Goal: Task Accomplishment & Management: Use online tool/utility

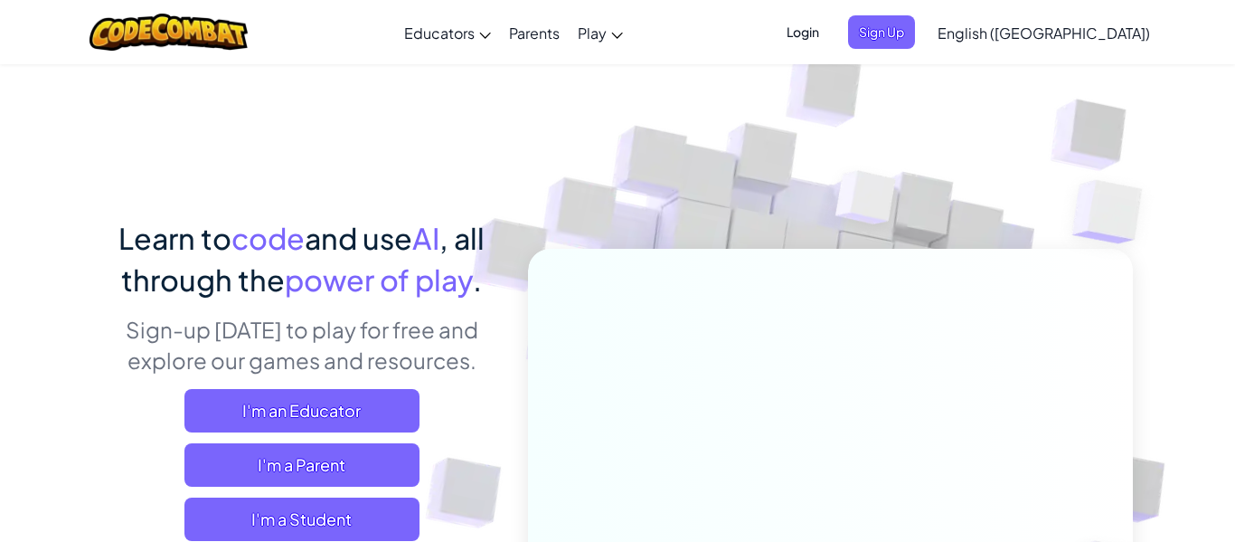
click at [830, 33] on span "Login" at bounding box center [803, 31] width 54 height 33
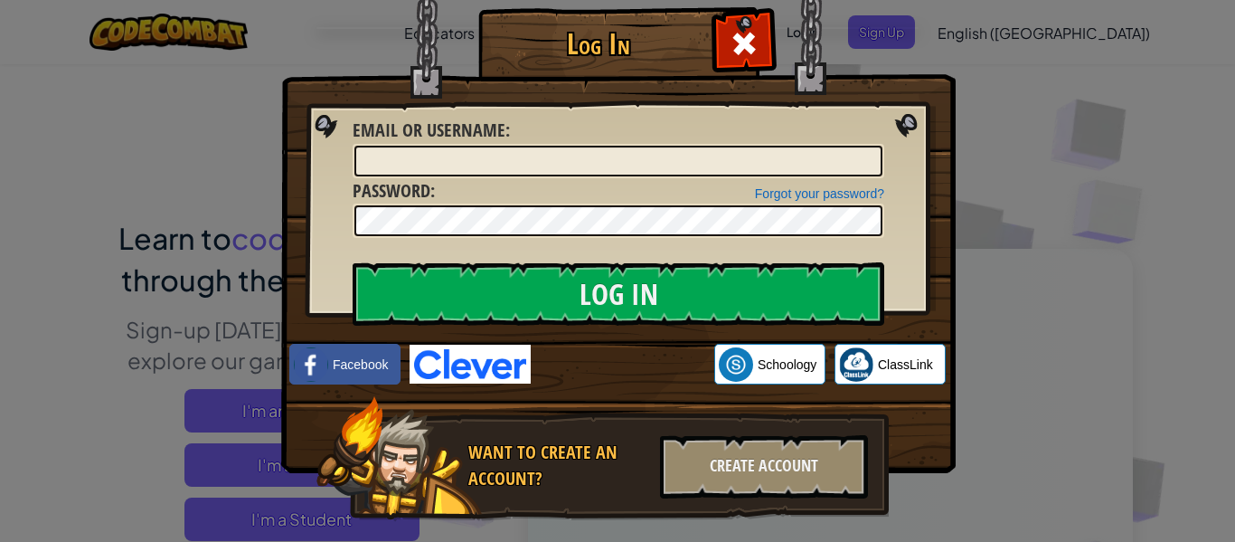
click at [981, 213] on div "Log In Unknown Error Email or Username : Forgot your password? Password : Log I…" at bounding box center [617, 271] width 1235 height 542
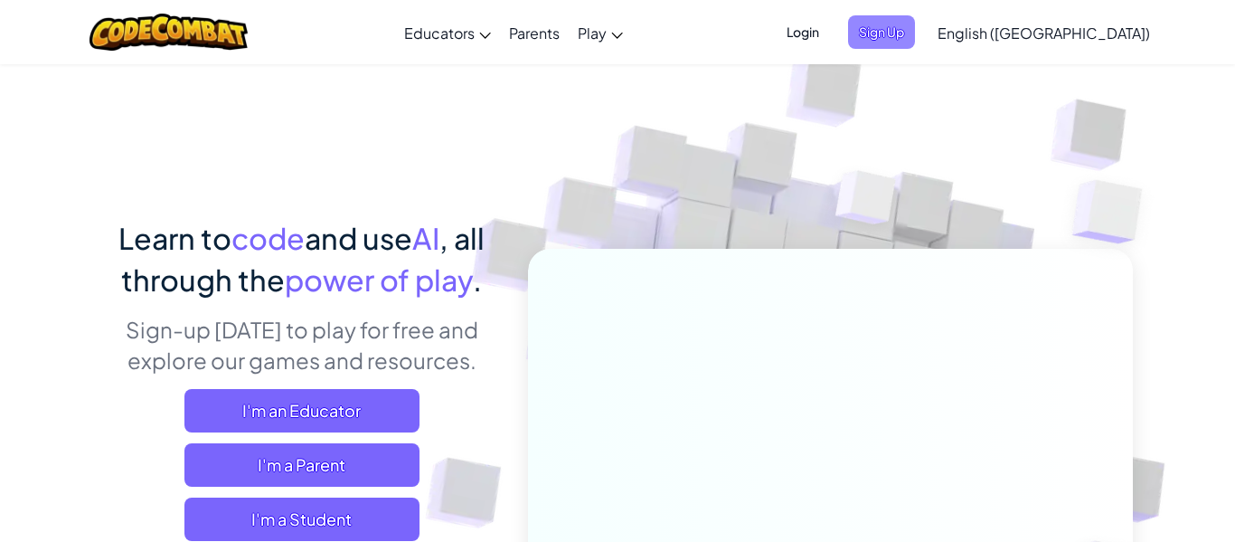
click at [915, 37] on span "Sign Up" at bounding box center [881, 31] width 67 height 33
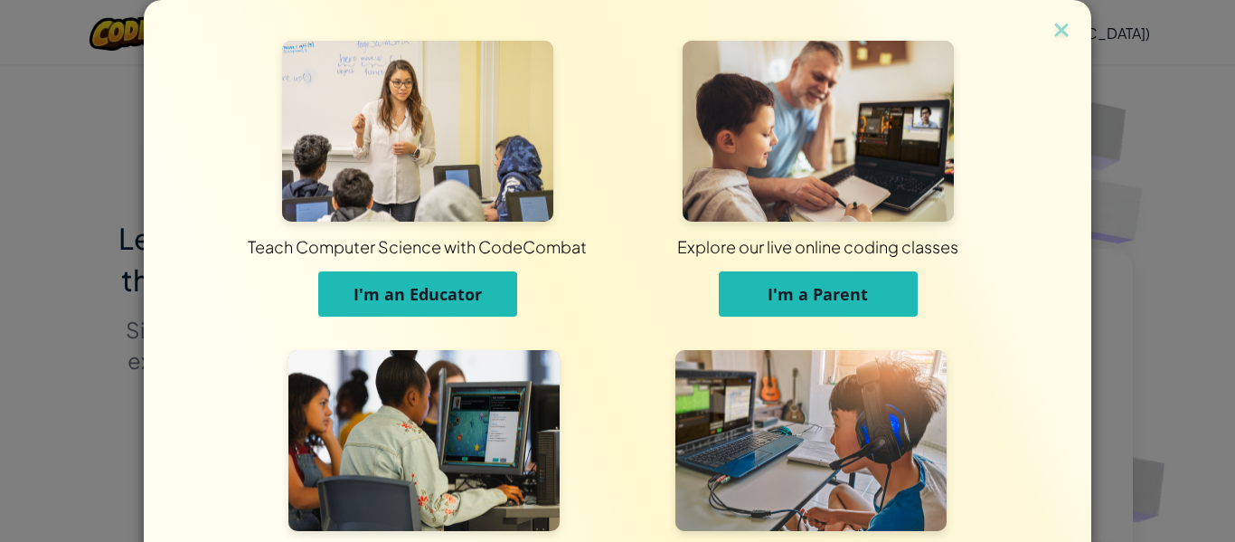
click at [1112, 350] on div "Teach Computer Science with CodeCombat I'm an Educator Explore our live online …" at bounding box center [617, 271] width 1235 height 542
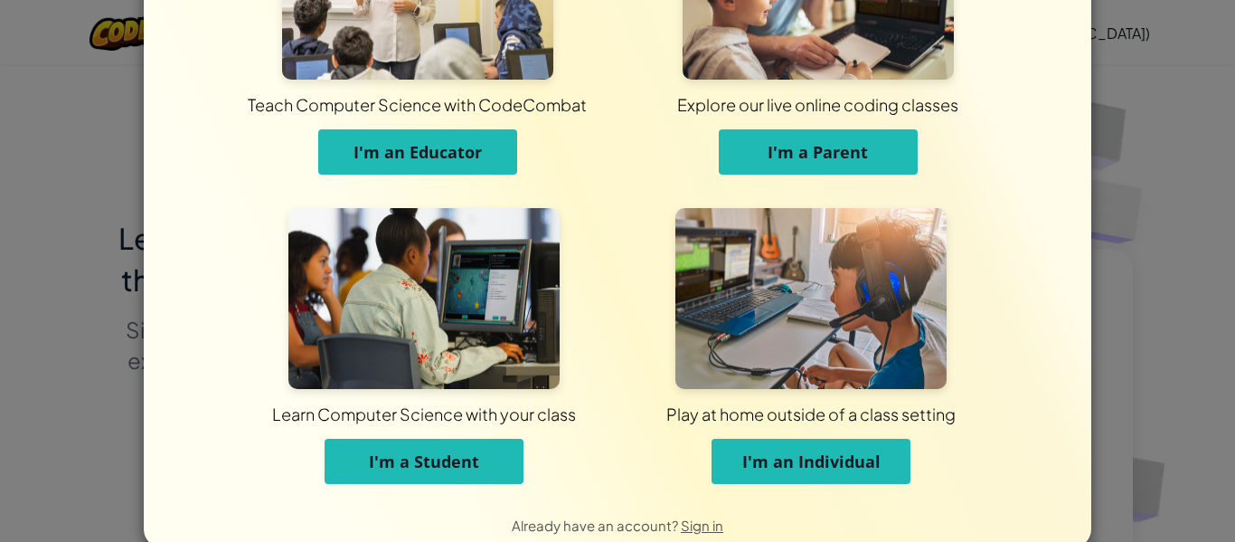
scroll to position [175, 0]
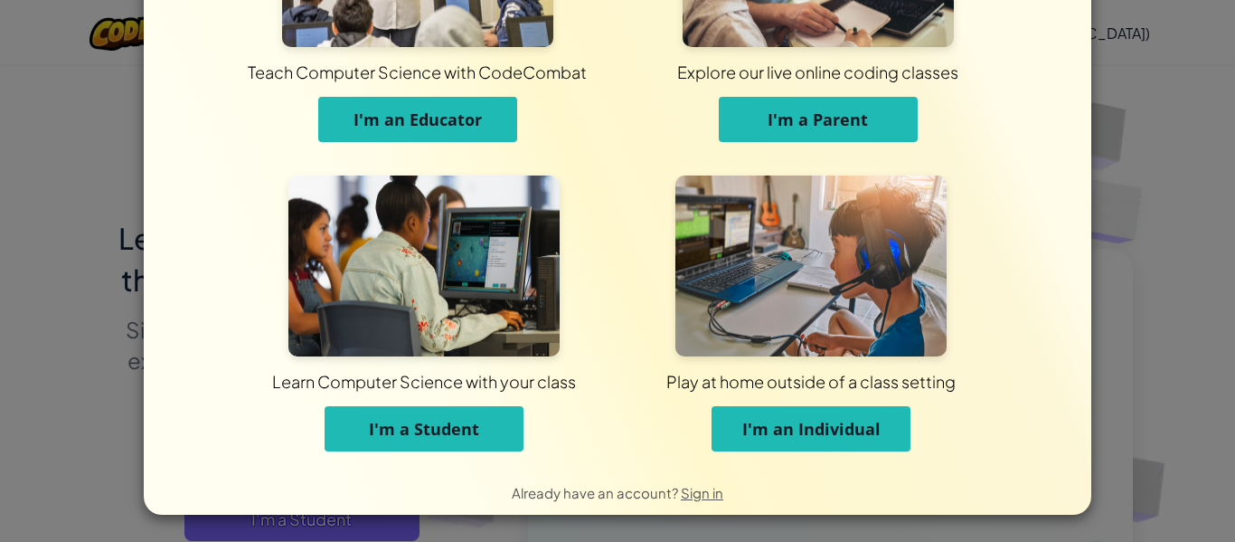
click at [433, 427] on span "I'm a Student" at bounding box center [424, 429] width 110 height 22
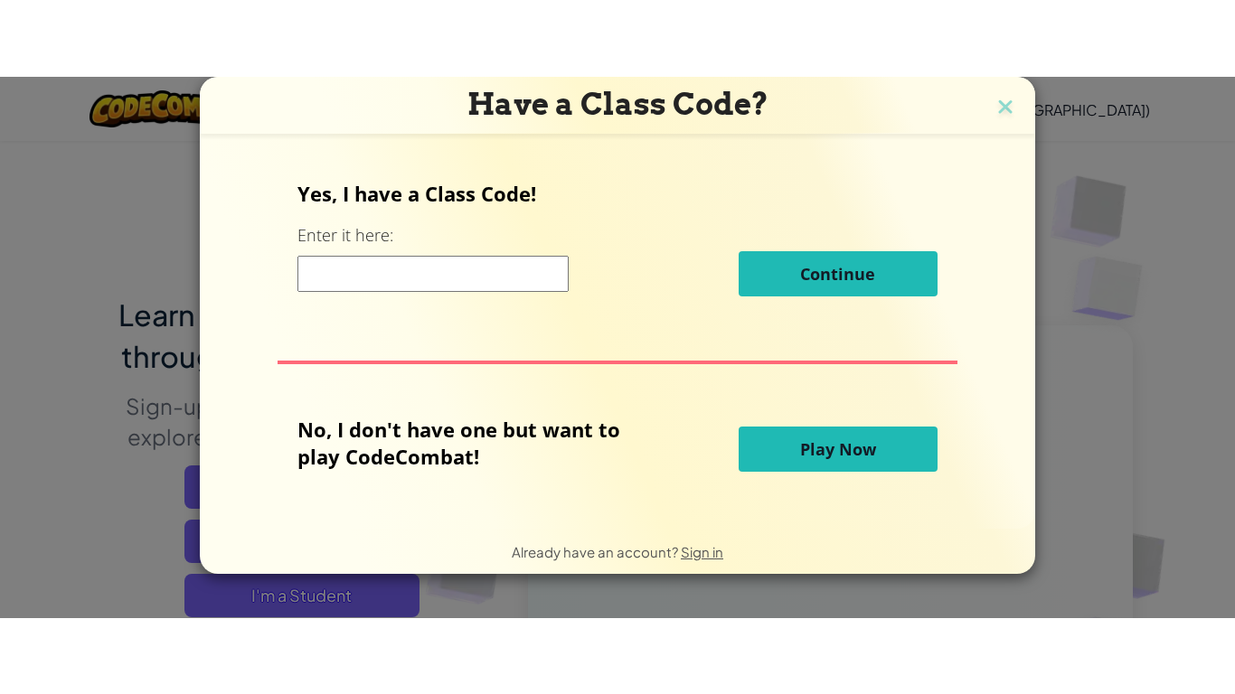
scroll to position [0, 0]
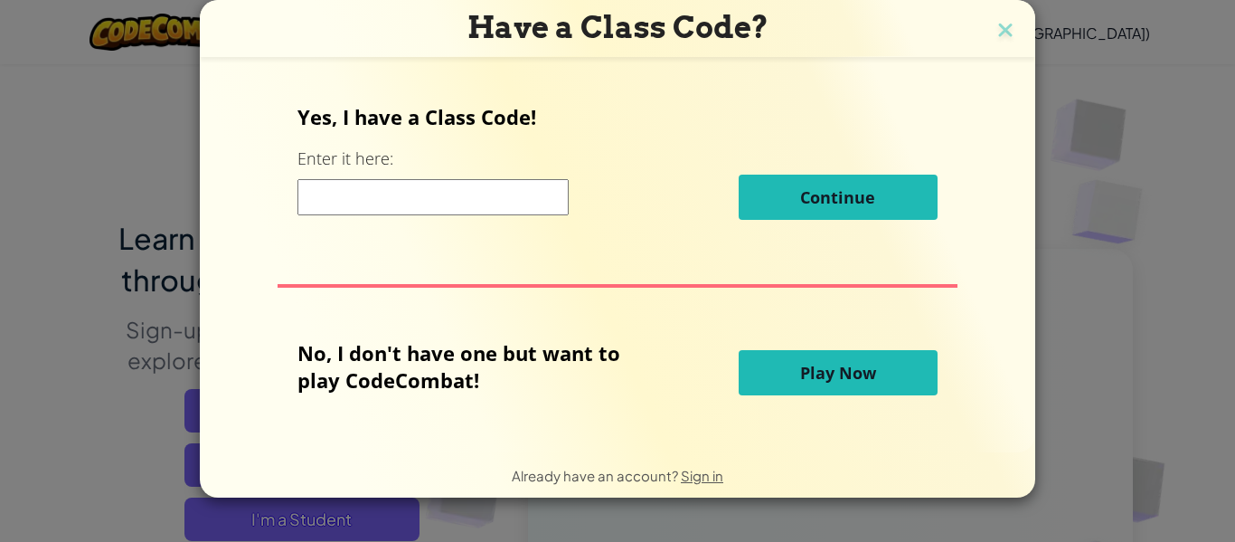
click at [373, 200] on input at bounding box center [432, 197] width 271 height 36
click at [885, 375] on button "Play Now" at bounding box center [838, 372] width 199 height 45
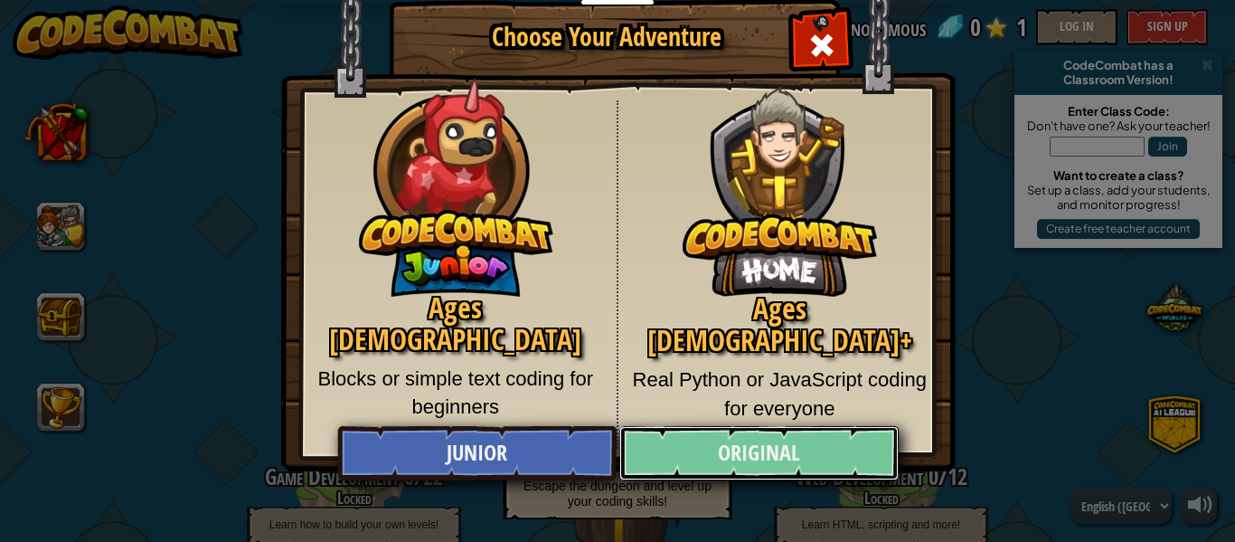
click at [841, 438] on link "Original" at bounding box center [758, 453] width 278 height 54
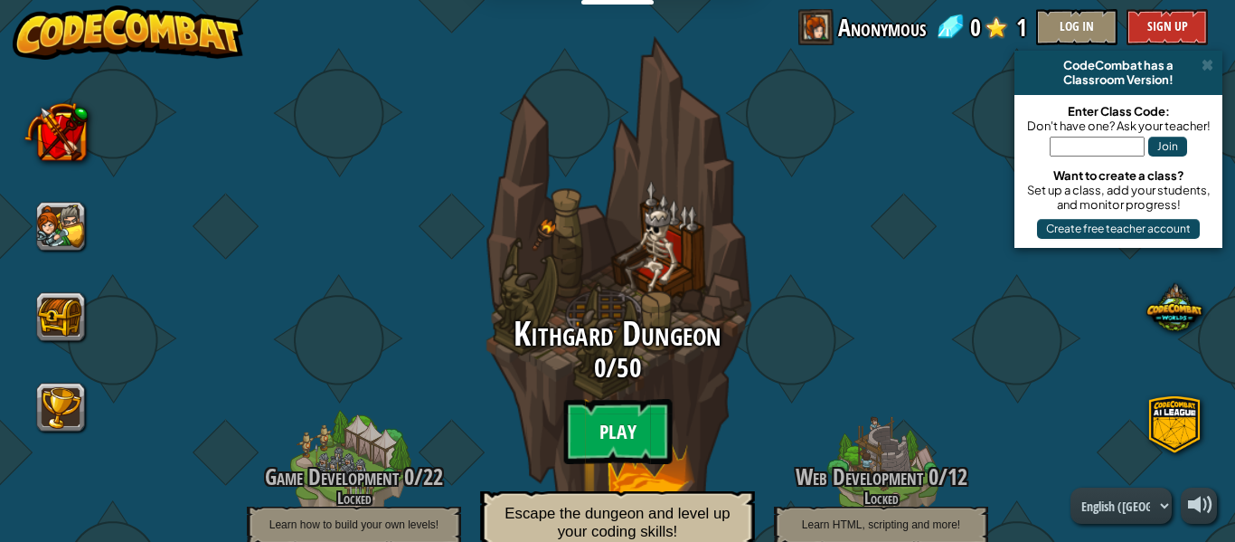
click at [592, 434] on btn "Play" at bounding box center [617, 431] width 109 height 65
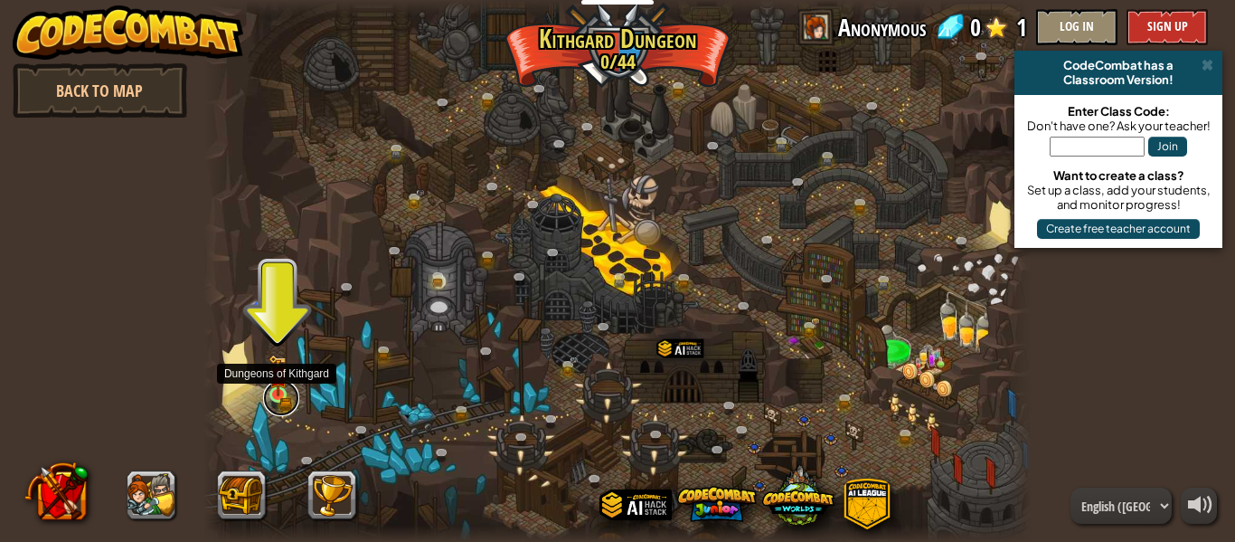
click at [274, 402] on link at bounding box center [281, 398] width 36 height 36
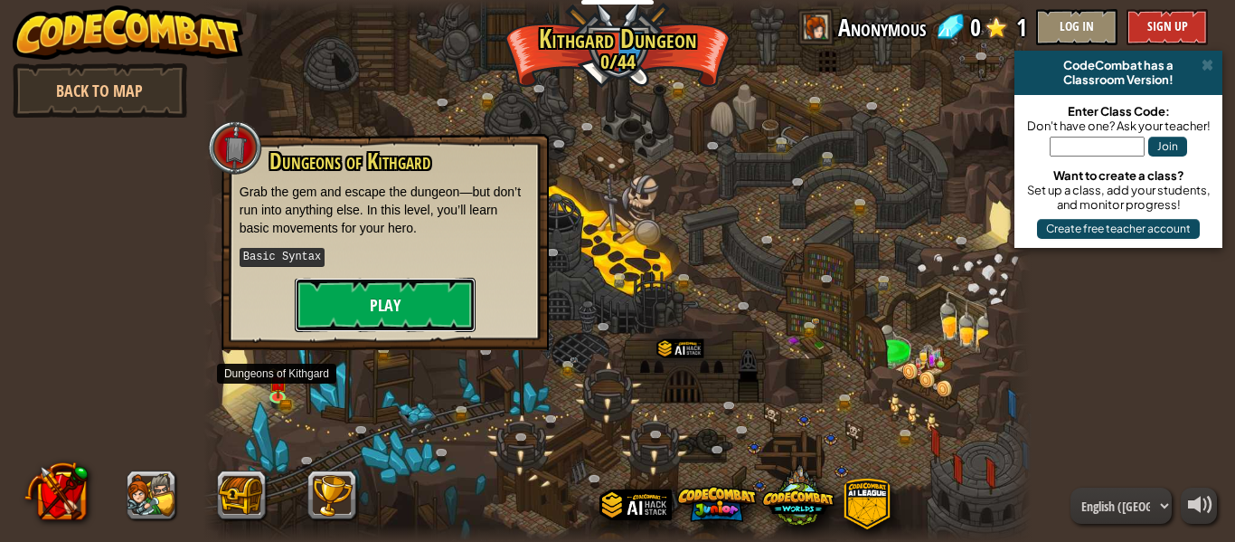
click at [370, 307] on button "Play" at bounding box center [385, 305] width 181 height 54
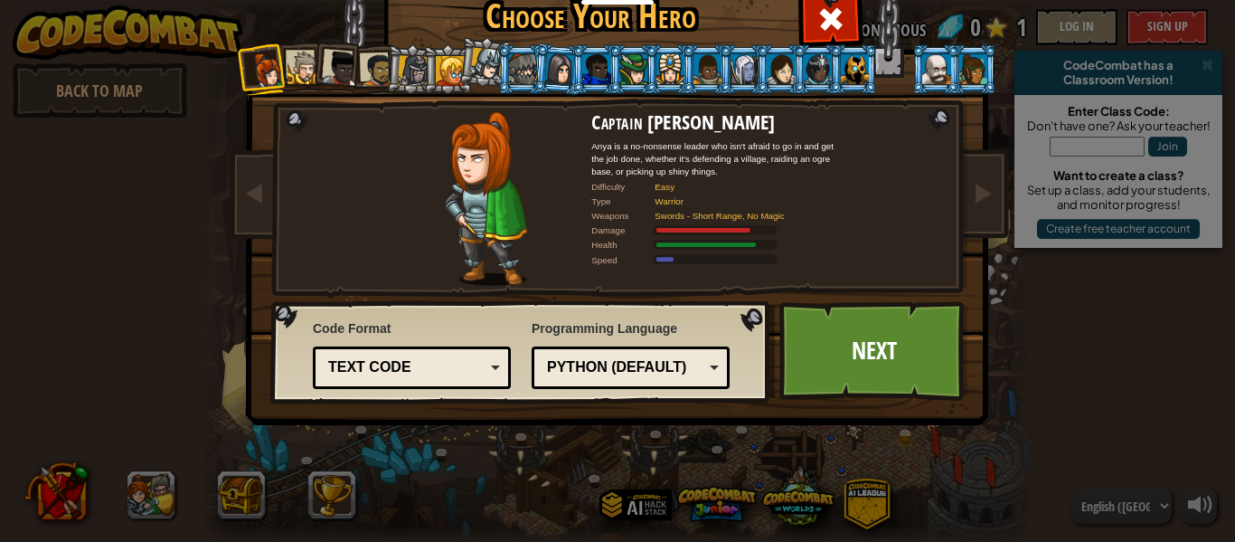
click at [632, 386] on div "Python (Default) JavaScript Lua C++ Java (Experimental) Python (Default)" at bounding box center [631, 367] width 198 height 42
click at [629, 339] on div "Programming Language Python (Default) JavaScript Lua C++ Java (Experimental) Py…" at bounding box center [631, 354] width 198 height 79
click at [400, 363] on div "Text code" at bounding box center [406, 367] width 156 height 21
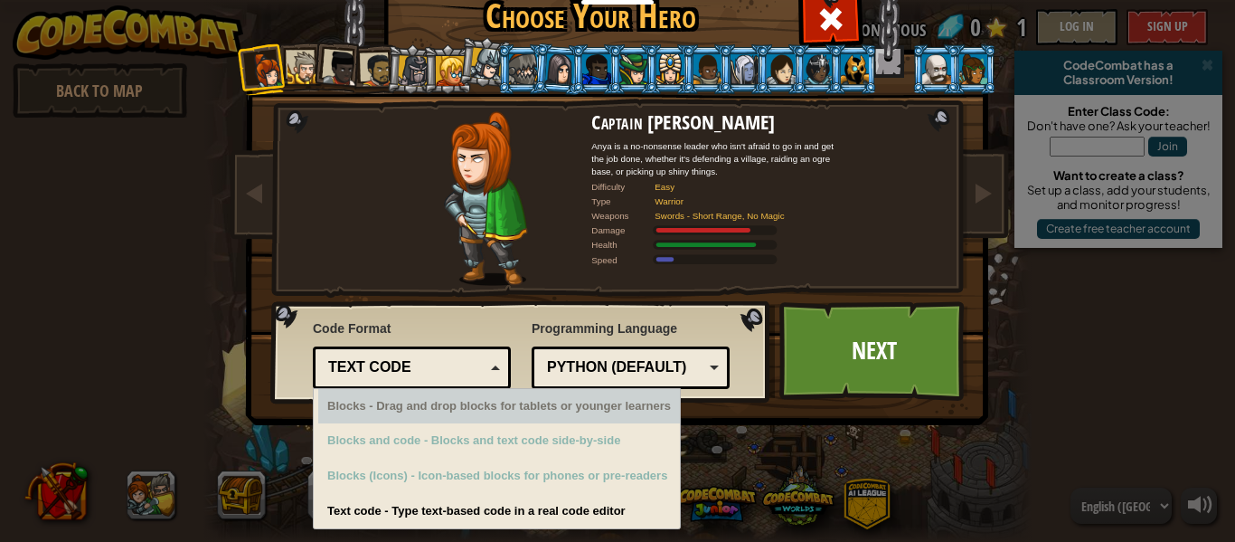
click at [406, 363] on div "Text code" at bounding box center [406, 367] width 156 height 21
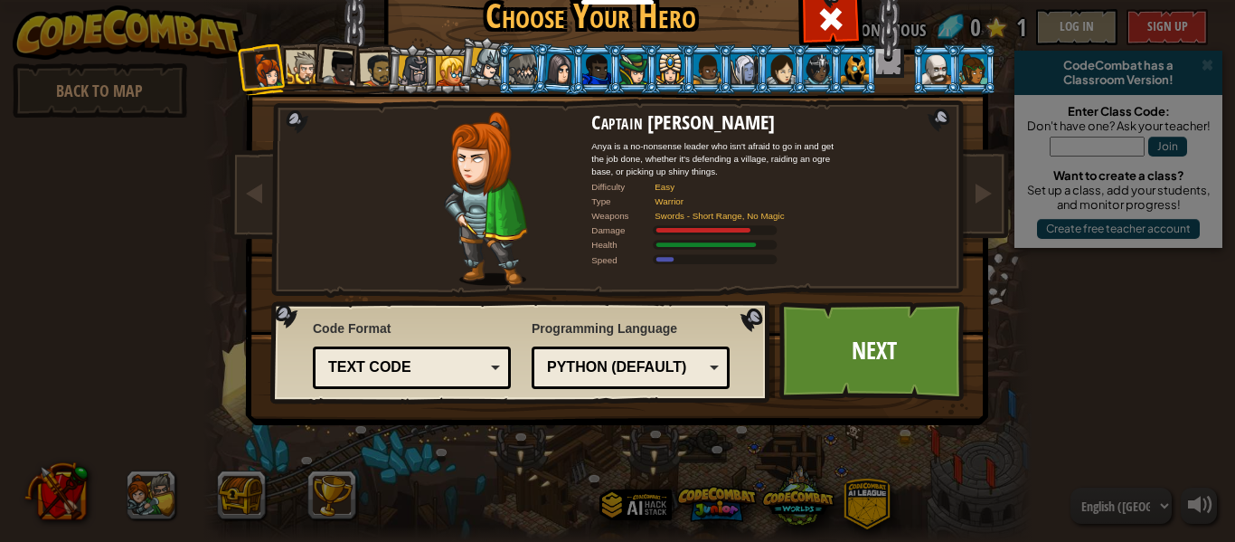
click at [295, 70] on div at bounding box center [304, 68] width 33 height 33
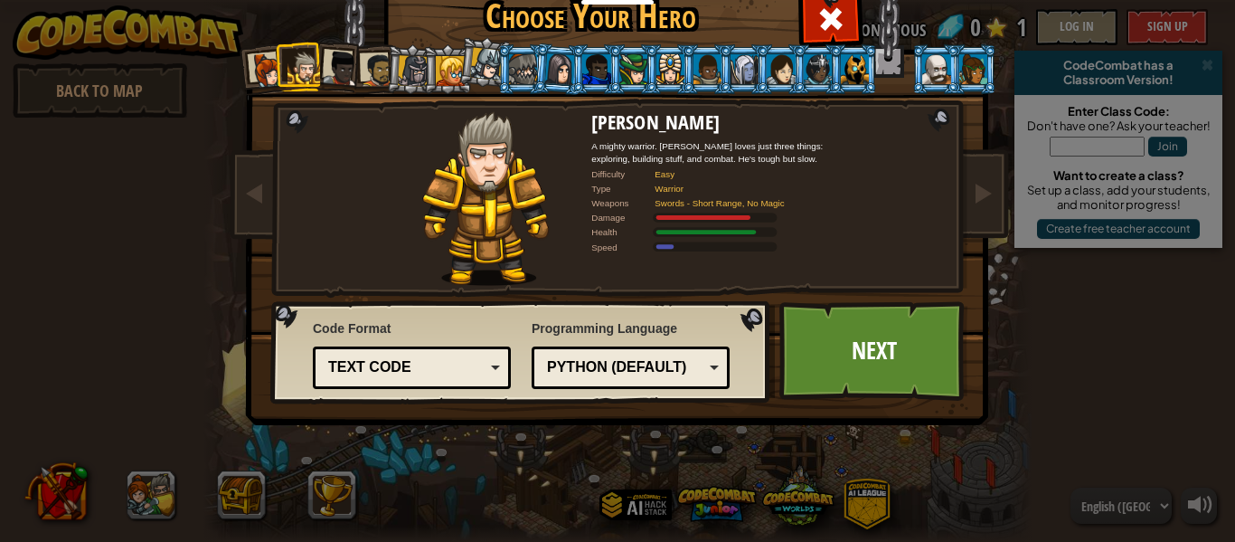
click at [372, 72] on div at bounding box center [377, 69] width 33 height 33
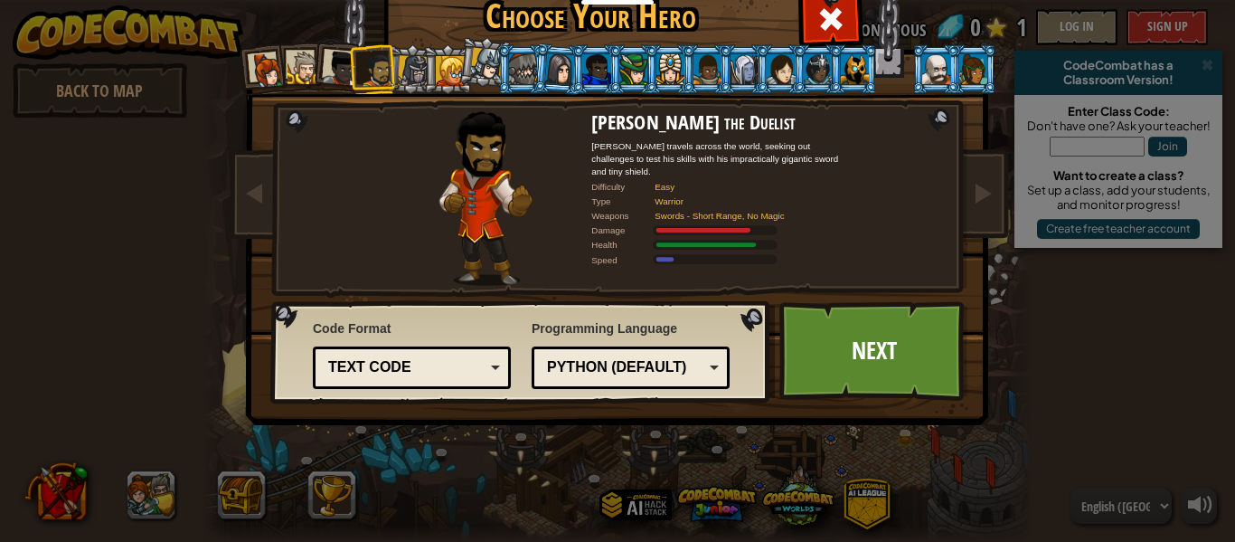
click at [335, 71] on div at bounding box center [341, 69] width 36 height 36
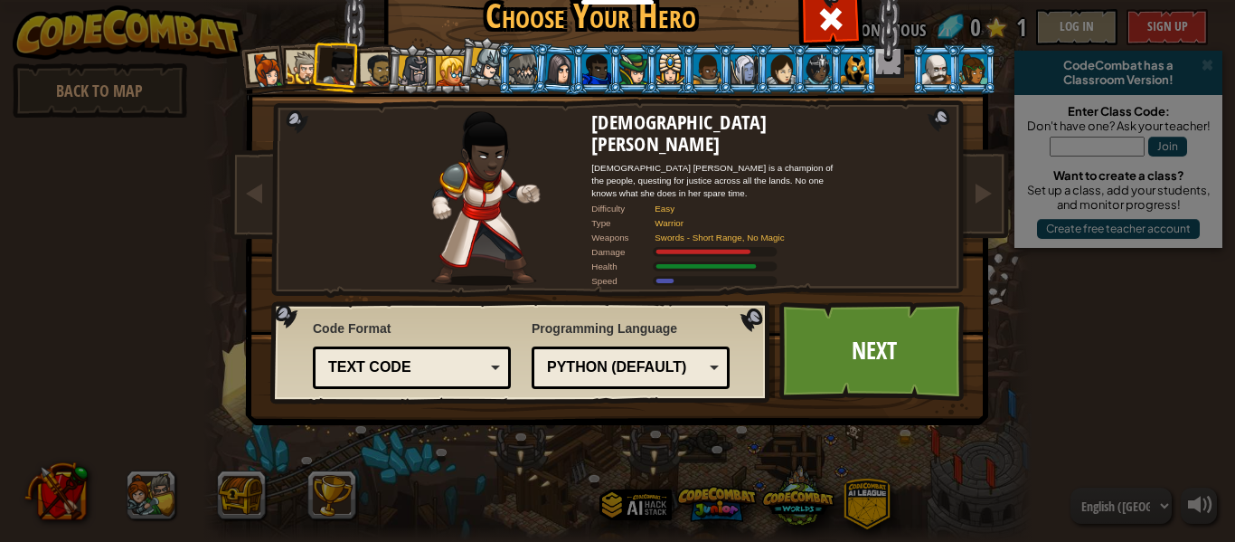
click at [305, 67] on div at bounding box center [304, 68] width 33 height 33
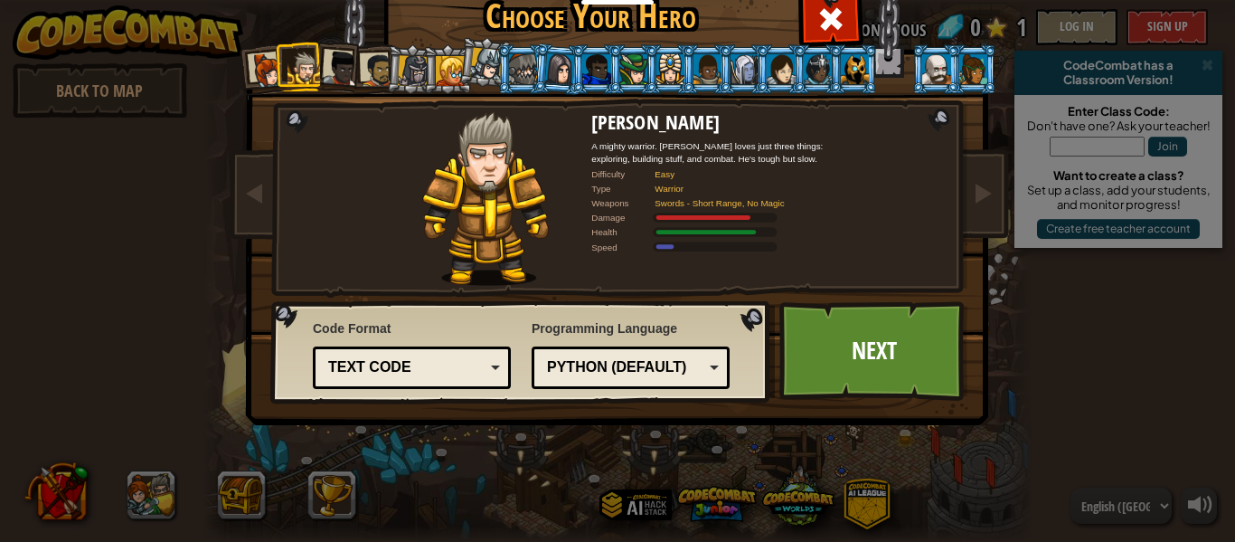
click at [268, 68] on div at bounding box center [268, 70] width 36 height 36
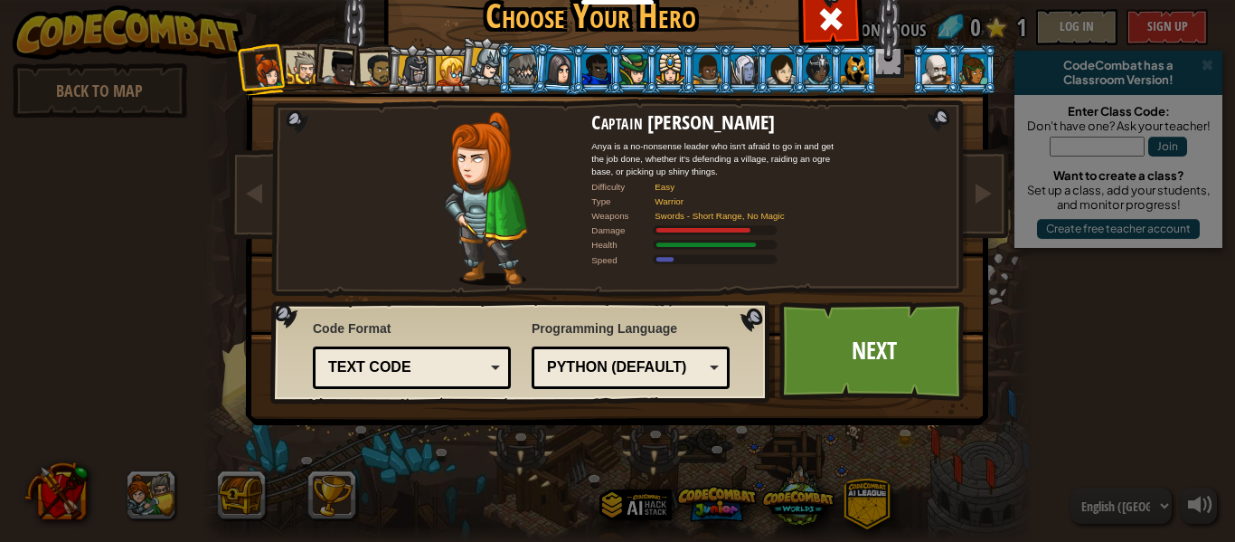
click at [299, 77] on div at bounding box center [304, 68] width 33 height 33
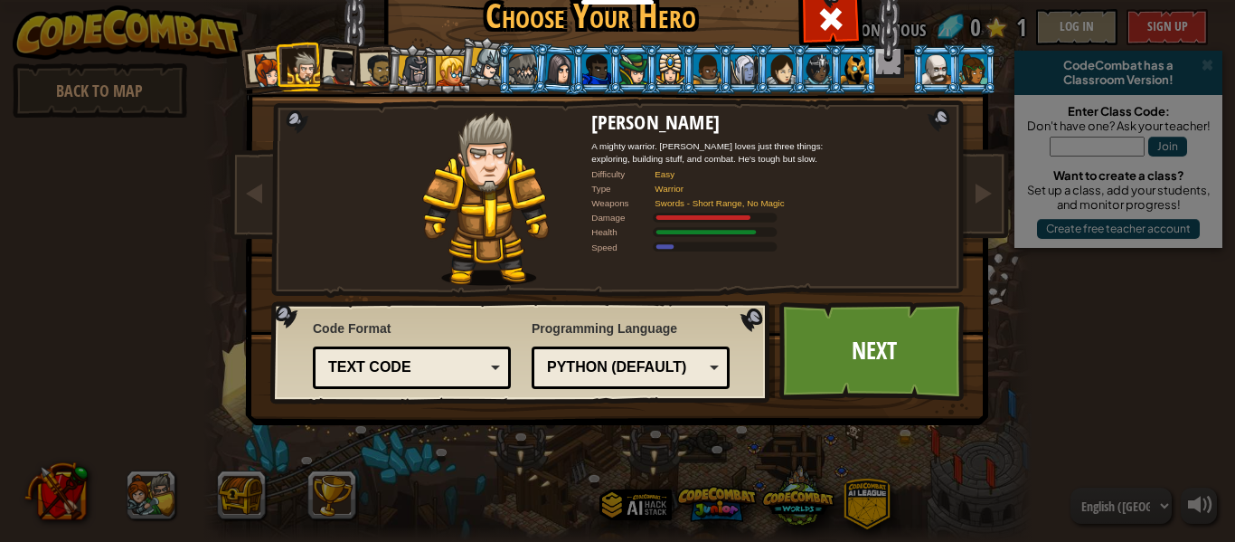
click at [361, 71] on div at bounding box center [377, 69] width 33 height 33
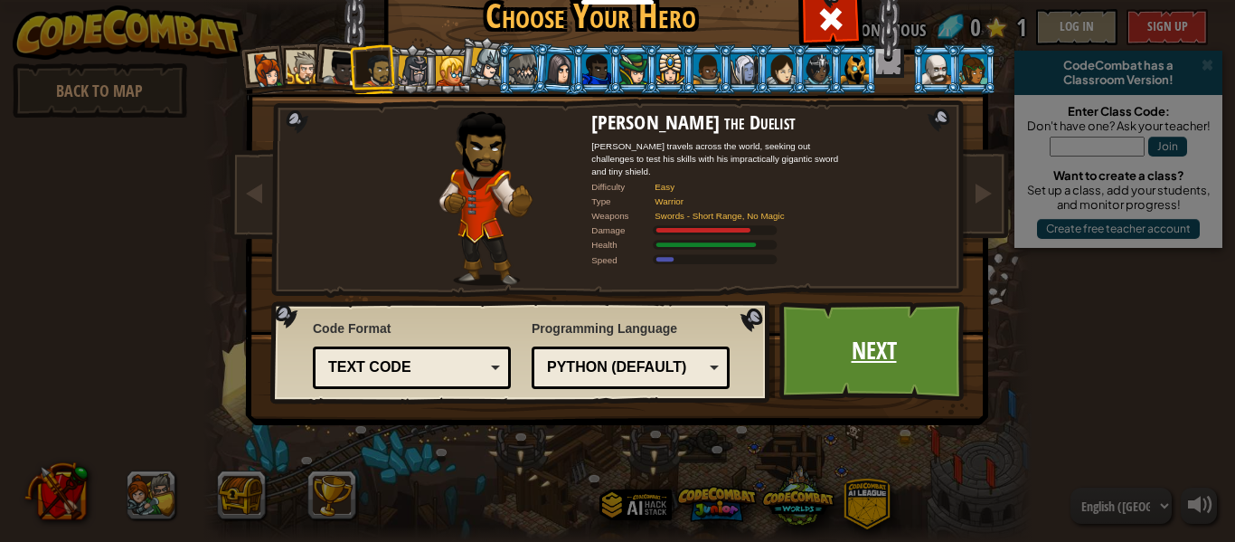
click at [872, 380] on link "Next" at bounding box center [873, 350] width 189 height 99
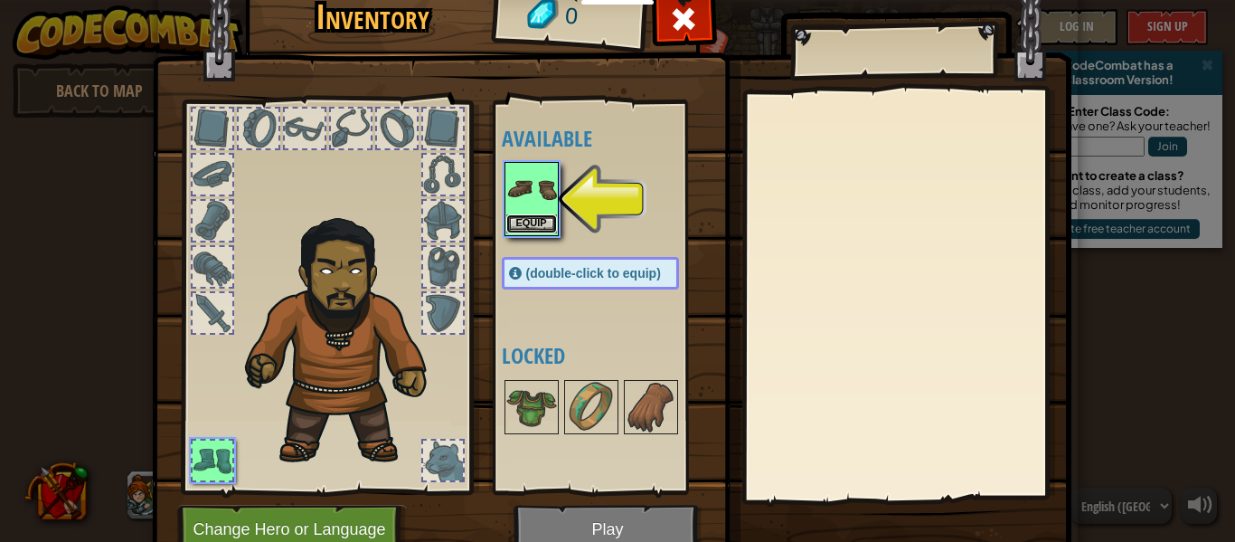
click at [524, 232] on button "Equip" at bounding box center [531, 223] width 51 height 19
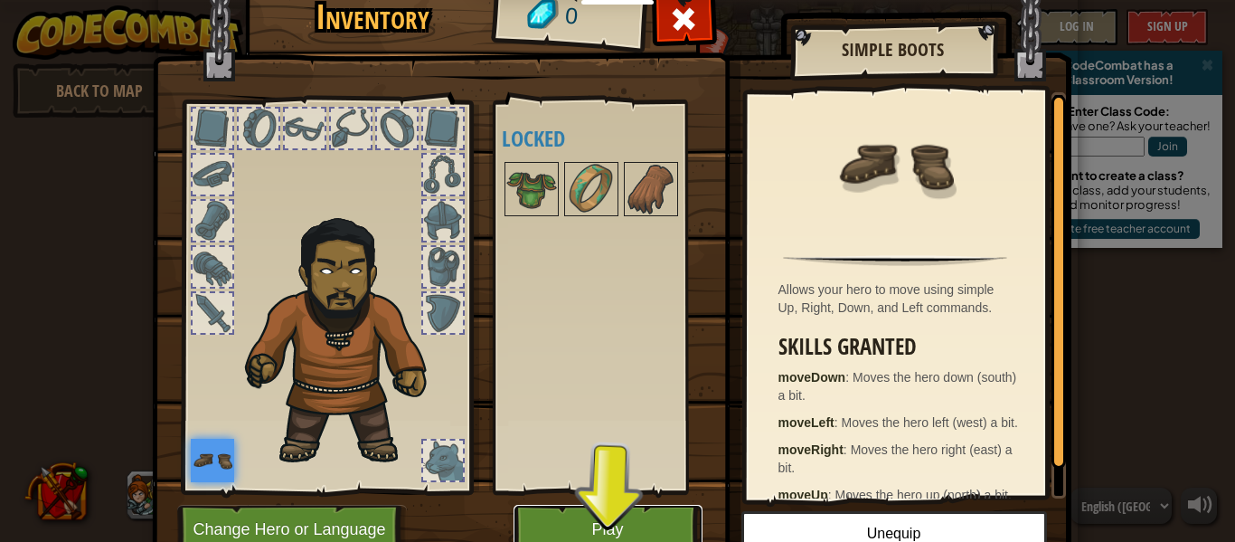
click at [595, 532] on button "Play" at bounding box center [608, 530] width 189 height 50
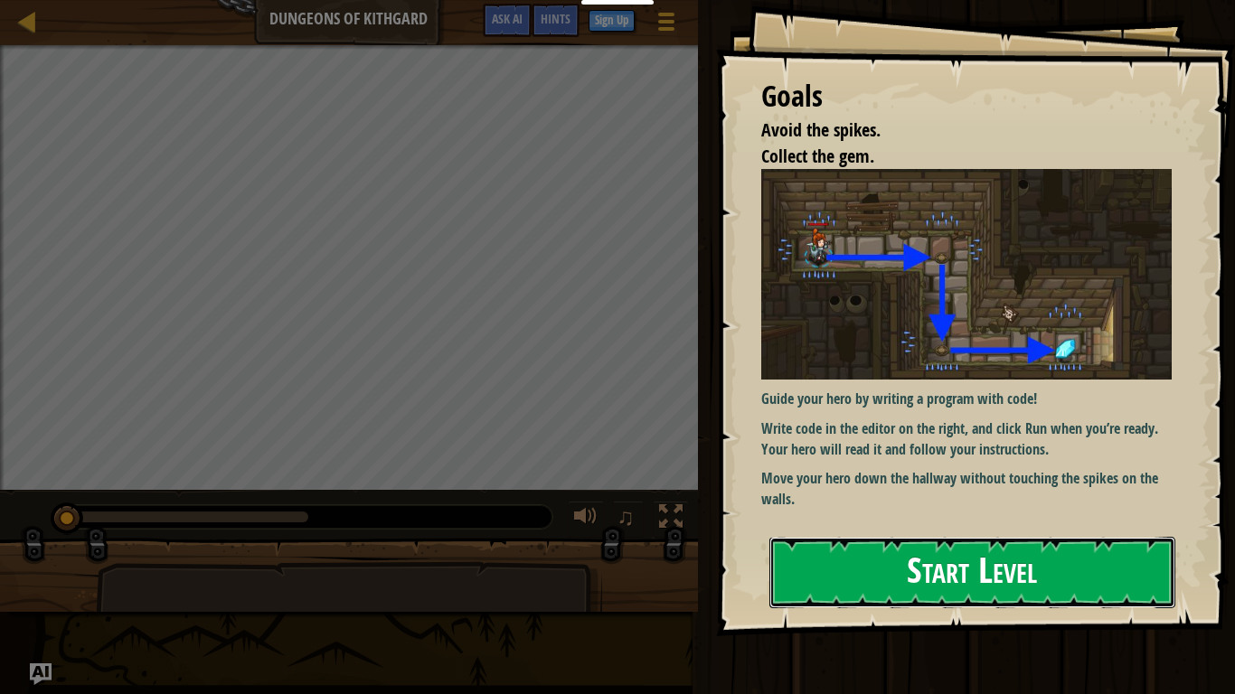
click at [920, 541] on button "Start Level" at bounding box center [972, 572] width 406 height 71
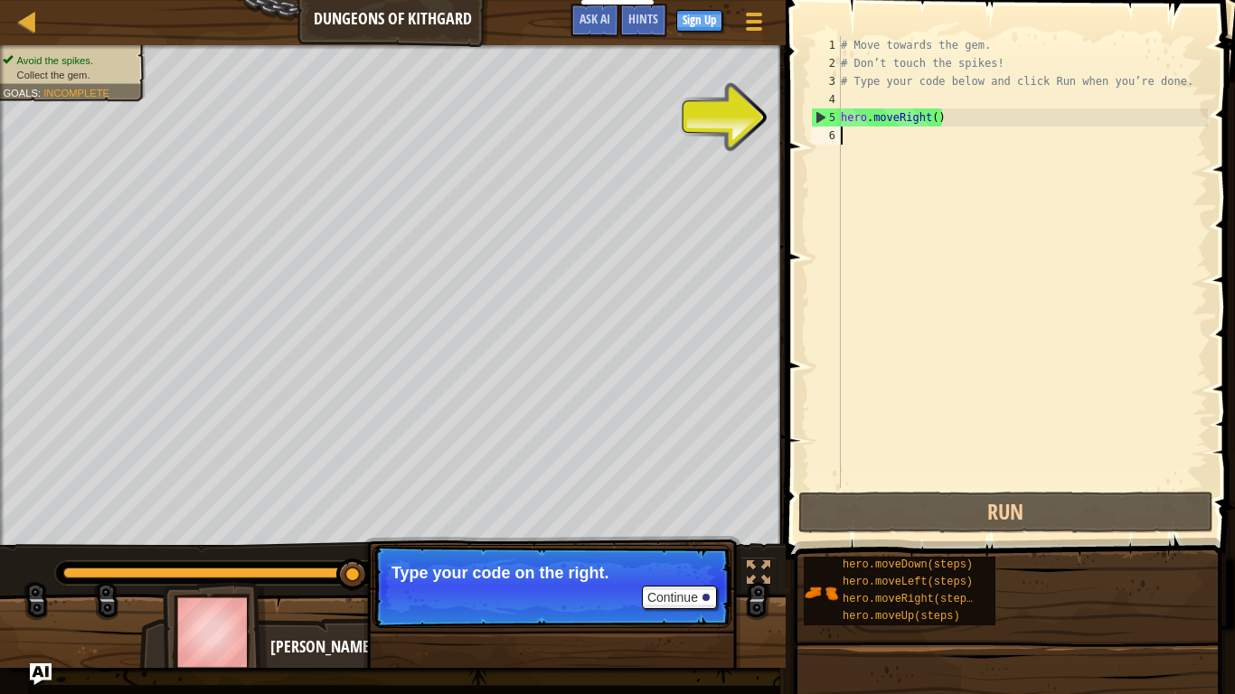
click at [867, 125] on div "# Move towards the gem. # Don’t touch the spikes! # Type your code below and cl…" at bounding box center [1022, 280] width 371 height 488
click at [825, 118] on div "5" at bounding box center [826, 118] width 29 height 18
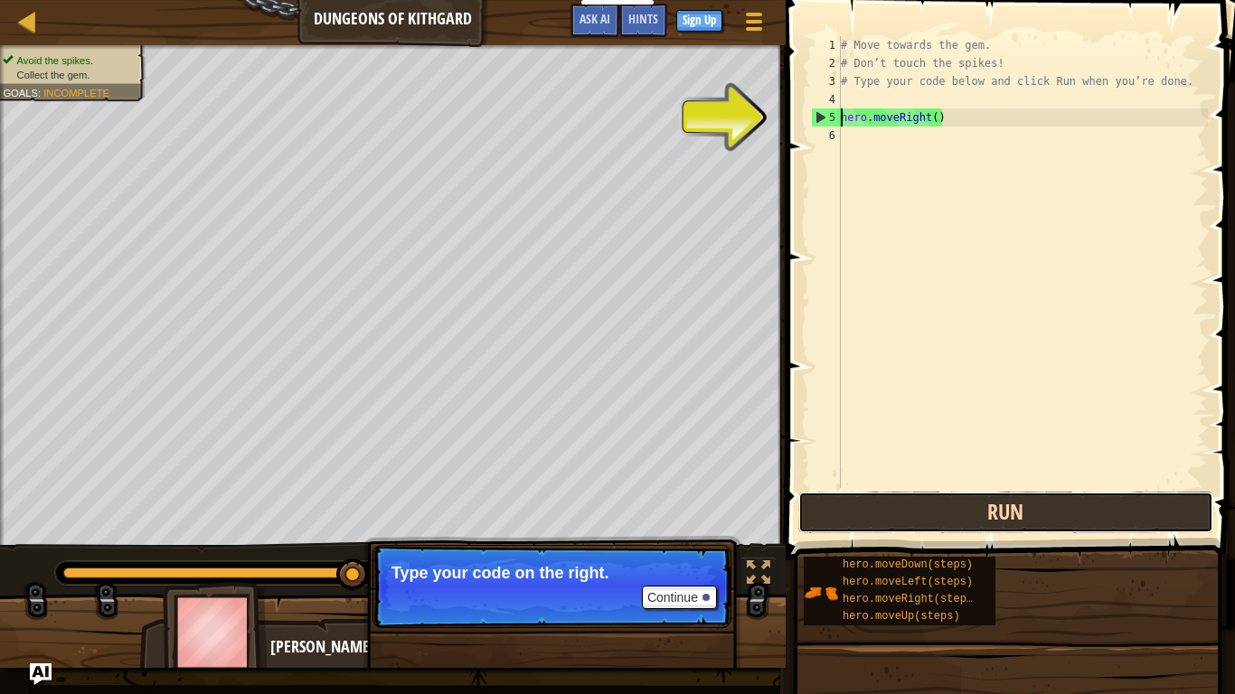
click at [1079, 521] on button "Run" at bounding box center [1005, 513] width 415 height 42
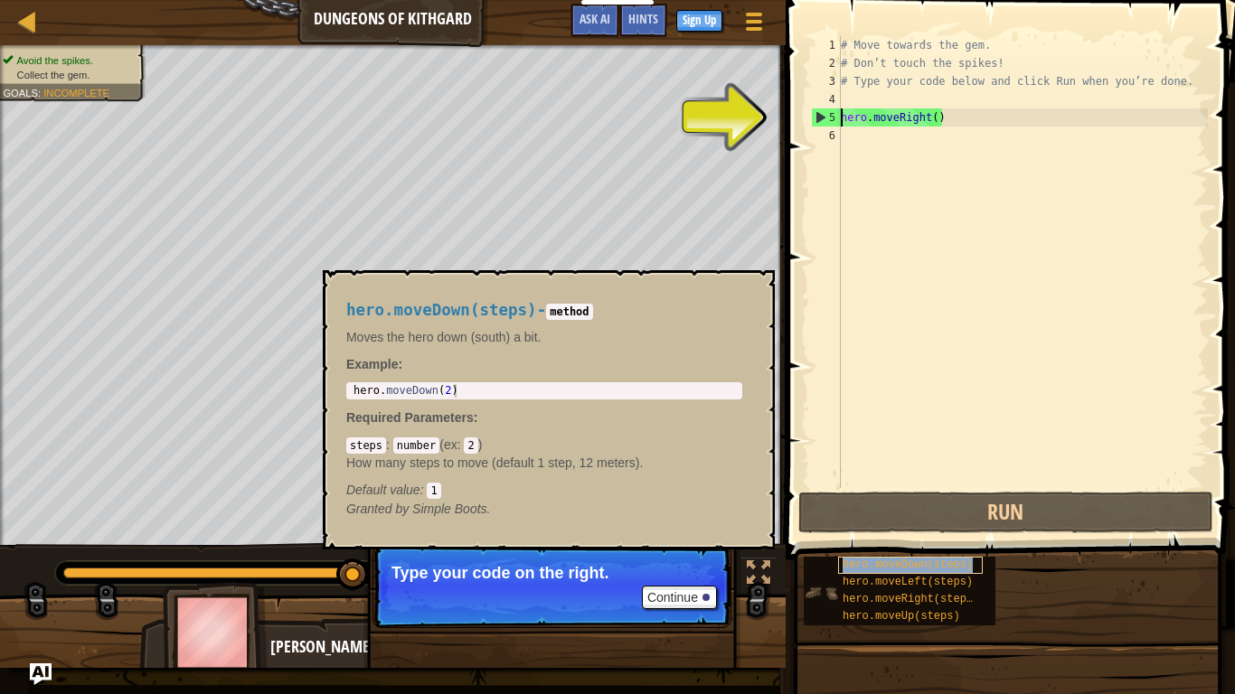
click at [902, 541] on span "hero.moveDown(steps)" at bounding box center [908, 565] width 130 height 13
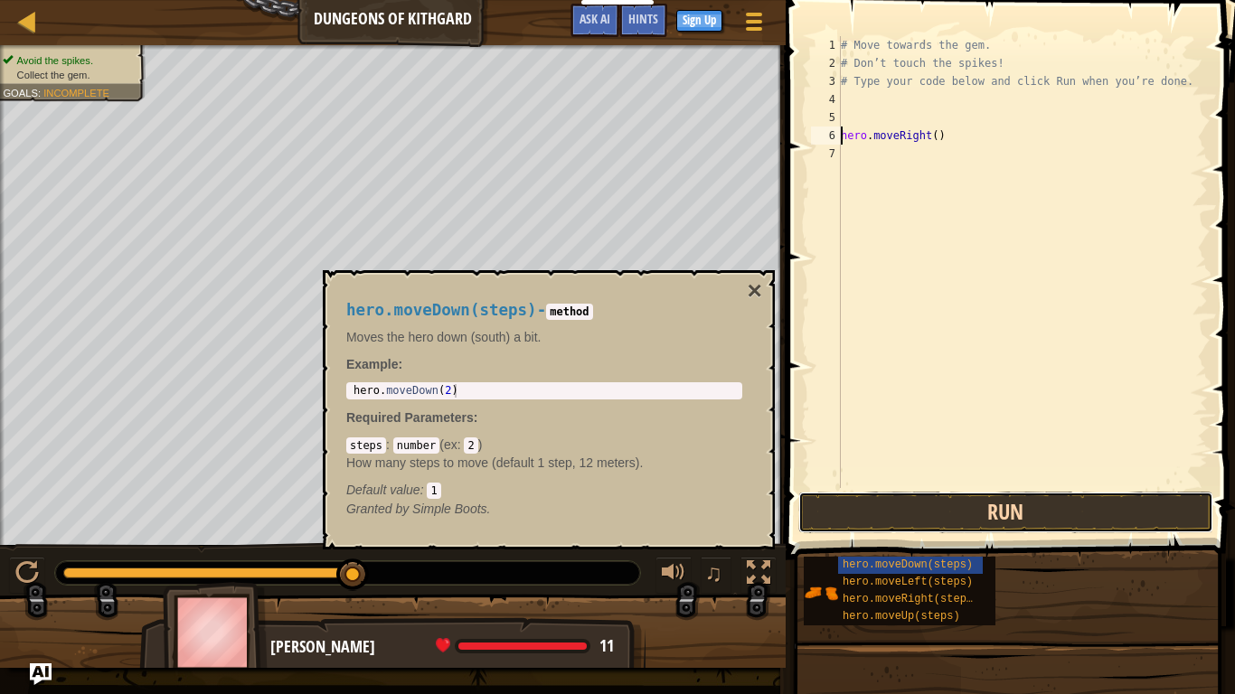
click at [916, 520] on button "Run" at bounding box center [1005, 513] width 415 height 42
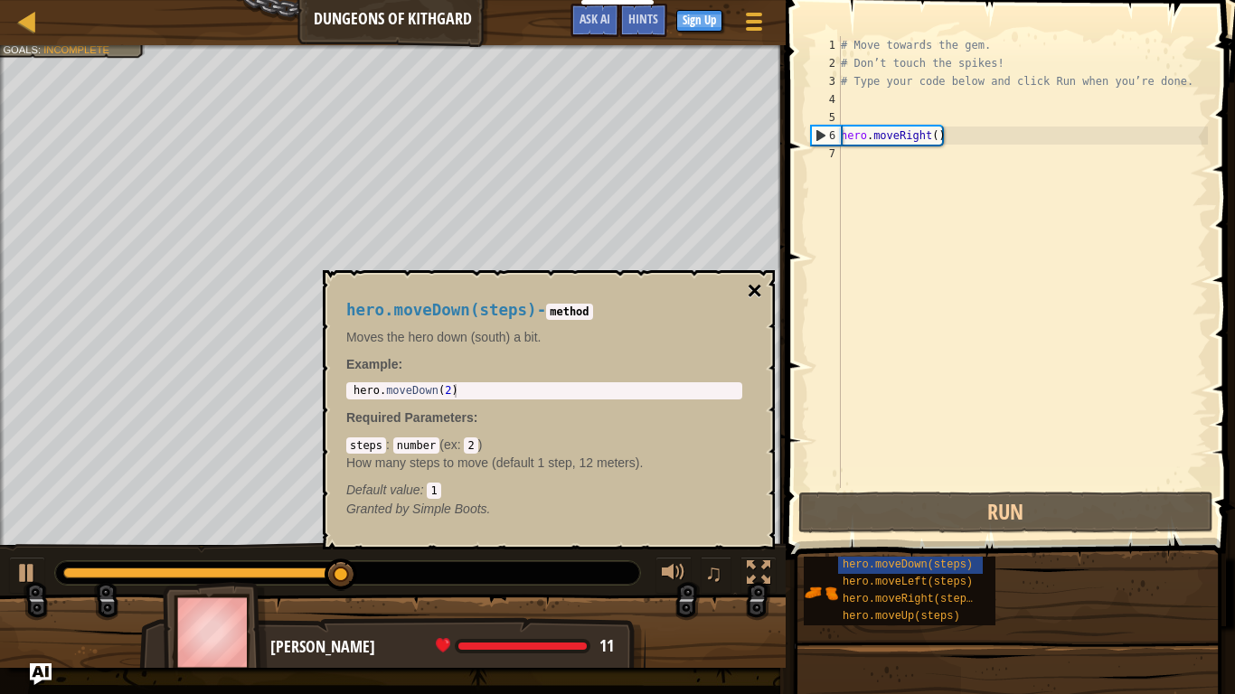
click at [750, 293] on button "×" at bounding box center [755, 290] width 14 height 25
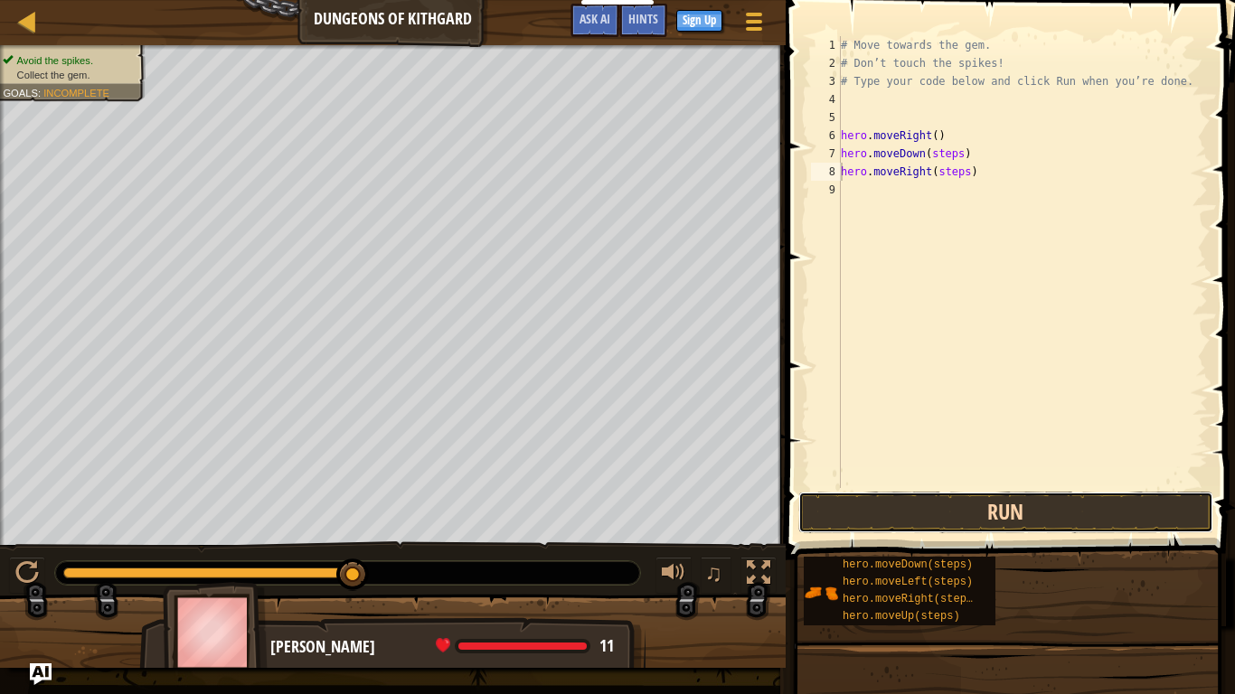
click at [955, 516] on button "Run" at bounding box center [1005, 513] width 415 height 42
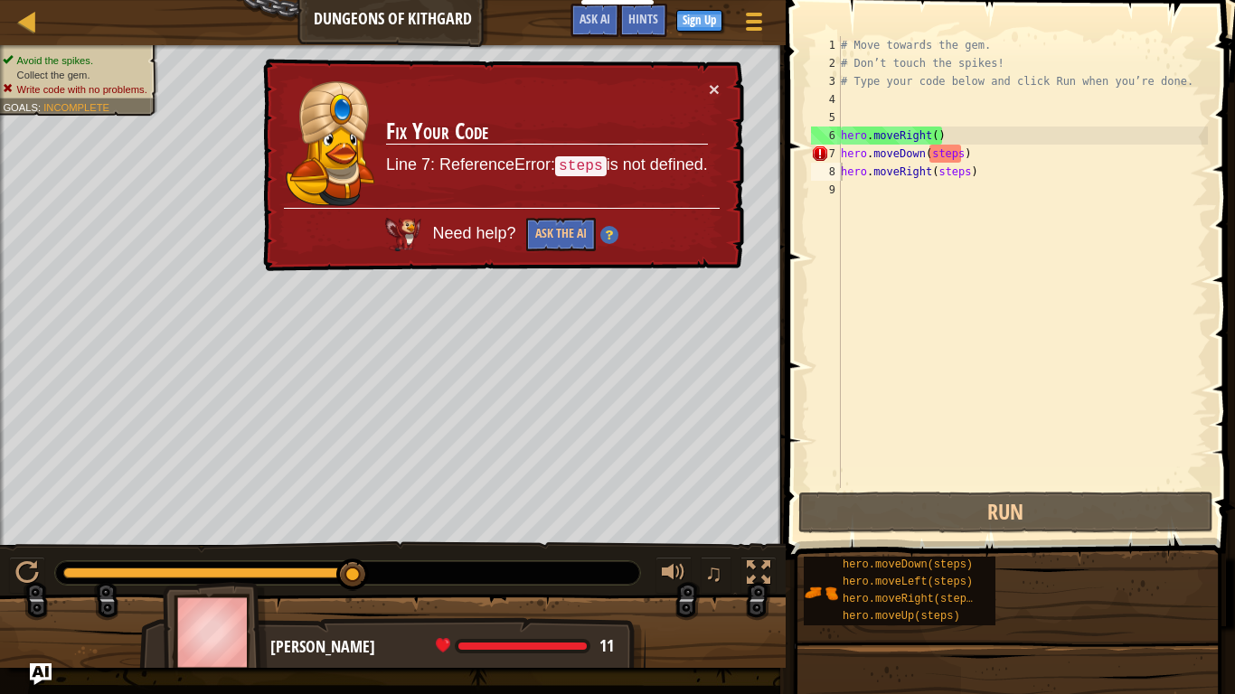
click at [707, 88] on td "Fix Your Code Line 7: ReferenceError: steps is not defined." at bounding box center [547, 144] width 324 height 129
click at [713, 88] on button "×" at bounding box center [714, 89] width 11 height 19
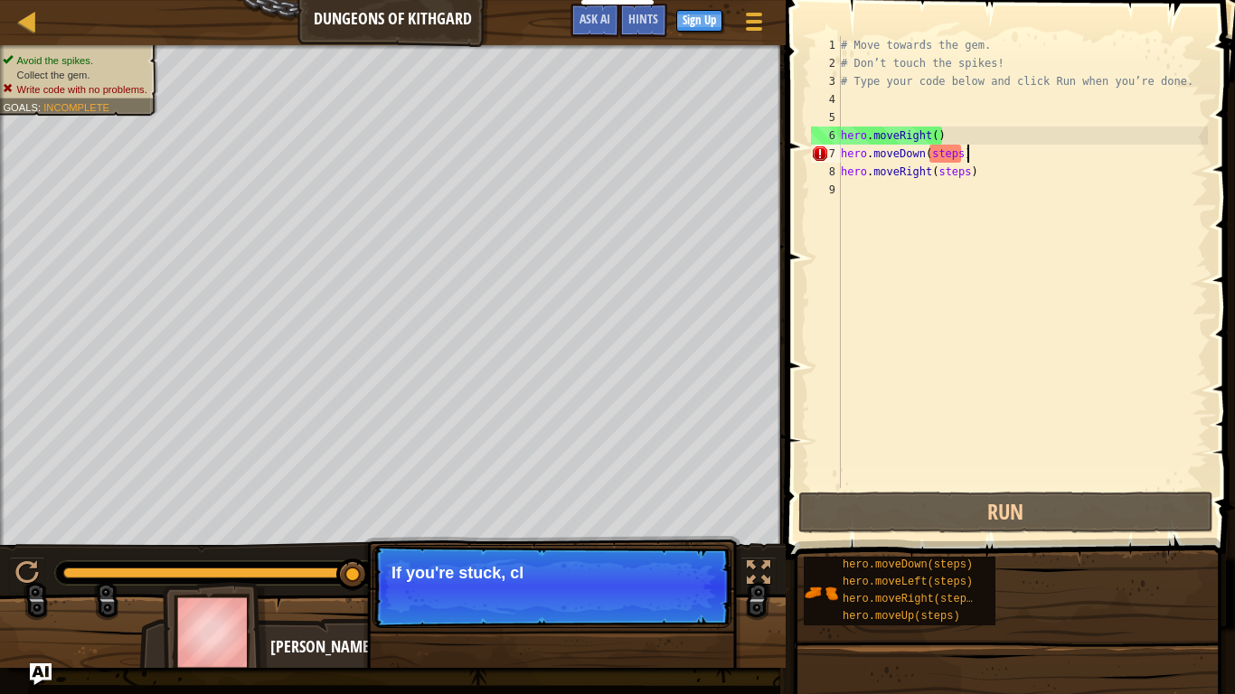
click at [995, 154] on div "# Move towards the gem. # Don’t touch the spikes! # Type your code below and cl…" at bounding box center [1022, 280] width 371 height 488
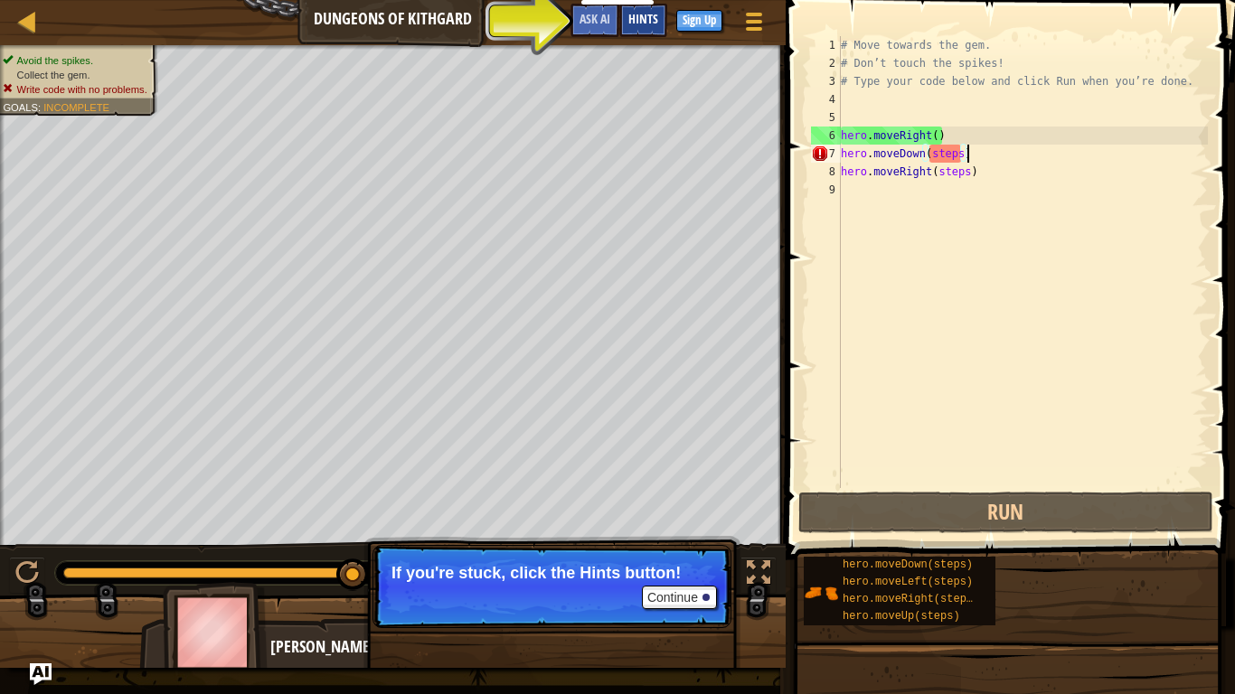
click at [646, 24] on span "Hints" at bounding box center [643, 18] width 30 height 17
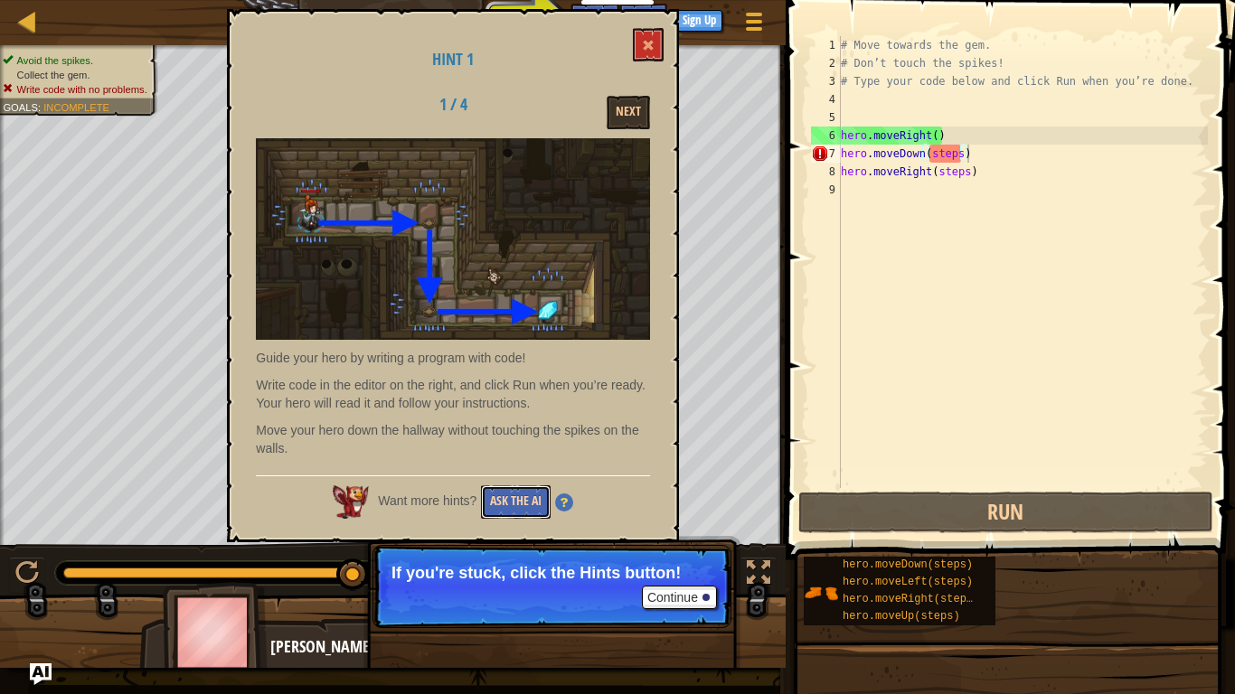
click at [502, 498] on button "Ask the AI" at bounding box center [516, 502] width 70 height 33
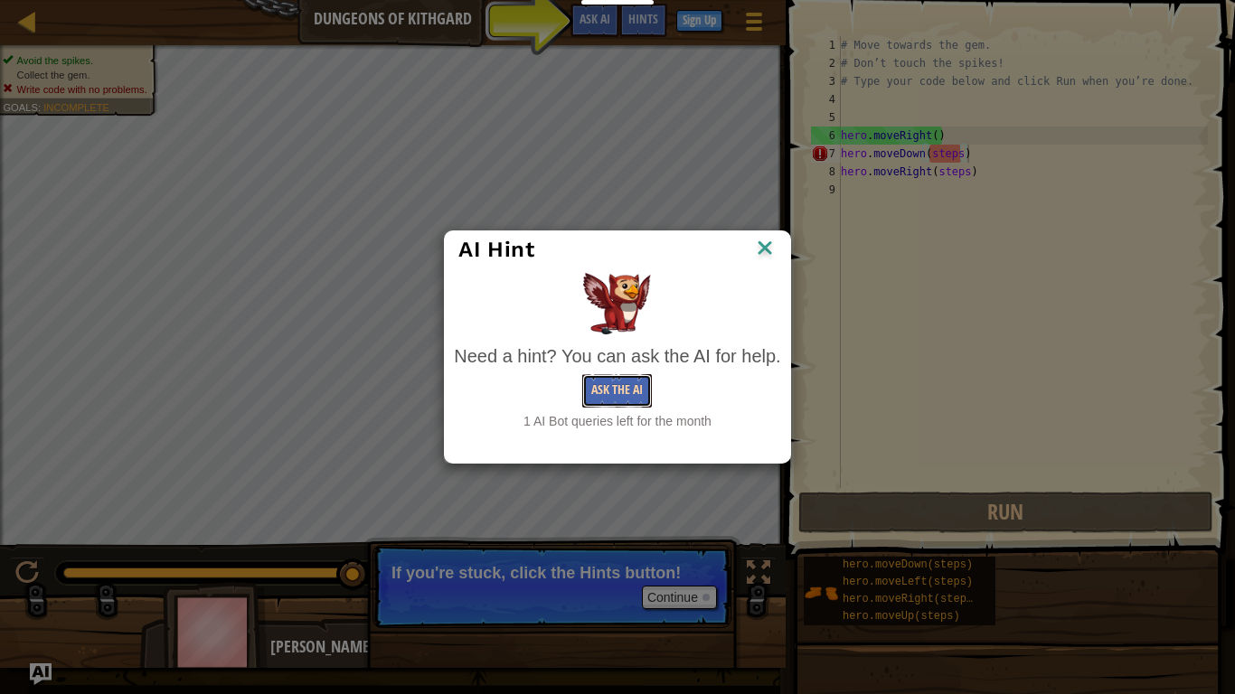
click at [635, 389] on button "Ask the AI" at bounding box center [617, 390] width 70 height 33
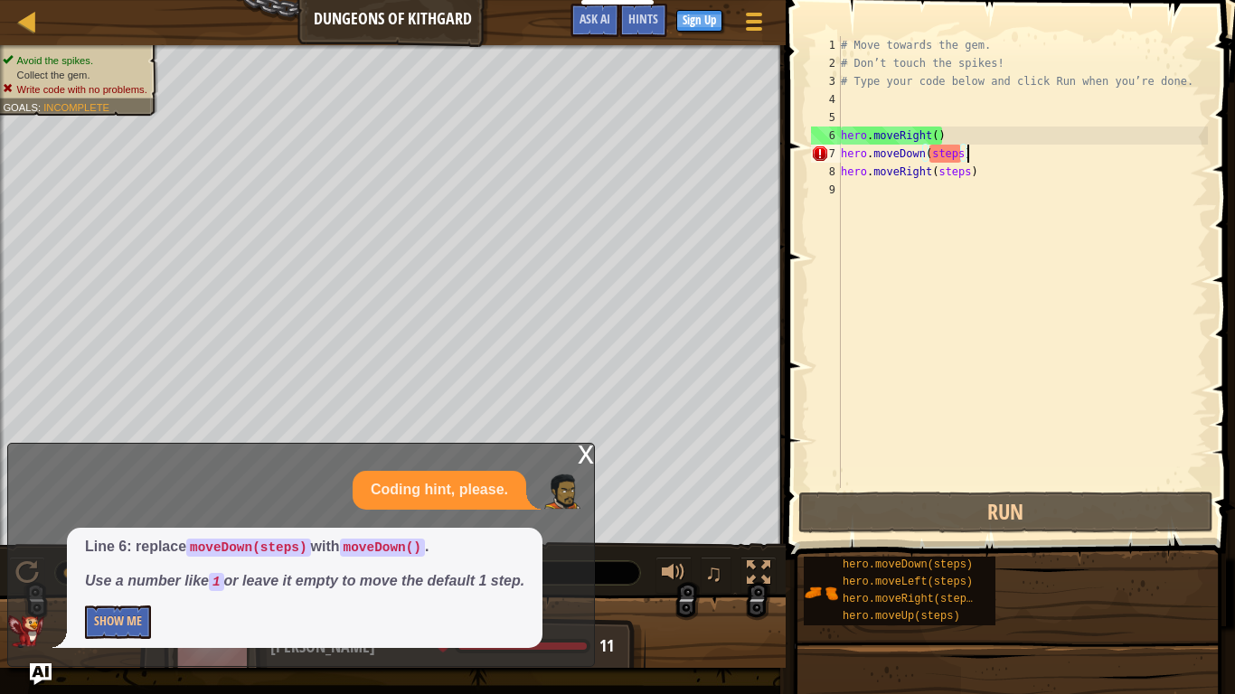
click at [852, 158] on div "# Move towards the gem. # Don’t touch the spikes! # Type your code below and cl…" at bounding box center [1022, 280] width 371 height 488
click at [963, 158] on div "# Move towards the gem. # Don’t touch the spikes! # Type your code below and cl…" at bounding box center [1022, 280] width 371 height 488
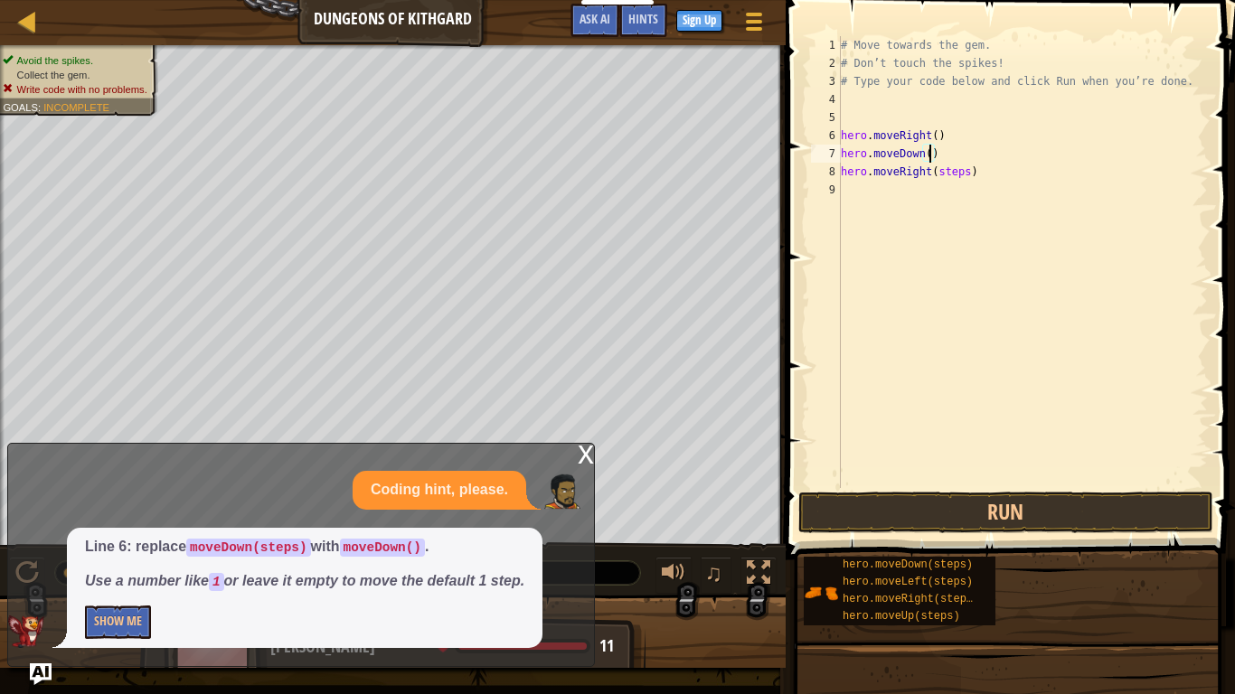
type textarea "hero.moveDown(1)"
click at [900, 496] on button "Run" at bounding box center [1005, 513] width 415 height 42
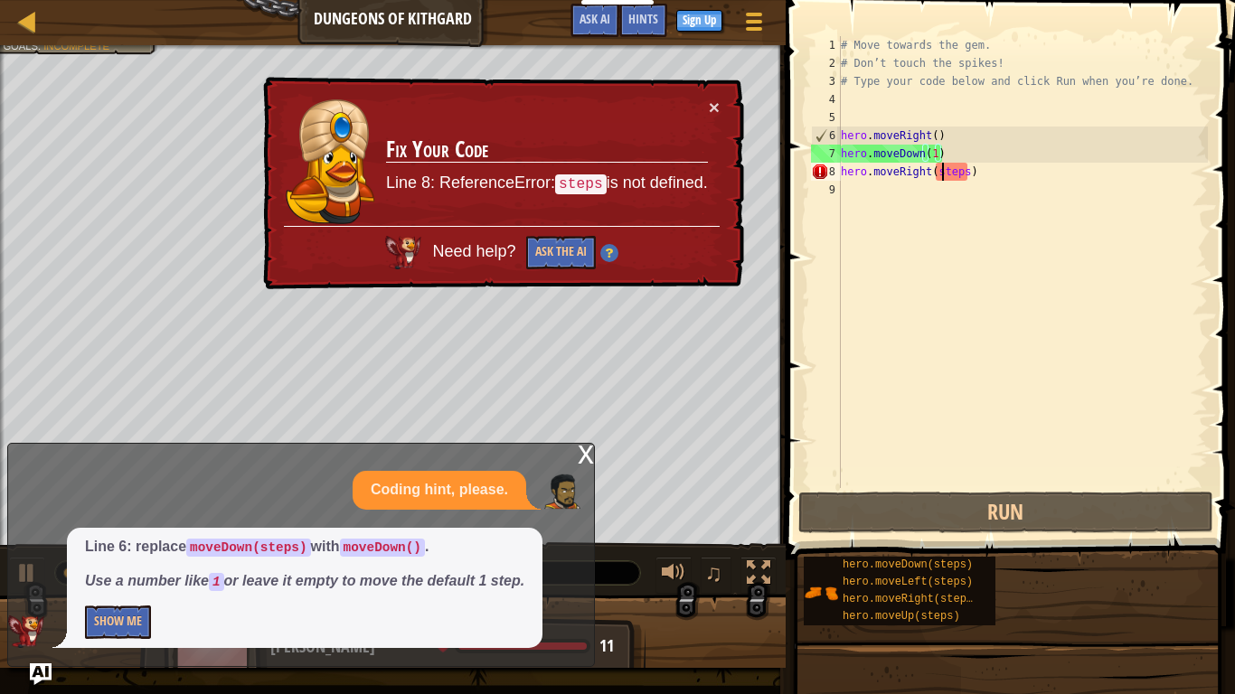
click at [945, 176] on div "# Move towards the gem. # Don’t touch the spikes! # Type your code below and cl…" at bounding box center [1022, 280] width 371 height 488
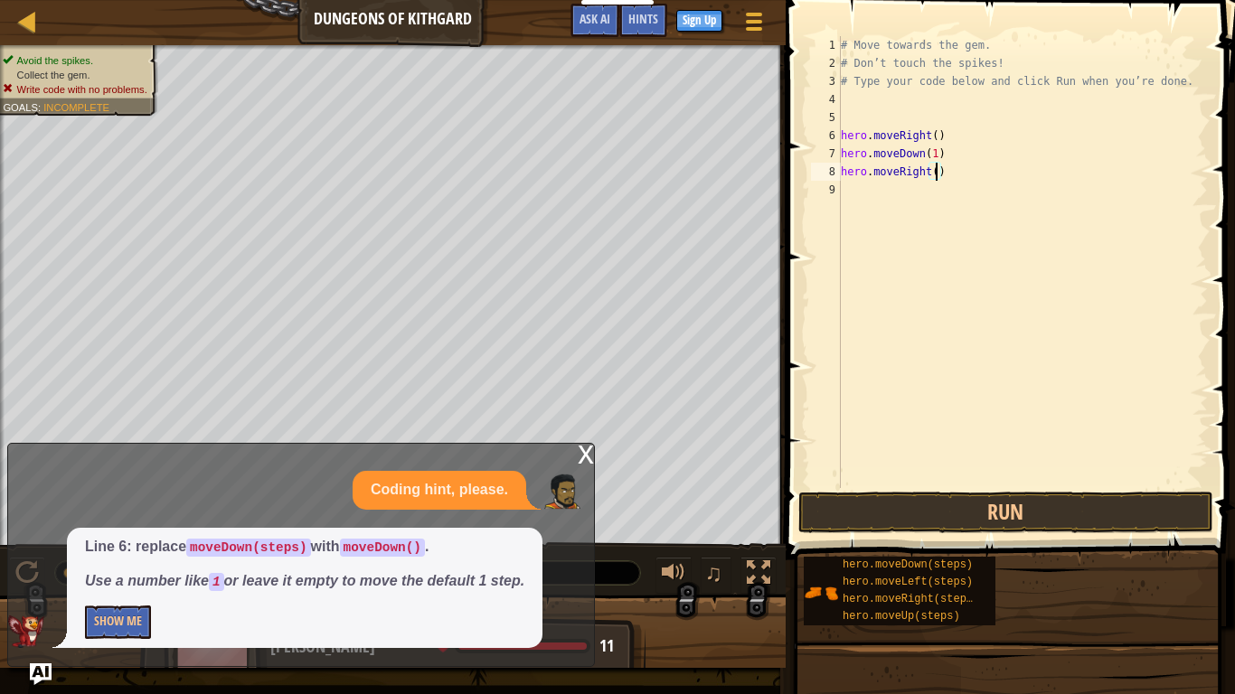
type textarea "hero.moveRight(1)"
click at [969, 523] on button "Run" at bounding box center [1005, 513] width 415 height 42
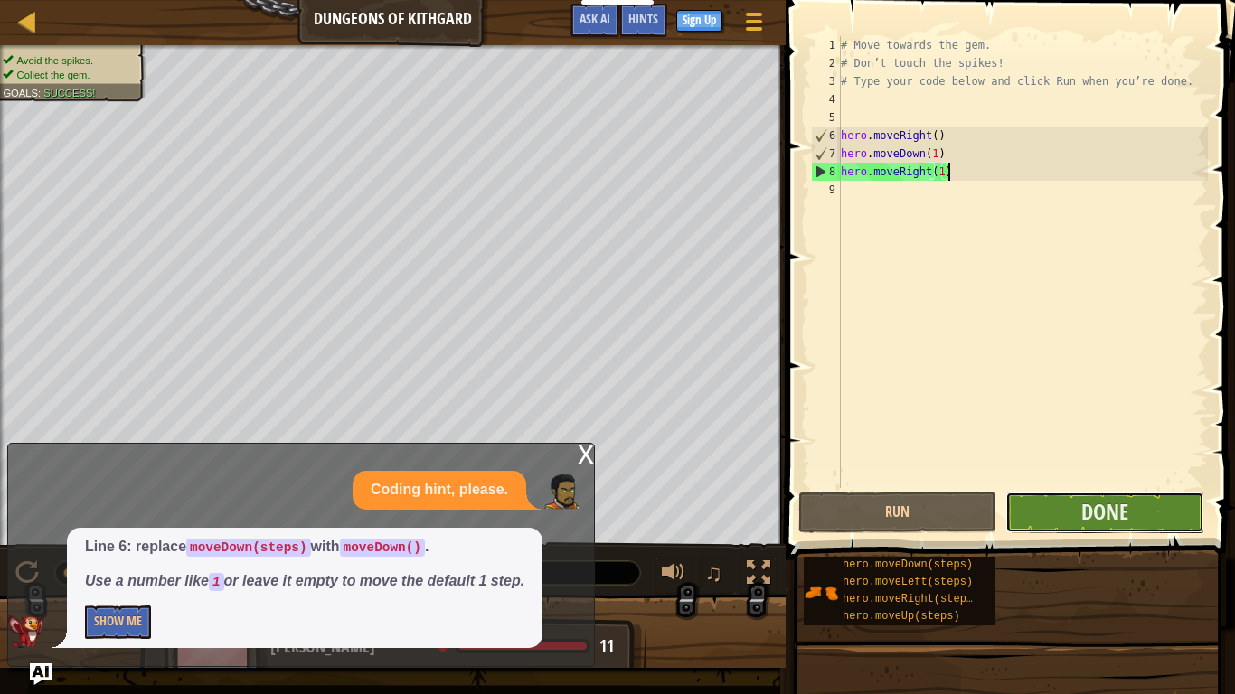
click at [1070, 512] on button "Done" at bounding box center [1104, 513] width 198 height 42
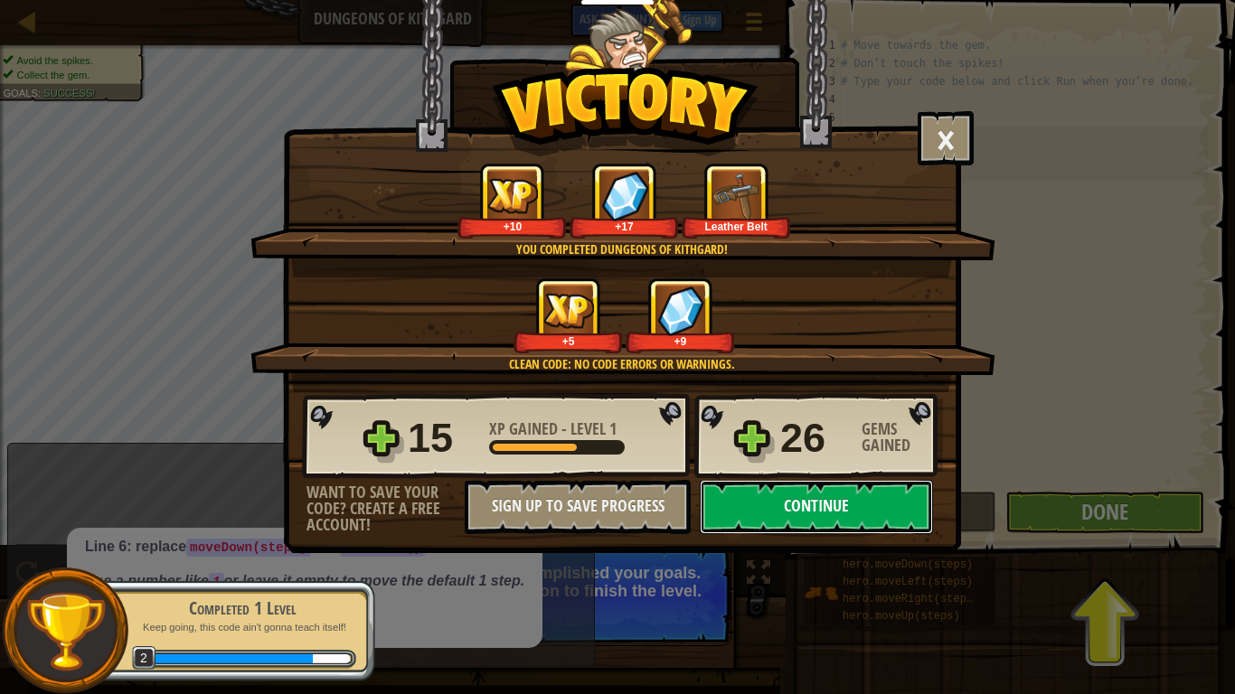
click at [751, 501] on button "Continue" at bounding box center [816, 507] width 233 height 54
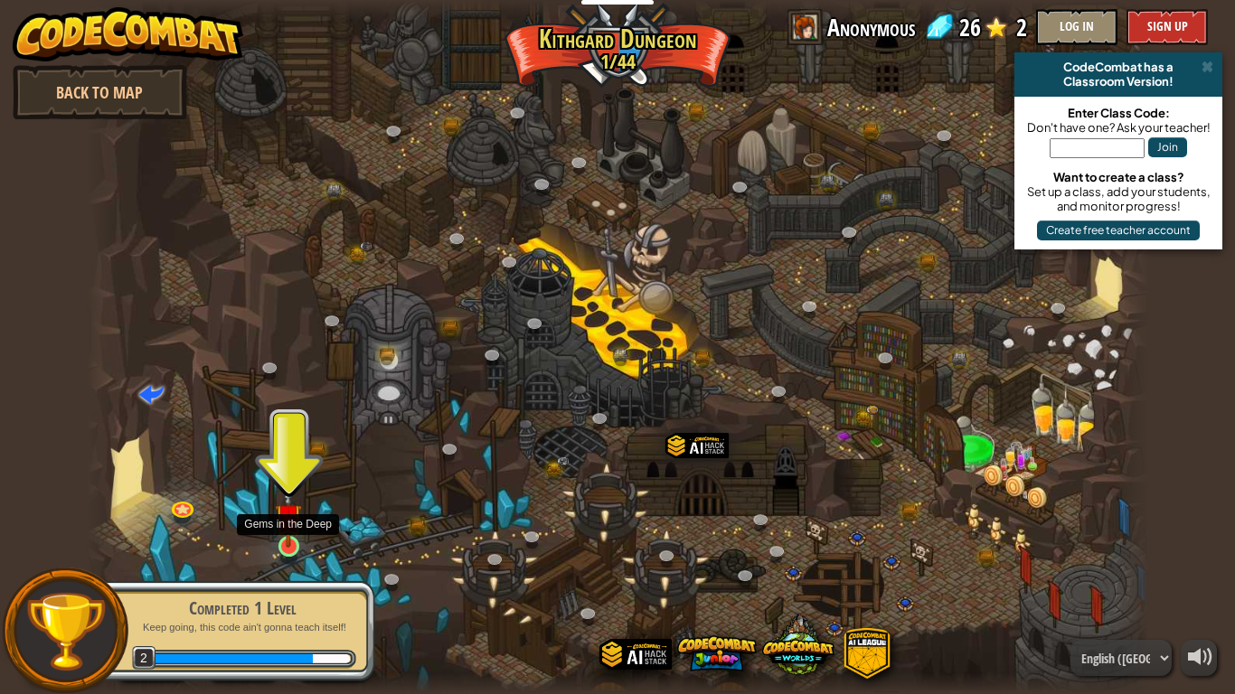
click at [293, 541] on img at bounding box center [288, 516] width 27 height 61
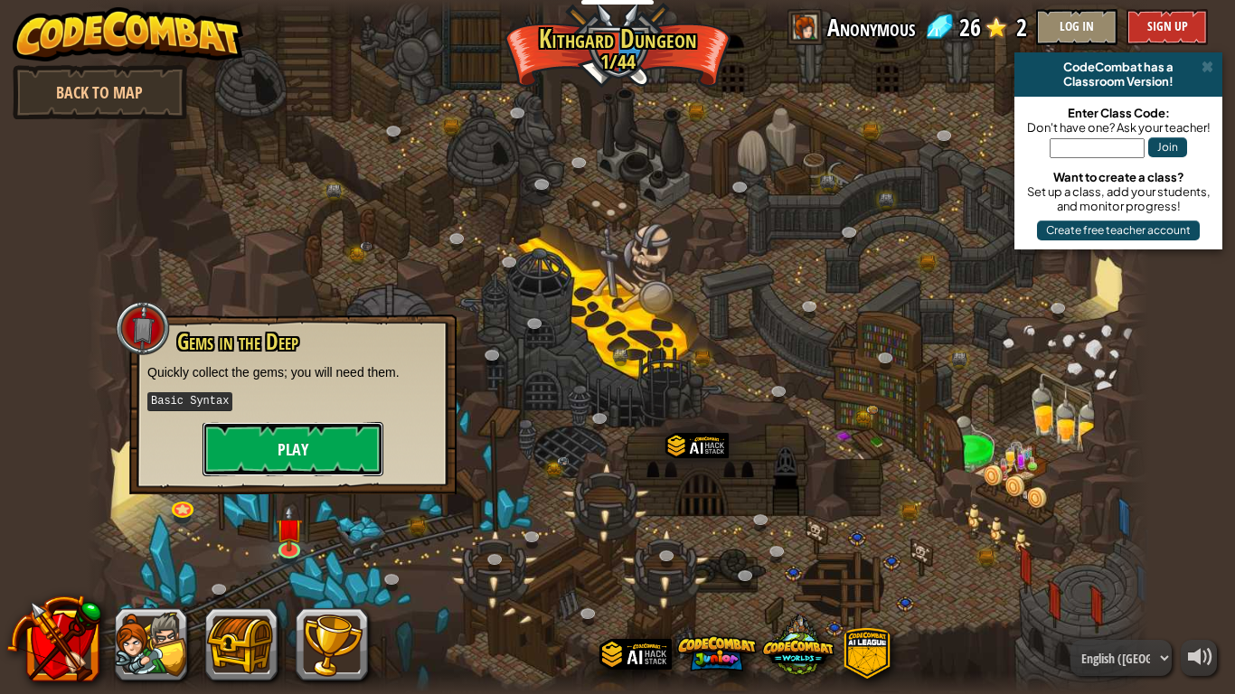
click at [269, 451] on button "Play" at bounding box center [293, 449] width 181 height 54
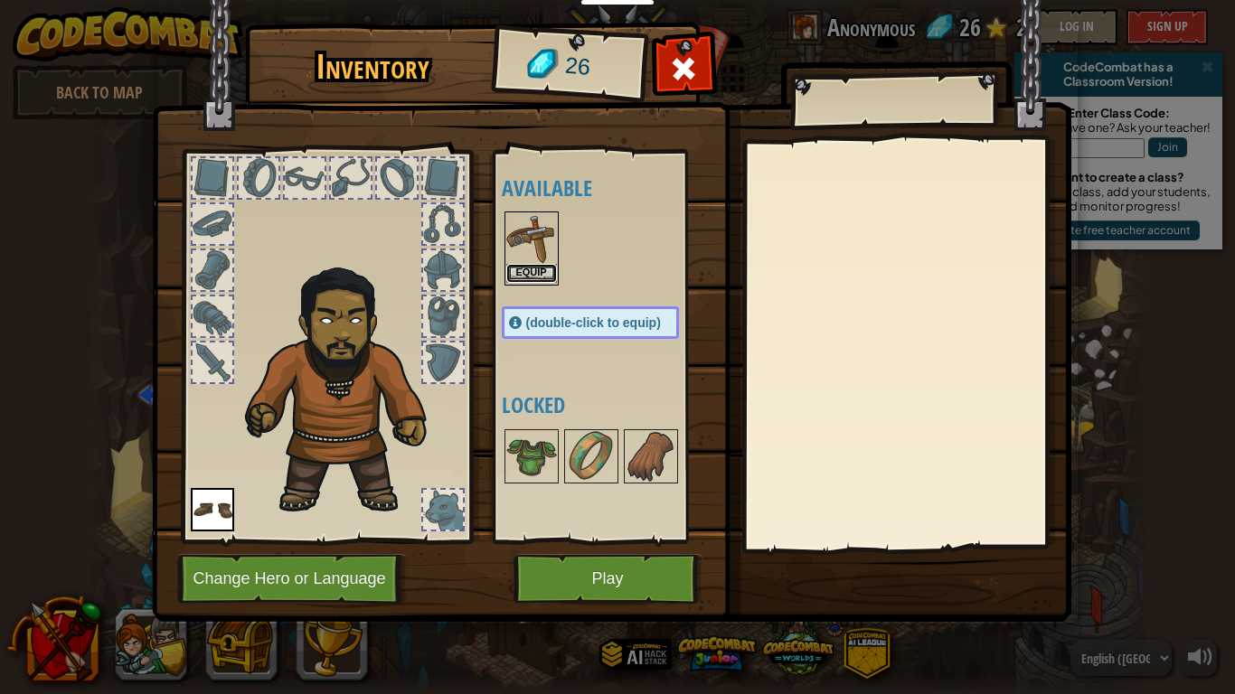
click at [545, 272] on button "Equip" at bounding box center [531, 273] width 51 height 19
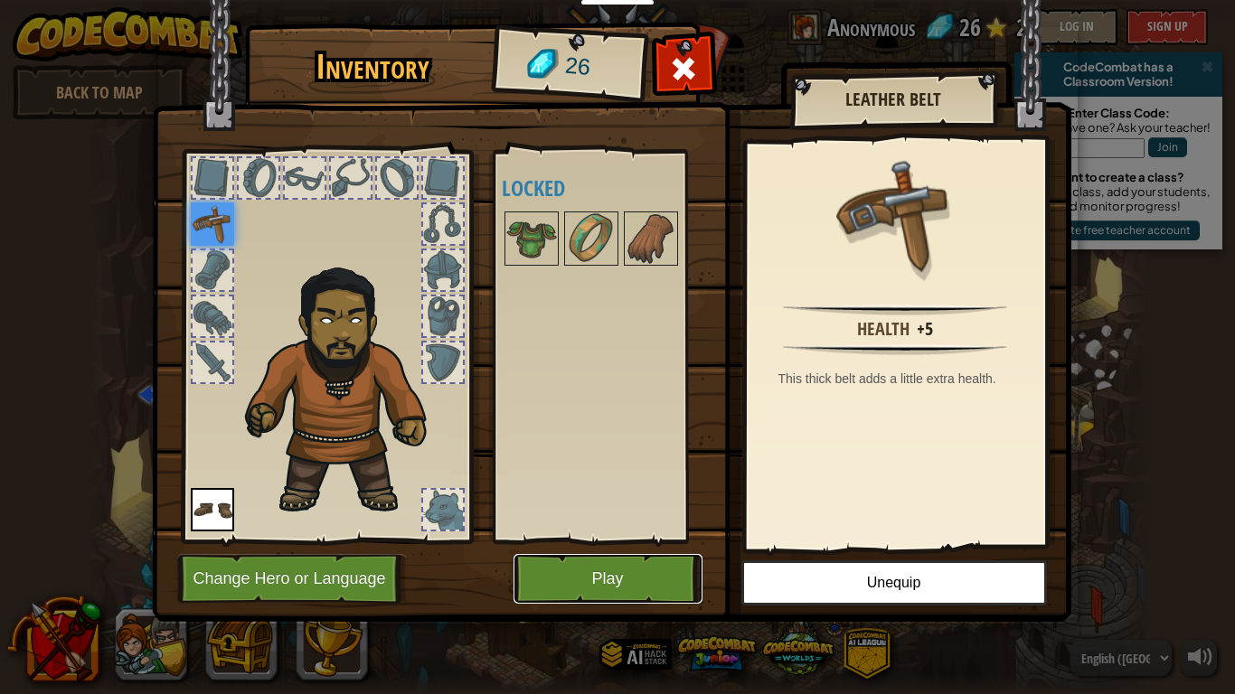
click at [615, 541] on button "Play" at bounding box center [608, 579] width 189 height 50
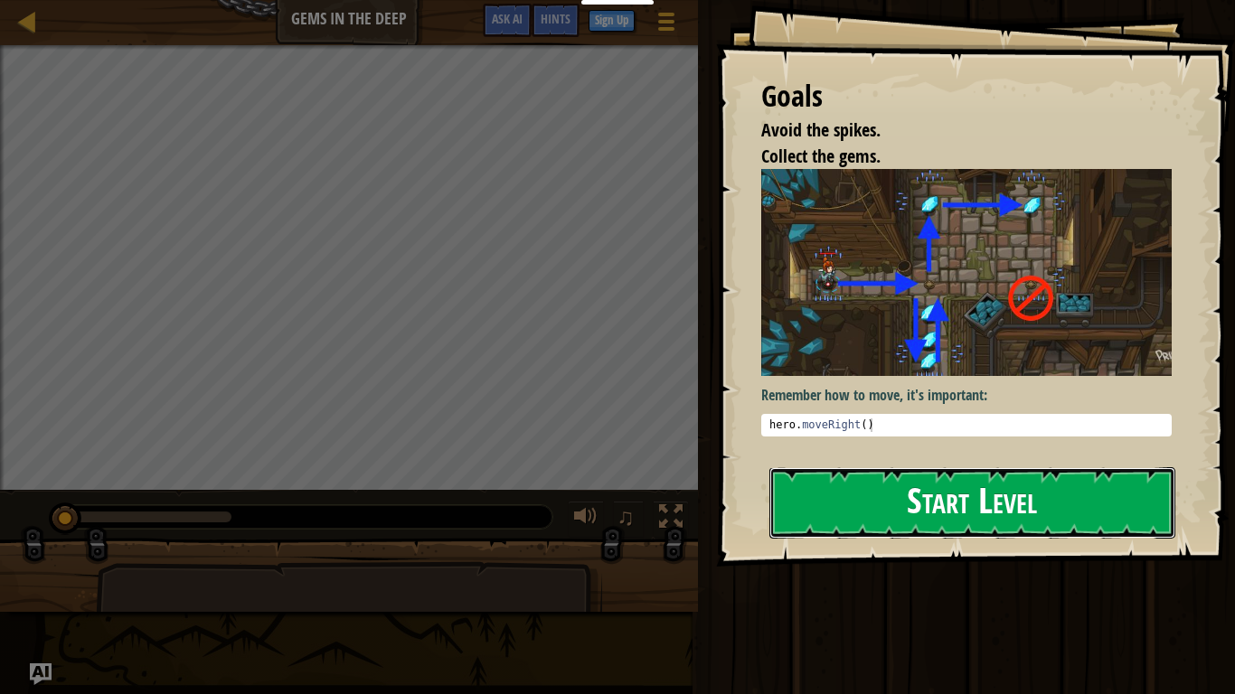
click at [893, 492] on button "Start Level" at bounding box center [972, 502] width 406 height 71
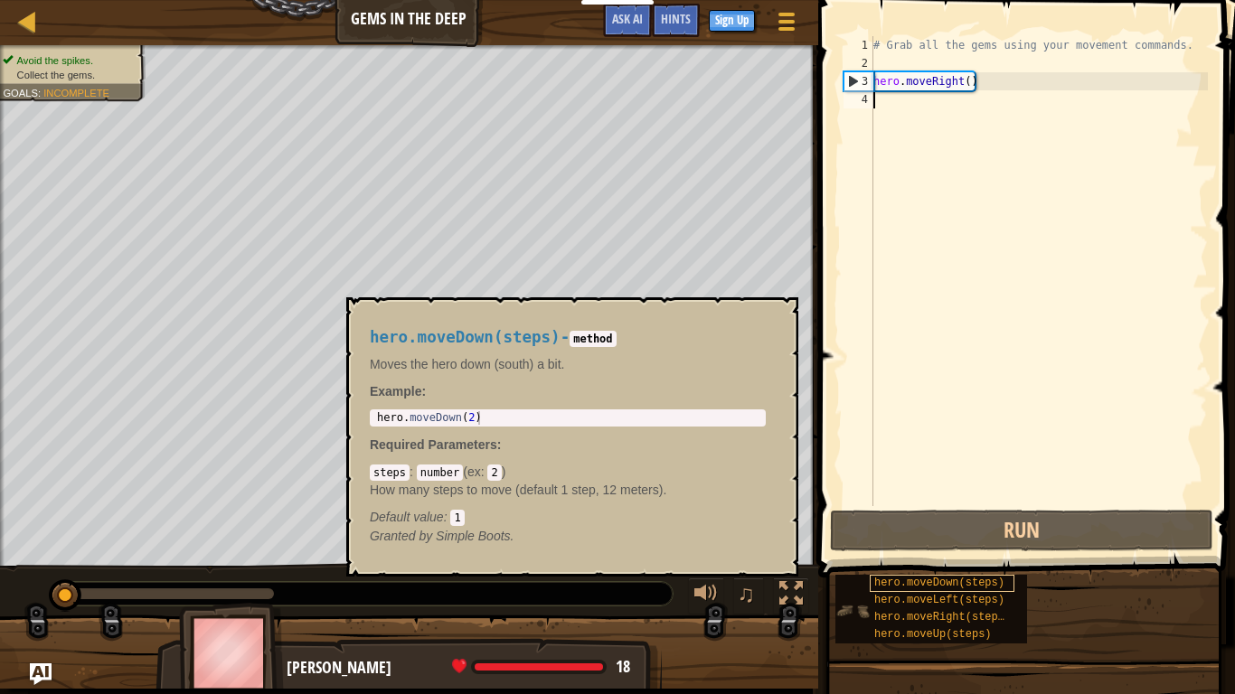
click at [923, 541] on span "hero.moveDown(steps)" at bounding box center [939, 583] width 130 height 13
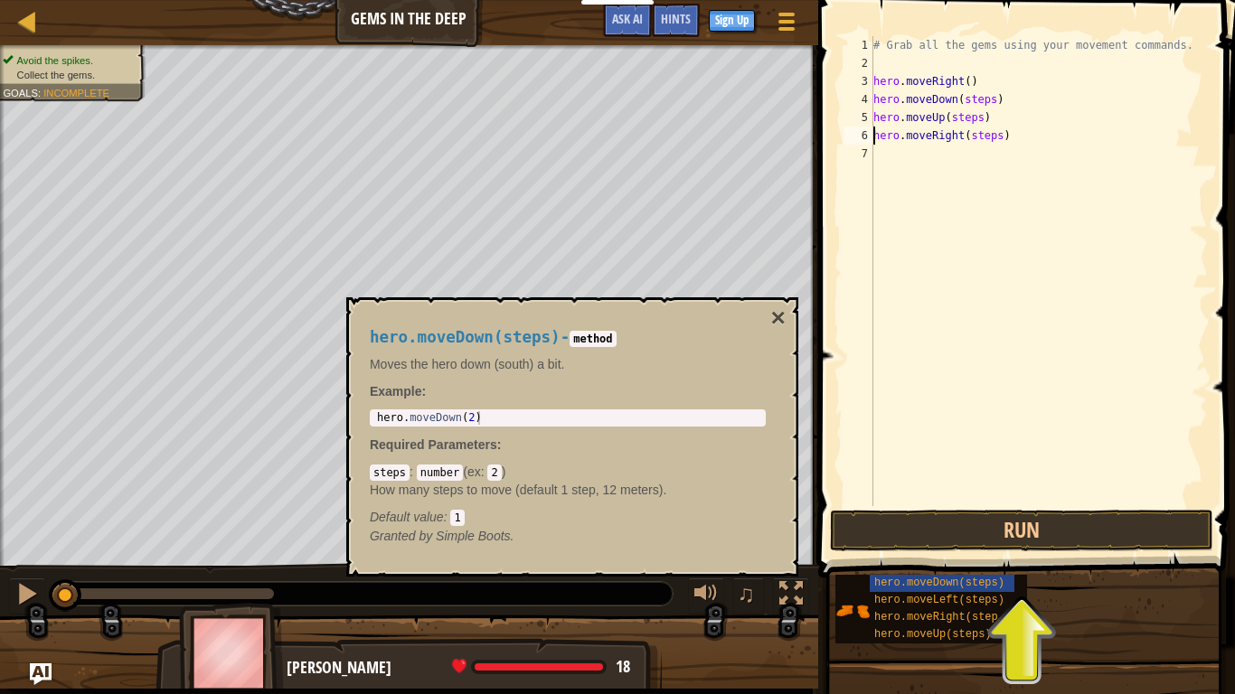
click at [998, 139] on div "# Grab all the gems using your movement commands. hero . moveRight ( ) hero . m…" at bounding box center [1039, 289] width 338 height 506
drag, startPoint x: 991, startPoint y: 95, endPoint x: 961, endPoint y: 101, distance: 30.5
click at [961, 101] on div "# Grab all the gems using your movement commands. hero . moveRight ( ) hero . m…" at bounding box center [1039, 289] width 338 height 506
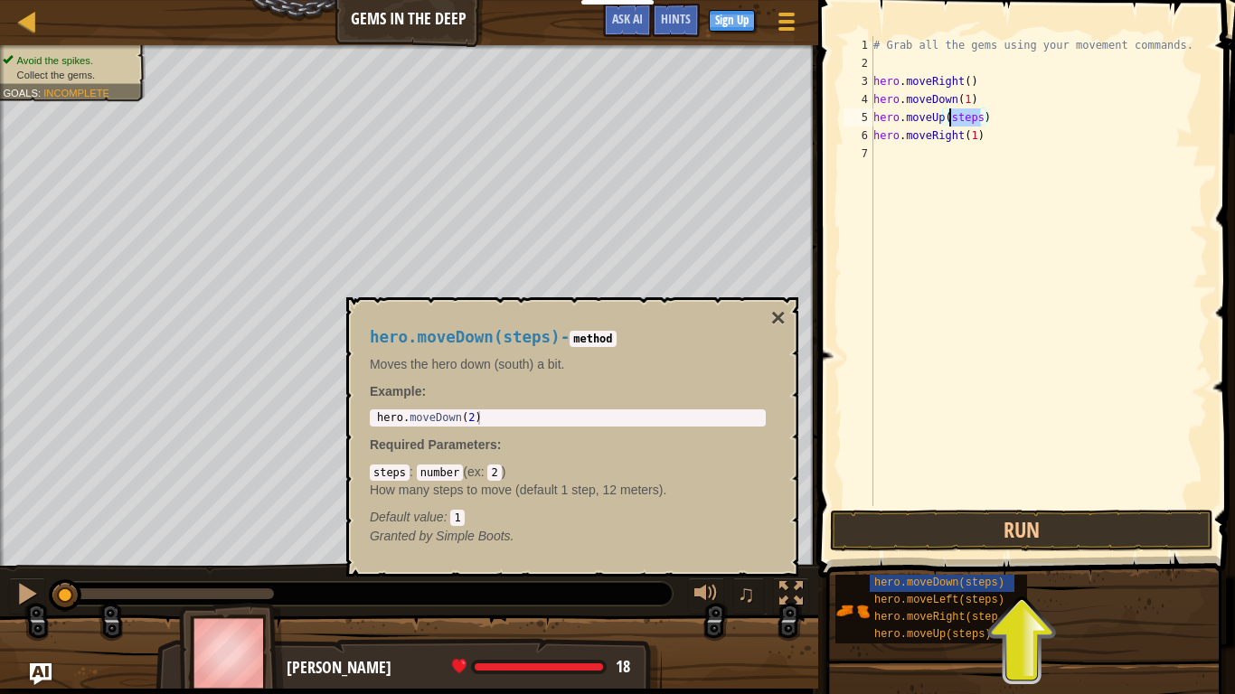
drag, startPoint x: 979, startPoint y: 123, endPoint x: 951, endPoint y: 121, distance: 28.1
click at [951, 121] on div "# Grab all the gems using your movement commands. hero . moveRight ( ) hero . m…" at bounding box center [1039, 289] width 338 height 506
type textarea "hero.moveUp(1)"
click at [957, 523] on button "Run" at bounding box center [1021, 531] width 383 height 42
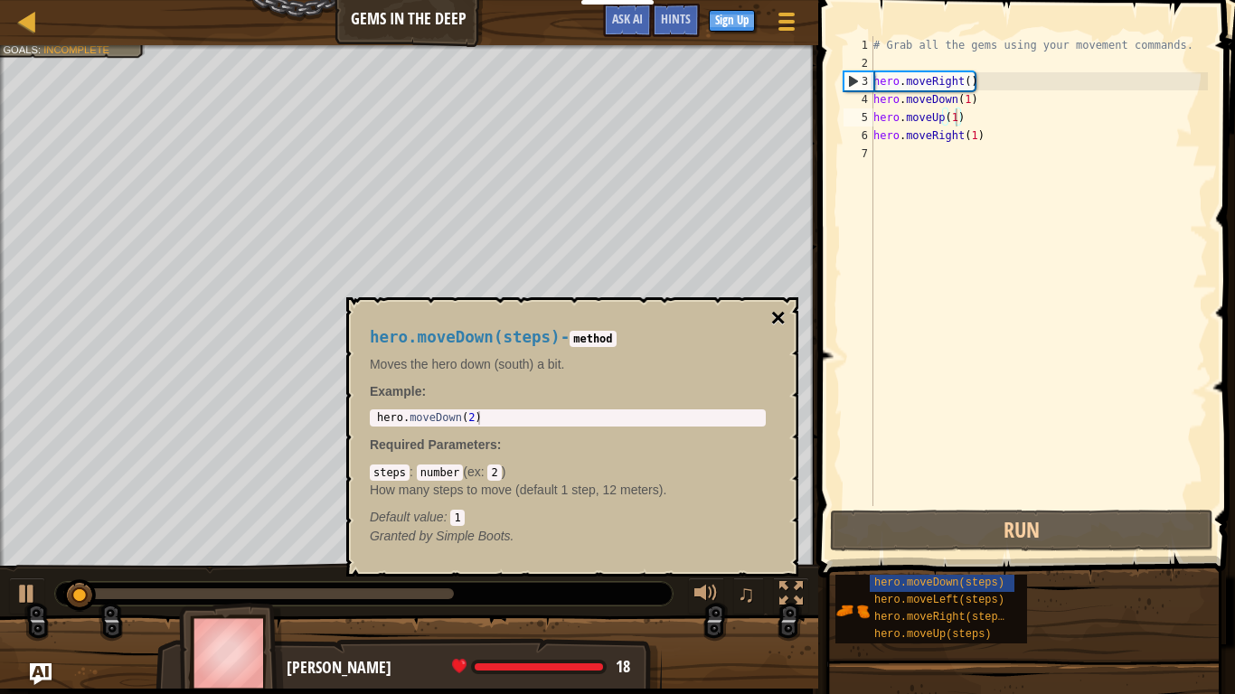
click at [775, 310] on button "×" at bounding box center [778, 318] width 14 height 25
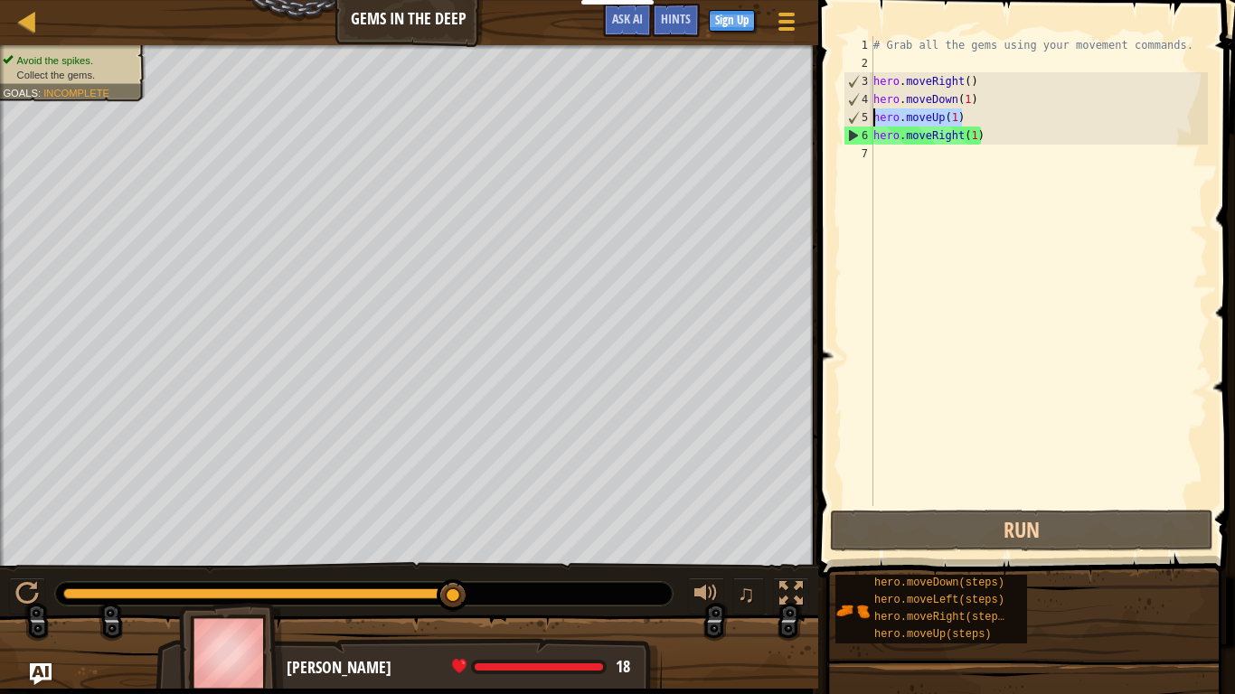
drag, startPoint x: 978, startPoint y: 122, endPoint x: 867, endPoint y: 118, distance: 111.3
click at [867, 118] on div "hero.moveUp(1) 1 2 3 4 5 6 7 # Grab all the gems using your movement commands. …" at bounding box center [1024, 271] width 368 height 470
click at [1013, 116] on div "# Grab all the gems using your movement commands. hero . moveRight ( ) hero . m…" at bounding box center [1039, 271] width 338 height 470
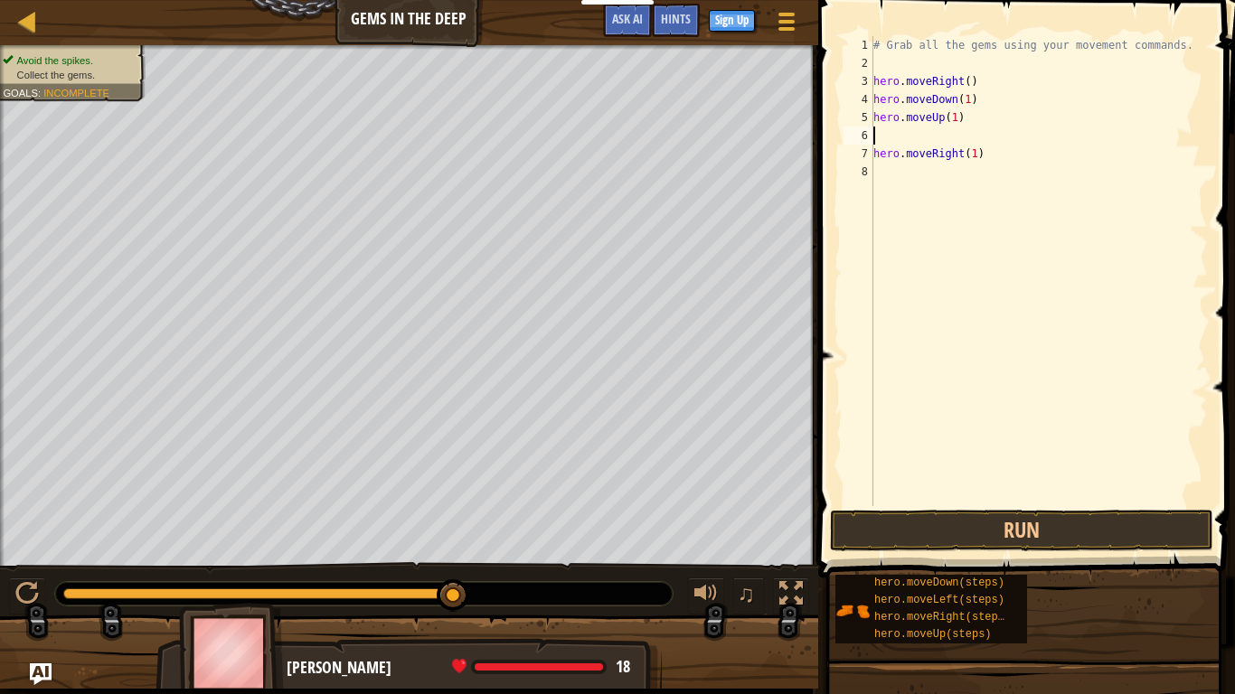
paste textarea "hero.moveUp(1)"
type textarea "hero.moveUp(1)"
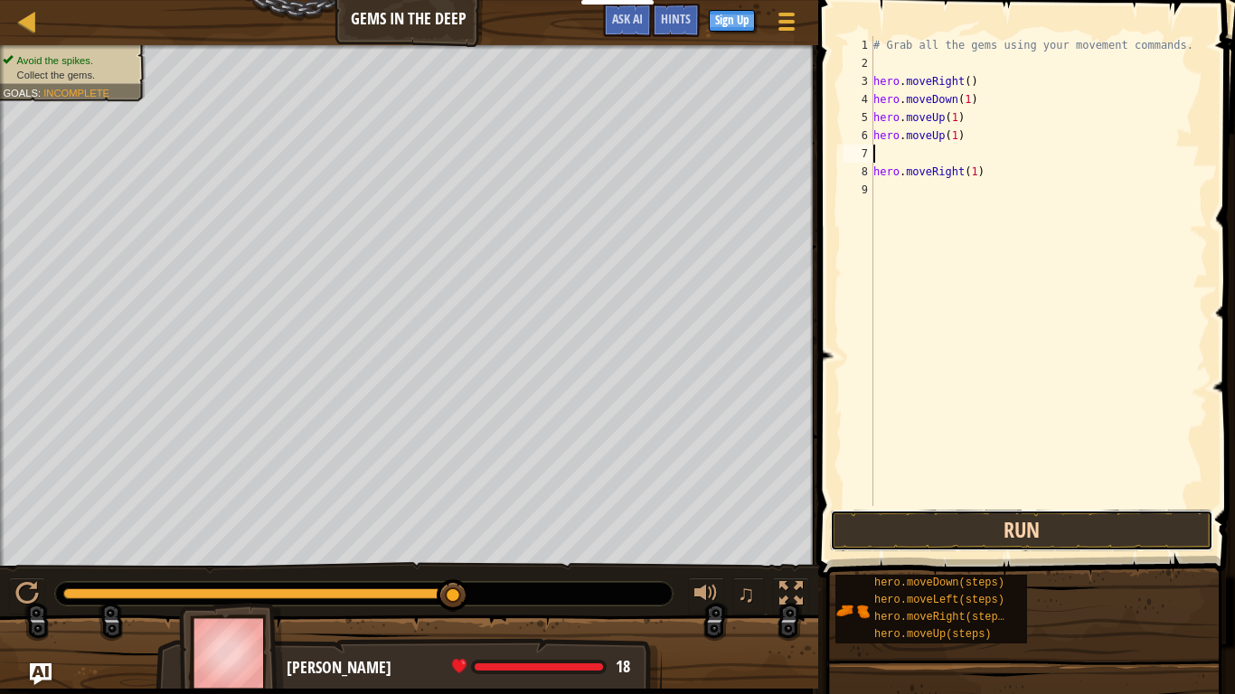
click at [1052, 534] on button "Run" at bounding box center [1021, 531] width 383 height 42
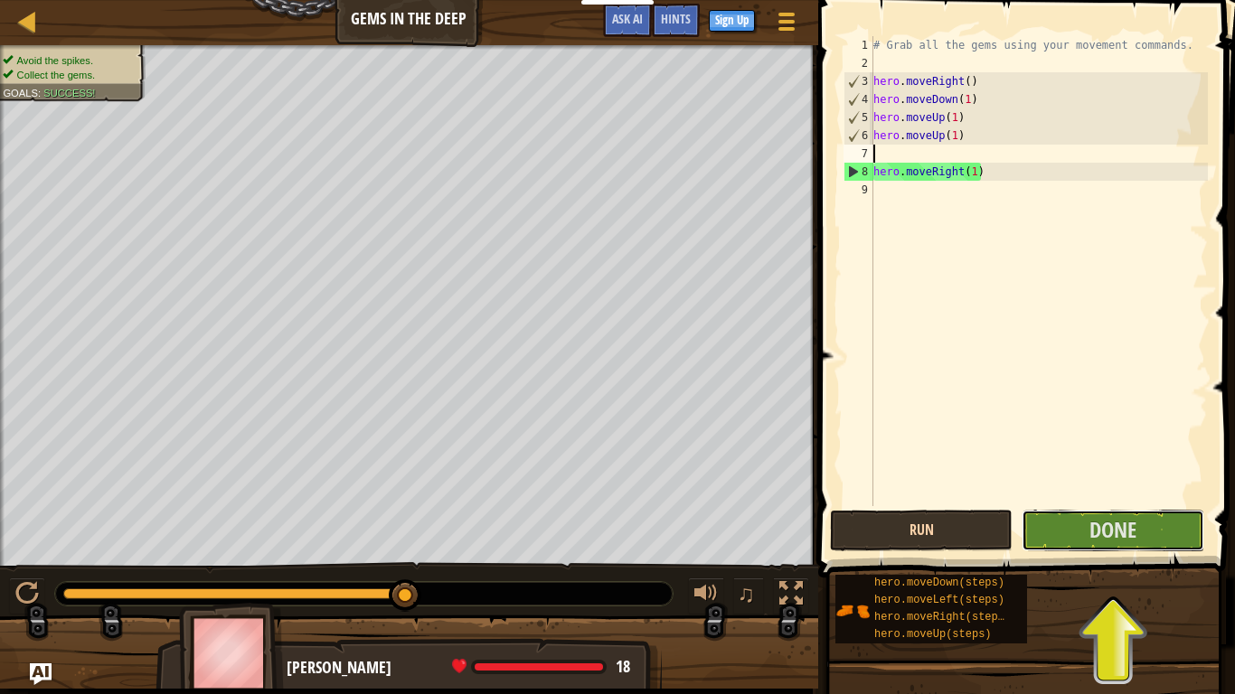
click at [1052, 534] on button "Done" at bounding box center [1113, 531] width 183 height 42
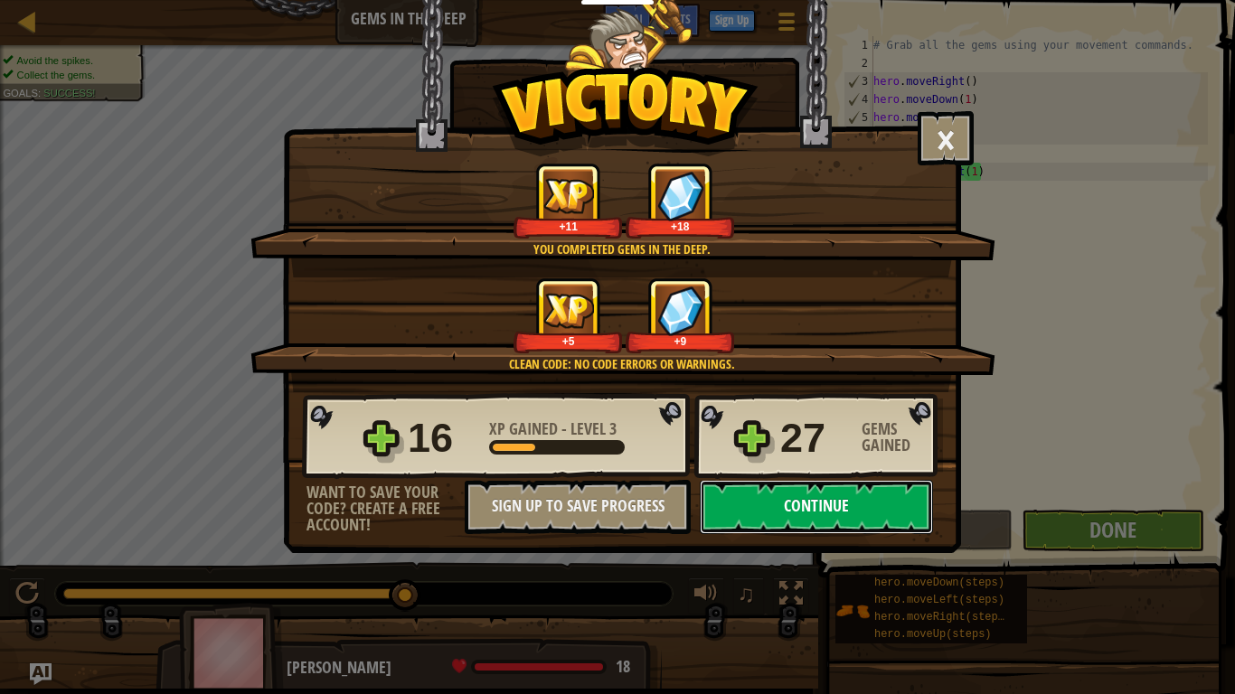
click at [821, 506] on button "Continue" at bounding box center [816, 507] width 233 height 54
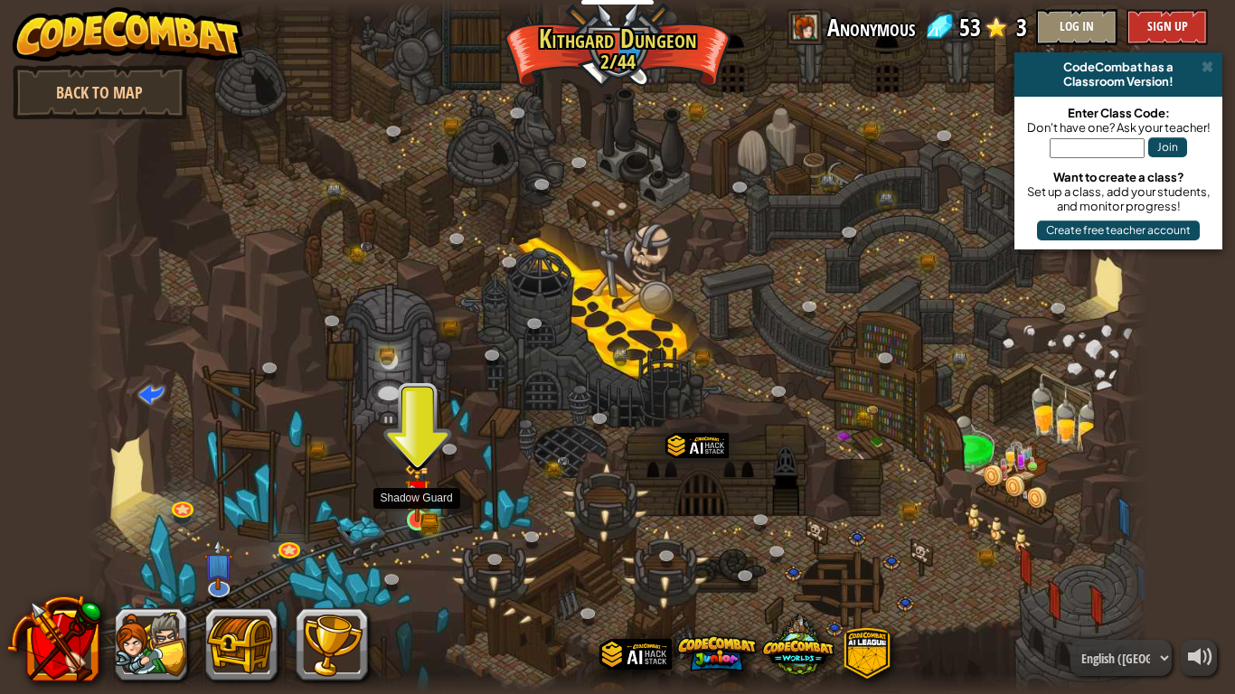
click at [414, 512] on img at bounding box center [417, 492] width 27 height 59
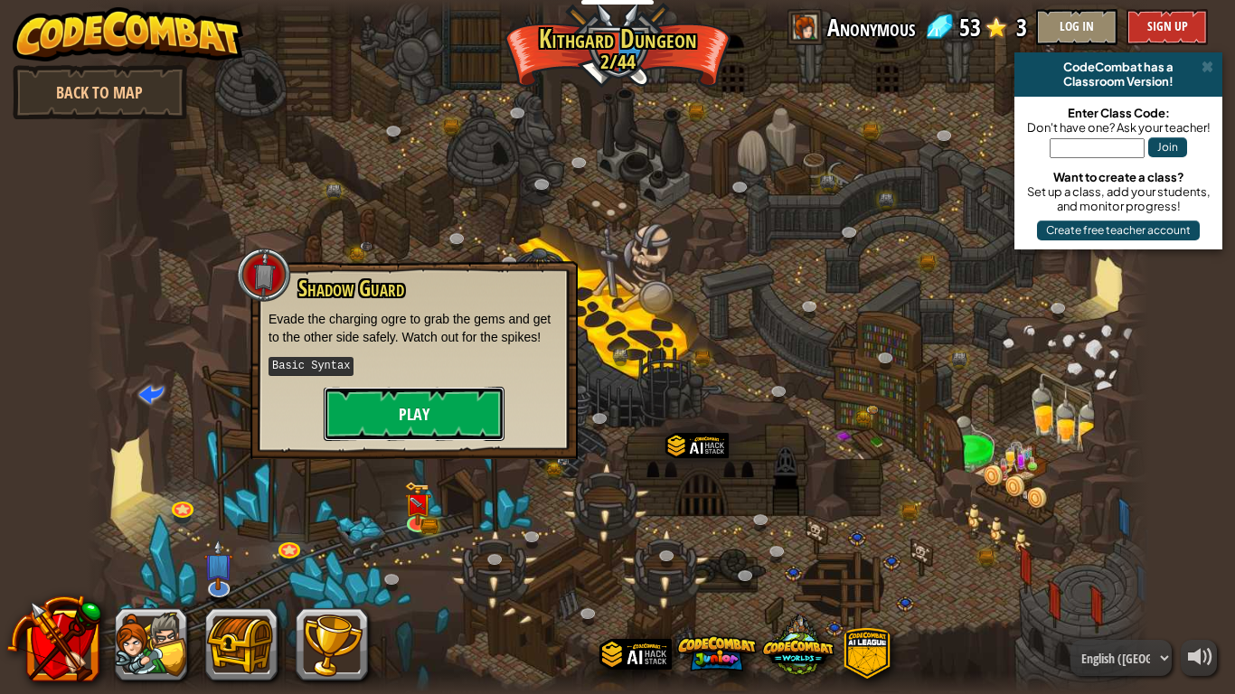
click at [411, 412] on button "Play" at bounding box center [414, 414] width 181 height 54
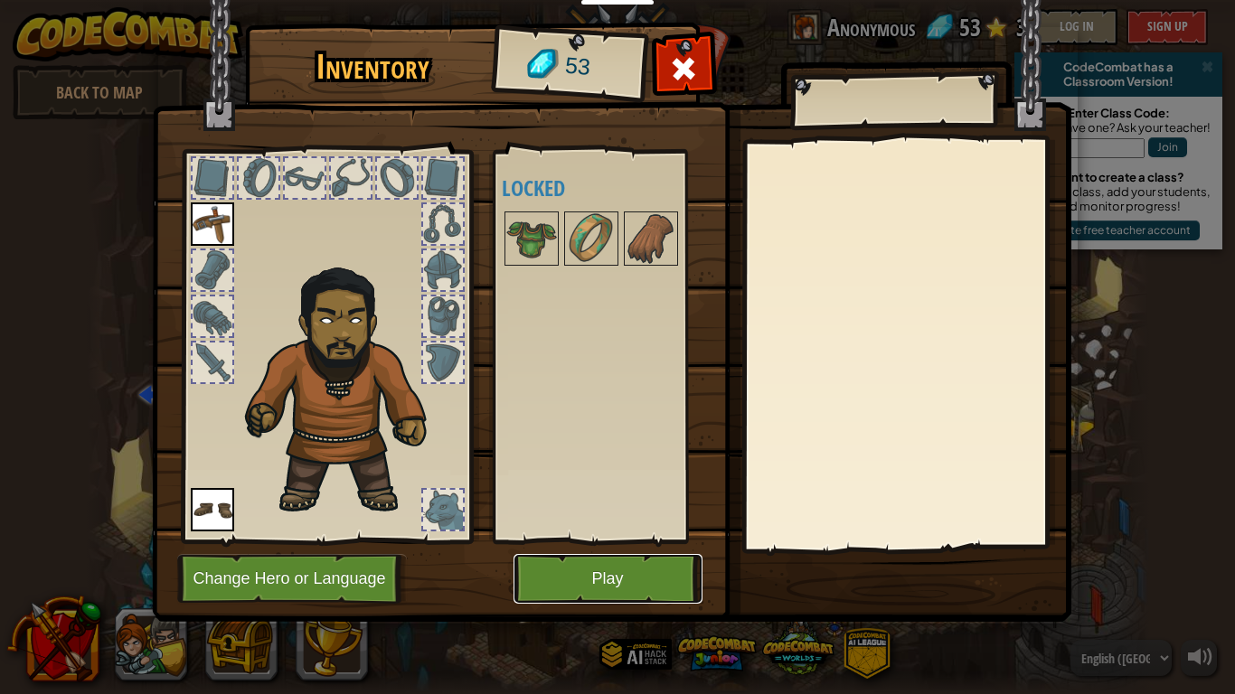
click at [609, 541] on button "Play" at bounding box center [608, 579] width 189 height 50
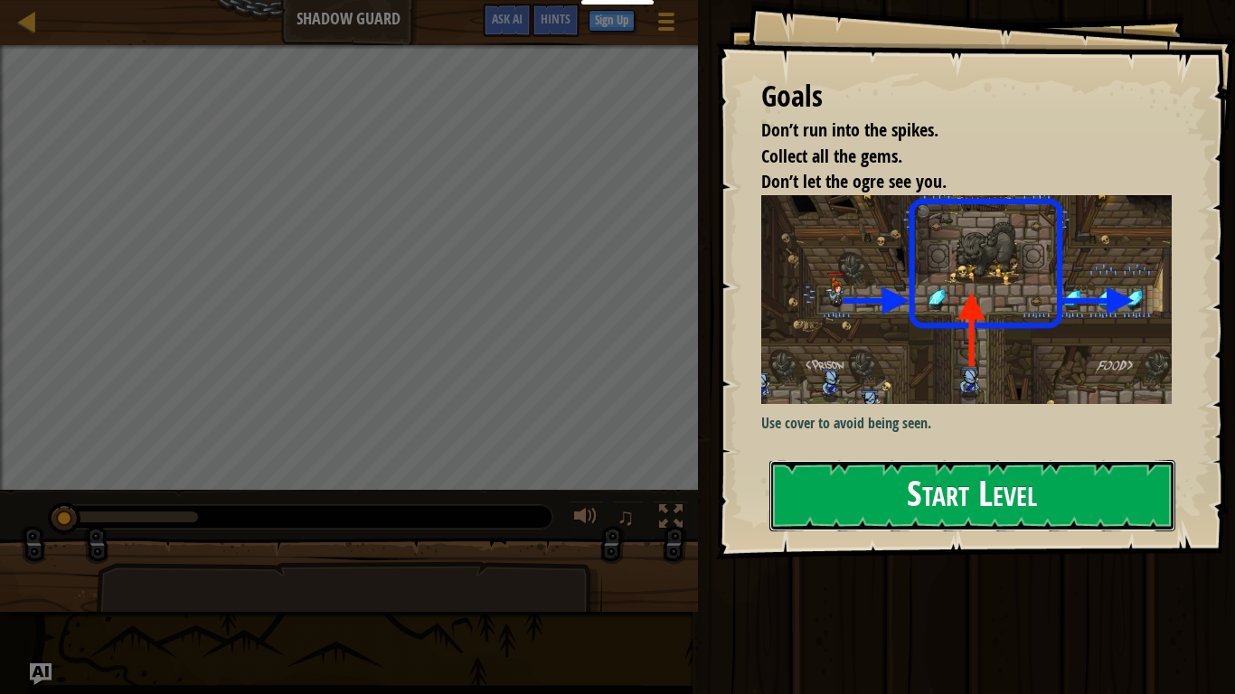
click at [1028, 478] on button "Start Level" at bounding box center [972, 495] width 406 height 71
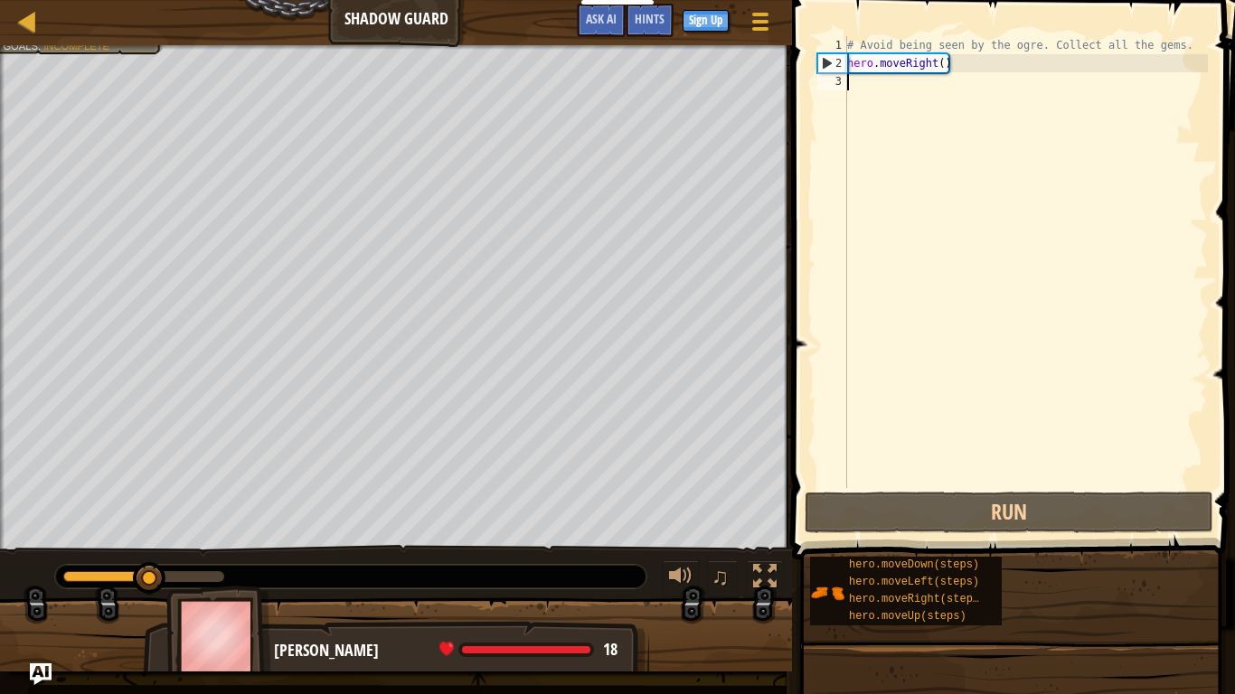
click at [956, 67] on div "# Avoid being seen by the ogre. Collect all the gems. hero . moveRight ( )" at bounding box center [1026, 280] width 364 height 488
drag, startPoint x: 956, startPoint y: 67, endPoint x: 833, endPoint y: 61, distance: 123.1
click at [833, 61] on div "hero.moveRight() 1 2 3 # Avoid being seen by the ogre. Collect all the gems. he…" at bounding box center [1011, 262] width 394 height 452
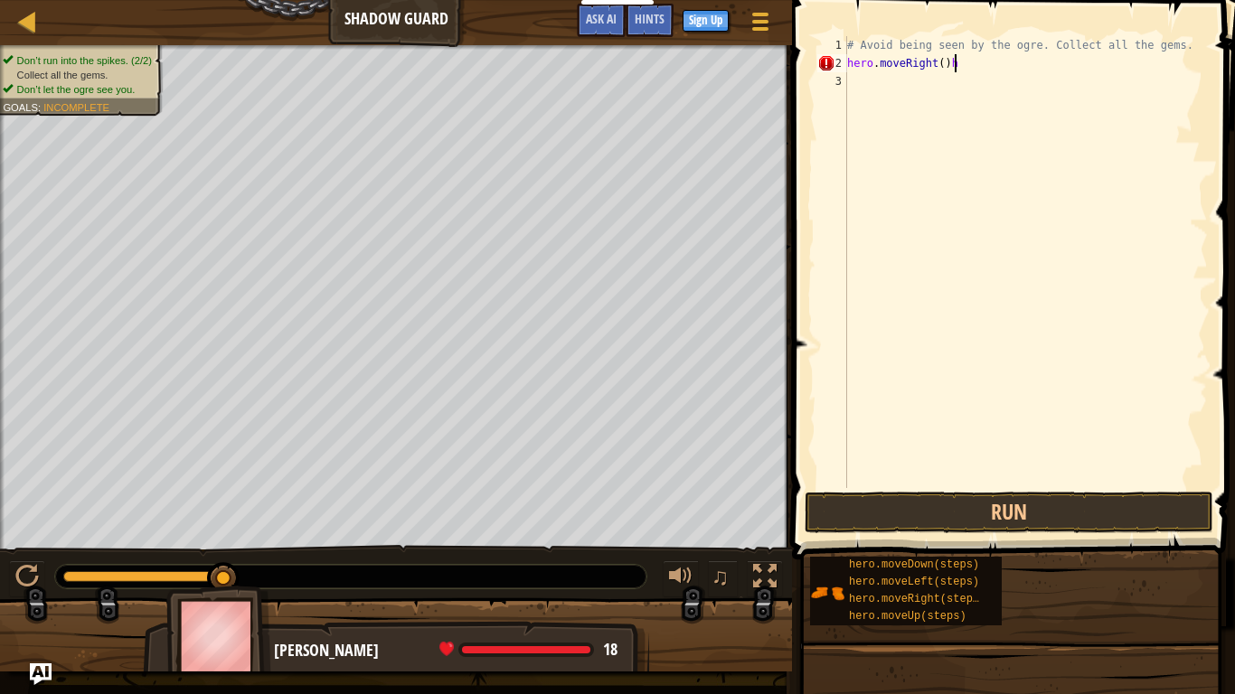
type textarea "hero.moveRight()"
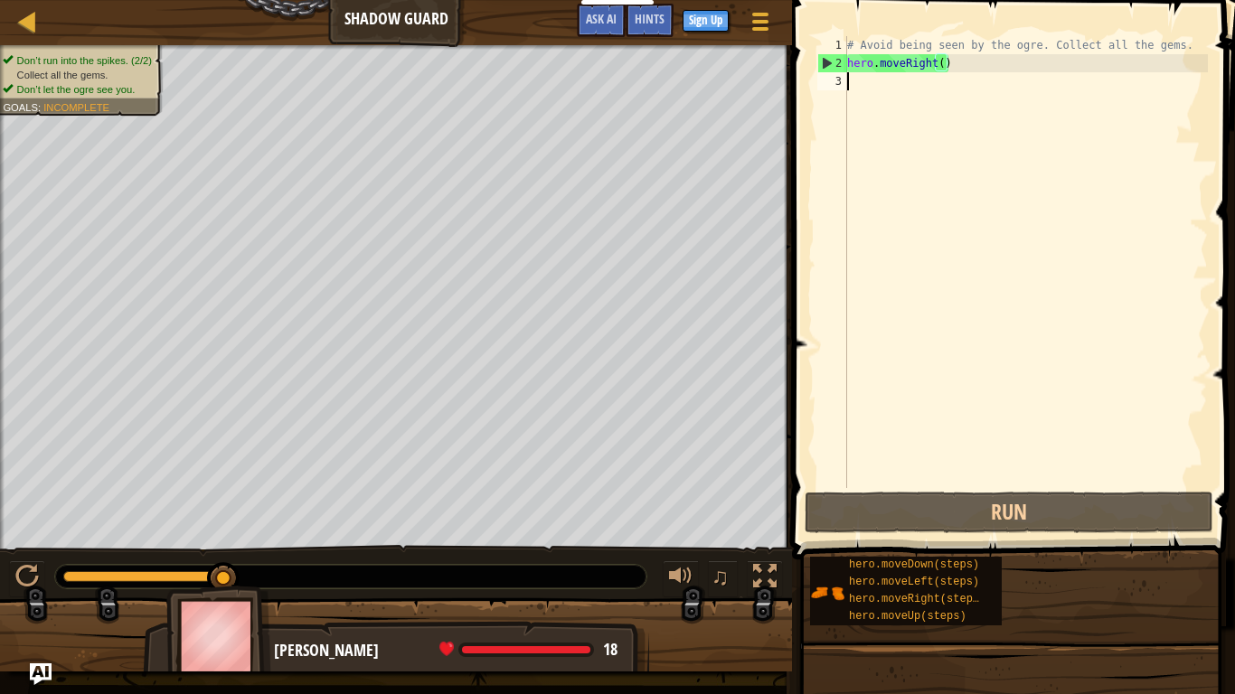
click at [853, 85] on div "# Avoid being seen by the ogre. Collect all the gems. hero . moveRight ( )" at bounding box center [1026, 280] width 364 height 488
type textarea "hero.moveRight()"
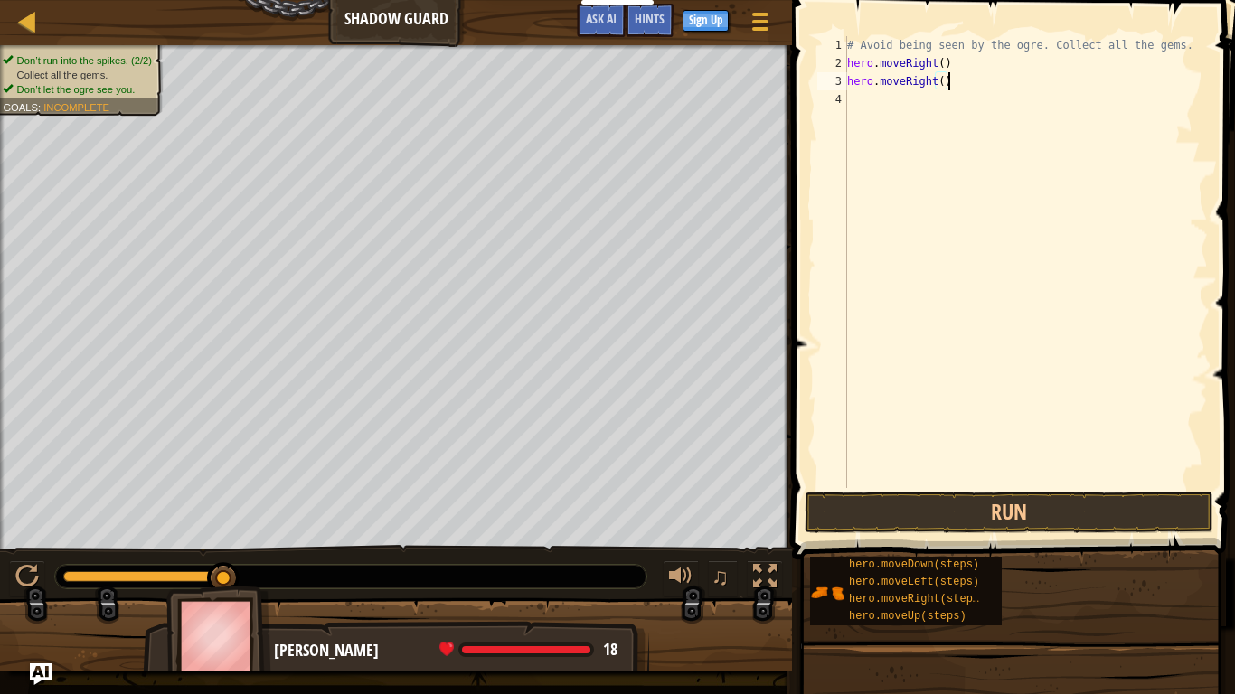
click at [852, 98] on div "# Avoid being seen by the ogre. Collect all the gems. hero . moveRight ( ) hero…" at bounding box center [1026, 280] width 364 height 488
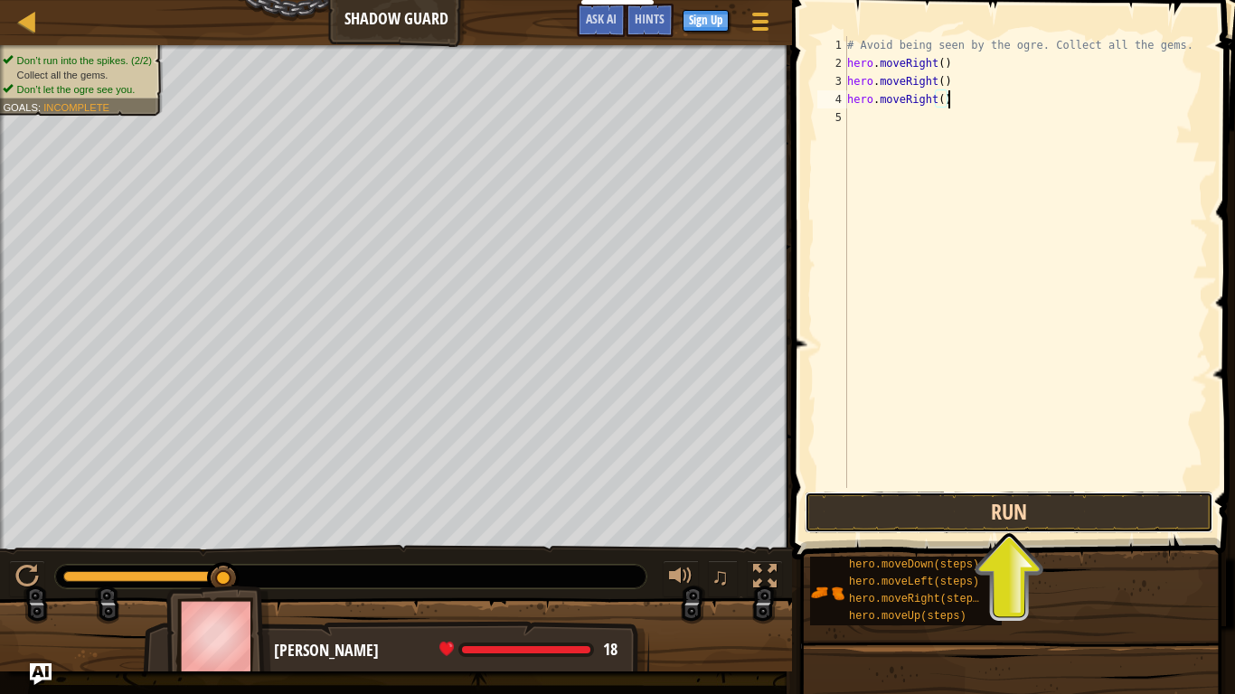
click at [1005, 495] on button "Run" at bounding box center [1009, 513] width 409 height 42
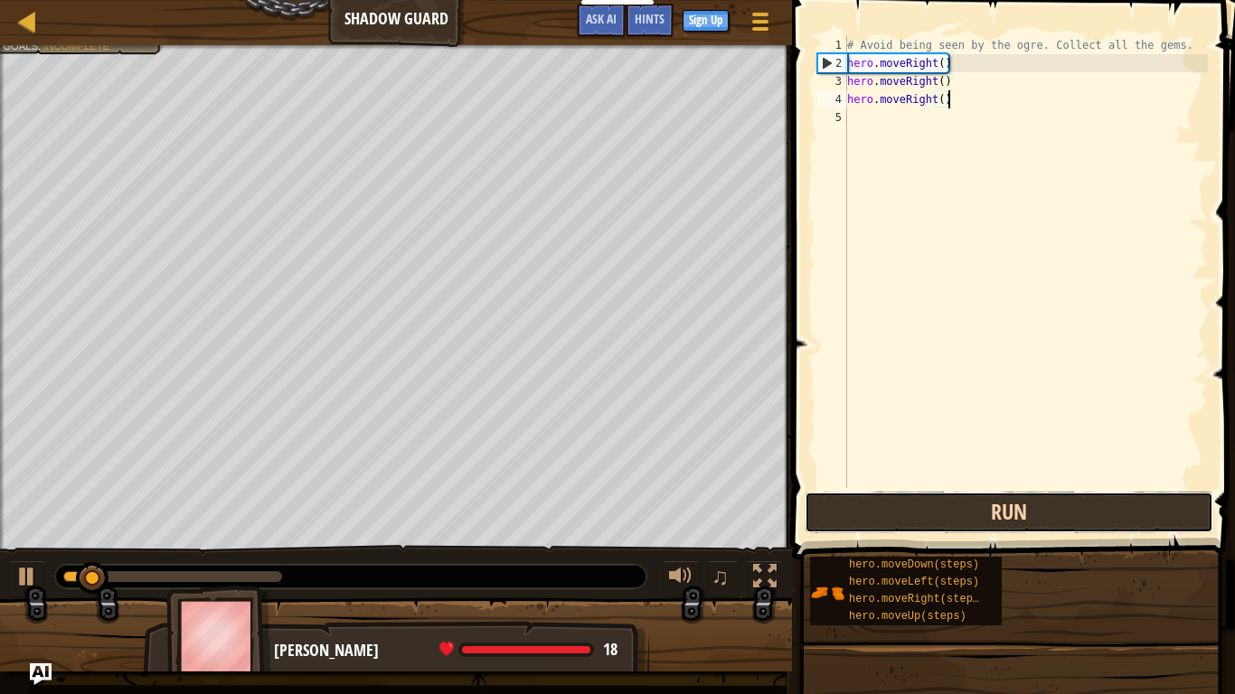
click at [1006, 499] on button "Run" at bounding box center [1009, 513] width 409 height 42
click at [1006, 499] on button "Running" at bounding box center [1009, 513] width 409 height 42
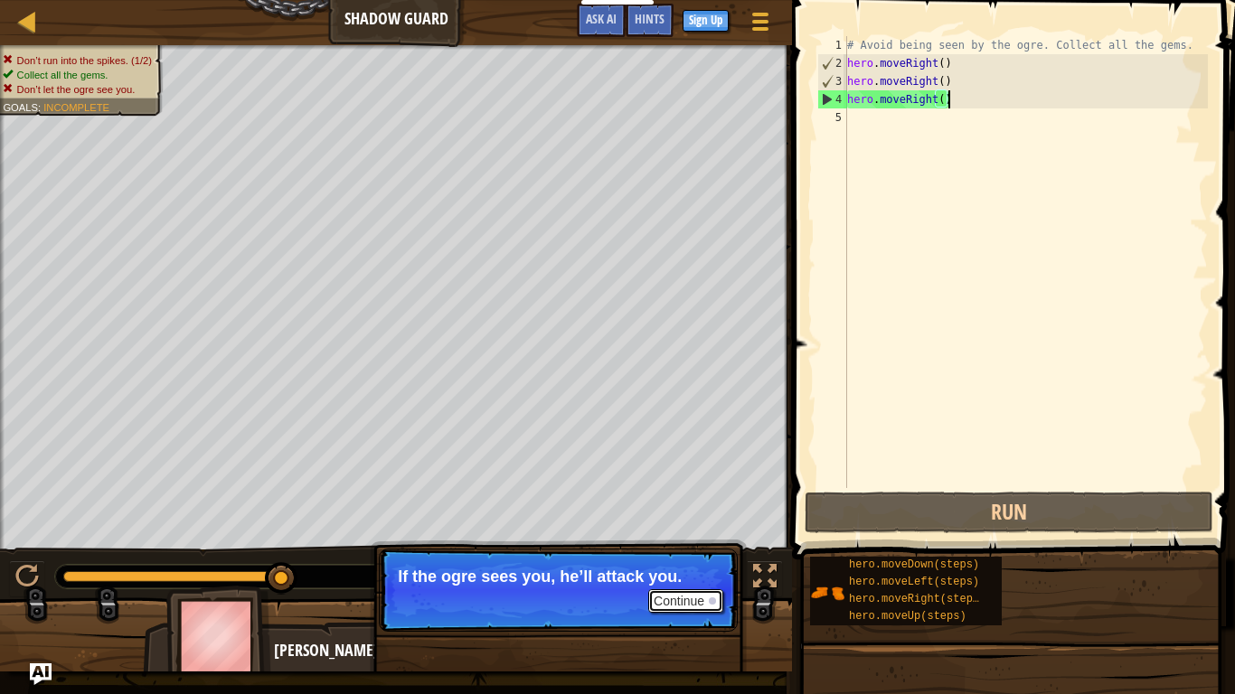
click at [679, 541] on button "Continue" at bounding box center [685, 602] width 75 height 24
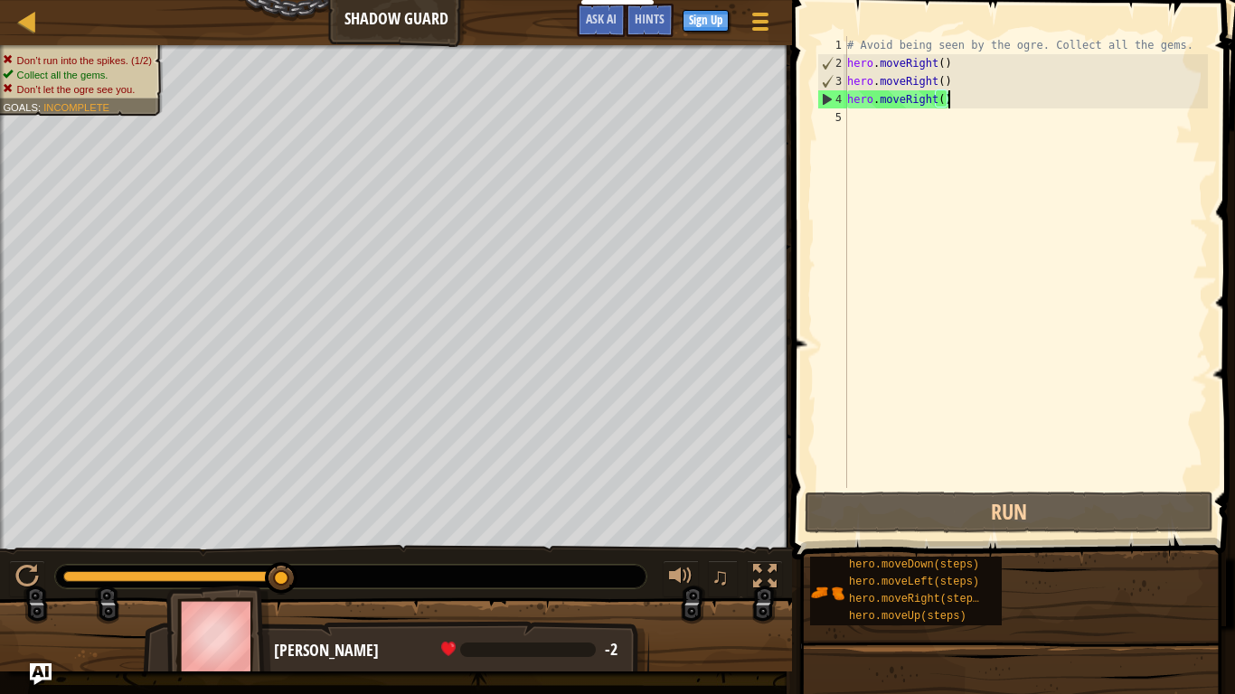
drag, startPoint x: 281, startPoint y: 577, endPoint x: 344, endPoint y: 578, distance: 62.4
click at [951, 101] on div "# Avoid being seen by the ogre. Collect all the gems. hero . moveRight ( ) hero…" at bounding box center [1026, 280] width 364 height 488
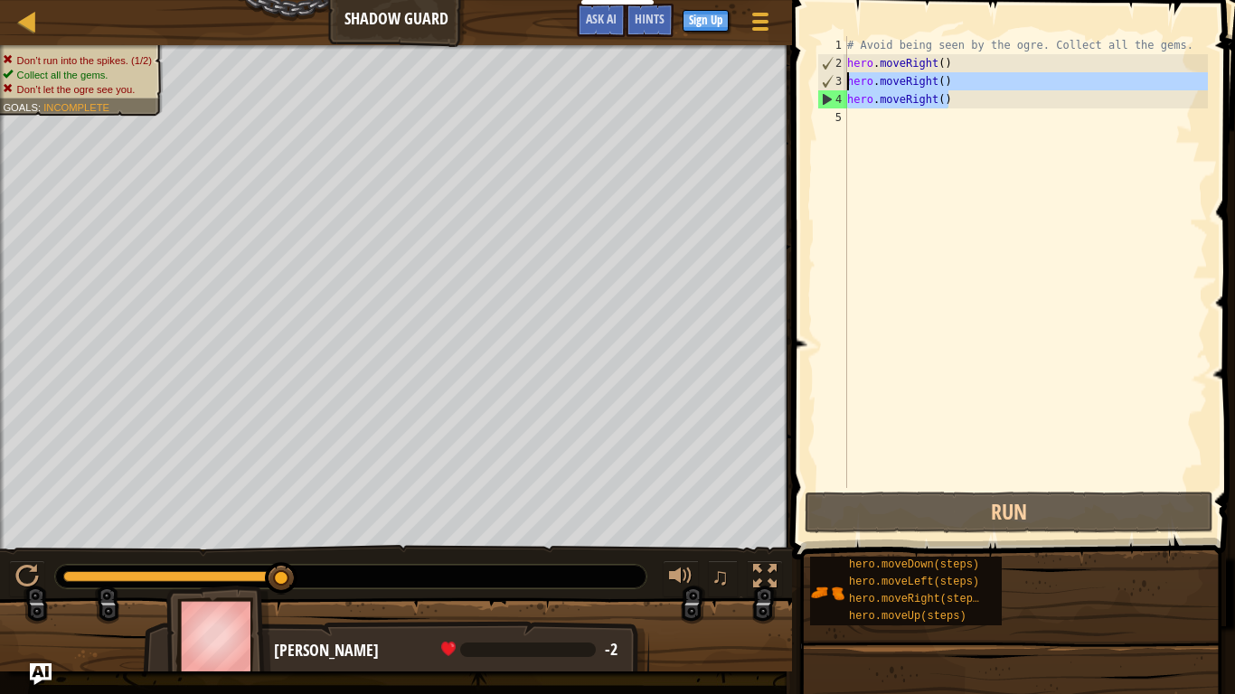
drag, startPoint x: 988, startPoint y: 89, endPoint x: 845, endPoint y: 90, distance: 142.9
click at [845, 90] on div "hero.moveRight() 1 2 3 4 5 # Avoid being seen by the ogre. Collect all the gems…" at bounding box center [1011, 262] width 394 height 452
type textarea "hero.moveRight() hero.moveRight()"
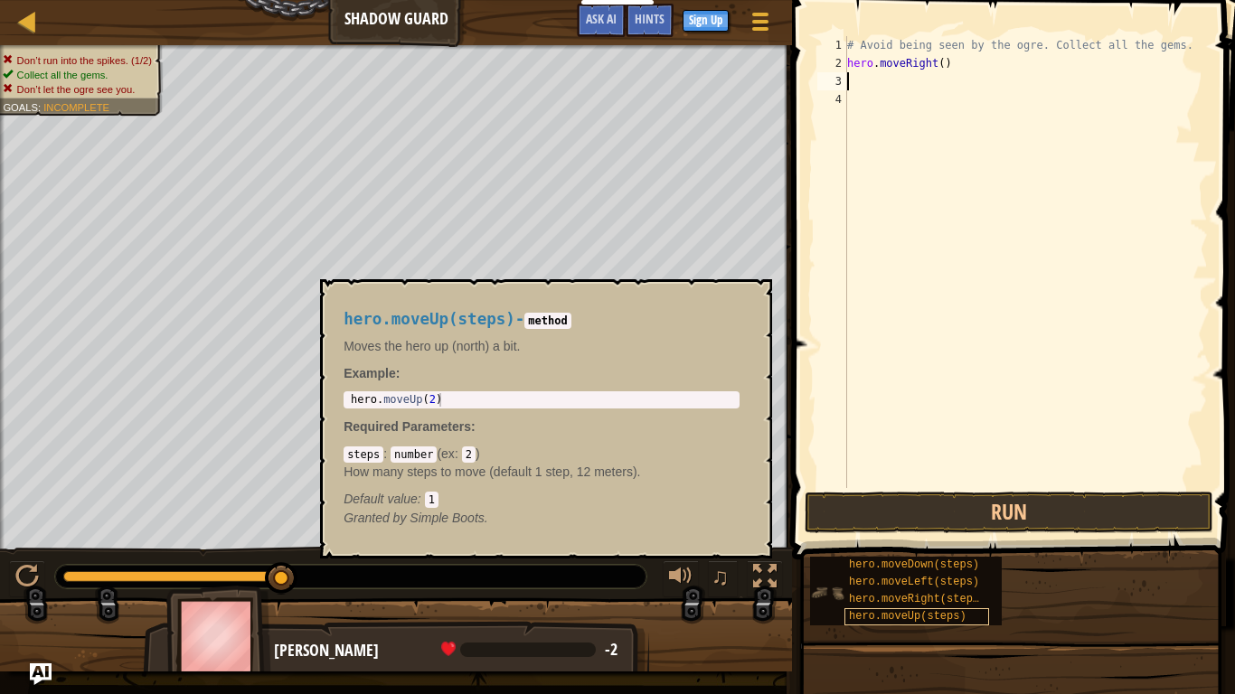
click at [882, 541] on span "hero.moveUp(steps)" at bounding box center [908, 616] width 118 height 13
click at [852, 84] on div "# Avoid being seen by the ogre. Collect all the gems. hero . moveRight ( )" at bounding box center [1026, 280] width 364 height 488
type textarea "hero.moveUp(steps)"
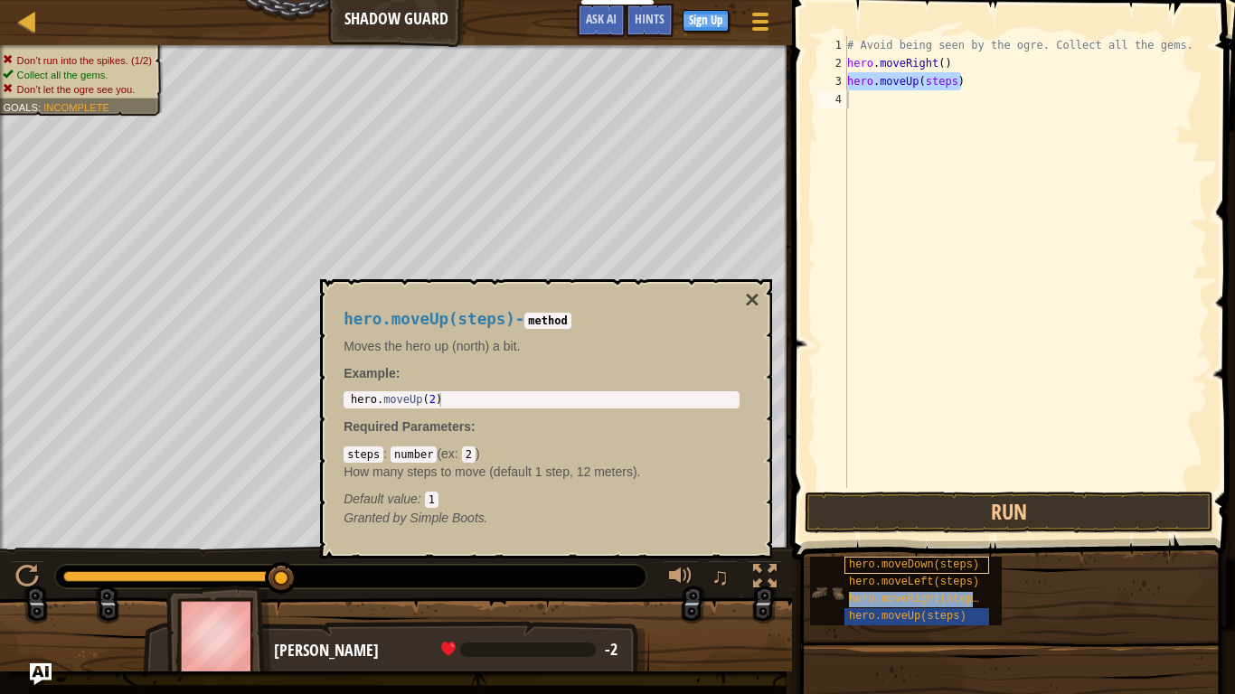
type textarea "hero.moveRight(steps)"
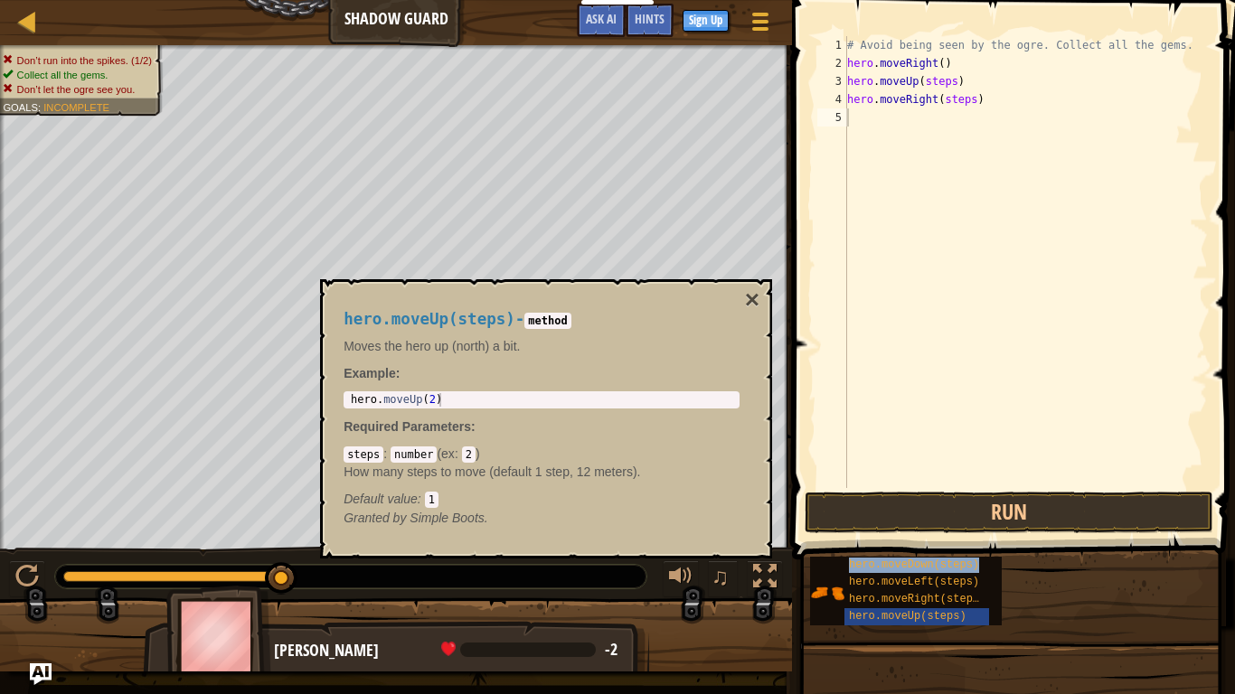
type textarea "hero.moveDown(steps)"
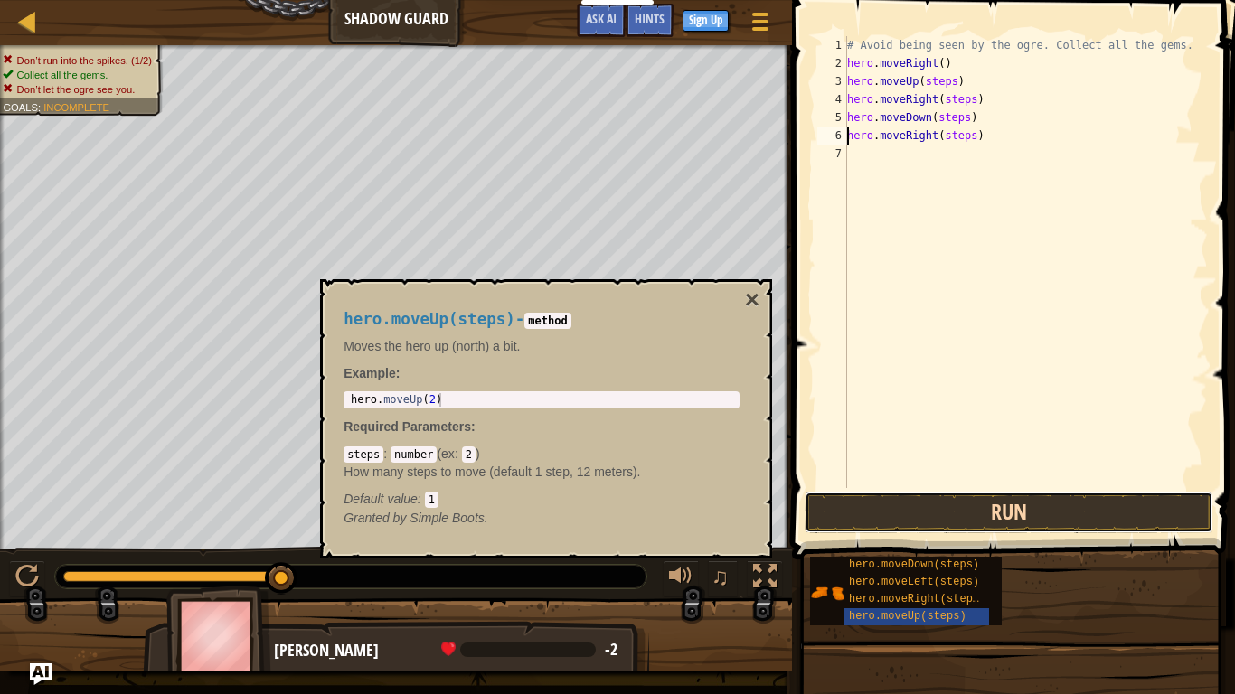
click at [1041, 520] on button "Run" at bounding box center [1009, 513] width 409 height 42
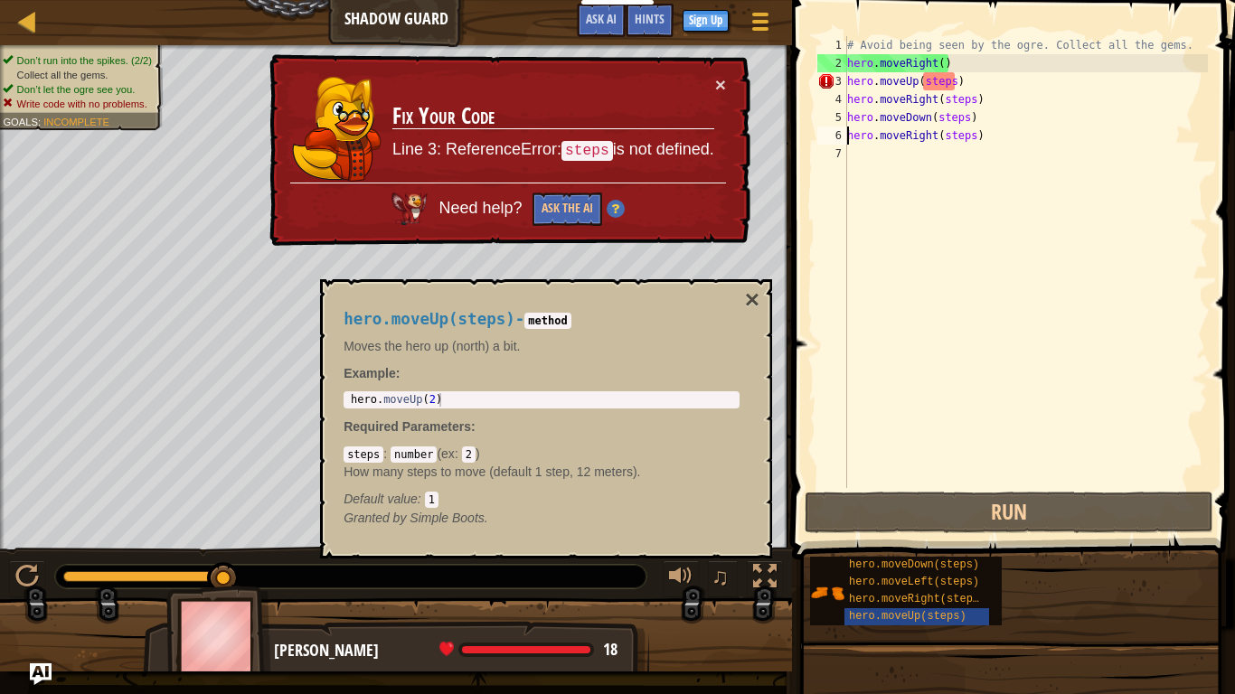
click at [948, 81] on div "# Avoid being seen by the ogre. Collect all the gems. hero . moveRight ( ) hero…" at bounding box center [1026, 280] width 364 height 488
click at [958, 84] on div "# Avoid being seen by the ogre. Collect all the gems. hero . moveRight ( ) hero…" at bounding box center [1026, 280] width 364 height 488
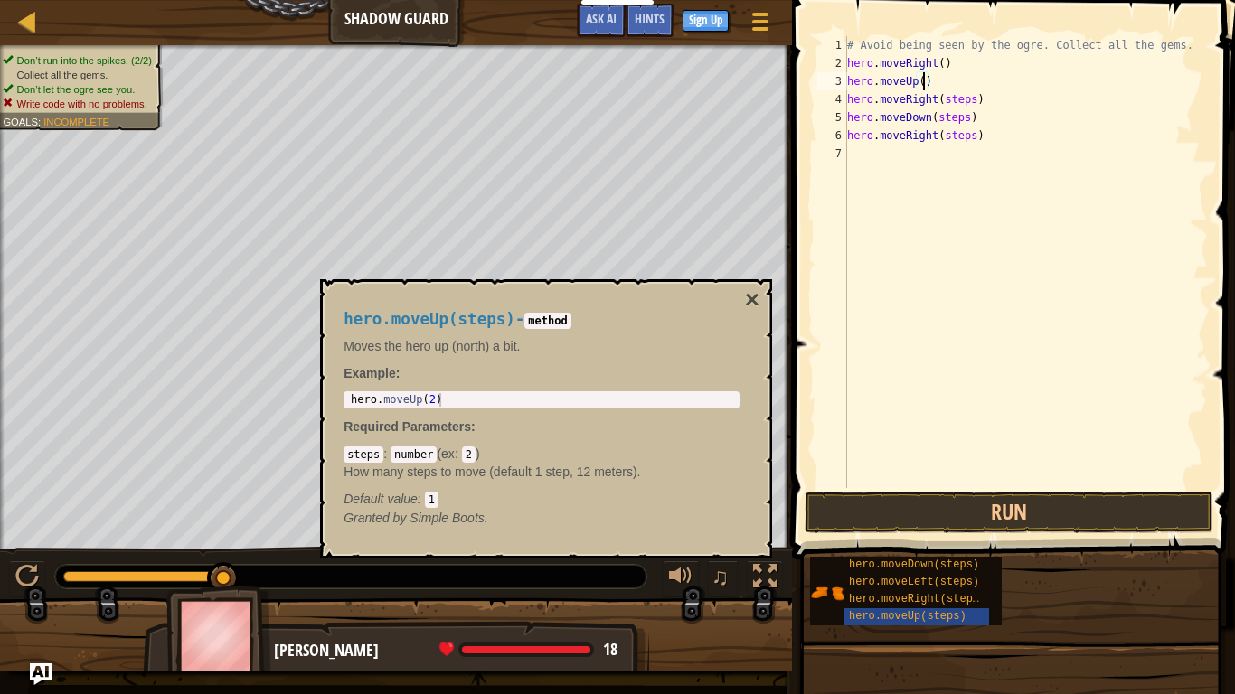
click at [973, 96] on div "# Avoid being seen by the ogre. Collect all the gems. hero . moveRight ( ) hero…" at bounding box center [1026, 280] width 364 height 488
click at [967, 114] on div "# Avoid being seen by the ogre. Collect all the gems. hero . moveRight ( ) hero…" at bounding box center [1026, 280] width 364 height 488
click at [973, 139] on div "# Avoid being seen by the ogre. Collect all the gems. hero . moveRight ( ) hero…" at bounding box center [1026, 280] width 364 height 488
type textarea "hero.moveRight()"
click at [1100, 514] on button "Run" at bounding box center [1009, 513] width 409 height 42
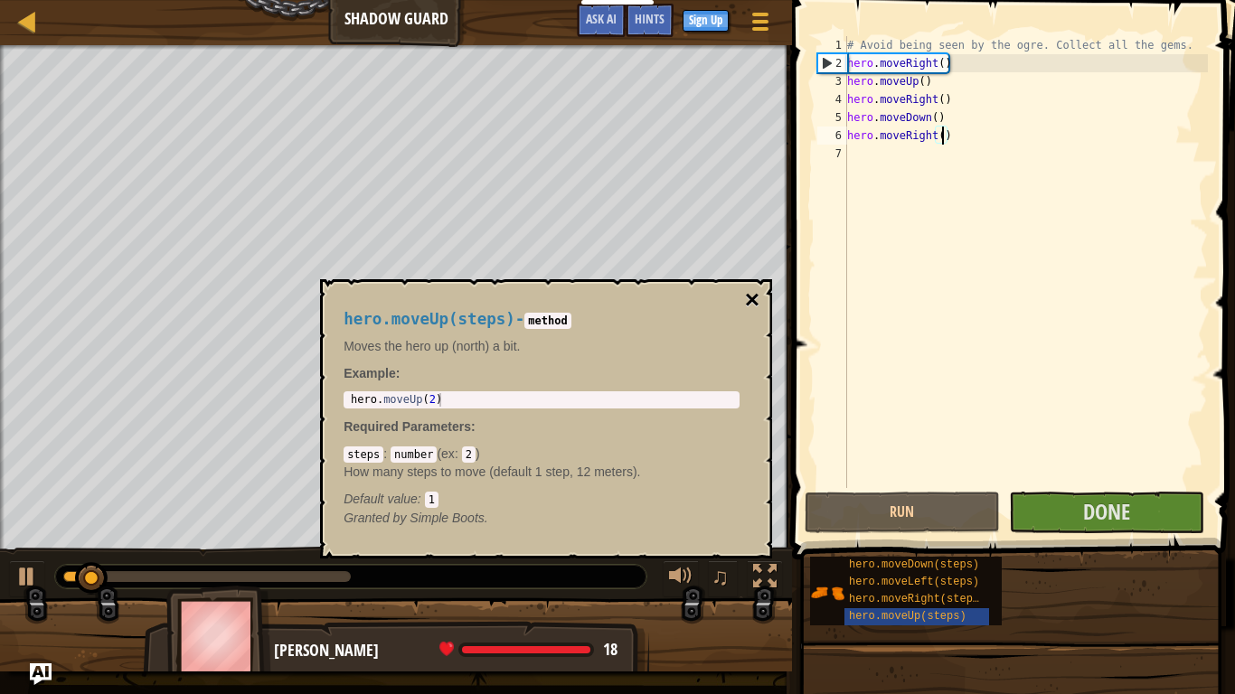
click at [756, 296] on button "×" at bounding box center [752, 300] width 14 height 25
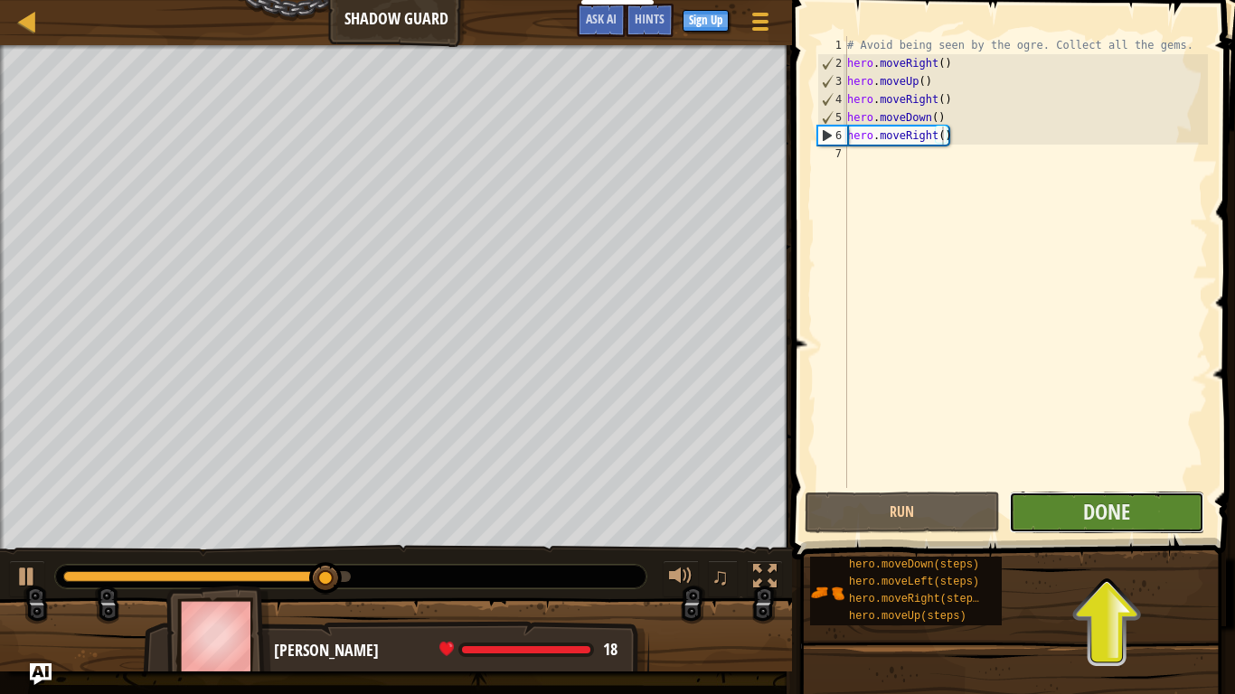
click at [1115, 526] on button "Done" at bounding box center [1106, 513] width 195 height 42
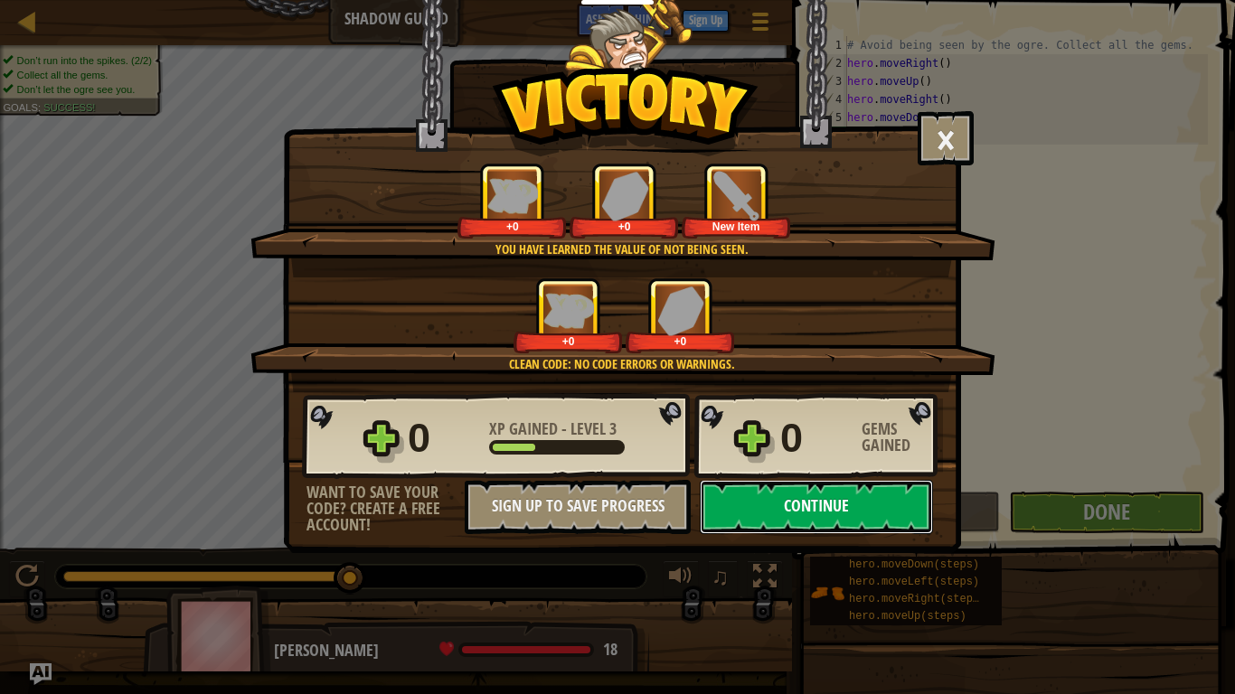
click at [802, 506] on button "Continue" at bounding box center [816, 507] width 233 height 54
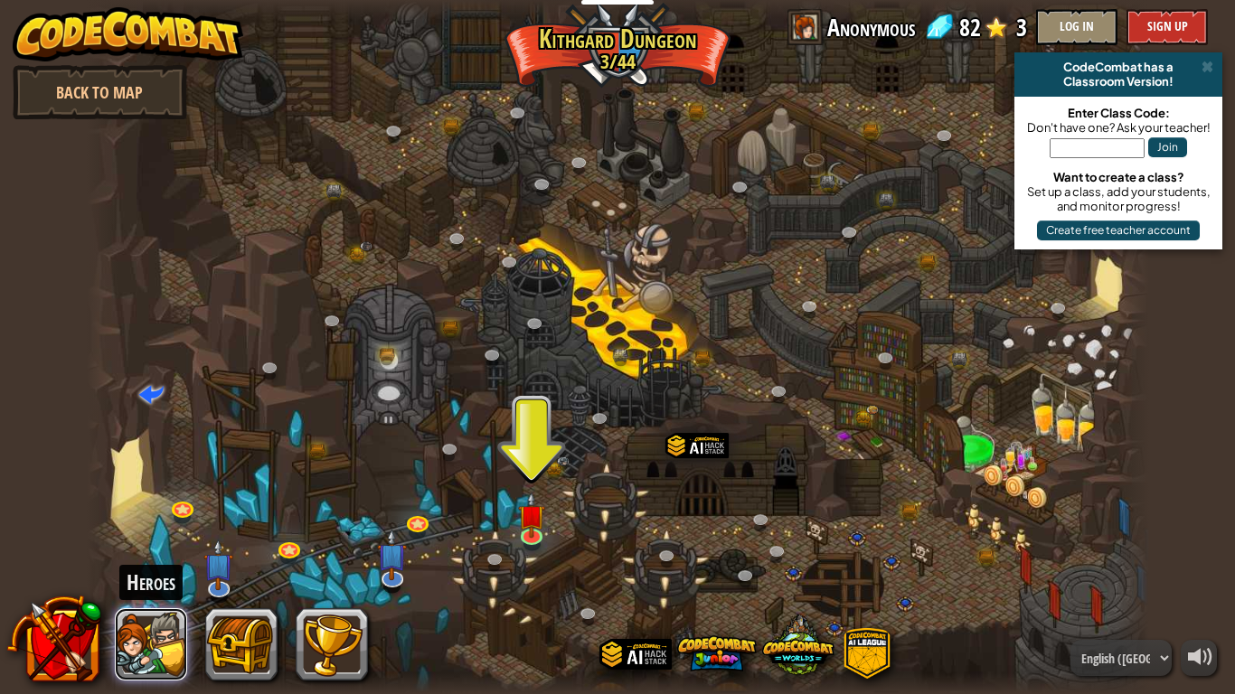
click at [146, 541] on button at bounding box center [151, 645] width 72 height 72
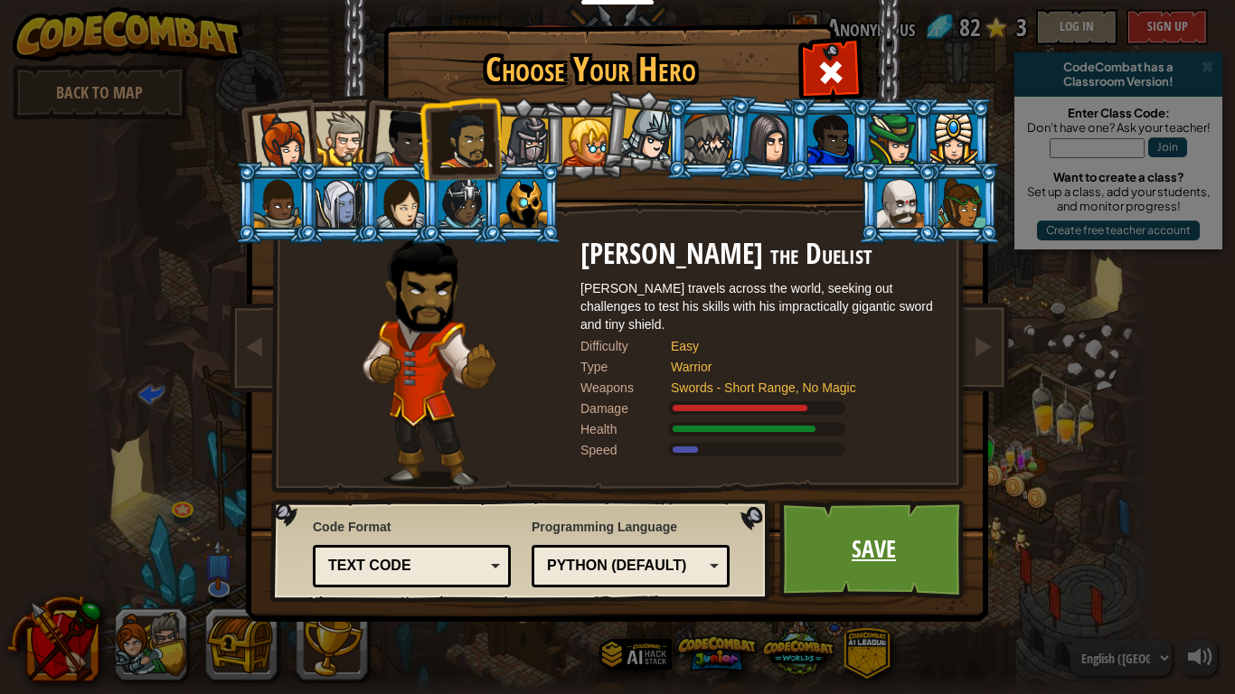
click at [824, 541] on link "Save" at bounding box center [873, 549] width 189 height 99
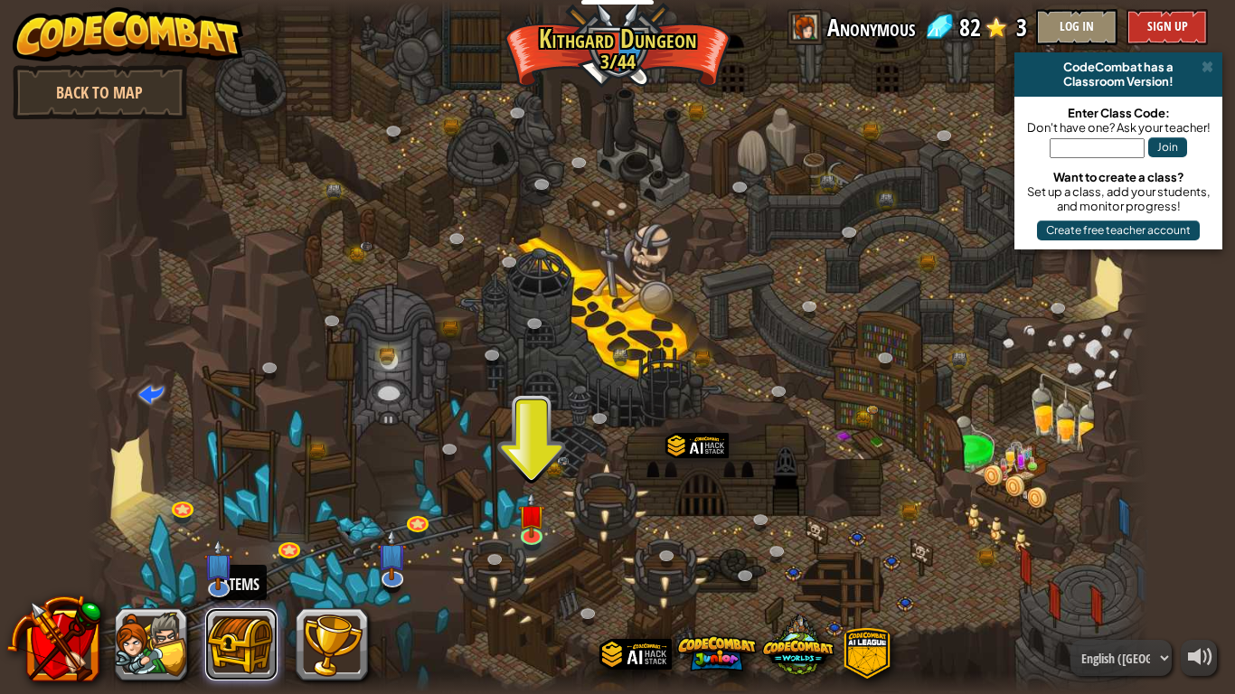
click at [224, 541] on button at bounding box center [241, 645] width 72 height 72
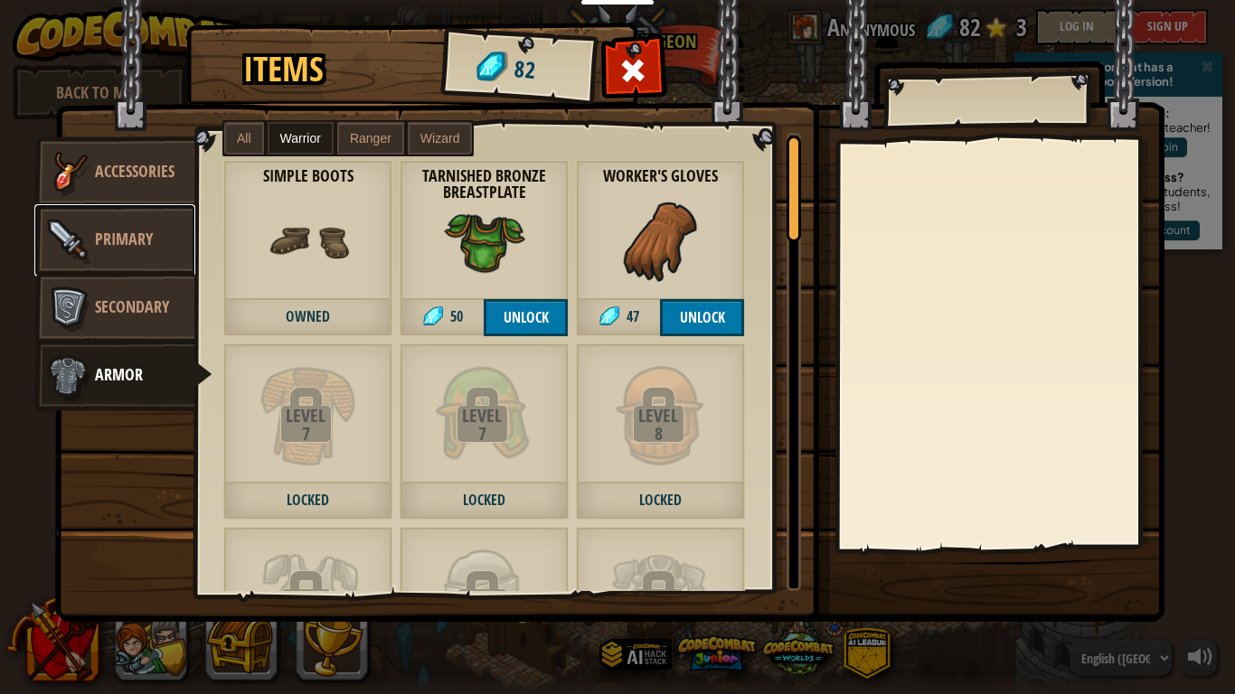
click at [169, 237] on link "Primary" at bounding box center [114, 240] width 161 height 72
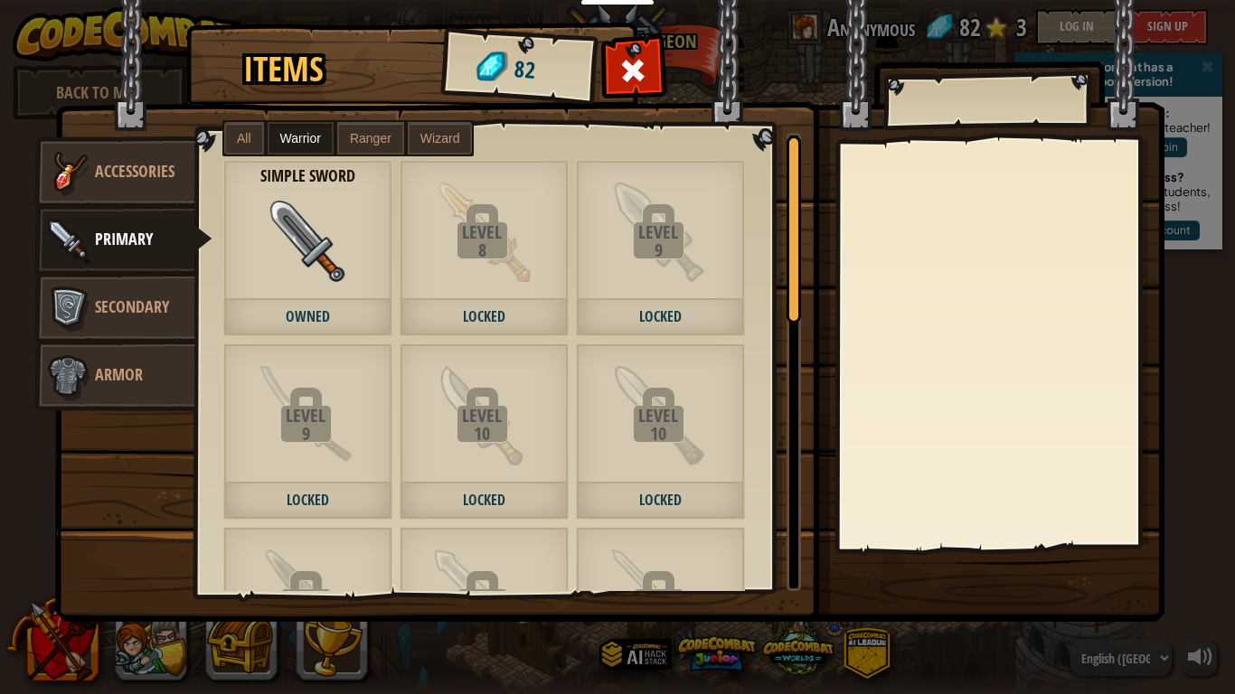
click at [312, 310] on span "Owned" at bounding box center [307, 317] width 169 height 37
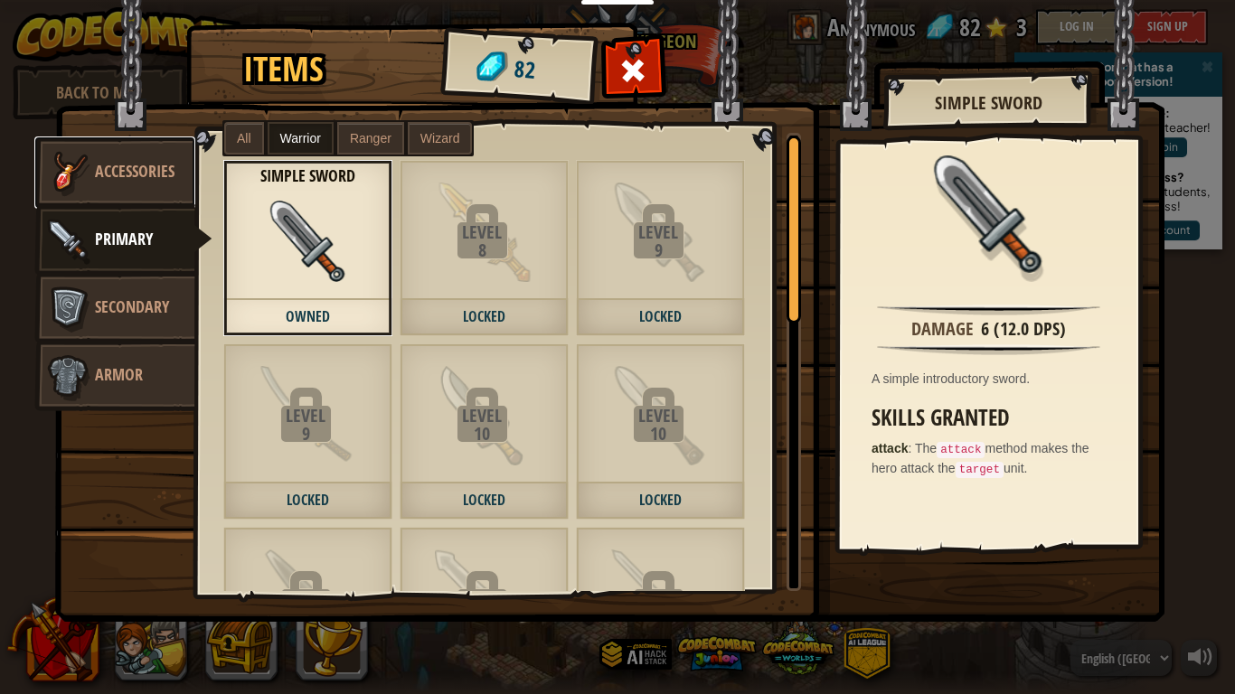
click at [89, 185] on img at bounding box center [68, 173] width 54 height 54
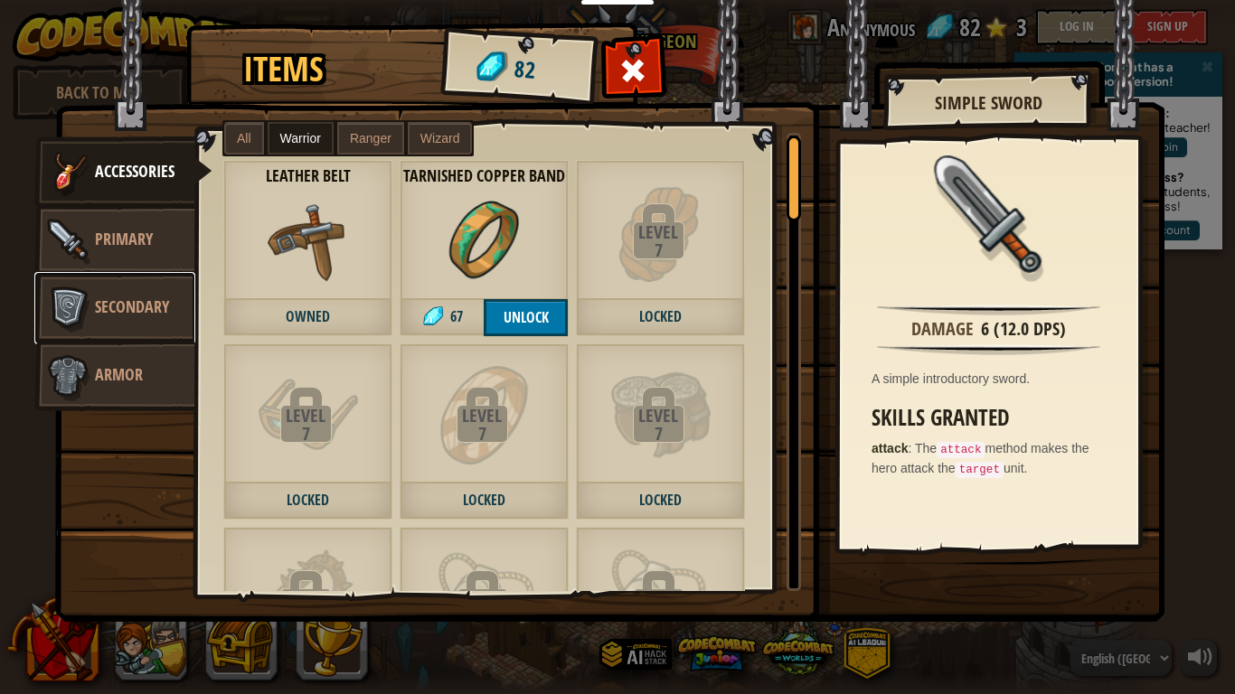
click at [122, 321] on link "Secondary" at bounding box center [114, 308] width 161 height 72
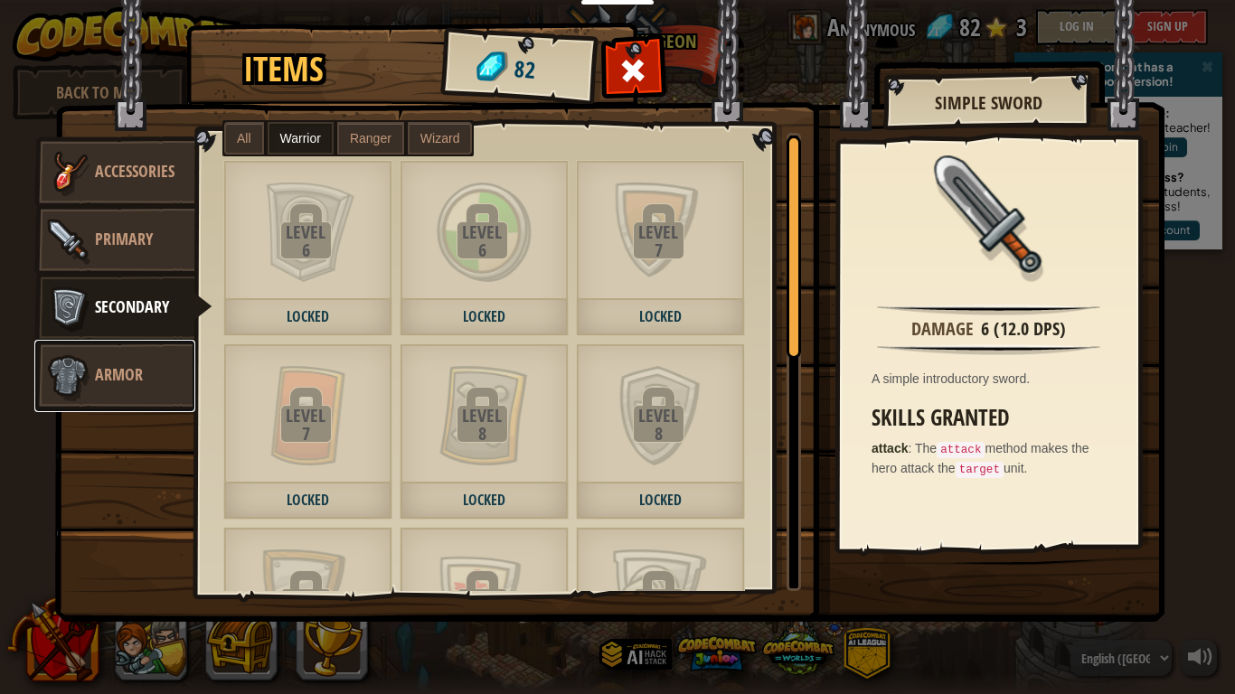
click at [126, 368] on span "Armor" at bounding box center [119, 374] width 48 height 23
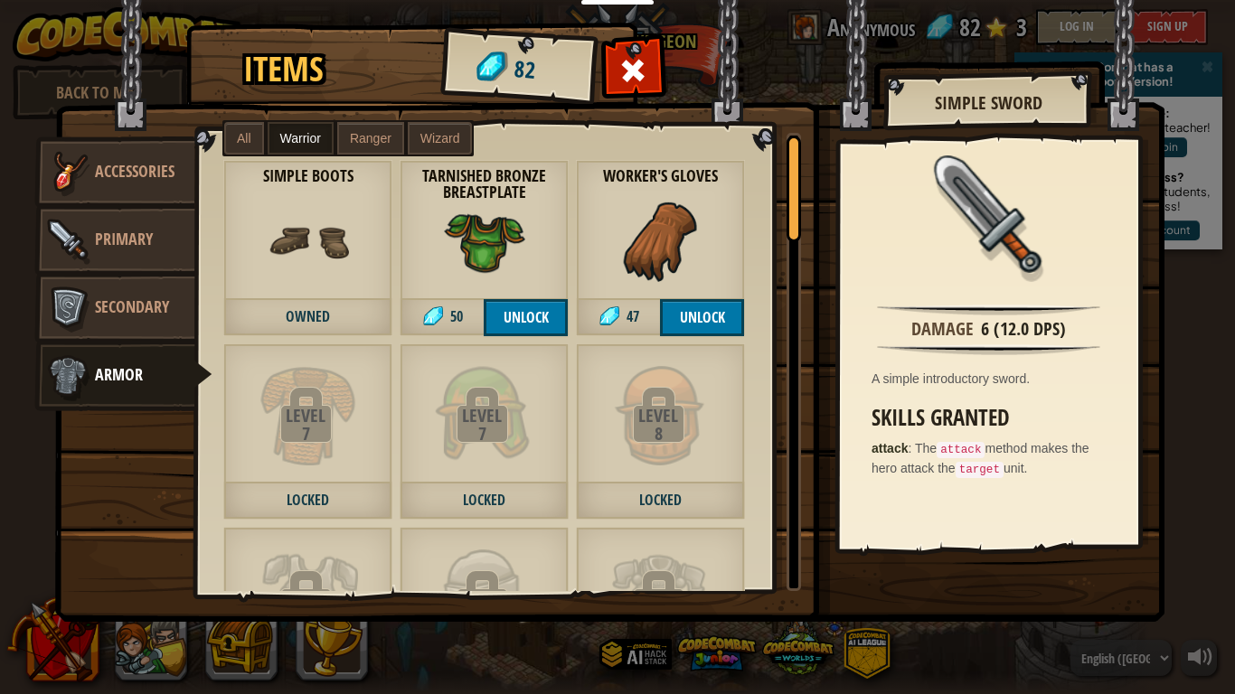
click at [512, 256] on img at bounding box center [484, 241] width 81 height 81
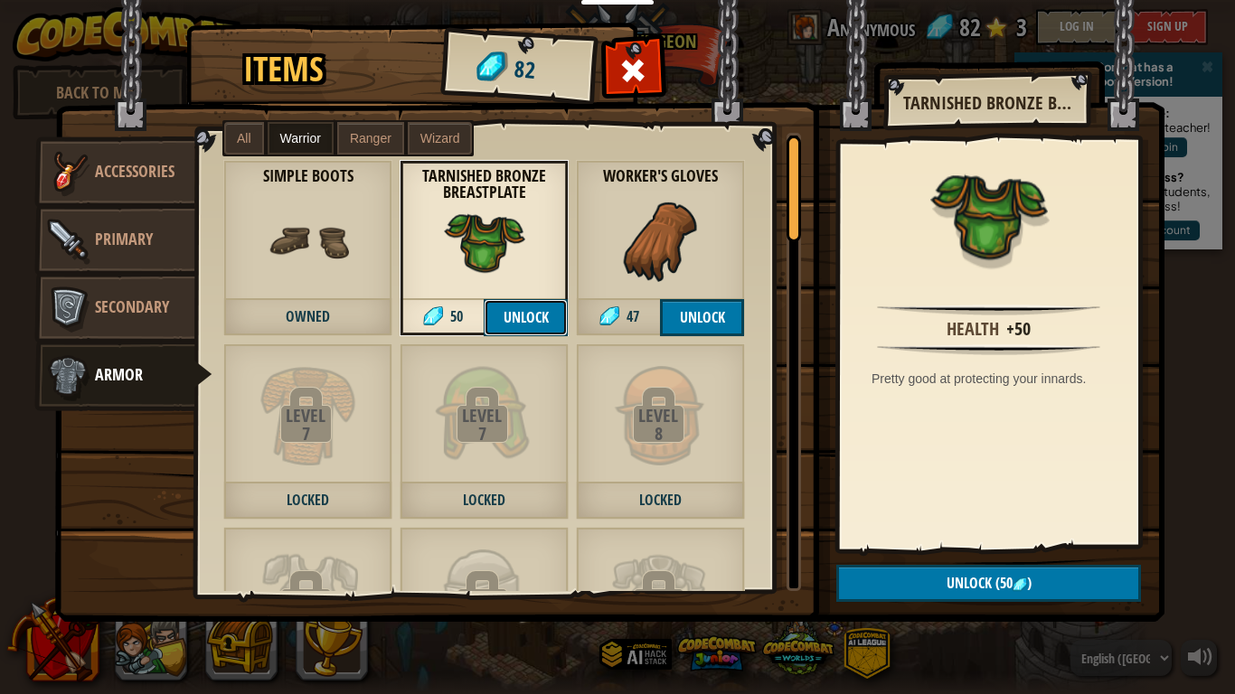
click at [532, 317] on button "Unlock" at bounding box center [526, 317] width 84 height 37
click at [516, 320] on button "Confirm" at bounding box center [526, 317] width 84 height 37
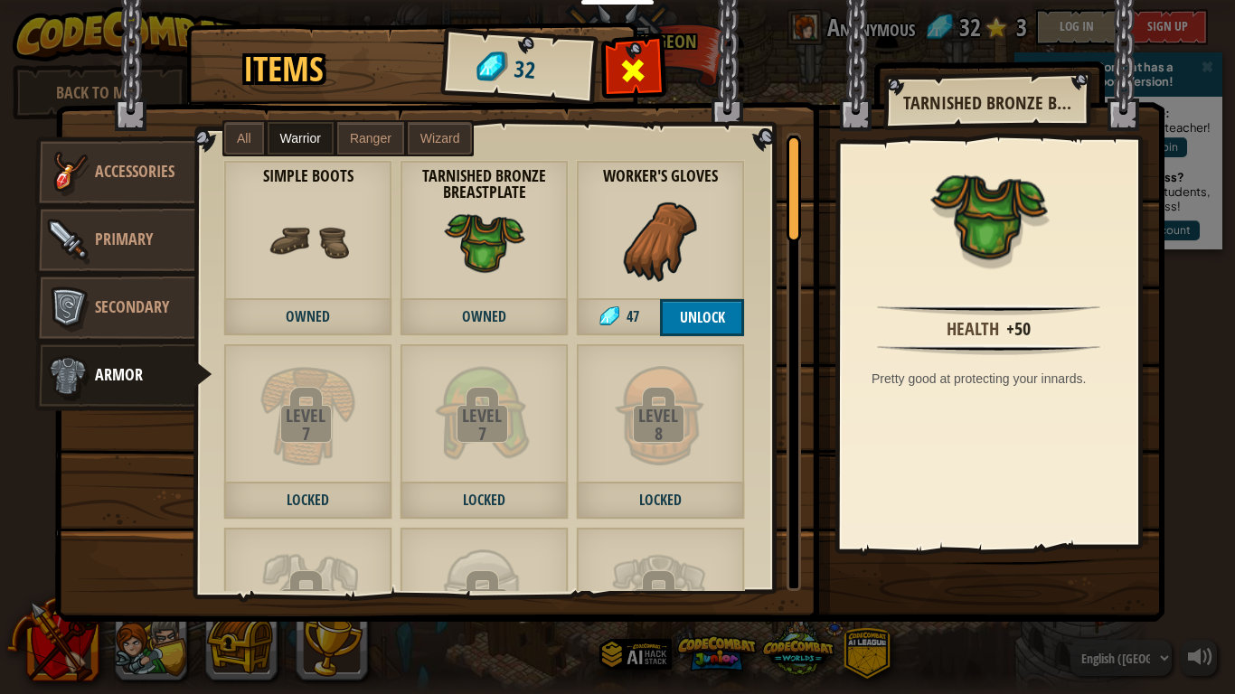
click at [632, 65] on span at bounding box center [633, 70] width 29 height 29
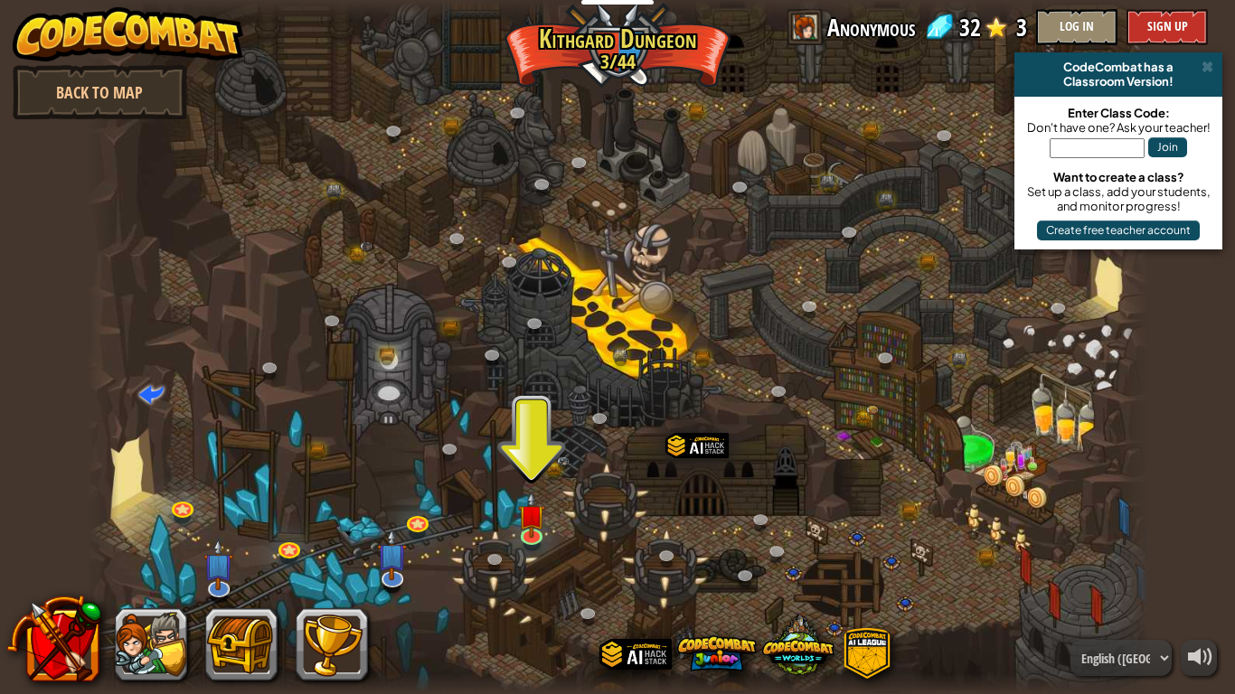
click at [537, 479] on div at bounding box center [618, 347] width 1062 height 694
click at [515, 512] on div at bounding box center [618, 347] width 1062 height 694
click at [524, 516] on img at bounding box center [531, 503] width 27 height 61
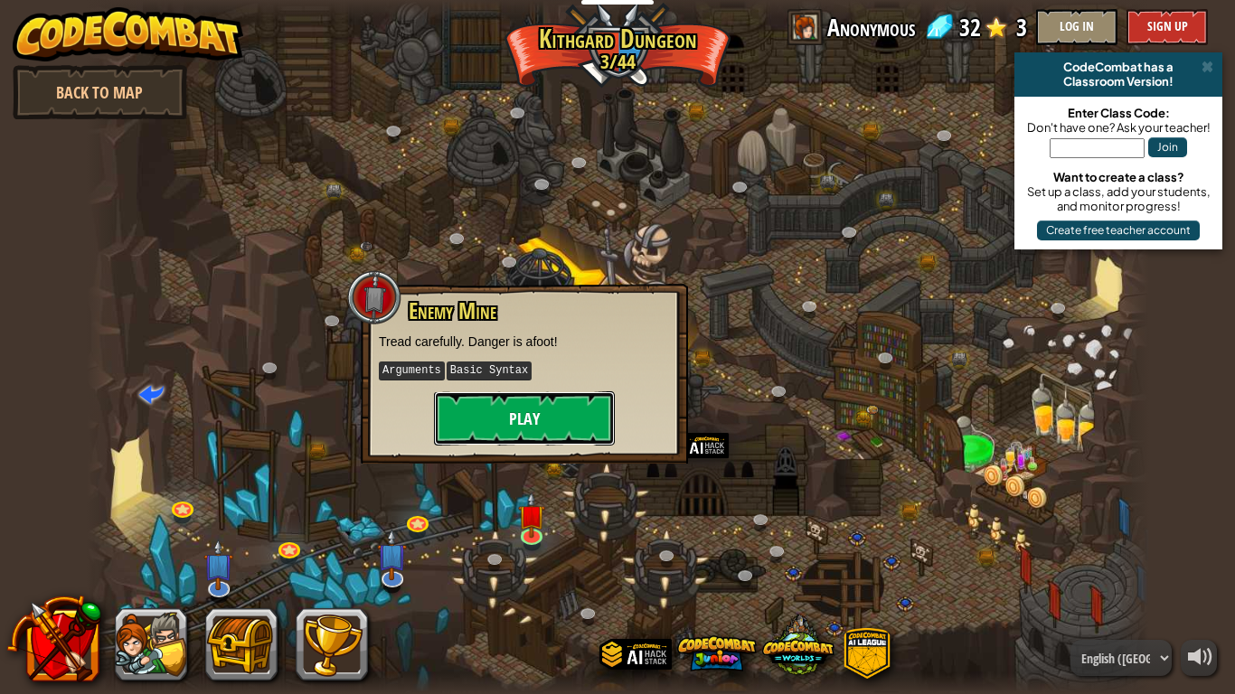
click at [488, 433] on button "Play" at bounding box center [524, 419] width 181 height 54
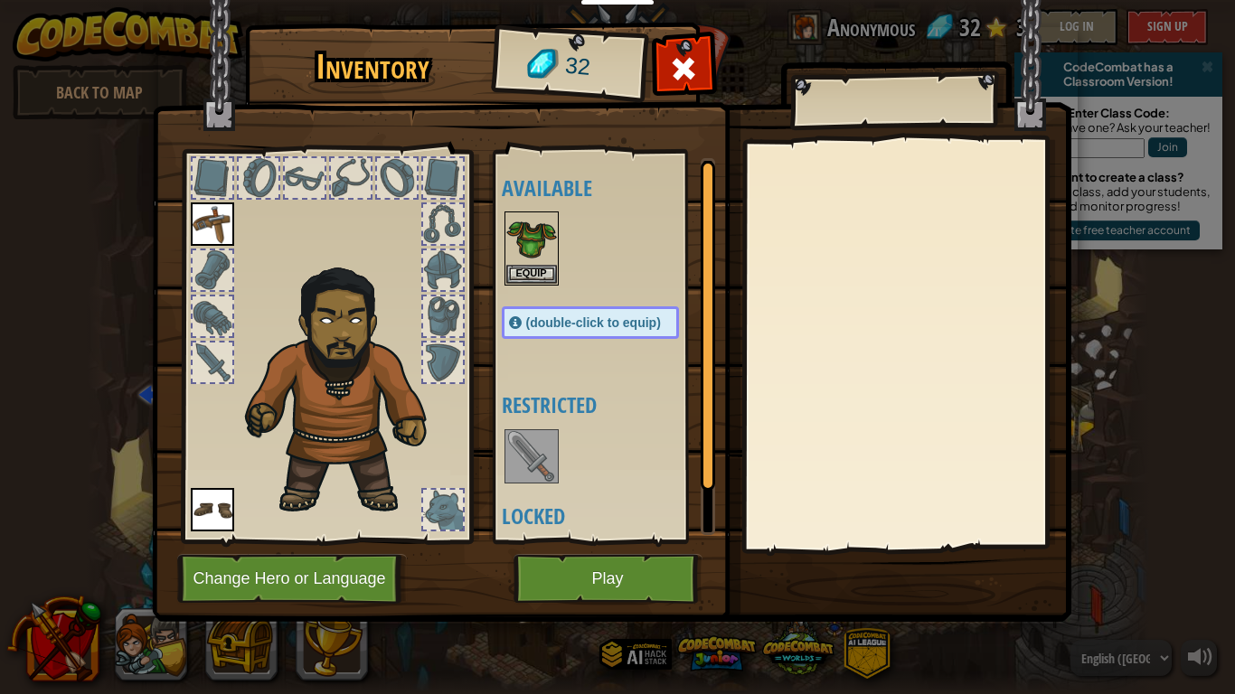
click at [543, 474] on img at bounding box center [531, 456] width 51 height 51
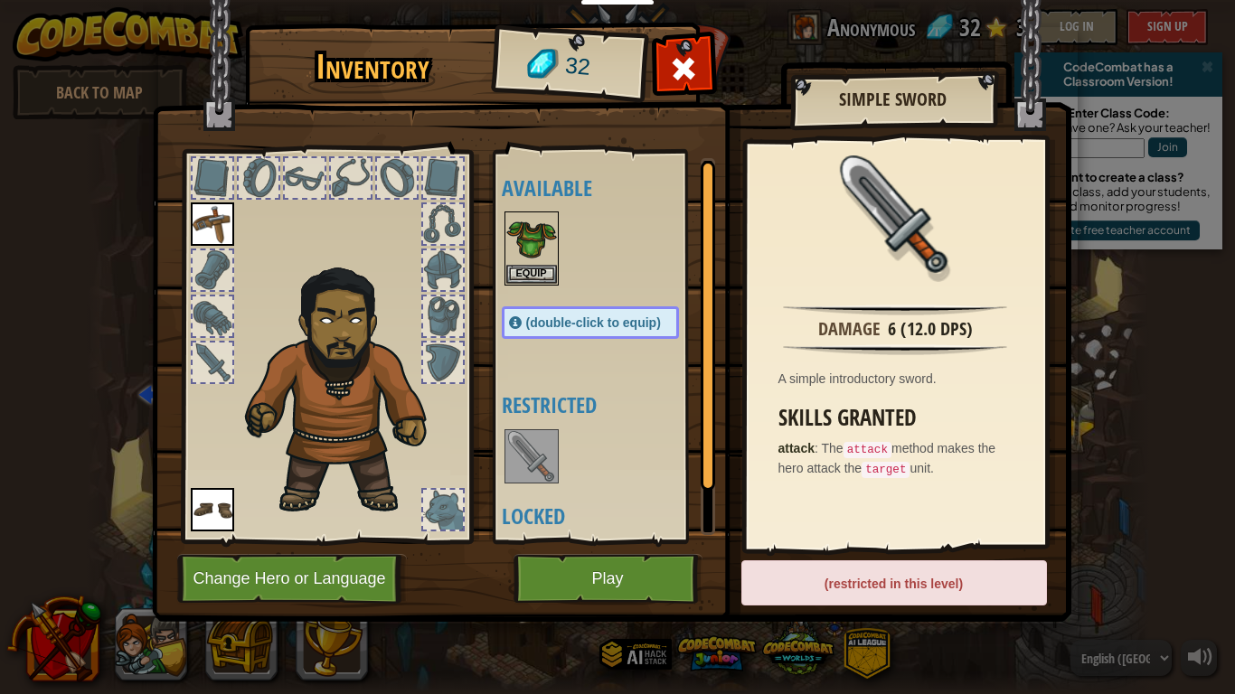
click at [520, 520] on h4 "Locked" at bounding box center [608, 517] width 213 height 24
drag, startPoint x: 552, startPoint y: 440, endPoint x: 237, endPoint y: 354, distance: 327.0
click at [237, 354] on div "Inventory 32 Available Equip Equip Equip (double-click to equip) Restricted Loc…" at bounding box center [618, 325] width 920 height 597
click at [208, 354] on div at bounding box center [213, 363] width 40 height 40
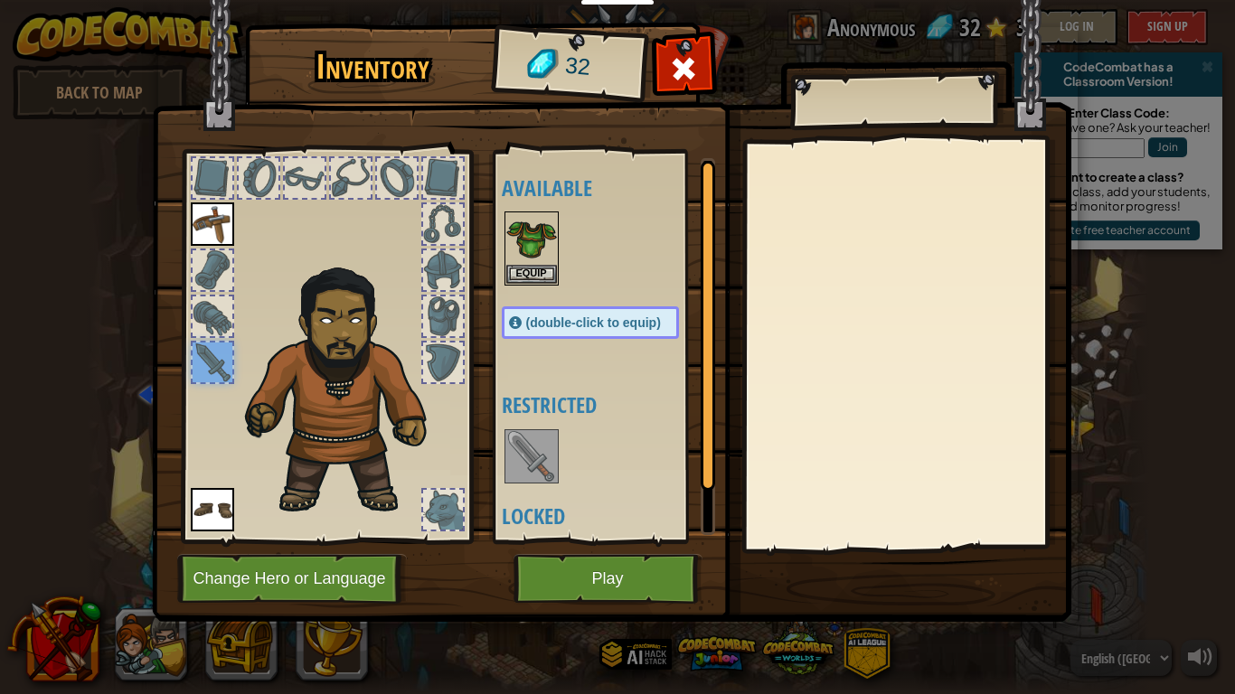
click at [506, 464] on img at bounding box center [531, 456] width 51 height 51
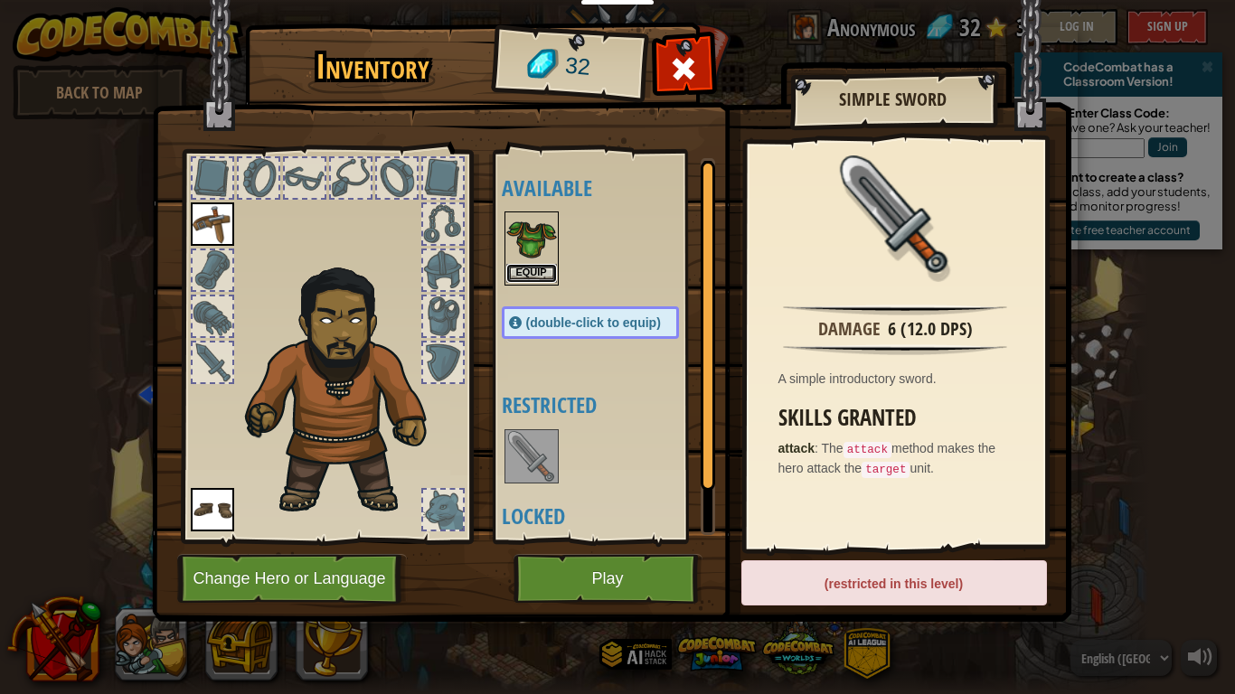
click at [544, 275] on button "Equip" at bounding box center [531, 273] width 51 height 19
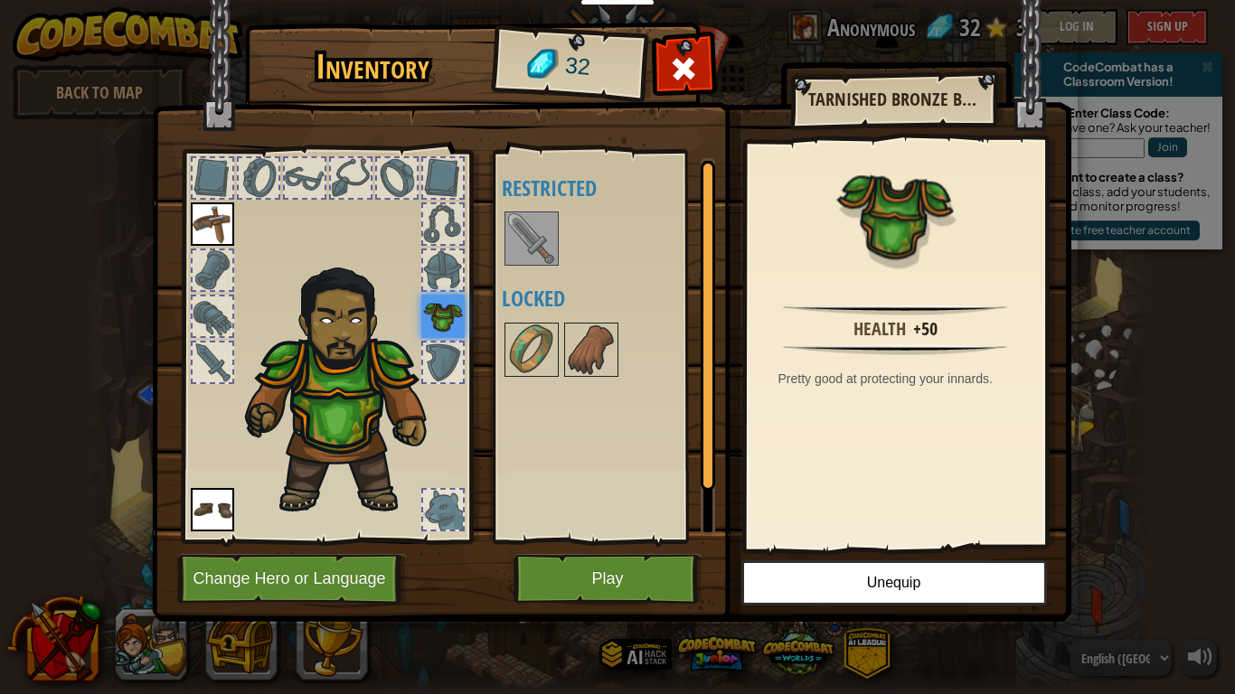
click at [1099, 429] on div "Inventory 32 Available Equip Equip Equip (double-click to equip) Restricted Loc…" at bounding box center [617, 347] width 1235 height 694
click at [634, 541] on button "Play" at bounding box center [608, 579] width 189 height 50
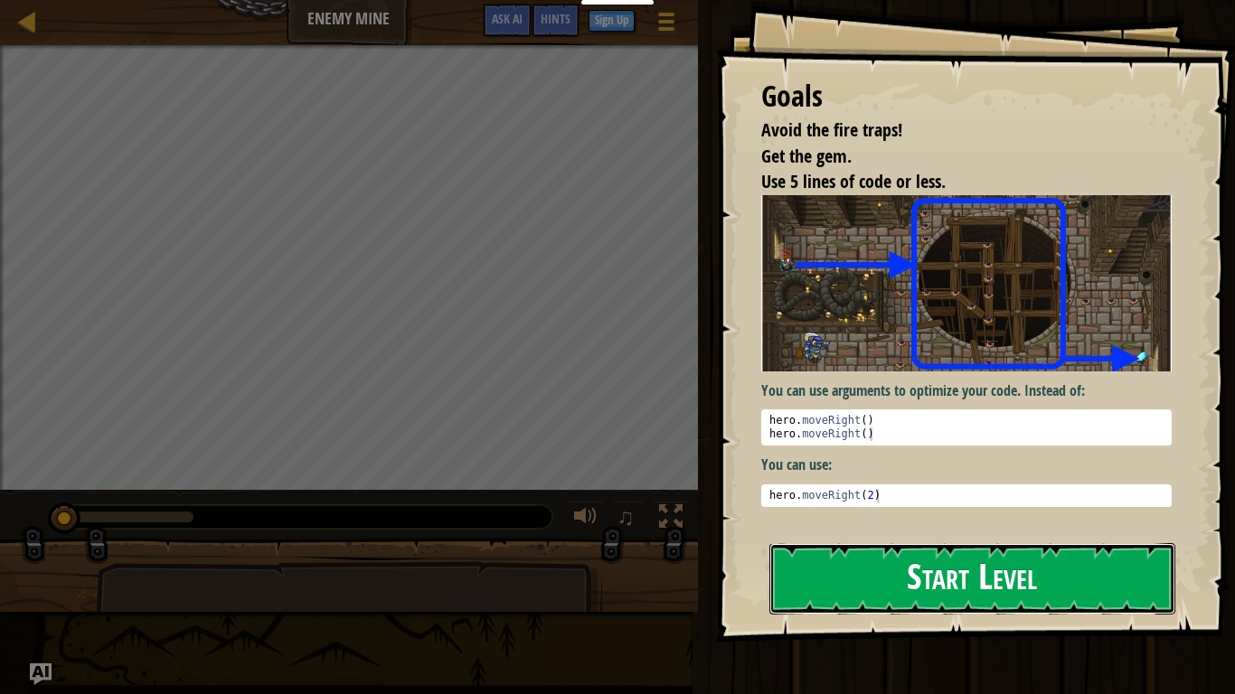
click at [996, 541] on button "Start Level" at bounding box center [972, 578] width 406 height 71
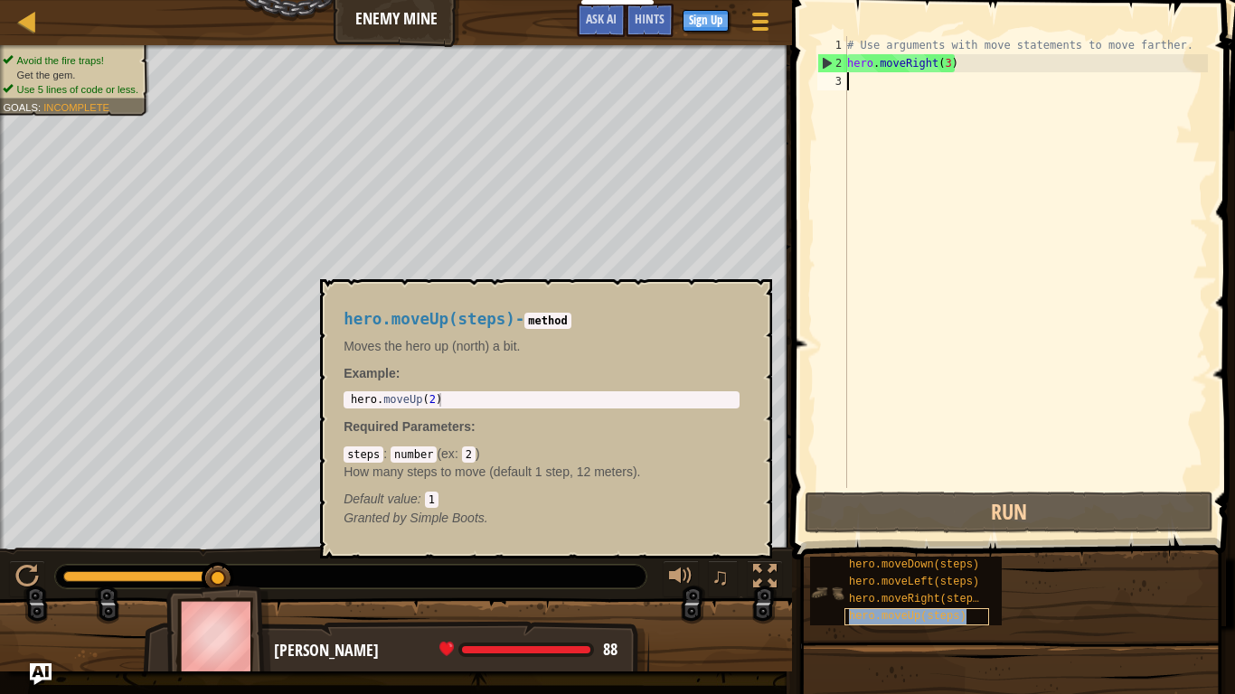
click at [926, 541] on span "hero.moveUp(steps)" at bounding box center [908, 616] width 118 height 13
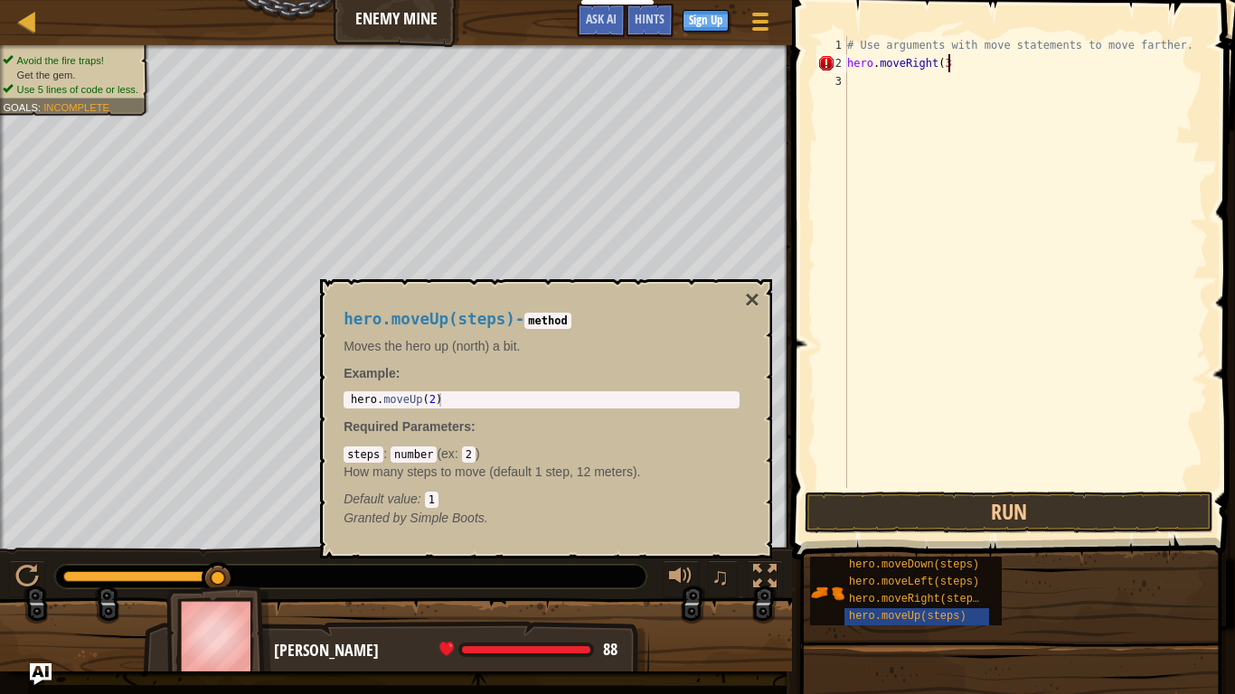
type textarea "hero.moveRight(3)"
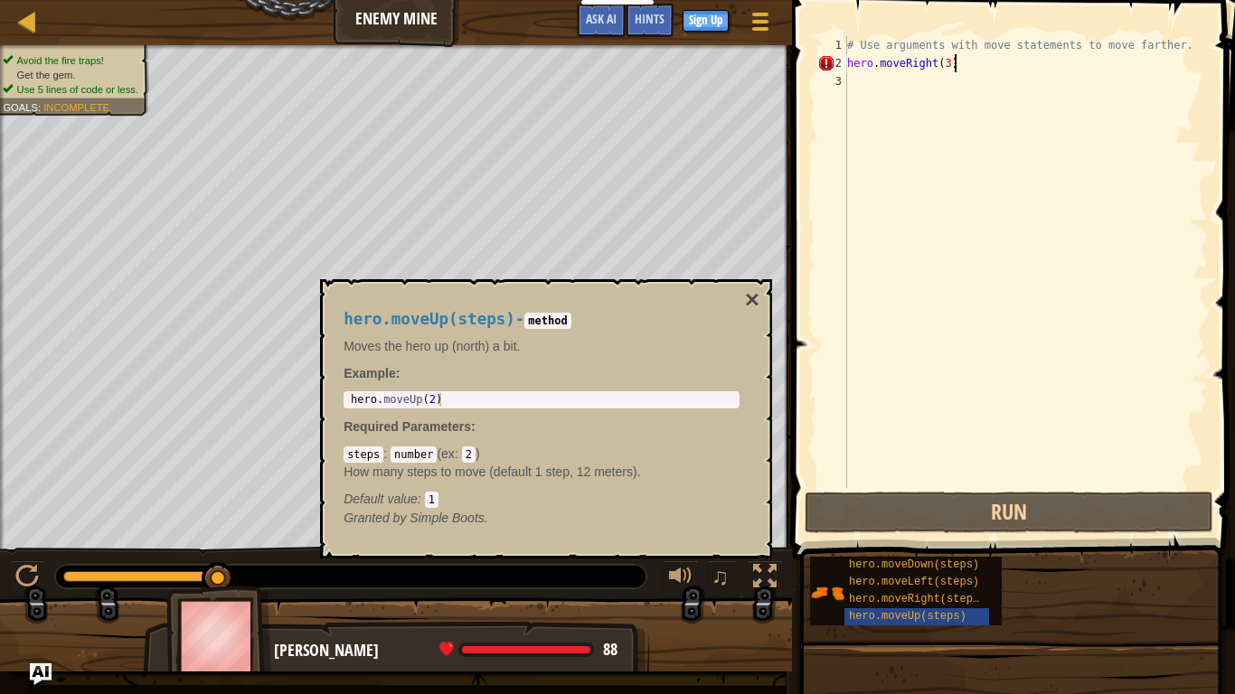
scroll to position [8, 14]
click at [866, 77] on div "# Use arguments with move statements to move farther. hero . moveRight ( 3 )" at bounding box center [1026, 280] width 364 height 488
click at [486, 408] on div "1 hero . moveUp ( 2 ) ההההההההההההההההההההההההההההההההההההההההההההההההההההההההה…" at bounding box center [542, 400] width 396 height 17
type textarea "hero.moveUp(2)"
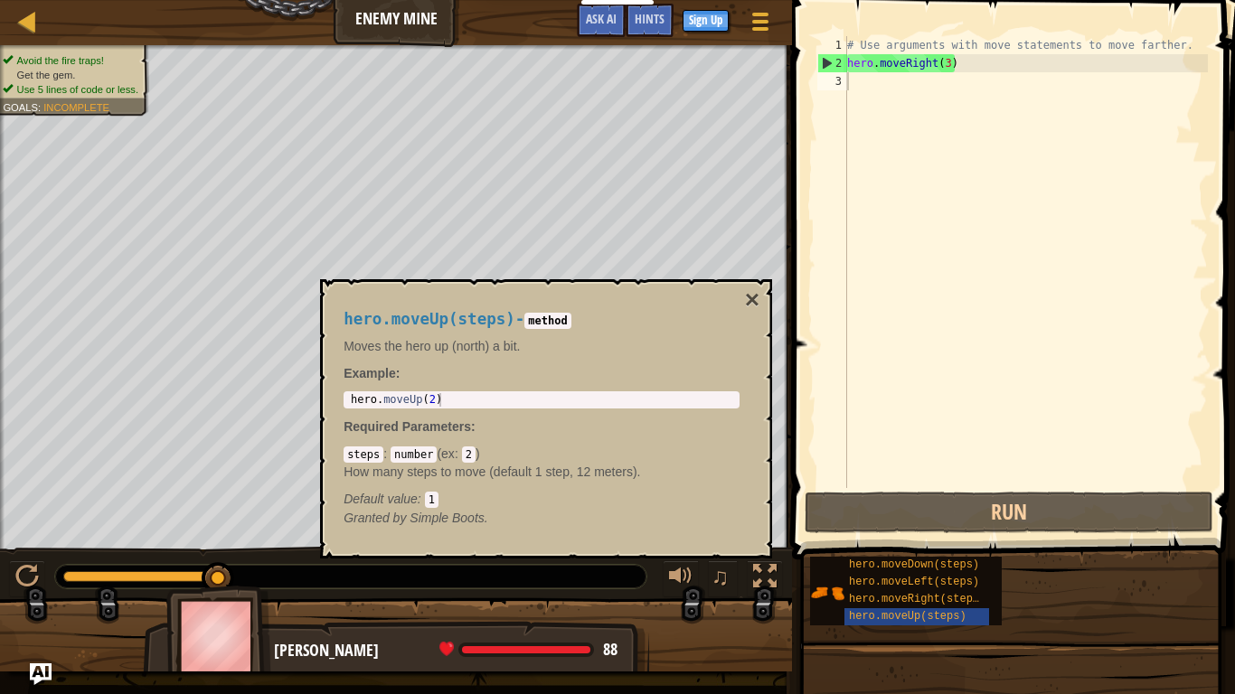
click at [467, 401] on div "hero . moveUp ( 2 )" at bounding box center [541, 413] width 389 height 41
click at [433, 402] on div "hero . moveUp ( 2 )" at bounding box center [541, 413] width 389 height 41
click at [741, 297] on div "hero.moveUp(steps) - method Moves the hero up (north) a bit. Example : hero.mov…" at bounding box center [541, 419] width 421 height 250
click at [693, 425] on p "Required Parameters :" at bounding box center [542, 427] width 396 height 18
click at [759, 295] on button "×" at bounding box center [752, 300] width 14 height 25
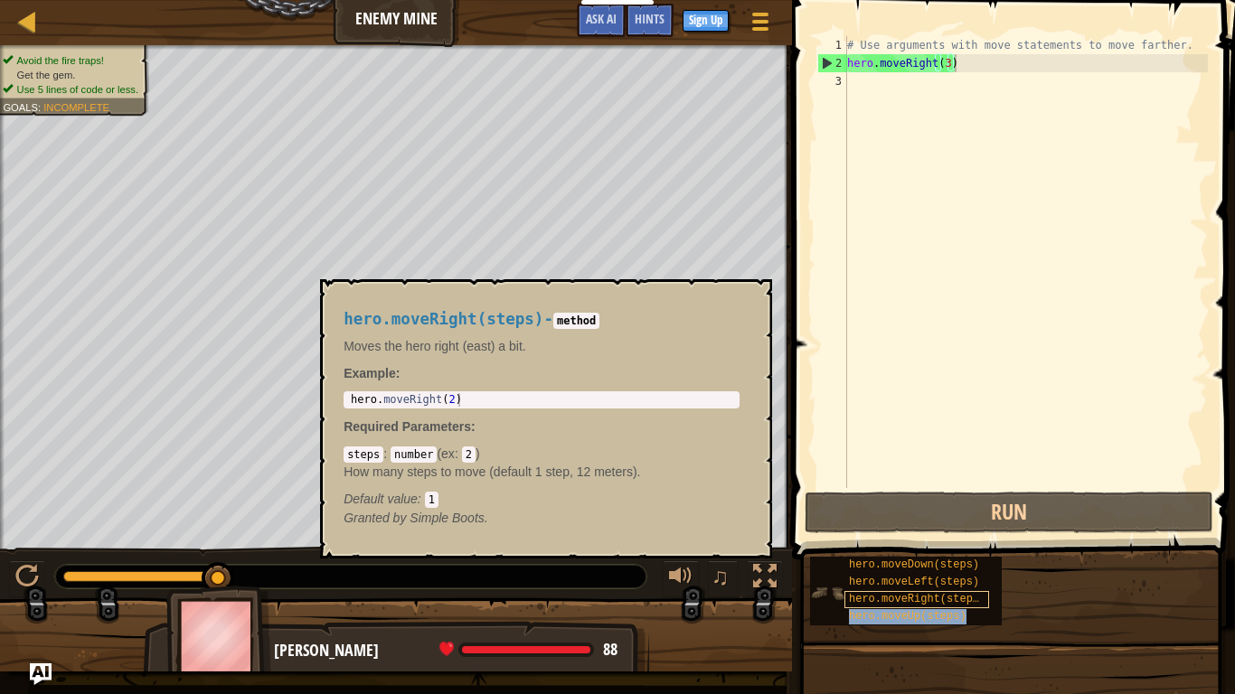
type textarea "hero.moveRight(3)hero.moveUp(steps)"
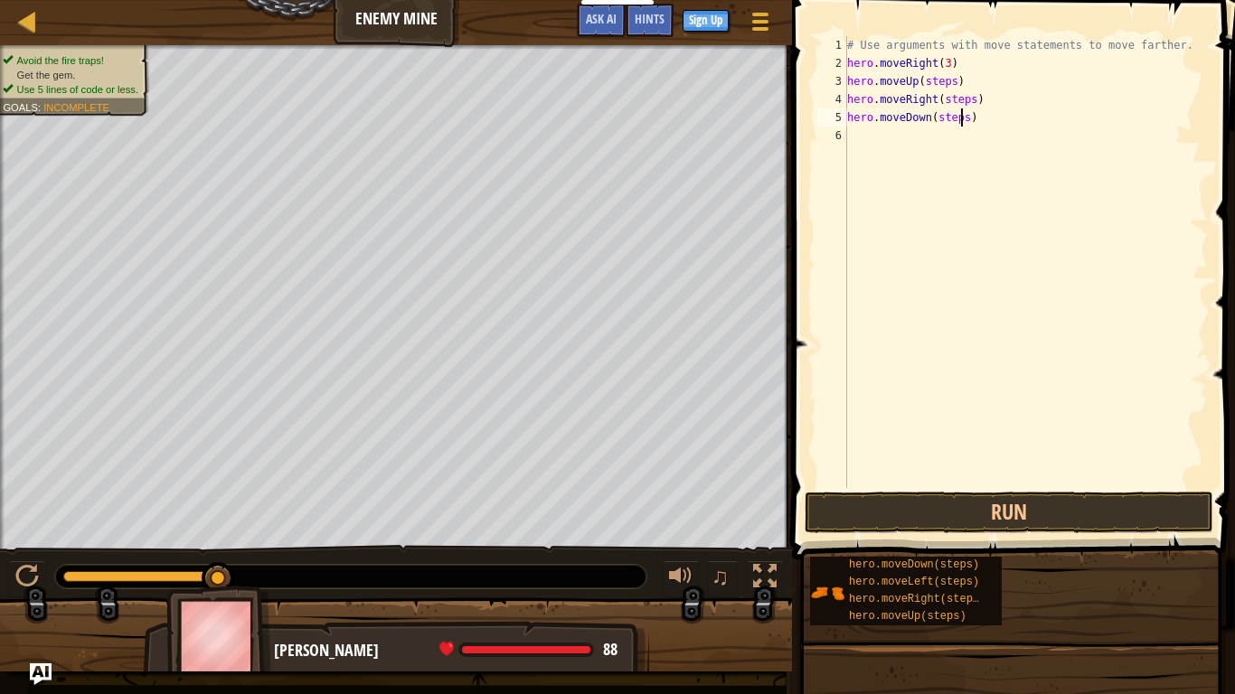
click at [963, 117] on div "# Use arguments with move statements to move farther. hero . moveRight ( 3 ) he…" at bounding box center [1026, 280] width 364 height 488
click at [970, 119] on div "# Use arguments with move statements to move farther. hero . moveRight ( 3 ) he…" at bounding box center [1026, 280] width 364 height 488
click at [975, 98] on div "# Use arguments with move statements to move farther. hero . moveRight ( 3 ) he…" at bounding box center [1026, 280] width 364 height 488
click at [950, 80] on div "# Use arguments with move statements to move farther. hero . moveRight ( 3 ) he…" at bounding box center [1026, 280] width 364 height 488
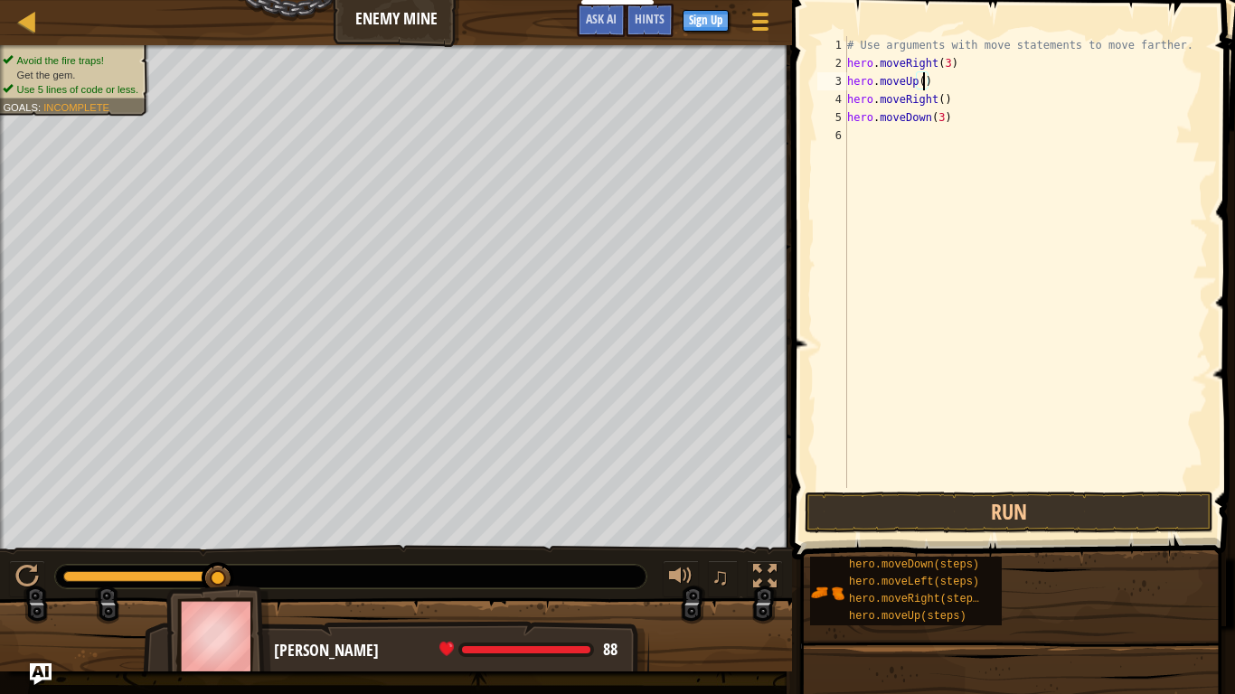
scroll to position [8, 11]
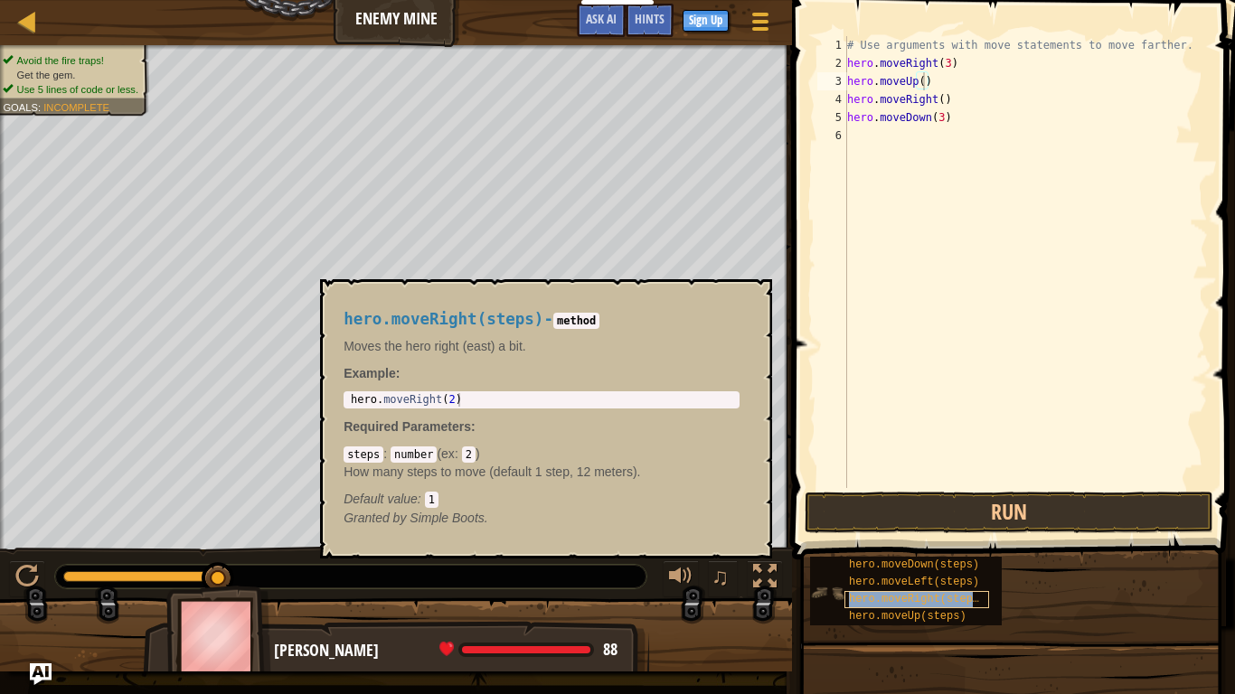
click at [920, 541] on span "hero.moveRight(steps)" at bounding box center [917, 599] width 137 height 13
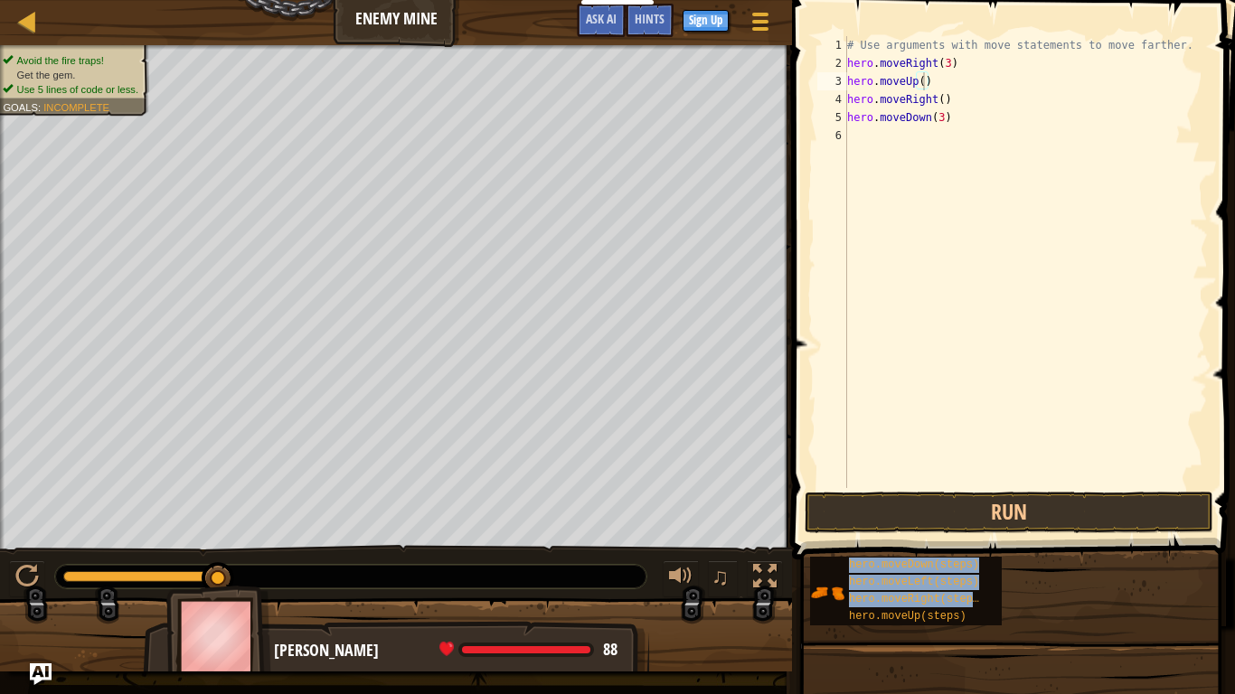
drag, startPoint x: 920, startPoint y: 606, endPoint x: 922, endPoint y: 145, distance: 461.1
click at [922, 145] on div "Hints hero.moveUp() 1 2 3 4 5 6 # Use arguments with move statements to move fa…" at bounding box center [1011, 342] width 448 height 685
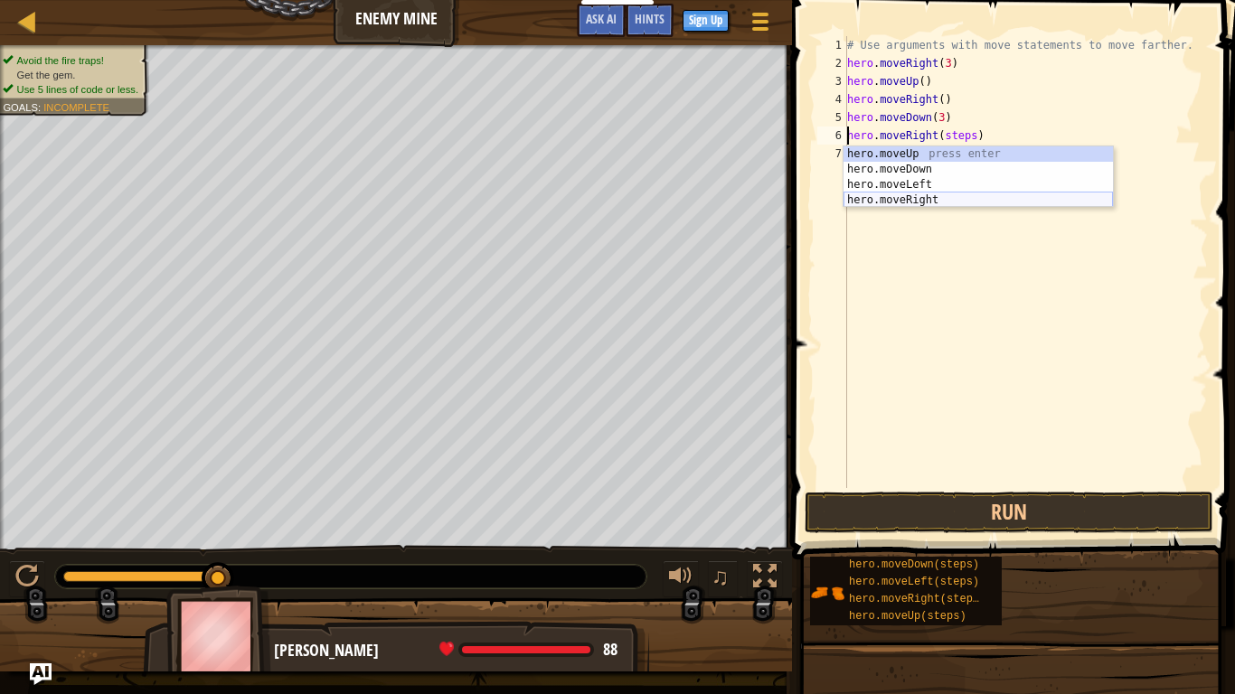
click at [939, 200] on div "hero.moveUp press enter hero.moveDown press enter hero.moveLeft press enter her…" at bounding box center [978, 192] width 269 height 92
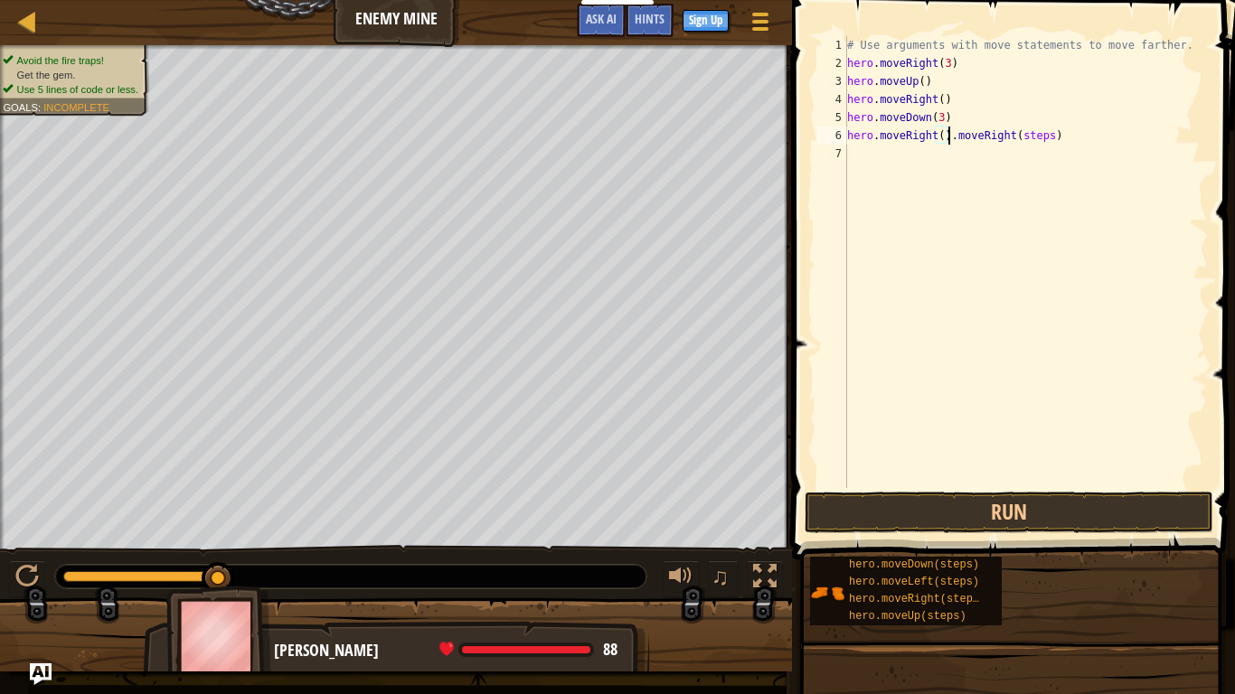
click at [1082, 131] on div "# Use arguments with move statements to move farther. hero . moveRight ( 3 ) he…" at bounding box center [1026, 280] width 364 height 488
type textarea "hero.moveRight()"
click at [1055, 527] on button "Run" at bounding box center [1009, 513] width 409 height 42
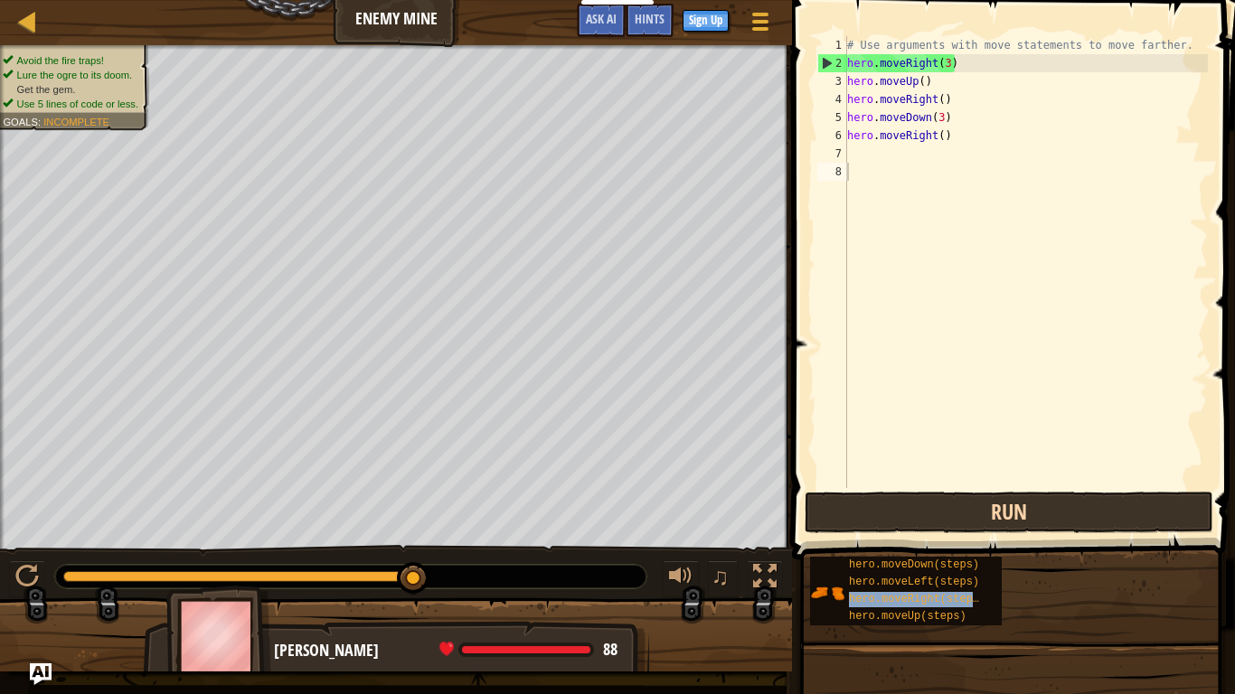
type textarea "hero.moveRight(steps)"
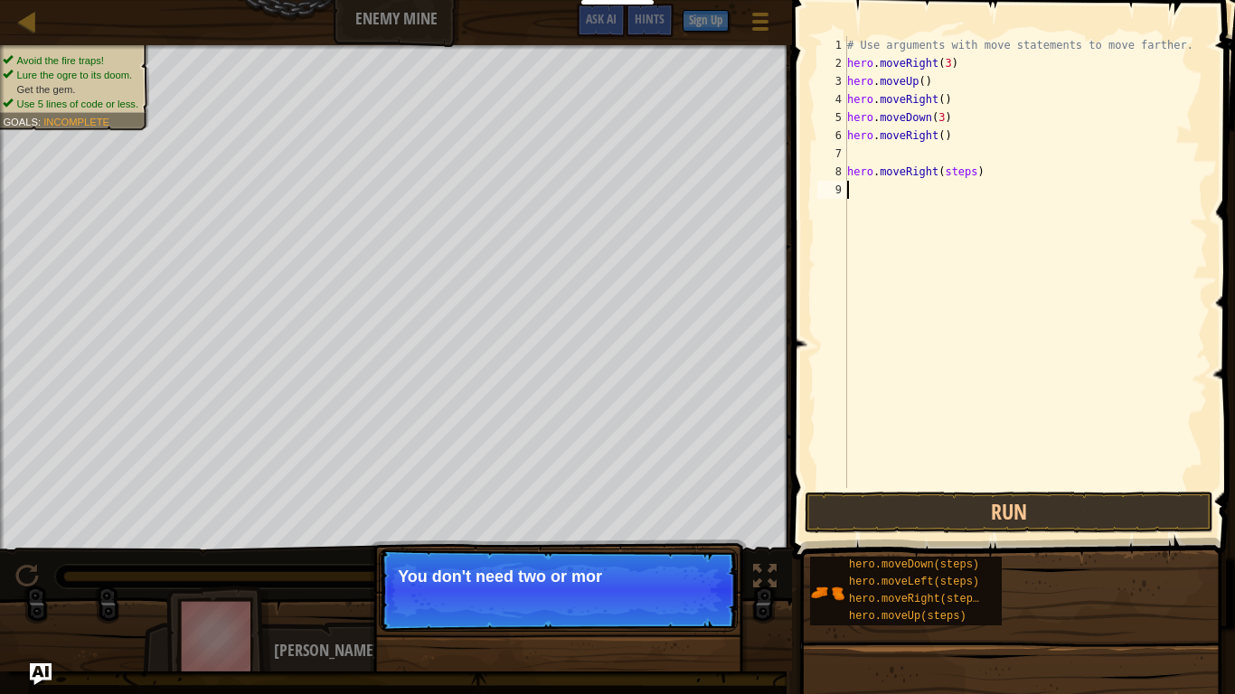
click at [1008, 339] on div "# Use arguments with move statements to move farther. hero . moveRight ( 3 ) he…" at bounding box center [1026, 280] width 364 height 488
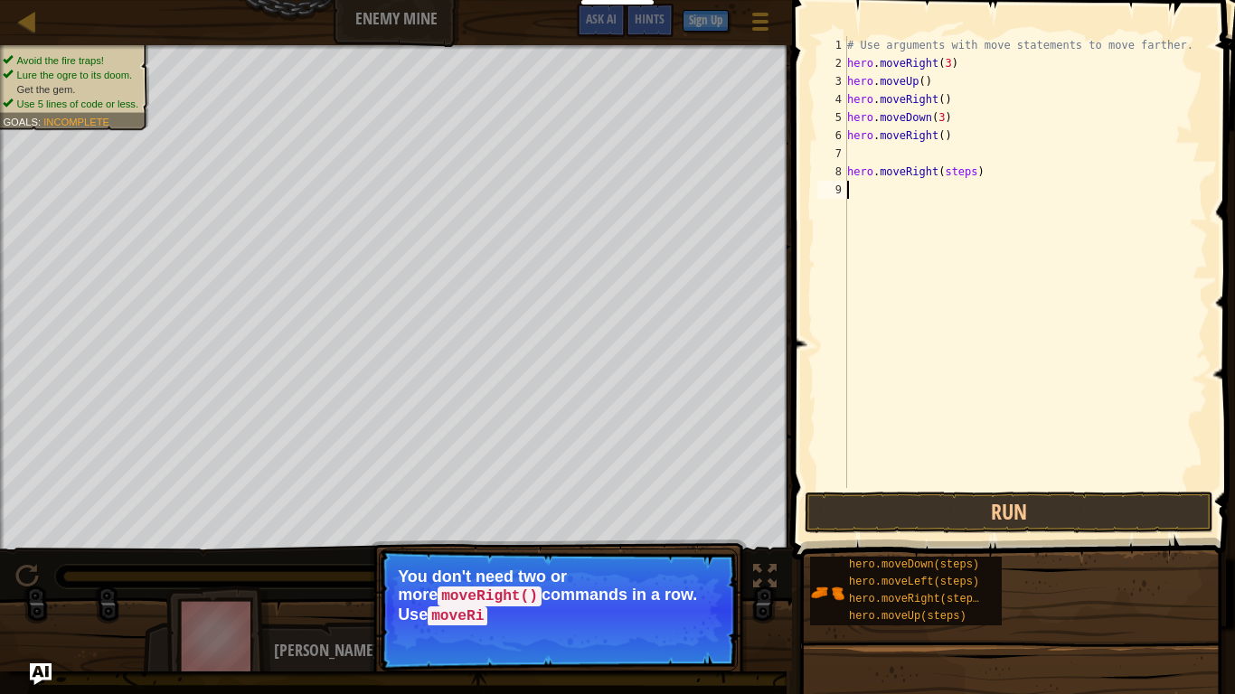
click at [972, 175] on div "# Use arguments with move statements to move farther. hero . moveRight ( 3 ) he…" at bounding box center [1026, 280] width 364 height 488
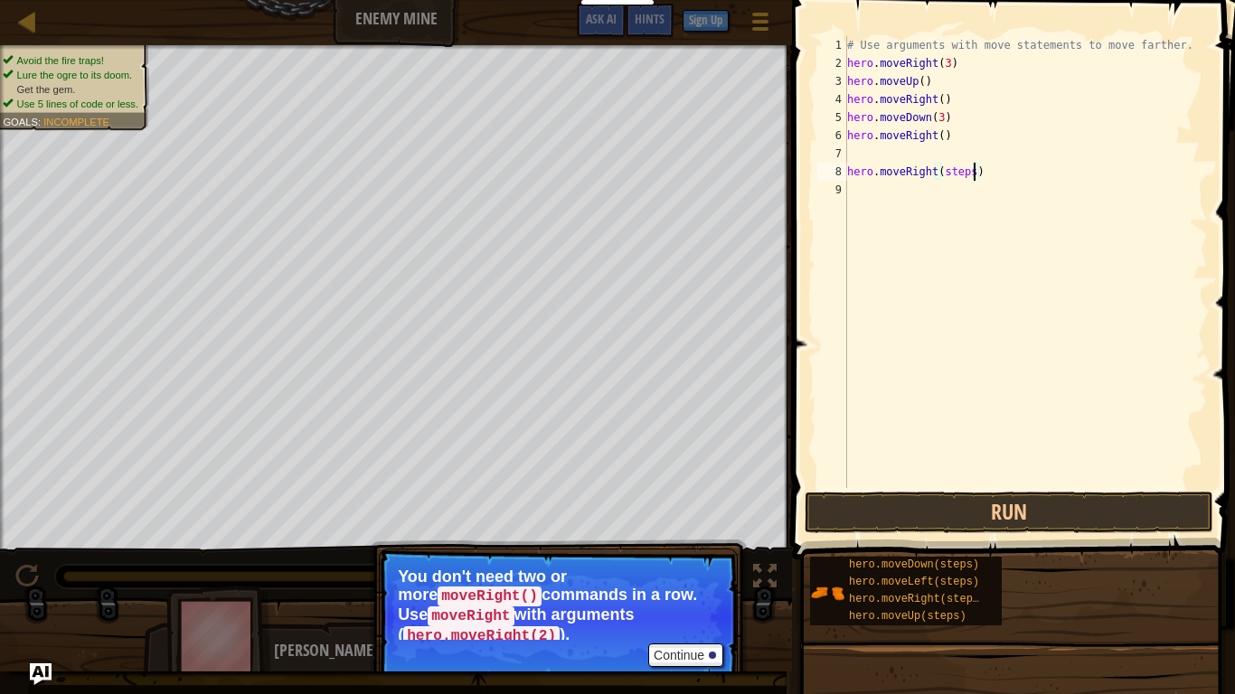
click at [941, 138] on div "# Use arguments with move statements to move farther. hero . moveRight ( 3 ) he…" at bounding box center [1026, 280] width 364 height 488
drag, startPoint x: 991, startPoint y: 177, endPoint x: 843, endPoint y: 175, distance: 148.3
click at [843, 175] on div "hero.moveRight(2) 1 2 3 4 5 6 7 8 9 # Use arguments with move statements to mov…" at bounding box center [1011, 262] width 394 height 452
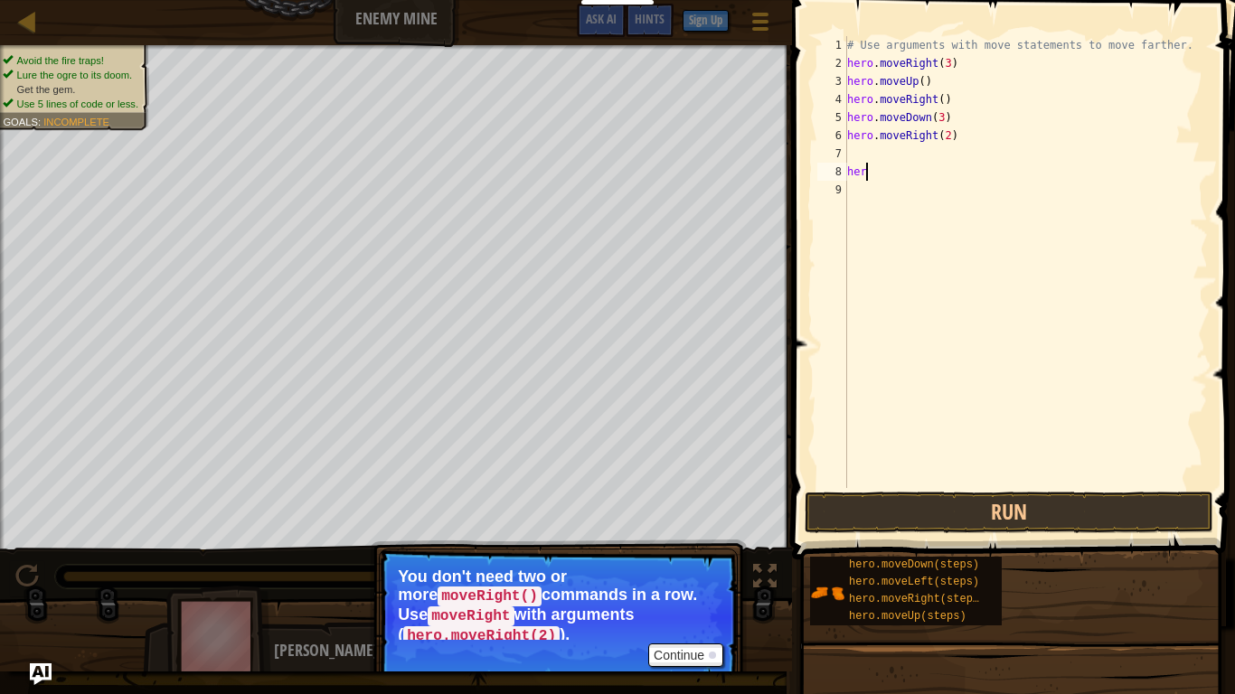
type textarea "h"
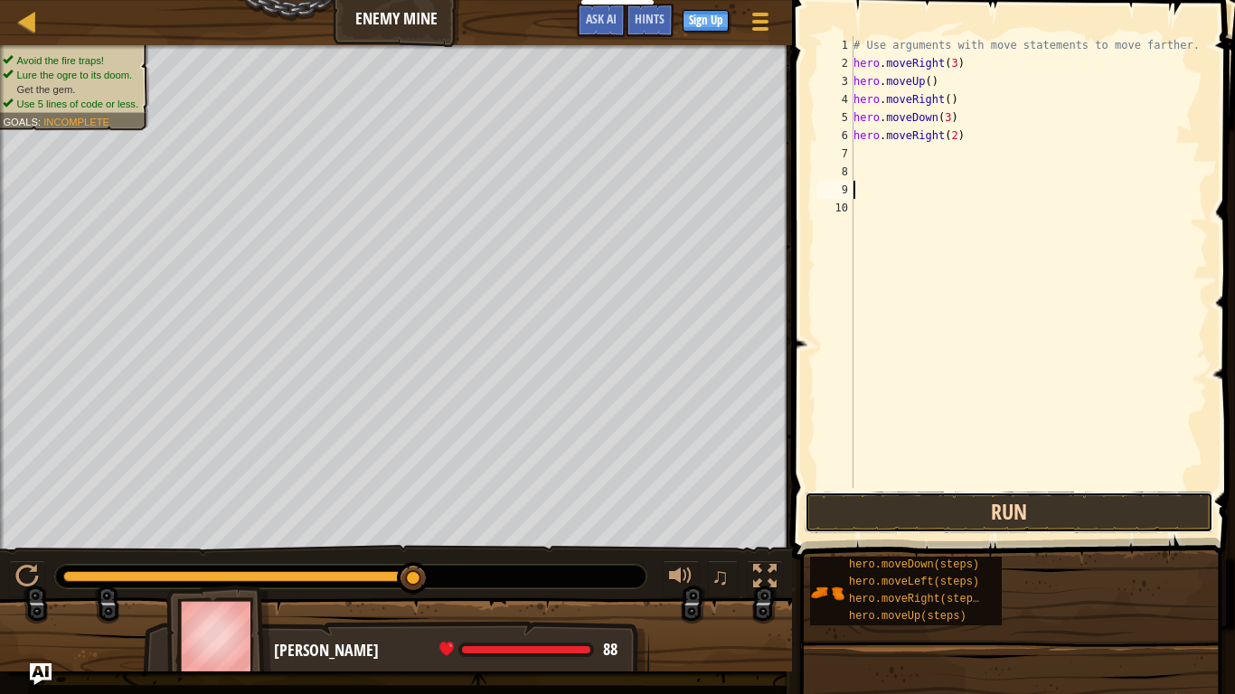
click at [921, 518] on button "Run" at bounding box center [1009, 513] width 409 height 42
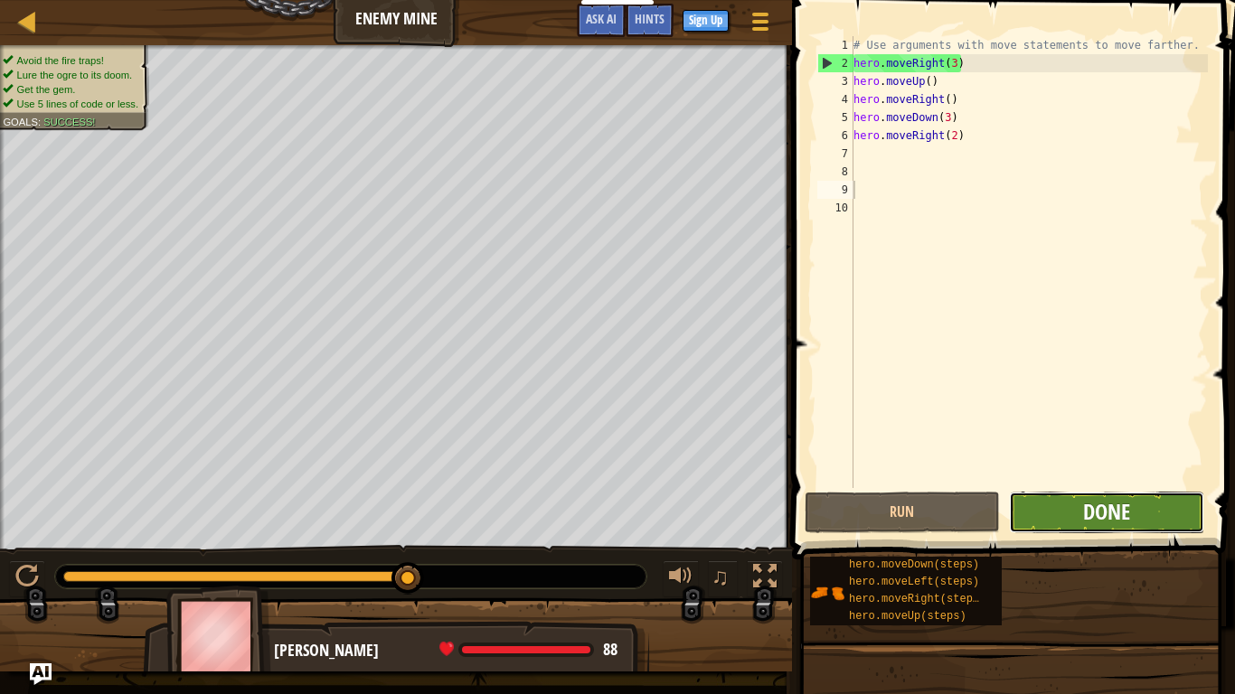
click at [1092, 525] on span "Done" at bounding box center [1106, 511] width 47 height 29
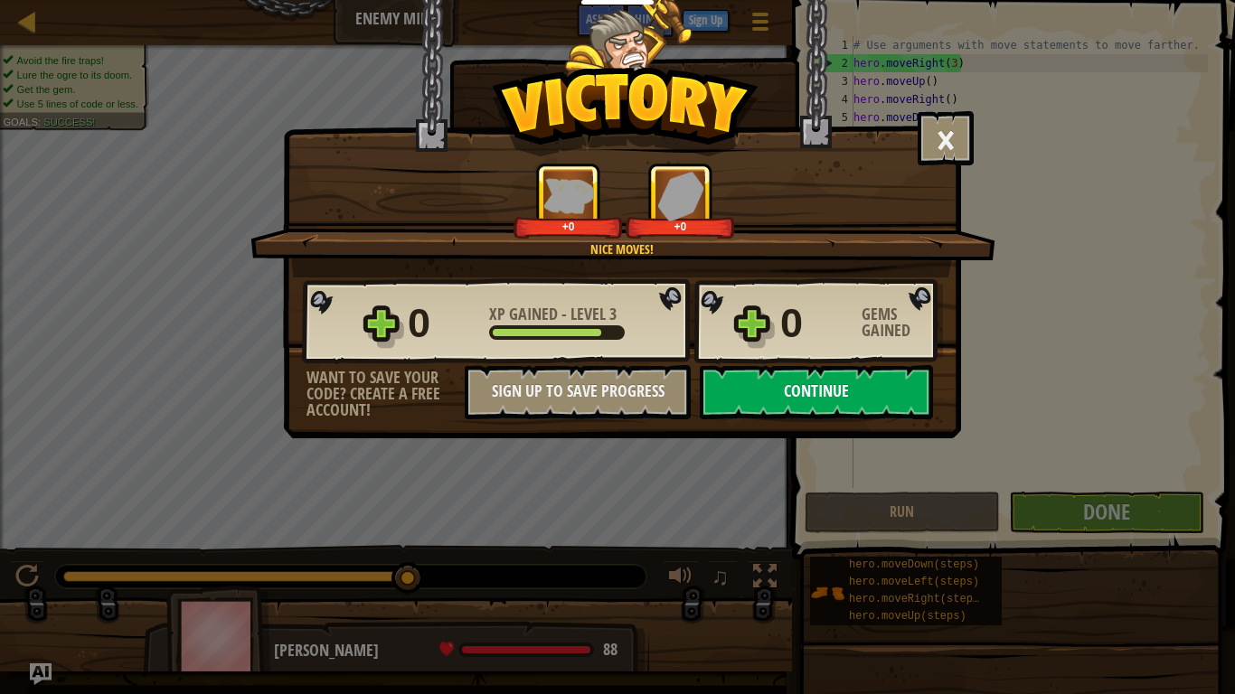
click at [865, 392] on button "Continue" at bounding box center [816, 392] width 233 height 54
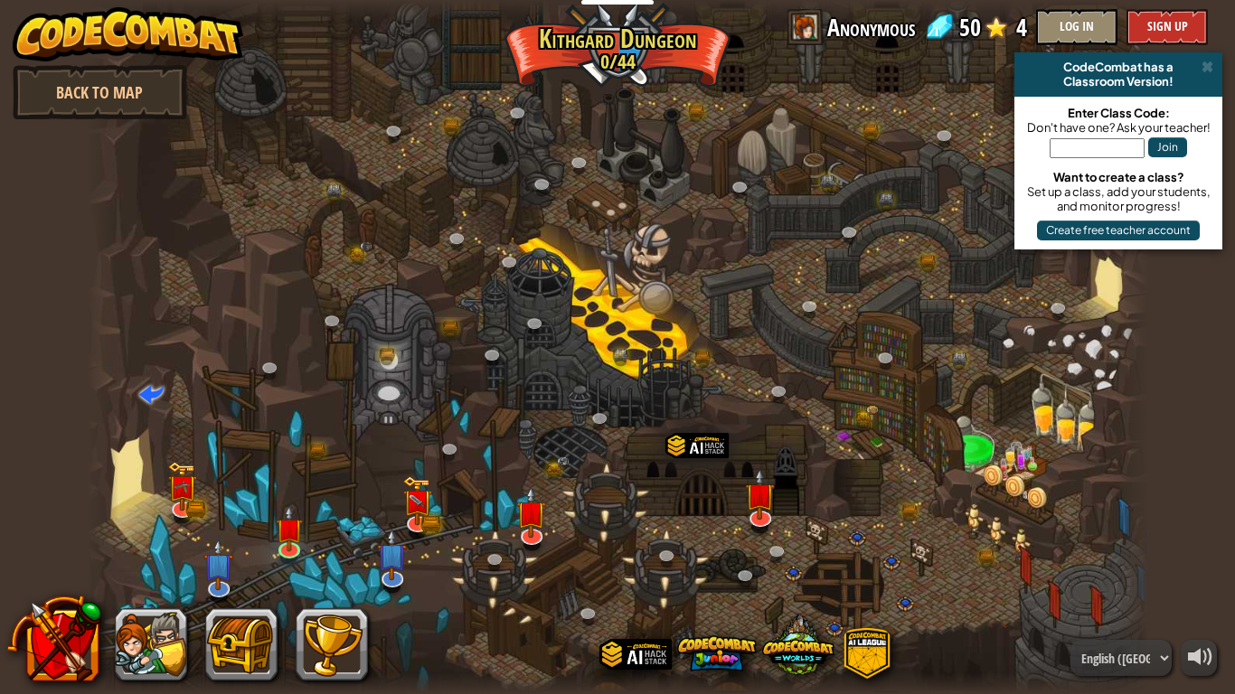
click at [865, 392] on div at bounding box center [618, 347] width 1062 height 694
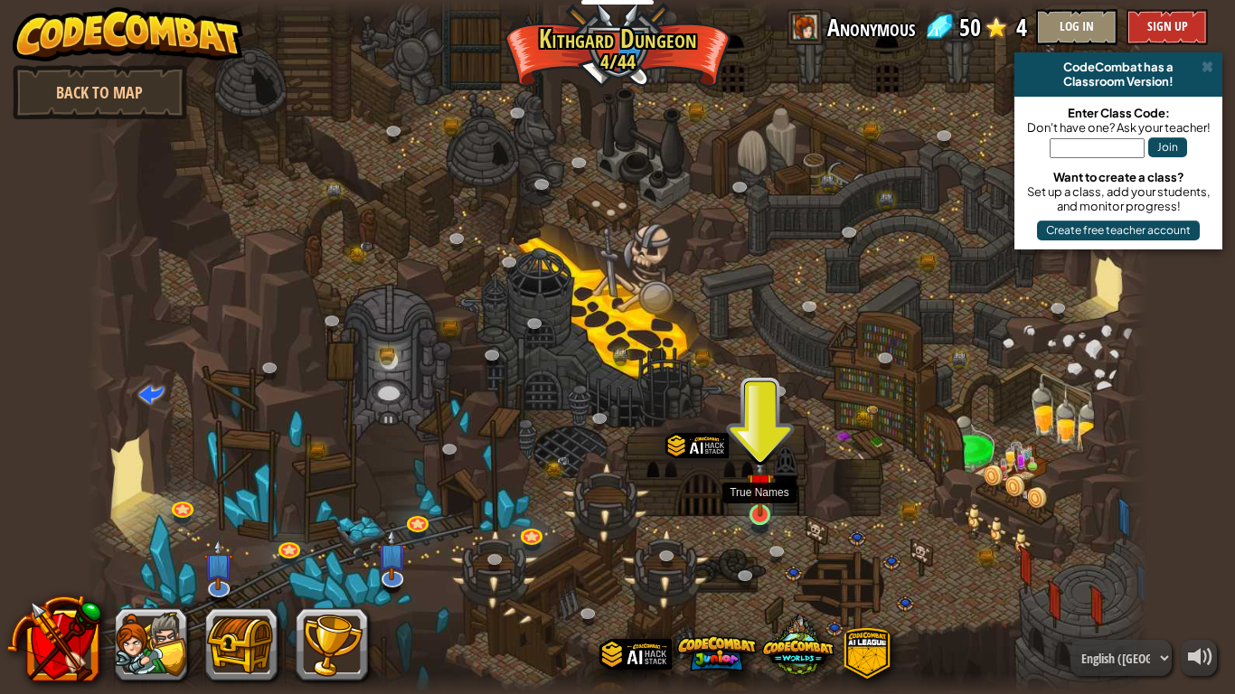
click at [751, 505] on img at bounding box center [760, 486] width 27 height 61
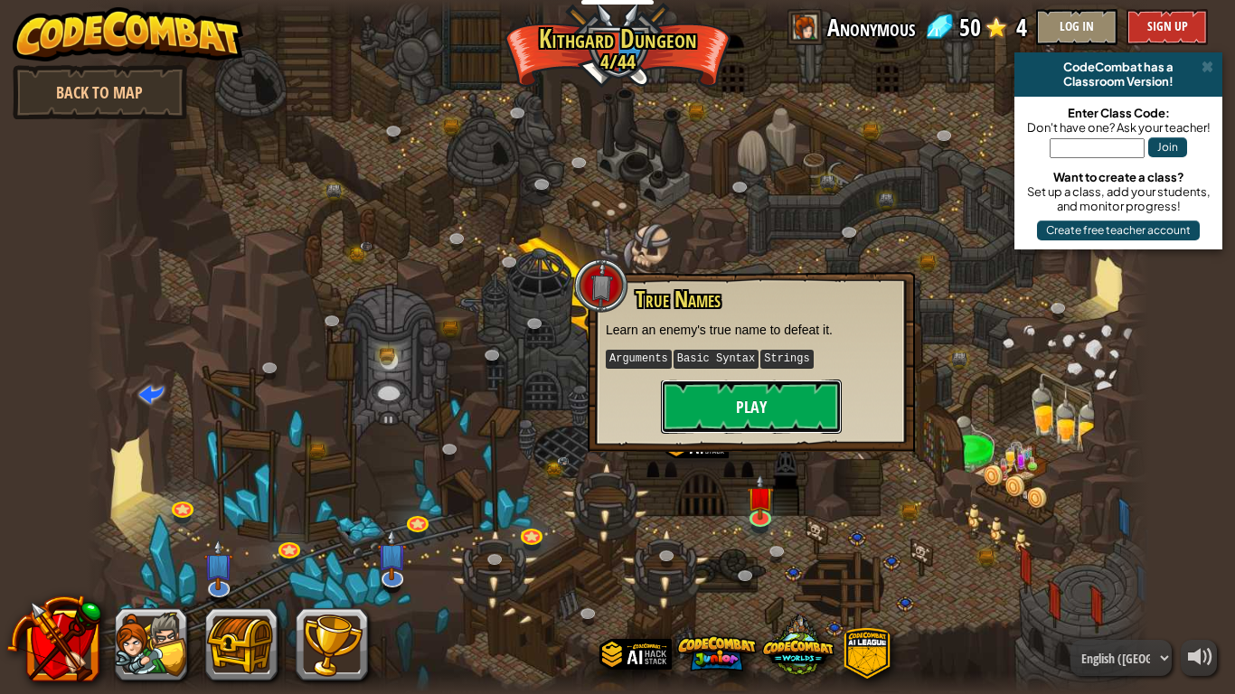
click at [723, 390] on button "Play" at bounding box center [751, 407] width 181 height 54
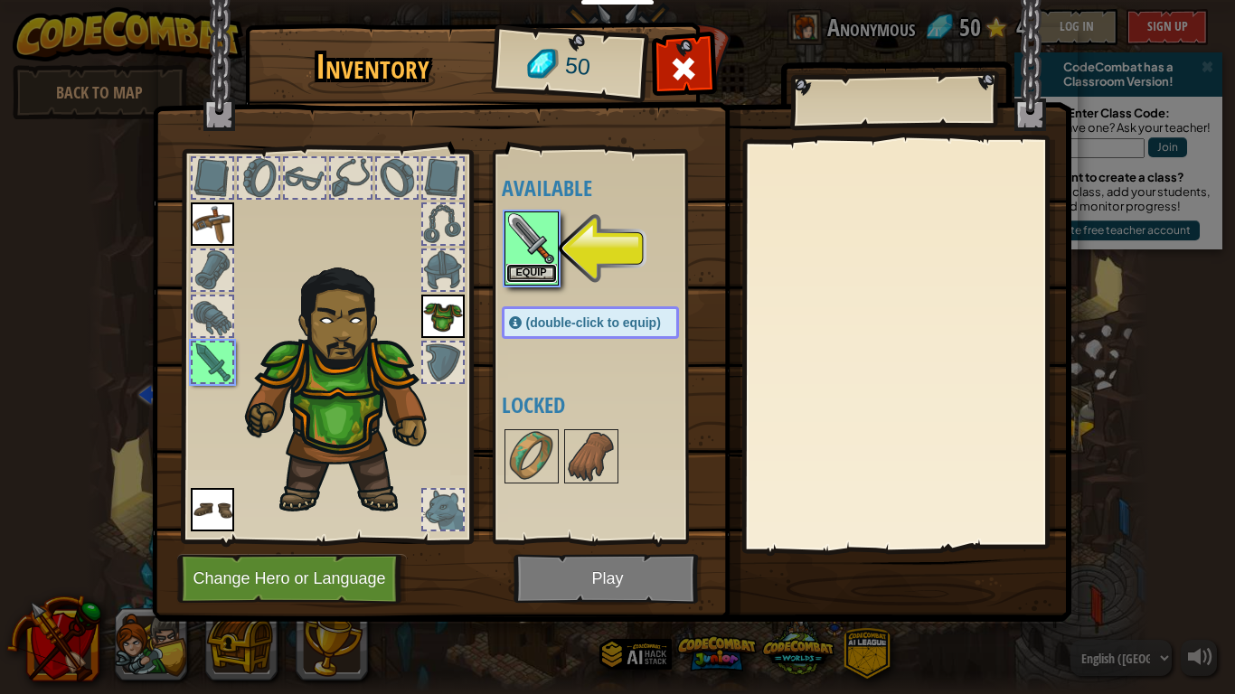
click at [539, 278] on button "Equip" at bounding box center [531, 273] width 51 height 19
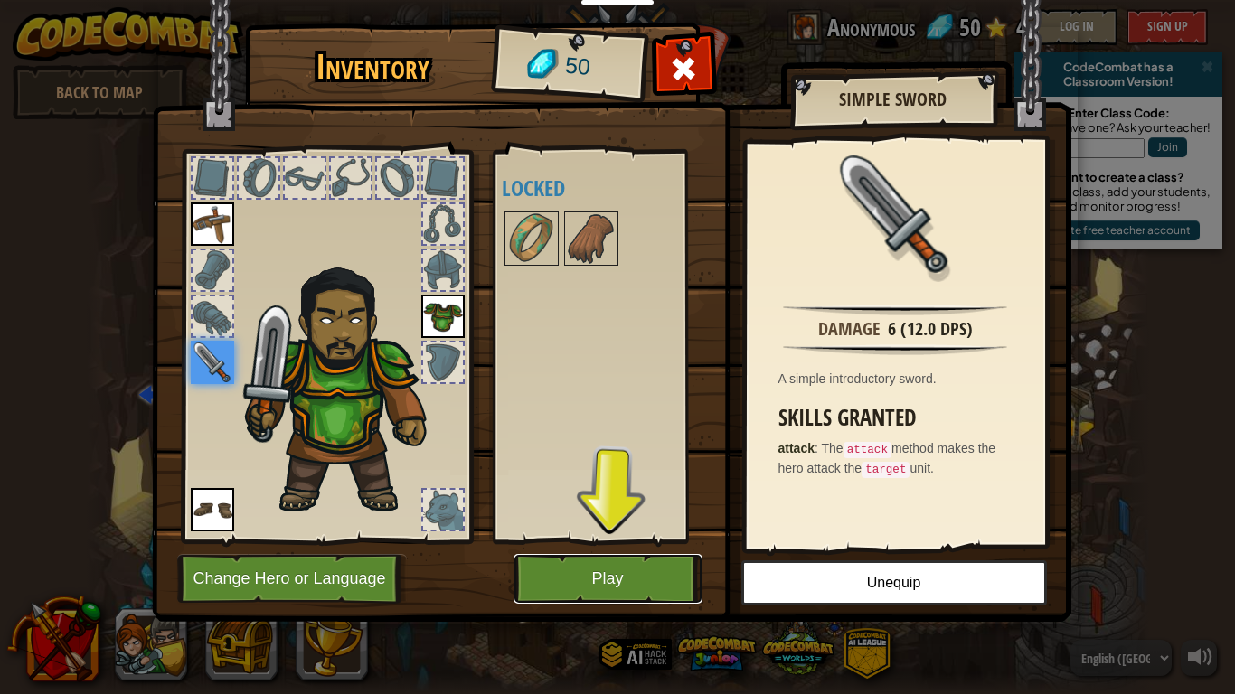
click at [656, 541] on button "Play" at bounding box center [608, 579] width 189 height 50
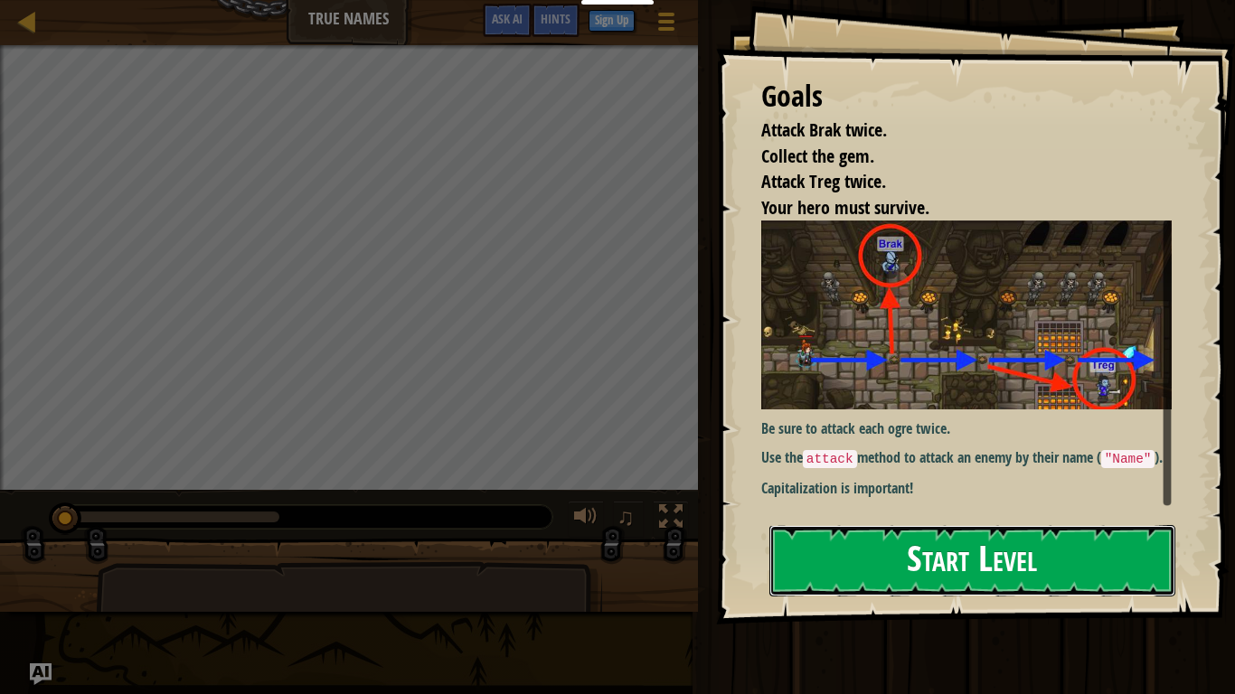
click at [823, 541] on button "Start Level" at bounding box center [972, 560] width 406 height 71
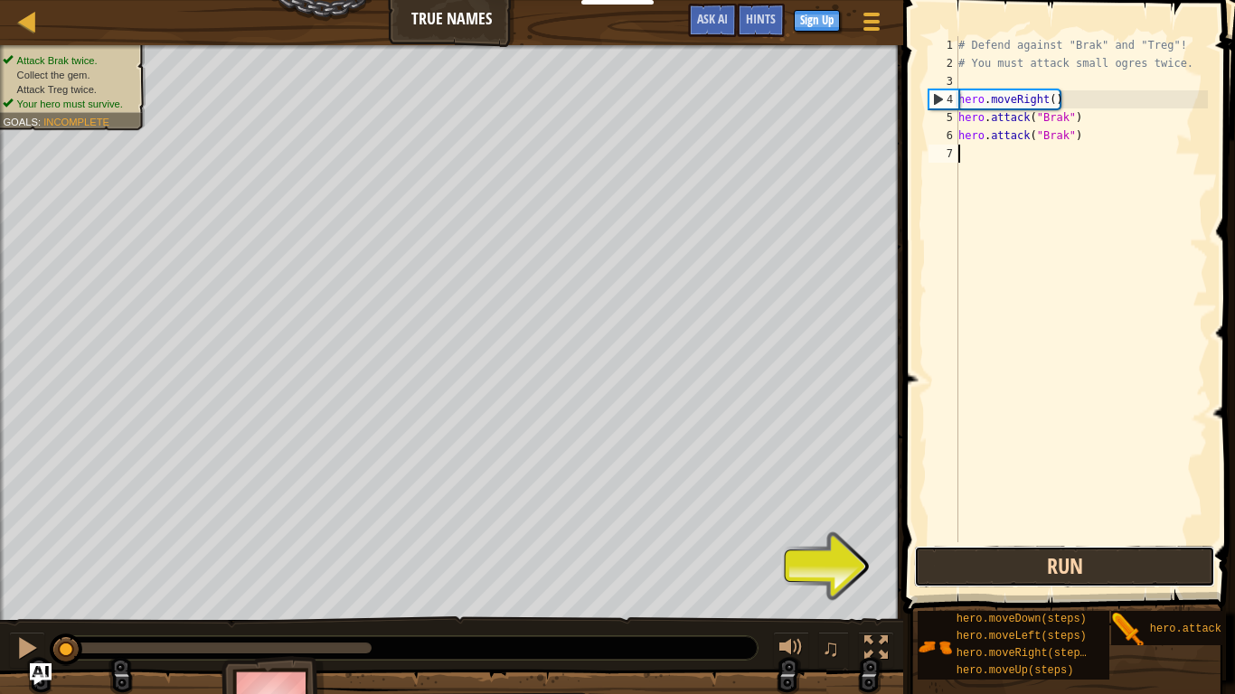
click at [1018, 541] on button "Run" at bounding box center [1064, 567] width 301 height 42
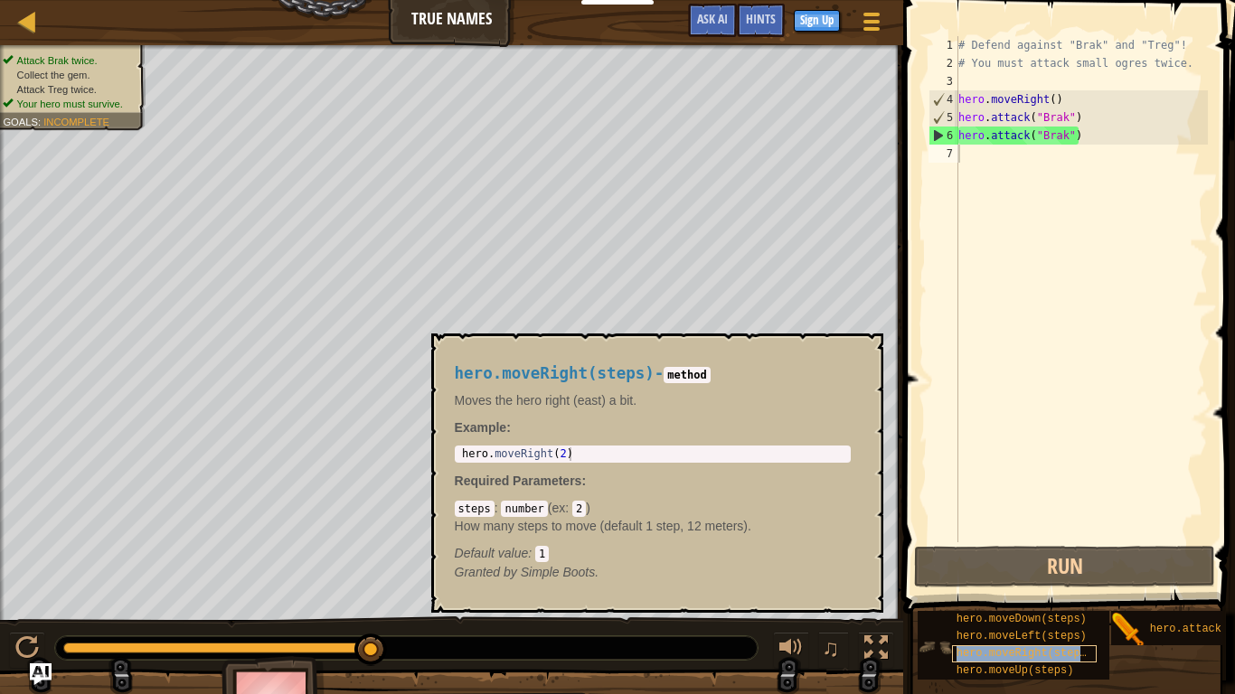
click at [1035, 541] on span "hero.moveRight(steps)" at bounding box center [1025, 653] width 137 height 13
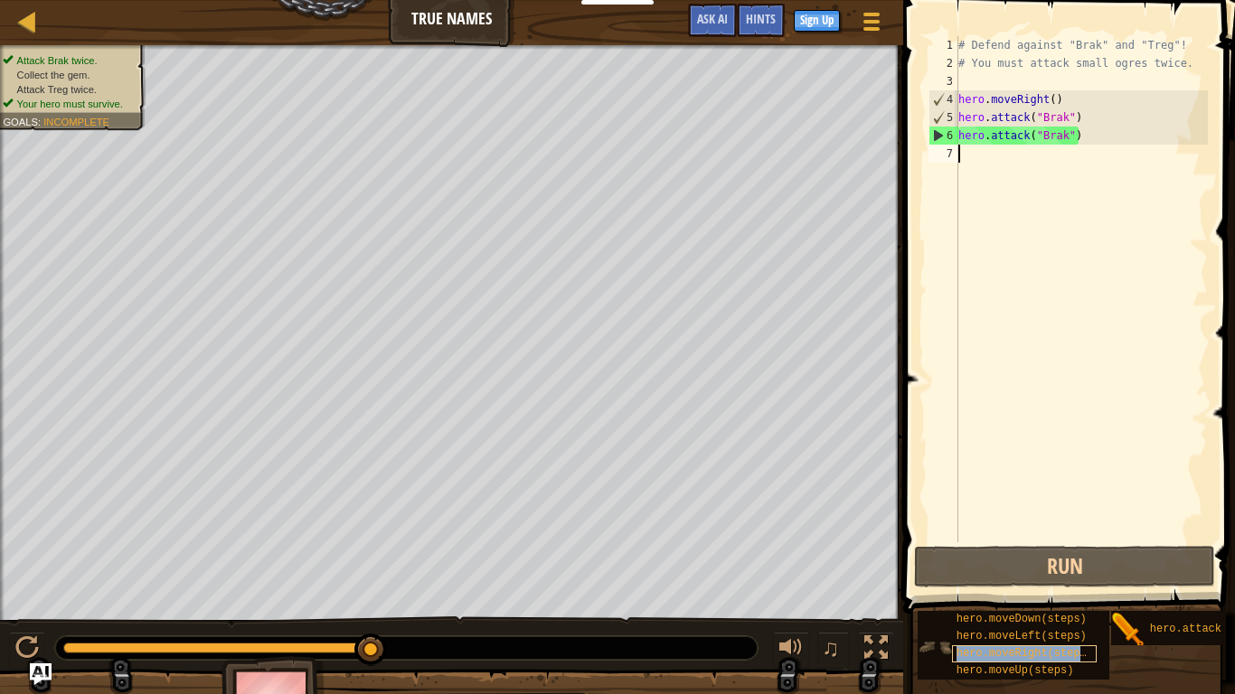
click at [1035, 541] on span "hero.moveRight(steps)" at bounding box center [1025, 653] width 137 height 13
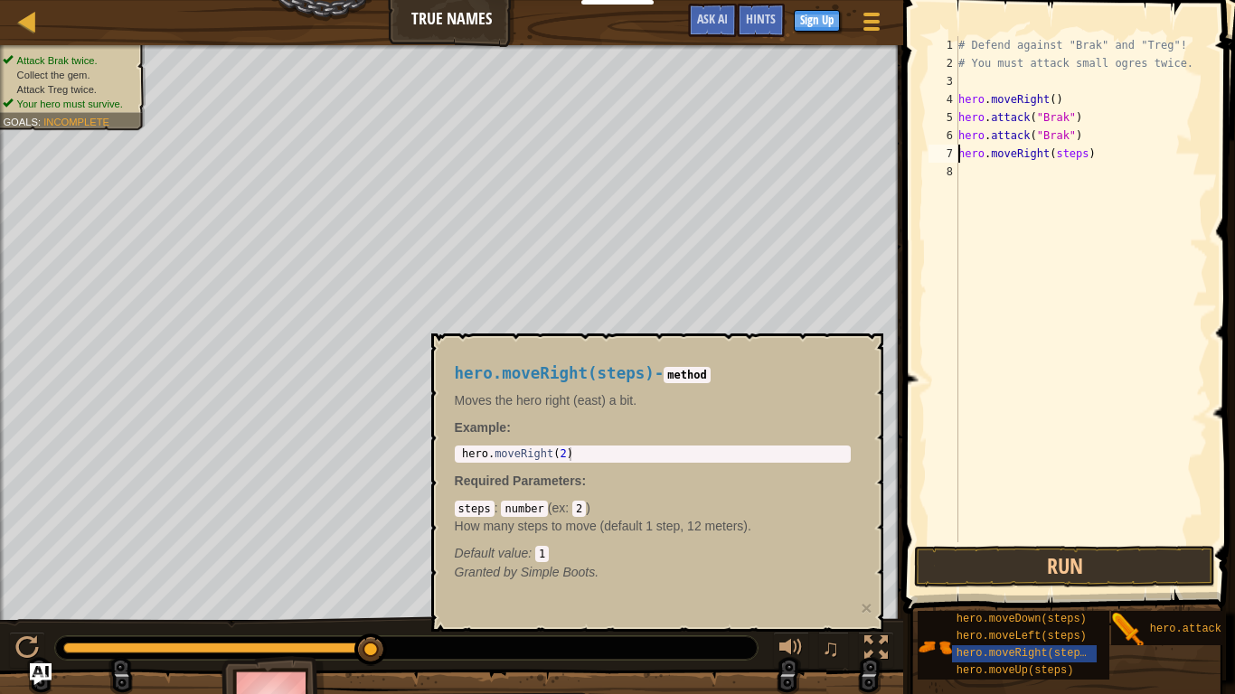
click at [1085, 159] on div "# Defend against "Brak" and "Treg"! # You must attack small ogres twice. hero .…" at bounding box center [1081, 307] width 253 height 543
type textarea "hero.moveRight(1)"
click at [977, 177] on div "# Defend against "Brak" and "Treg"! # You must attack small ogres twice. hero .…" at bounding box center [1081, 307] width 253 height 543
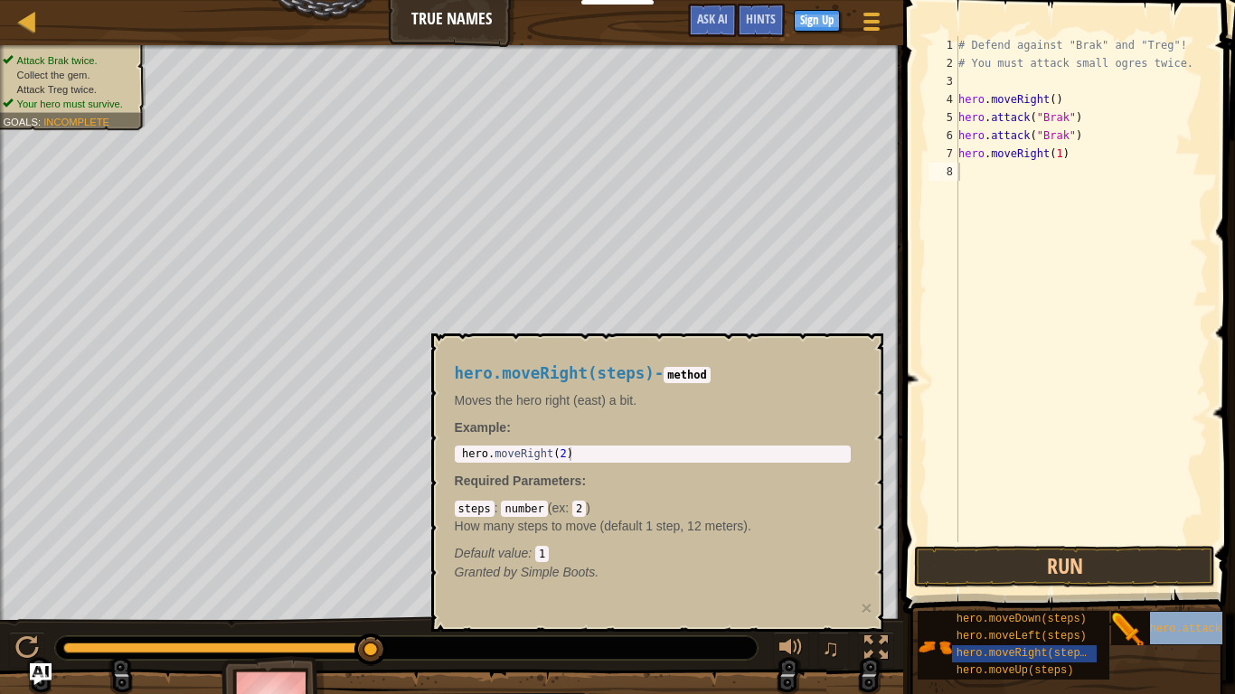
type textarea "hero.attack(target)"
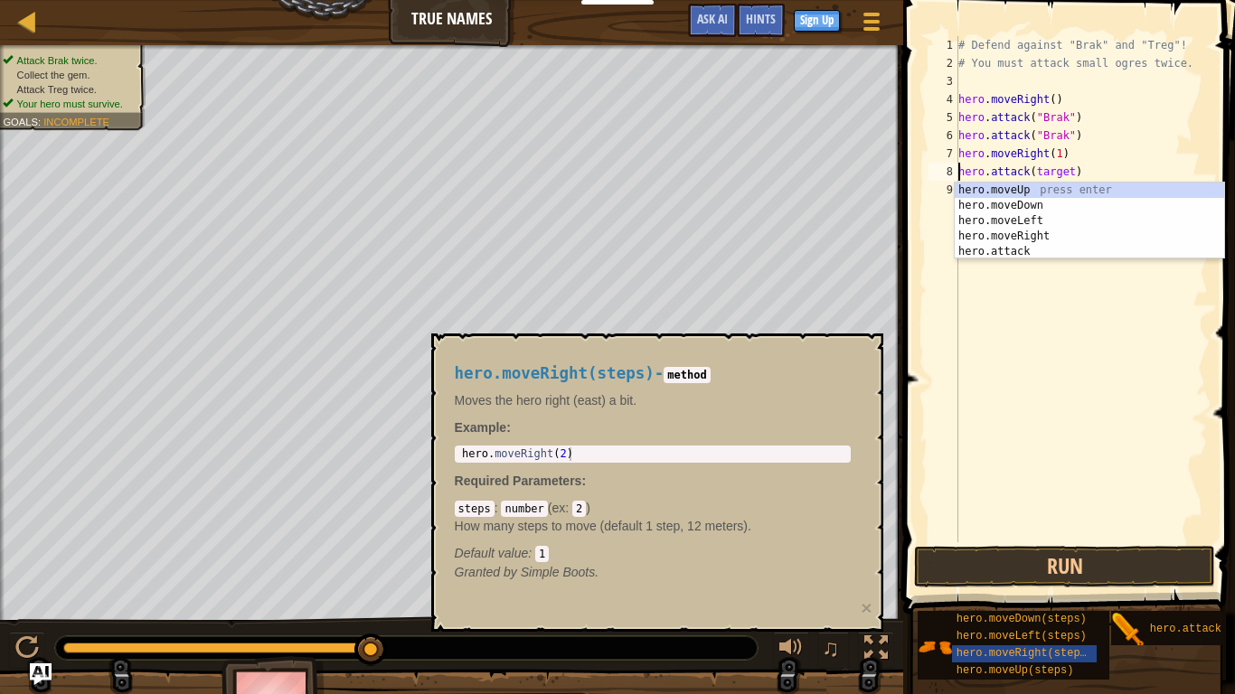
click at [1055, 290] on div "# Defend against "Brak" and "Treg"! # You must attack small ogres twice. hero .…" at bounding box center [1081, 307] width 253 height 543
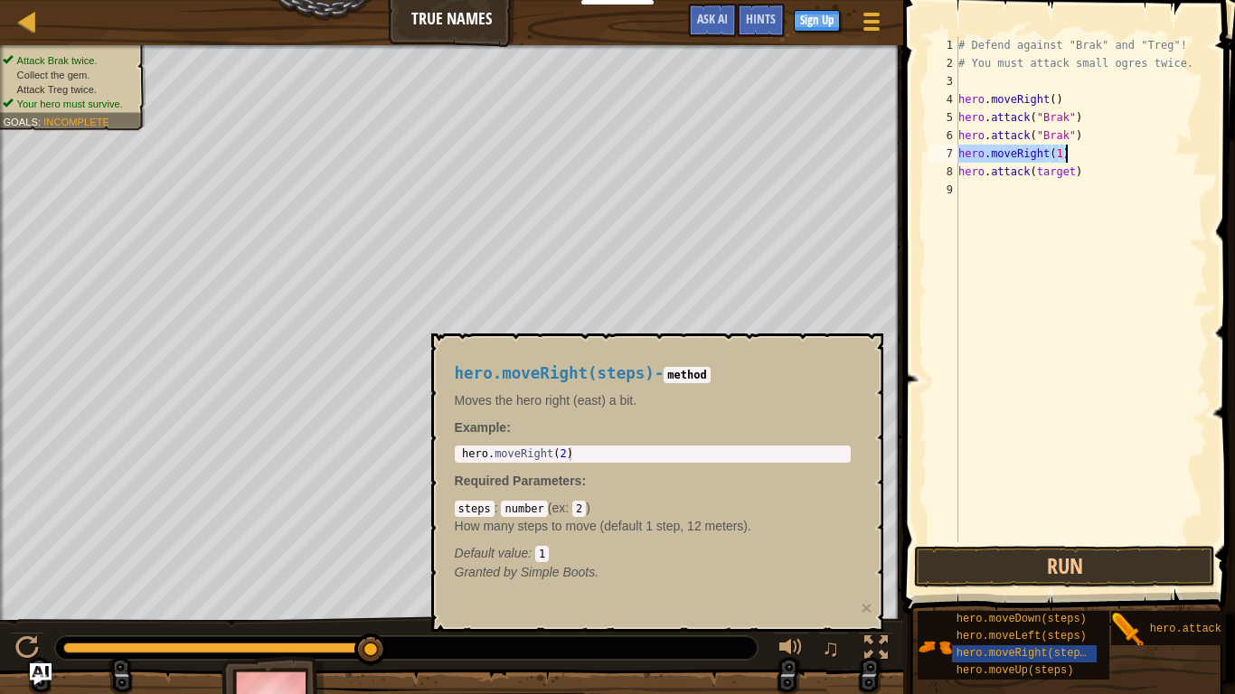
drag, startPoint x: 958, startPoint y: 155, endPoint x: 1067, endPoint y: 157, distance: 108.5
click at [1067, 157] on div "# Defend against "Brak" and "Treg"! # You must attack small ogres twice. hero .…" at bounding box center [1081, 307] width 253 height 543
type textarea "hero.moveRight(1)"
click at [1020, 201] on div "# Defend against "Brak" and "Treg"! # You must attack small ogres twice. hero .…" at bounding box center [1081, 307] width 253 height 543
paste textarea "hero.moveRight(1)"
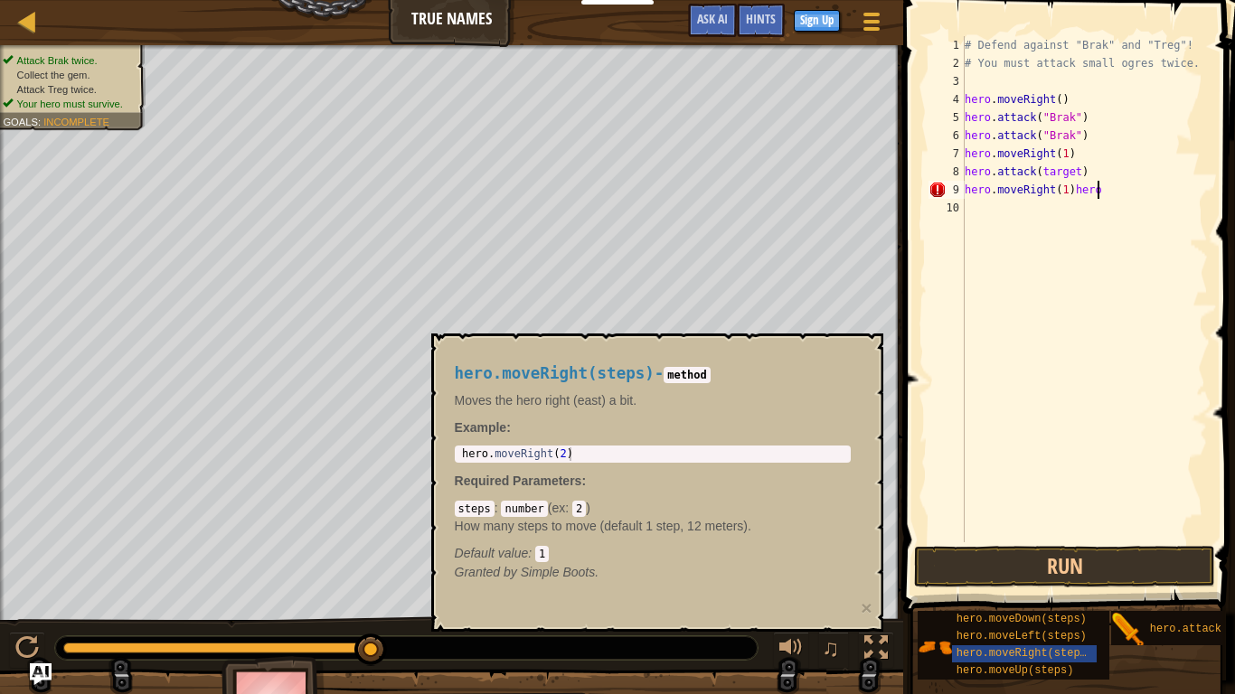
type textarea "hero.moveRight(1)"
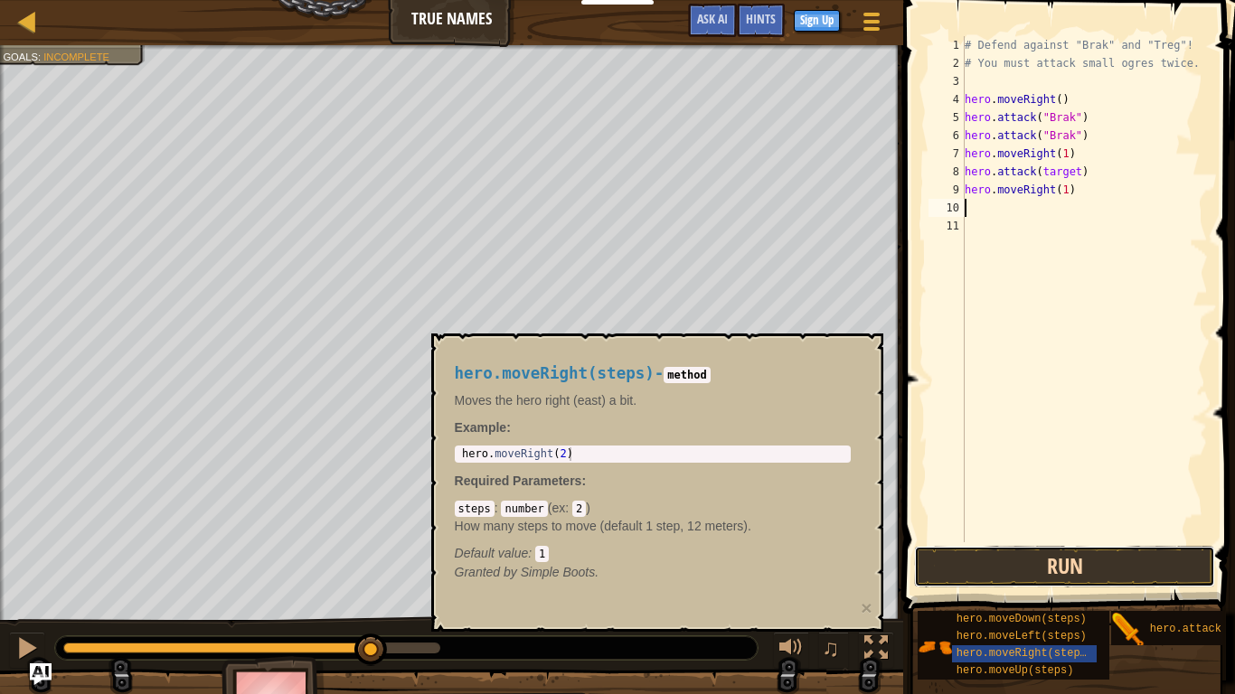
click at [1066, 541] on button "Run" at bounding box center [1064, 567] width 301 height 42
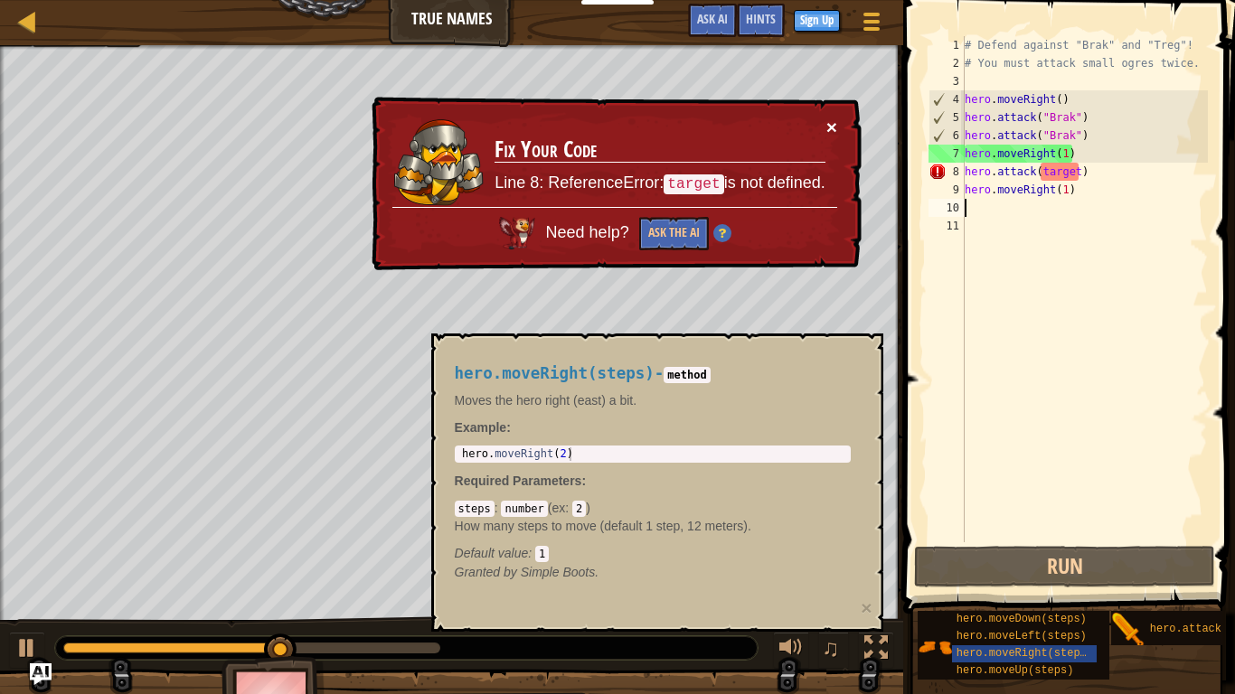
click at [834, 125] on button "×" at bounding box center [831, 127] width 11 height 19
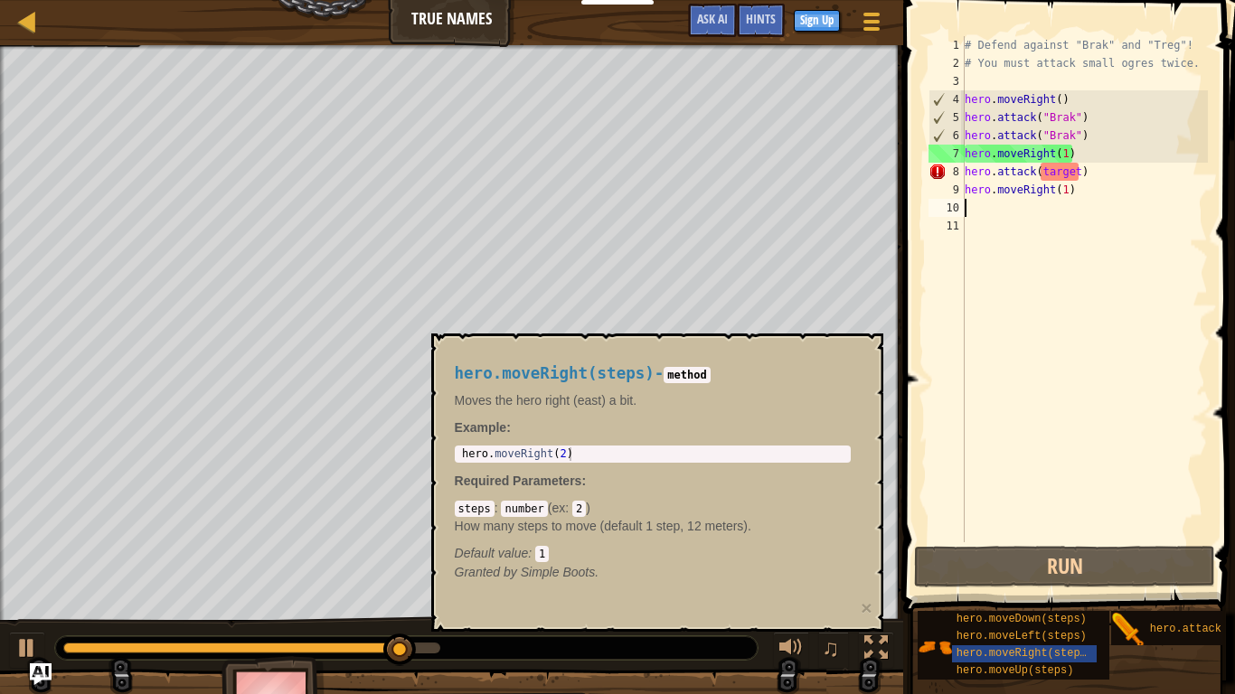
click at [470, 409] on p "Moves the hero right (east) a bit." at bounding box center [653, 401] width 396 height 18
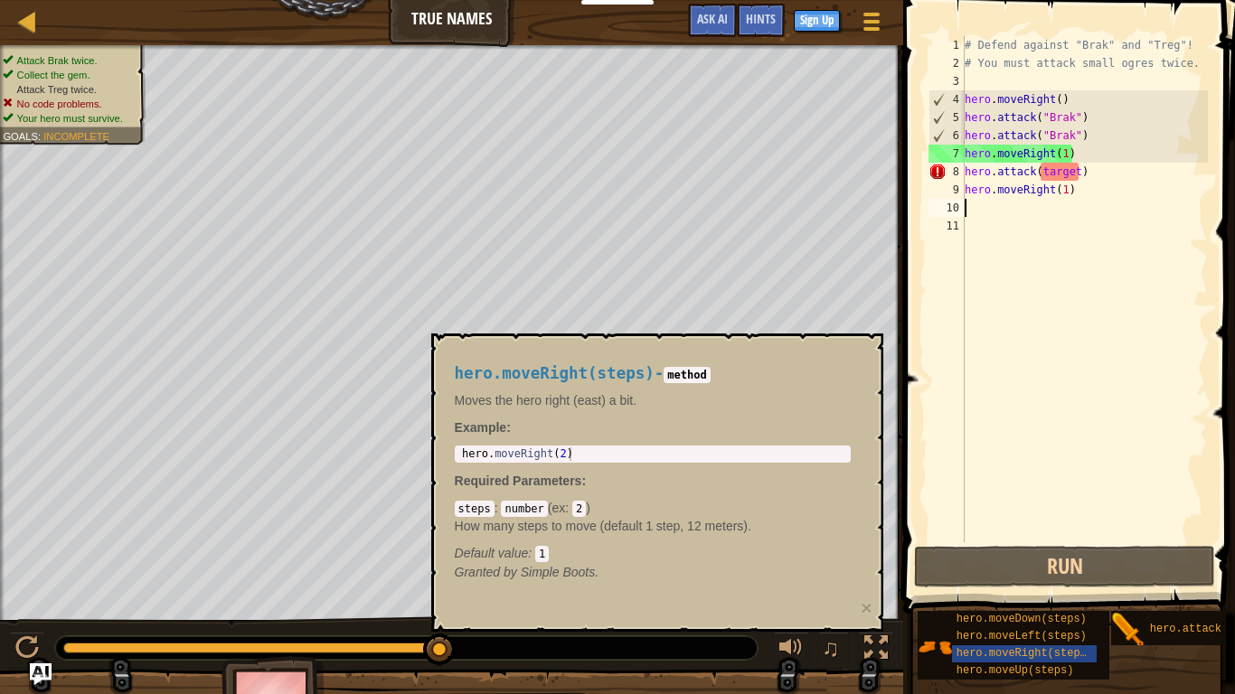
click at [1076, 175] on div "# Defend against "Brak" and "Treg"! # You must attack small ogres twice. hero .…" at bounding box center [1084, 307] width 247 height 543
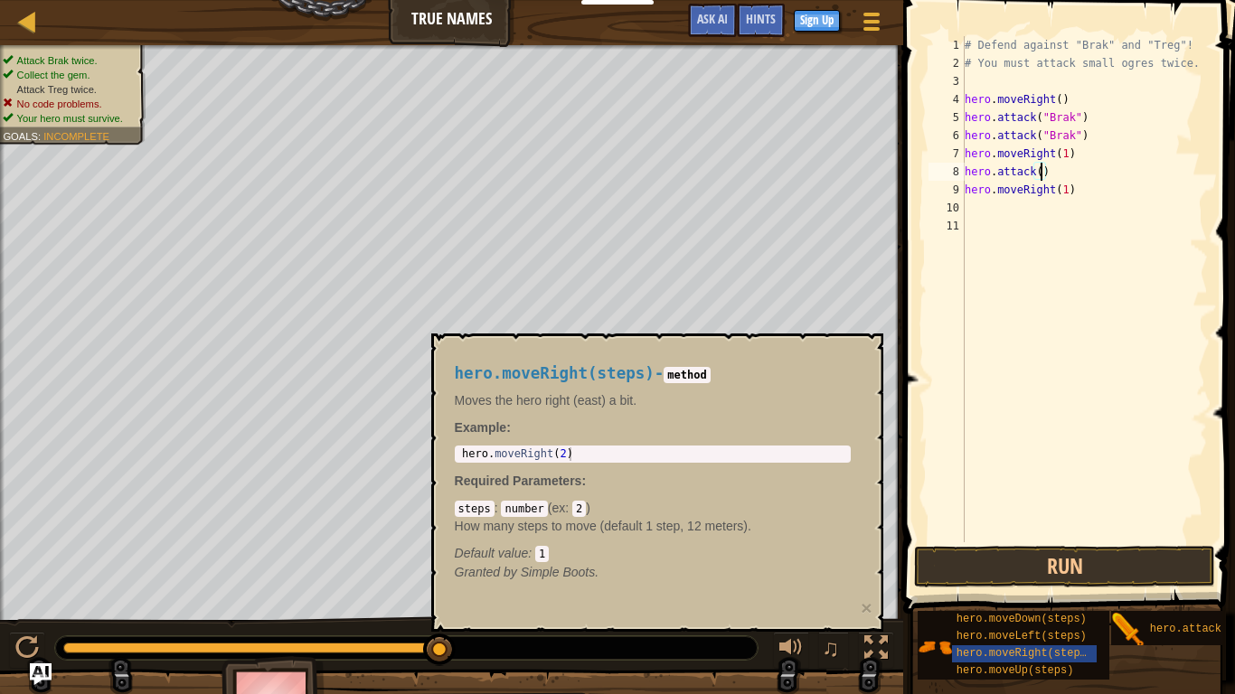
click at [751, 407] on p "Moves the hero right (east) a bit." at bounding box center [653, 401] width 396 height 18
click at [974, 541] on span "hero.moveRight(steps)" at bounding box center [1025, 653] width 137 height 13
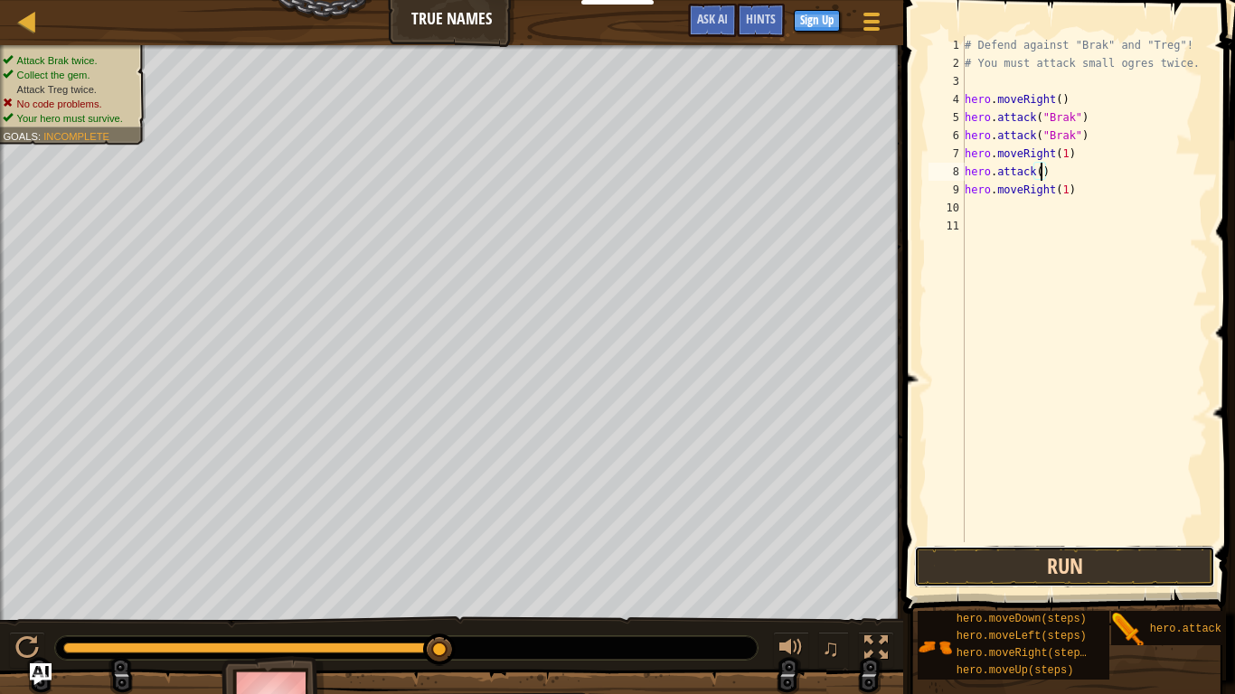
click at [984, 541] on button "Run" at bounding box center [1064, 567] width 301 height 42
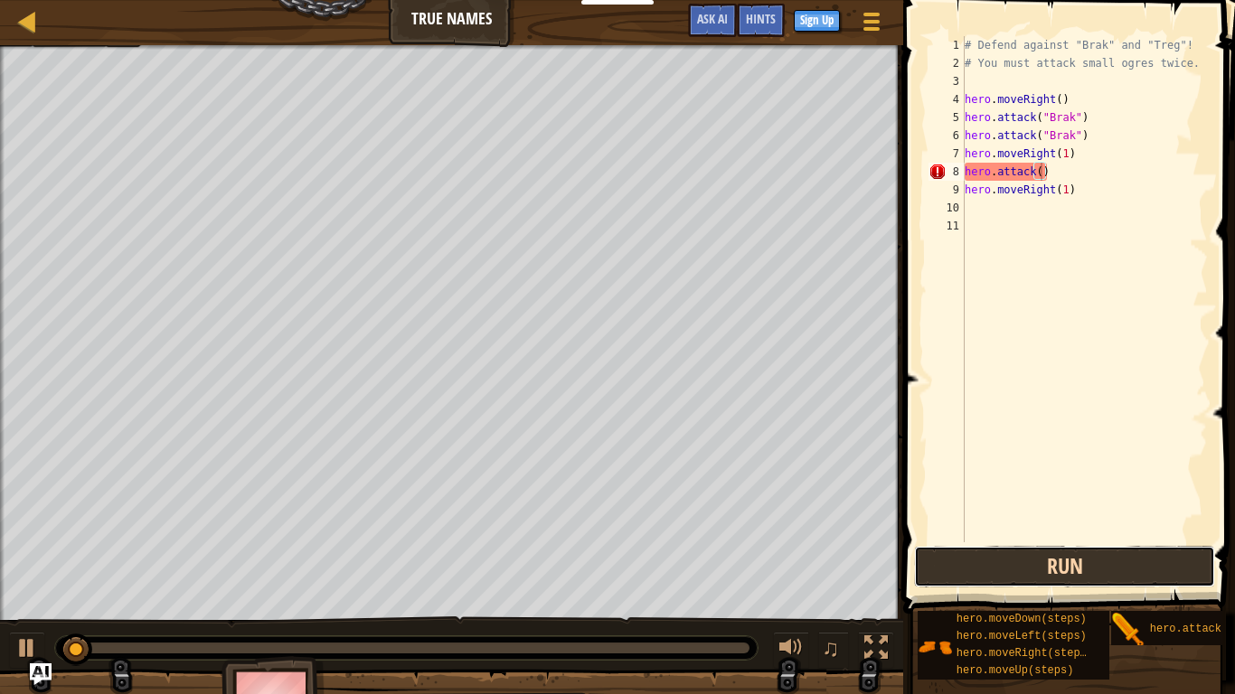
click at [984, 541] on button "Run" at bounding box center [1064, 567] width 301 height 42
click at [984, 541] on button "Running" at bounding box center [1064, 567] width 301 height 42
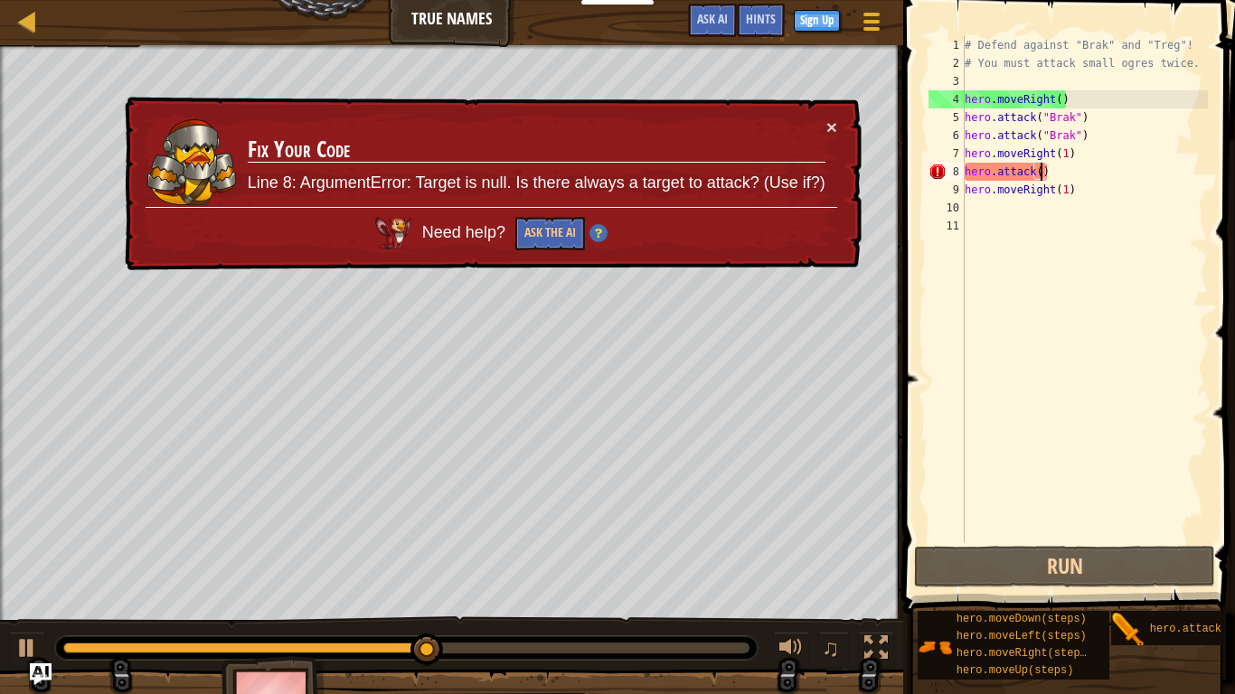
scroll to position [8, 12]
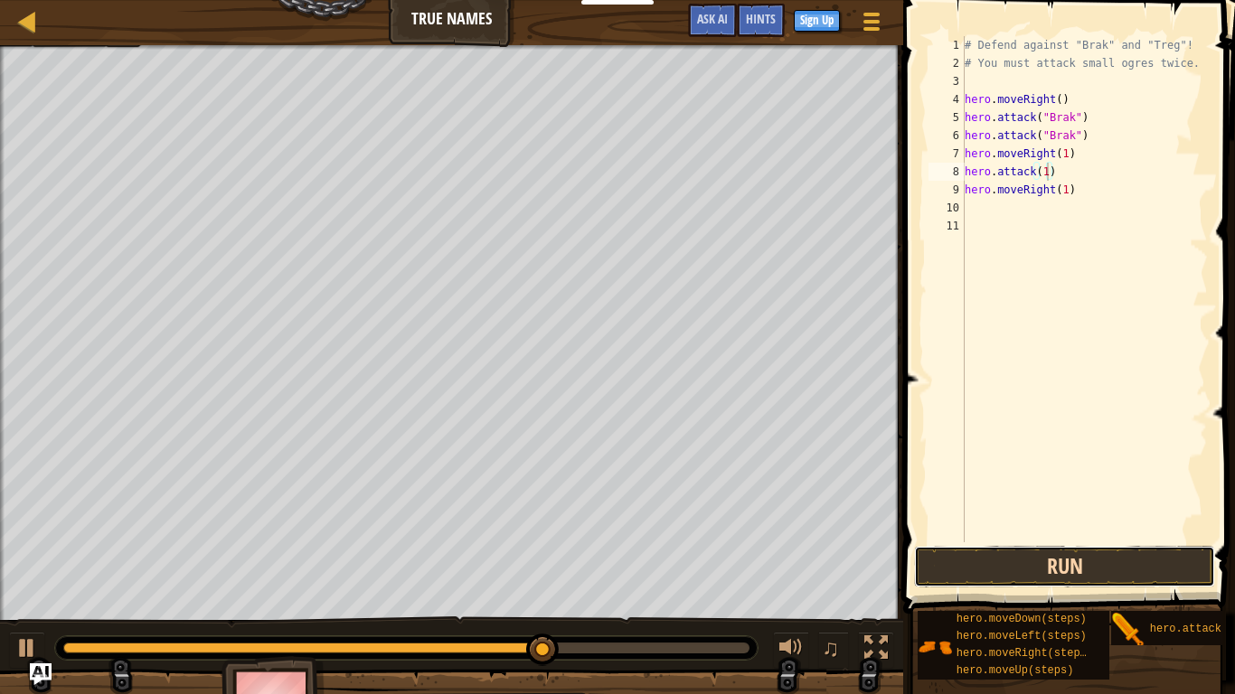
click at [1106, 541] on button "Run" at bounding box center [1064, 567] width 301 height 42
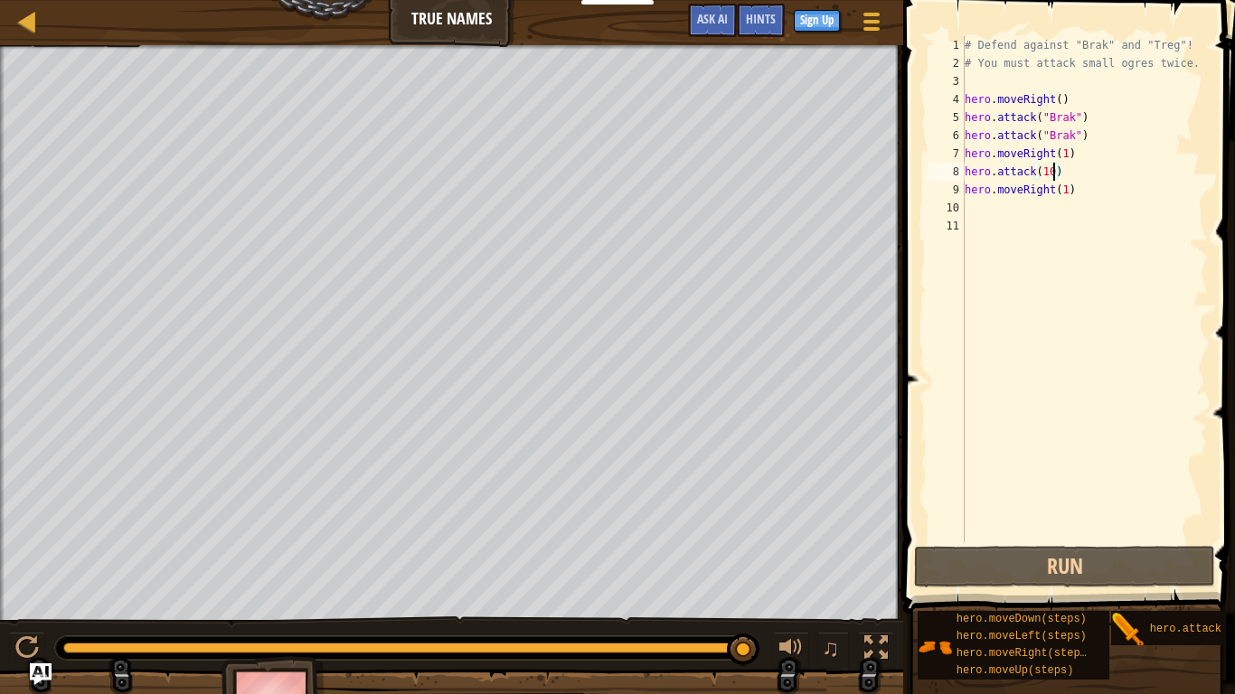
scroll to position [8, 13]
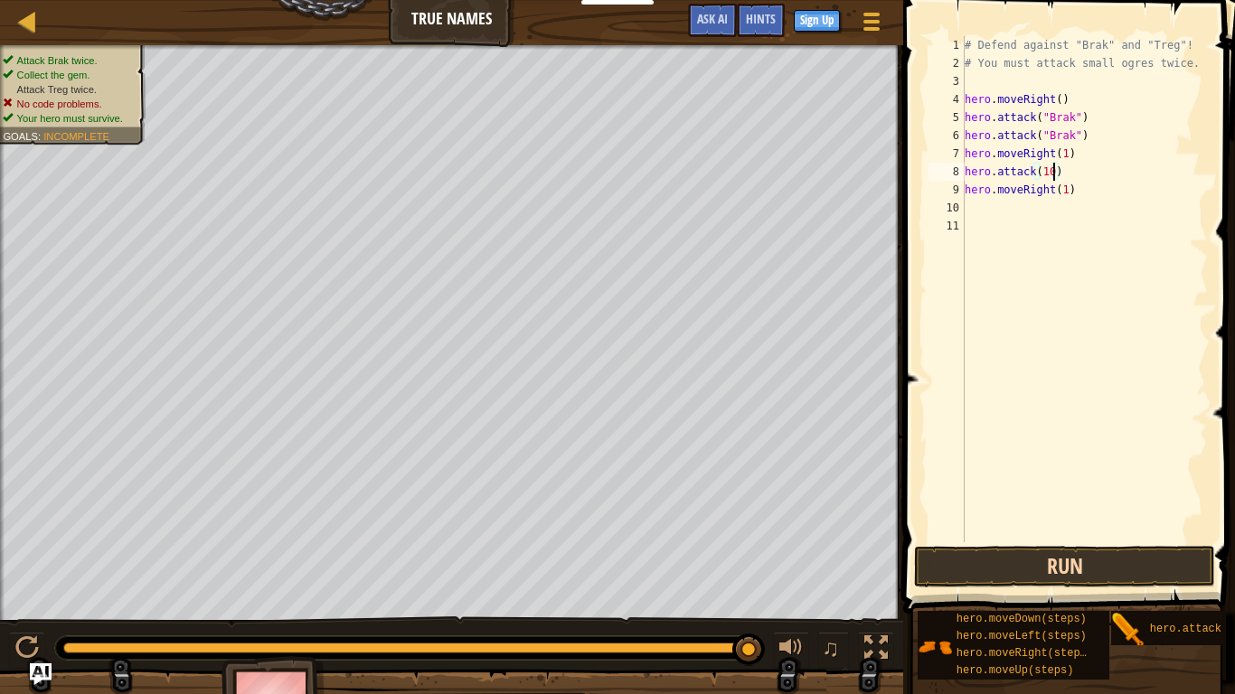
type textarea "hero.attack(10)"
click at [1141, 541] on button "Run" at bounding box center [1064, 567] width 301 height 42
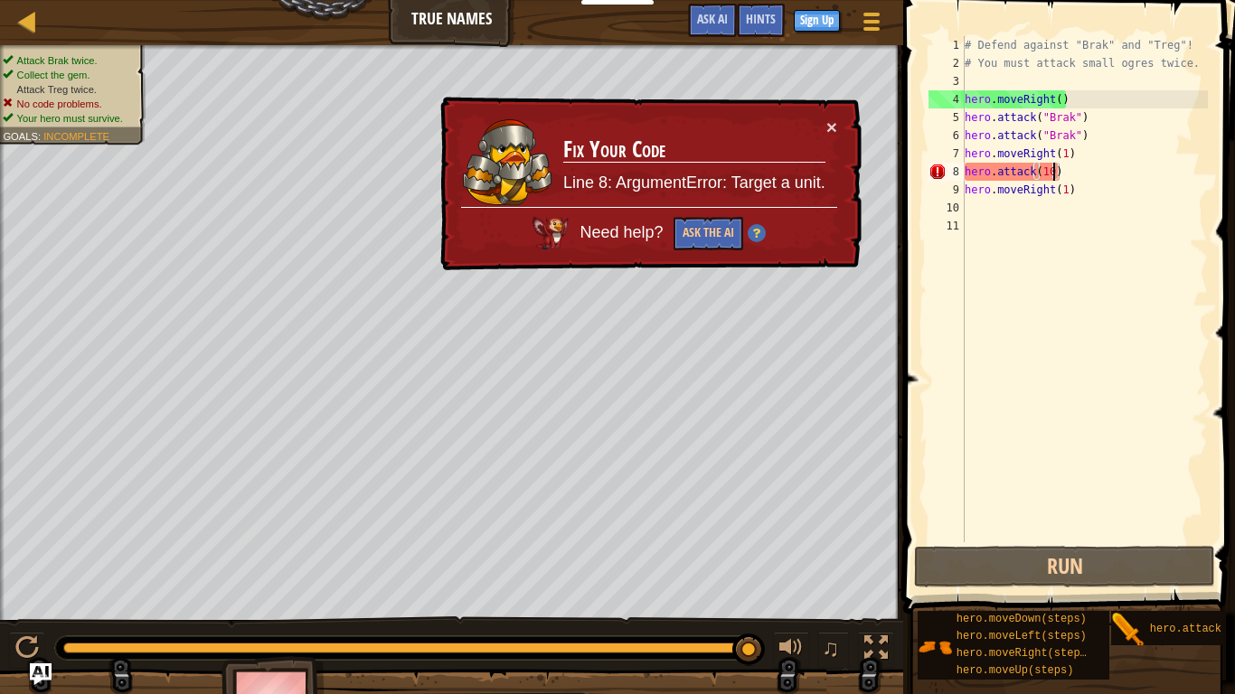
click at [1025, 268] on div "# Defend against "Brak" and "Treg"! # You must attack small ogres twice. hero .…" at bounding box center [1084, 307] width 247 height 543
click at [1053, 170] on div "# Defend against "Brak" and "Treg"! # You must attack small ogres twice. hero .…" at bounding box center [1084, 307] width 247 height 543
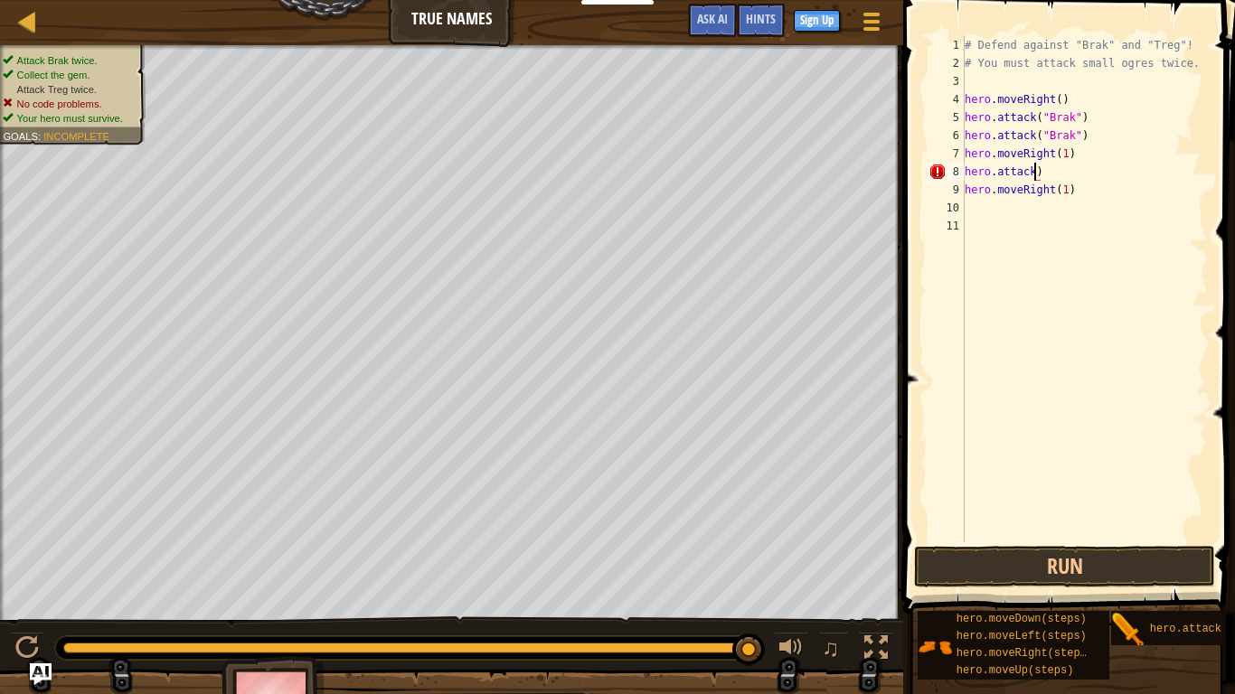
scroll to position [8, 11]
type textarea "hero.attack(Treg)"
click at [1071, 541] on button "Run" at bounding box center [1064, 567] width 301 height 42
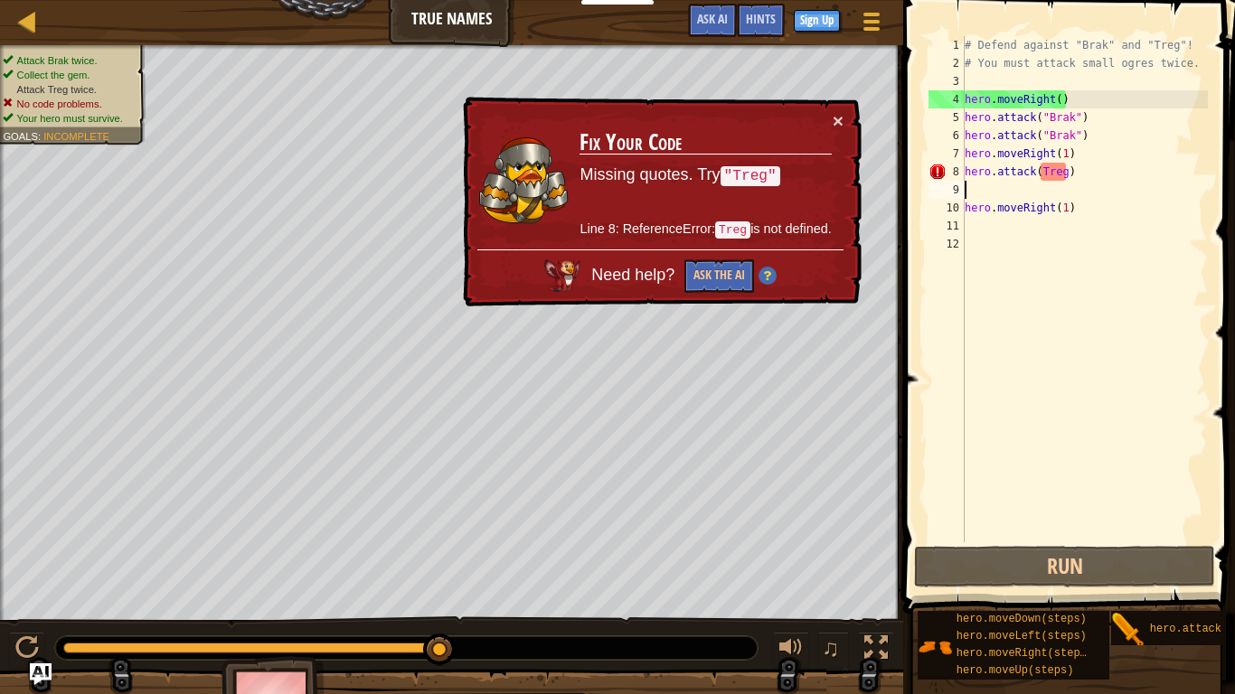
type textarea "hero.attack(Treg)"
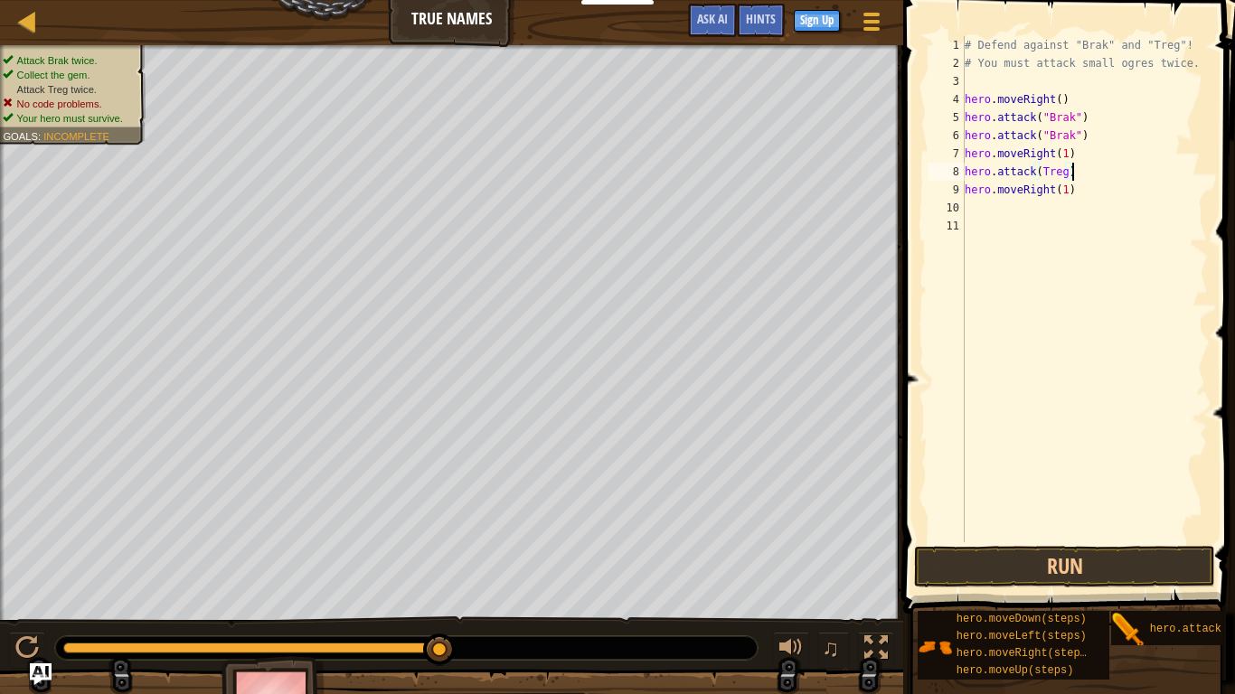
click at [1014, 287] on div "# Defend against "Brak" and "Treg"! # You must attack small ogres twice. hero .…" at bounding box center [1084, 307] width 247 height 543
click at [1036, 171] on div "# Defend against "Brak" and "Treg"! # You must attack small ogres twice. hero .…" at bounding box center [1084, 307] width 247 height 543
click at [1041, 171] on div "# Defend against "Brak" and "Treg"! # You must attack small ogres twice. hero .…" at bounding box center [1084, 307] width 247 height 543
click at [1072, 171] on div "# Defend against "Brak" and "Treg"! # You must attack small ogres twice. hero .…" at bounding box center [1084, 307] width 247 height 543
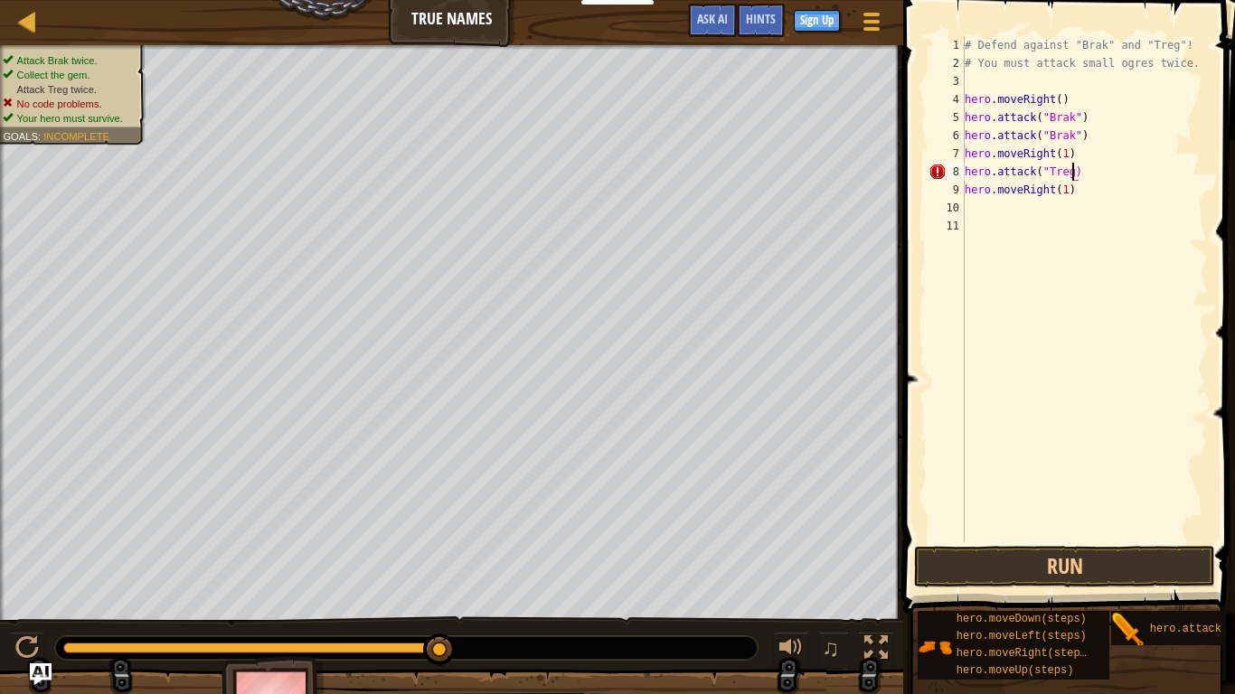
type textarea "hero.attack("Treg")"
click at [1039, 541] on button "Run" at bounding box center [1064, 567] width 301 height 42
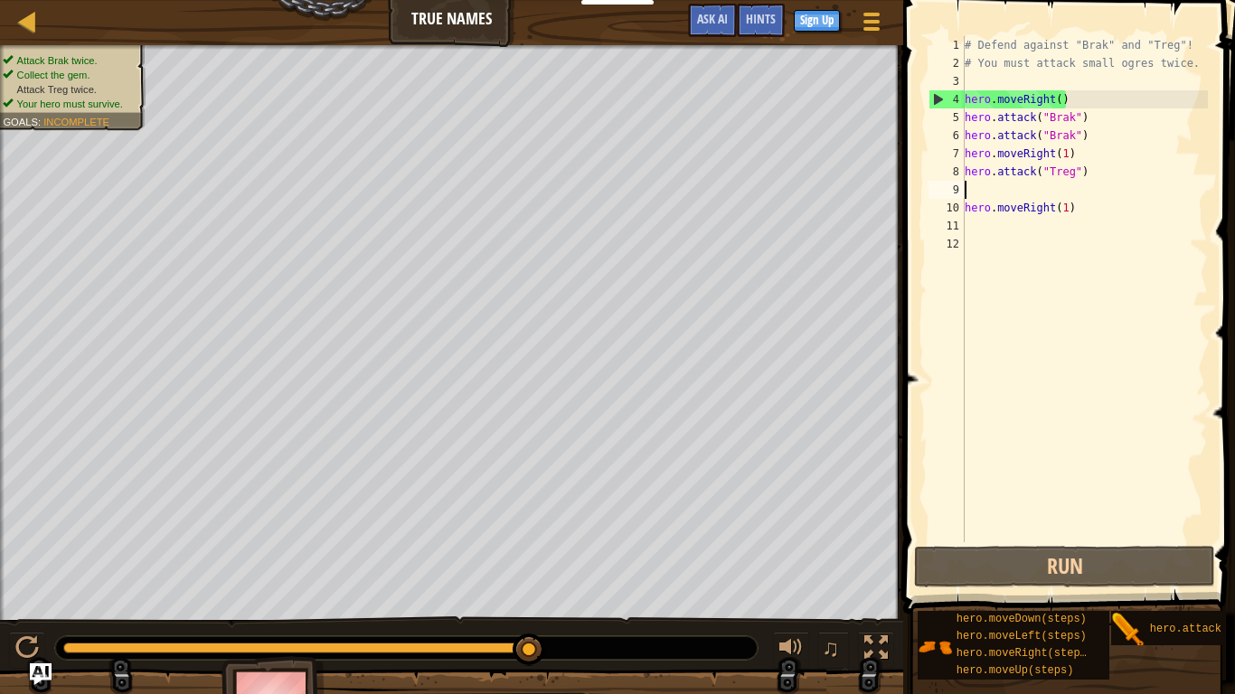
click at [1064, 208] on div "# Defend against "Brak" and "Treg"! # You must attack small ogres twice. hero .…" at bounding box center [1084, 307] width 247 height 543
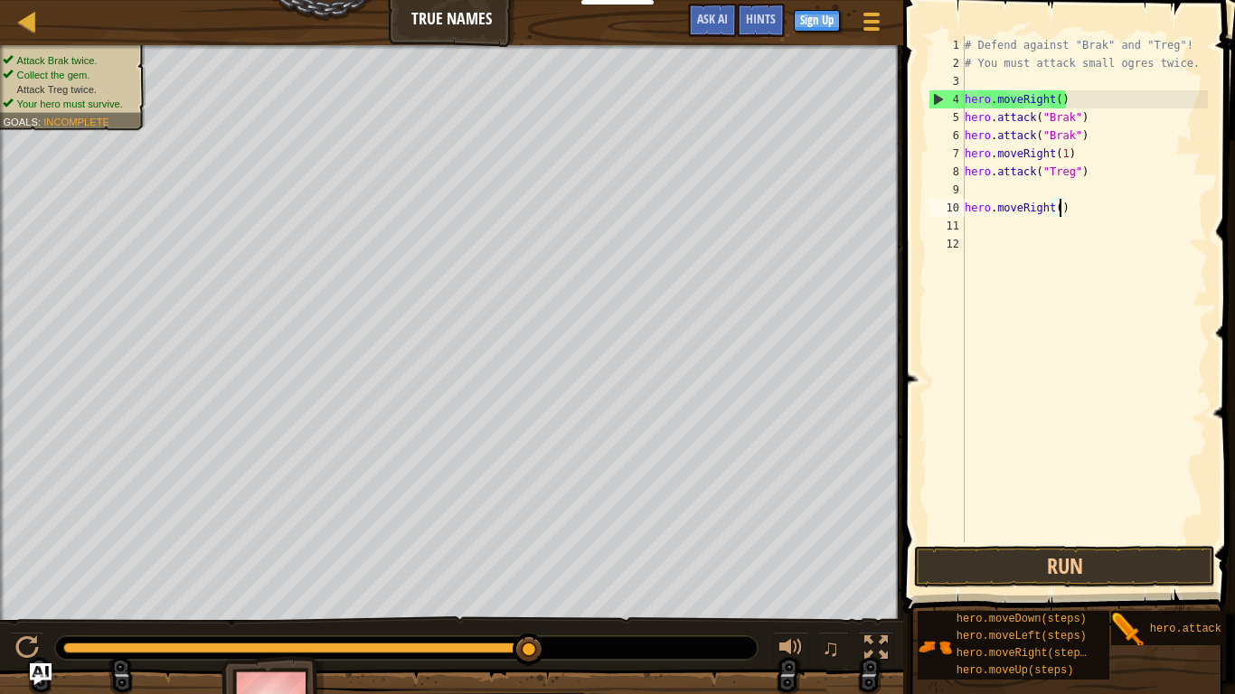
type textarea "hero.moveRight(2)"
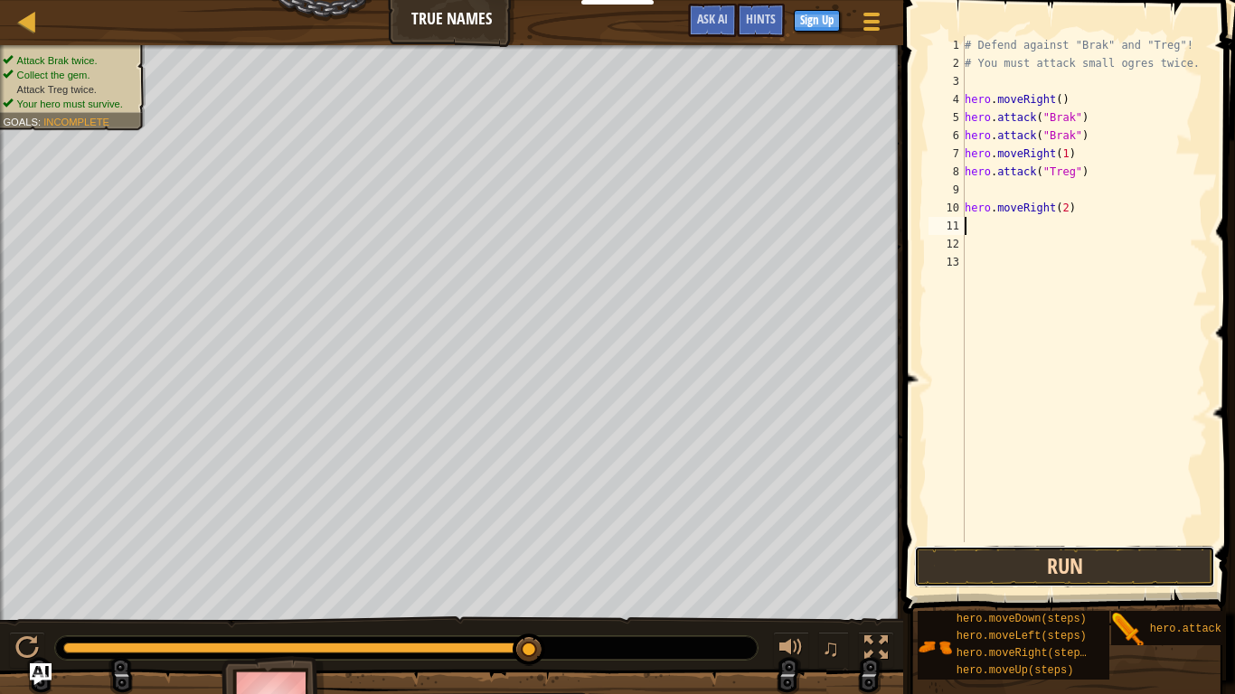
click at [1072, 541] on button "Run" at bounding box center [1064, 567] width 301 height 42
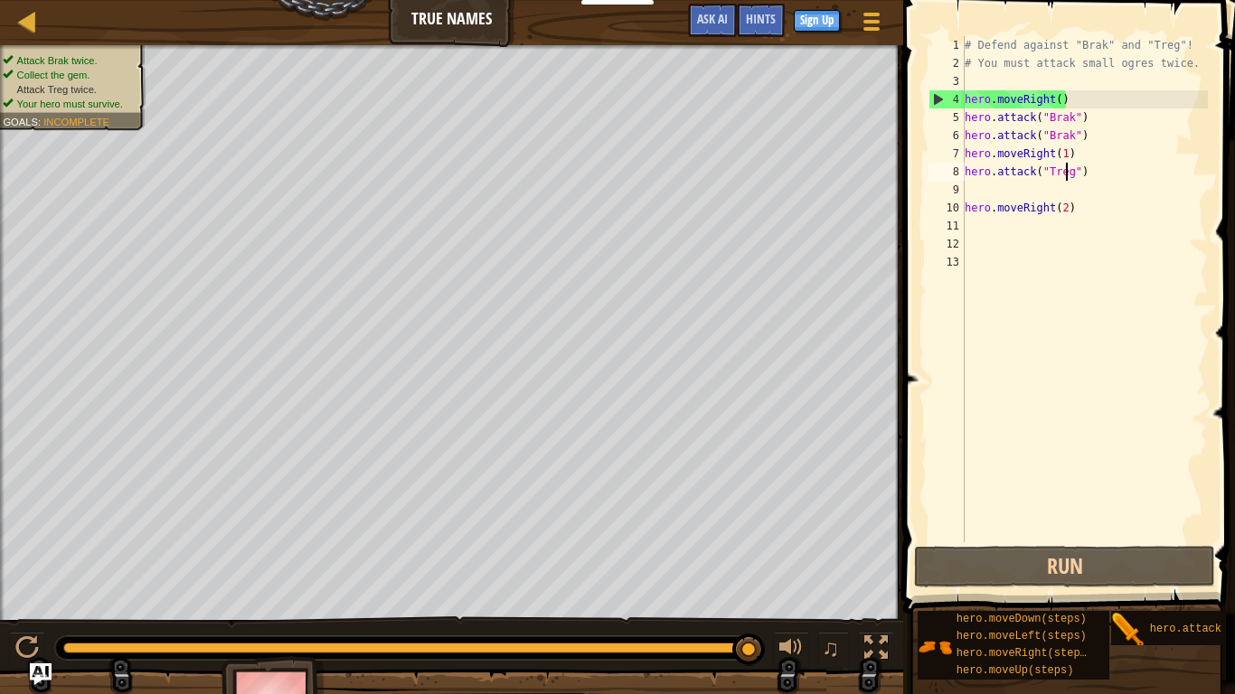
click at [1068, 178] on div "# Defend against "Brak" and "Treg"! # You must attack small ogres twice. hero .…" at bounding box center [1084, 307] width 247 height 543
type textarea "hero.attack("Treg")"
drag, startPoint x: 967, startPoint y: 172, endPoint x: 1087, endPoint y: 176, distance: 120.3
click at [1087, 176] on div "# Defend against "Brak" and "Treg"! # You must attack small ogres twice. hero .…" at bounding box center [1084, 307] width 247 height 543
click at [1038, 192] on div "# Defend against "Brak" and "Treg"! # You must attack small ogres twice. hero .…" at bounding box center [1084, 307] width 247 height 543
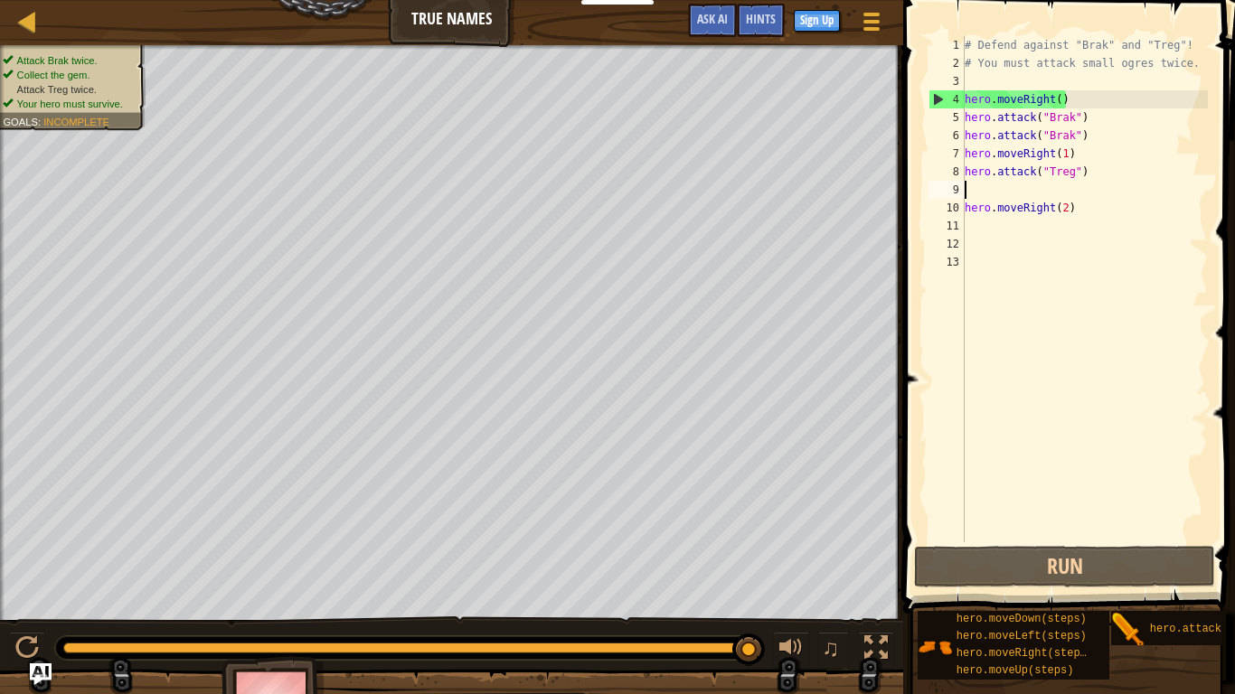
paste textarea "hero.attack("Treg")"
type textarea "hero.attack("Treg")"
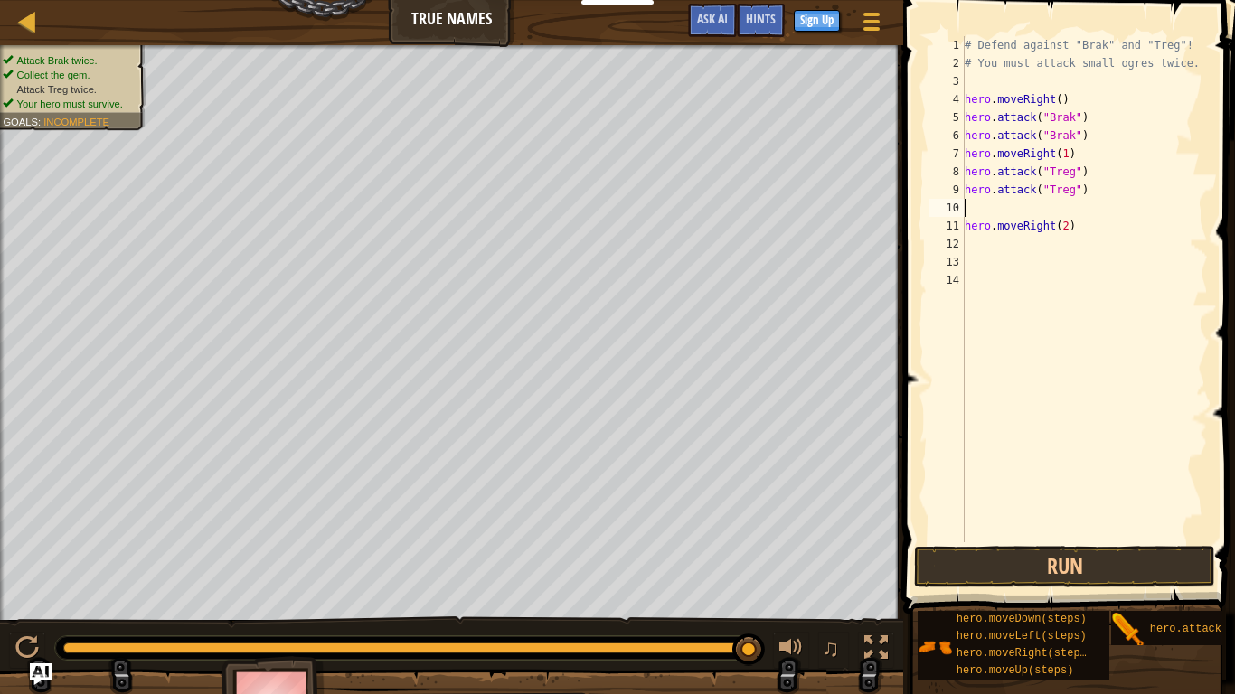
type textarea "hero.attack("Treg")"
click at [1151, 541] on button "Run" at bounding box center [1064, 567] width 301 height 42
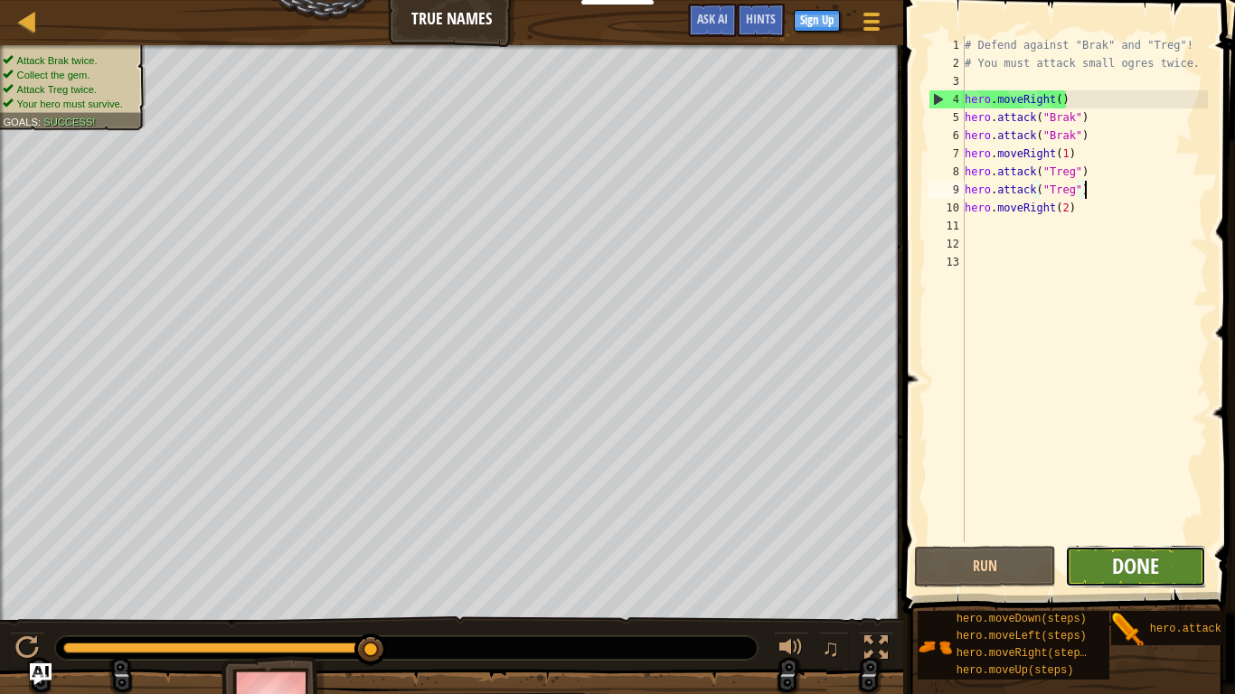
click at [1142, 541] on span "Done" at bounding box center [1135, 566] width 47 height 29
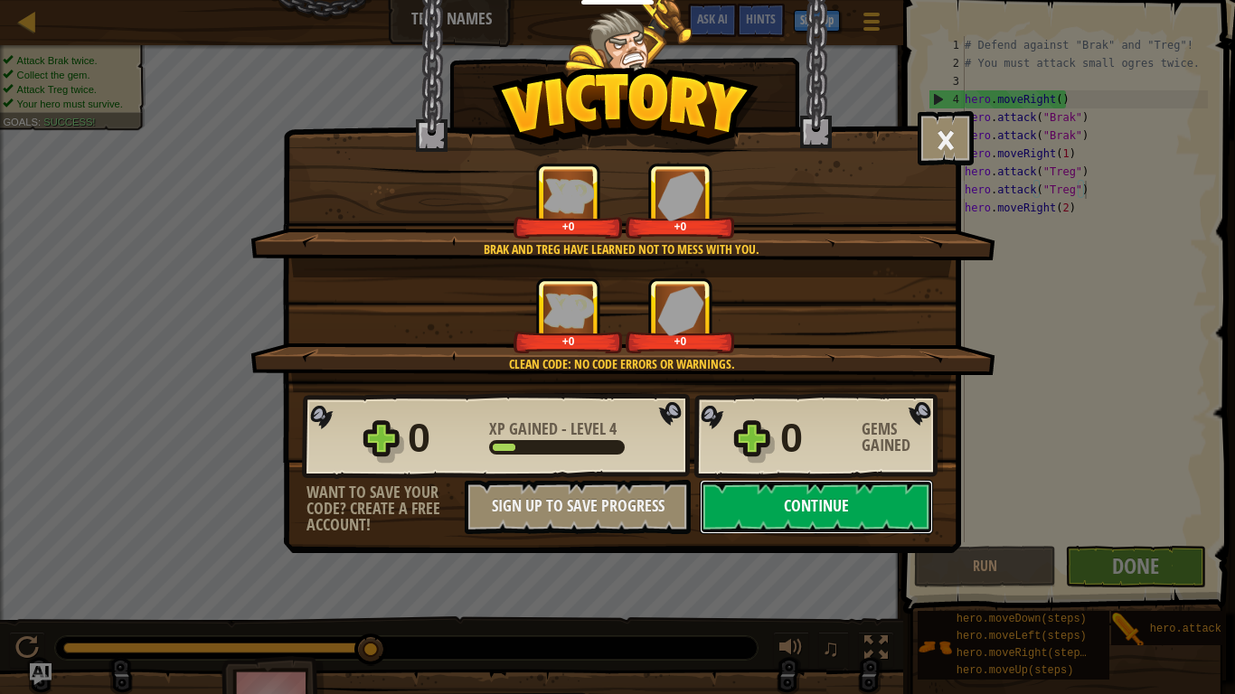
click at [773, 518] on button "Continue" at bounding box center [816, 507] width 233 height 54
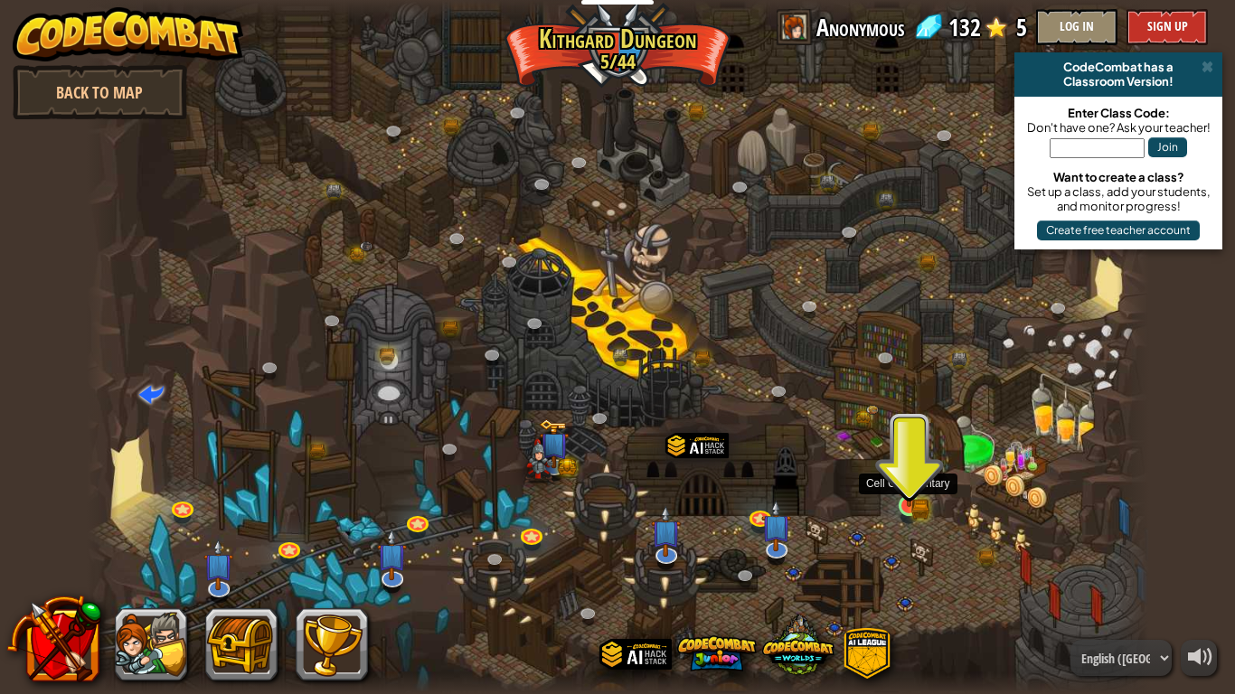
click at [910, 503] on img at bounding box center [909, 477] width 27 height 59
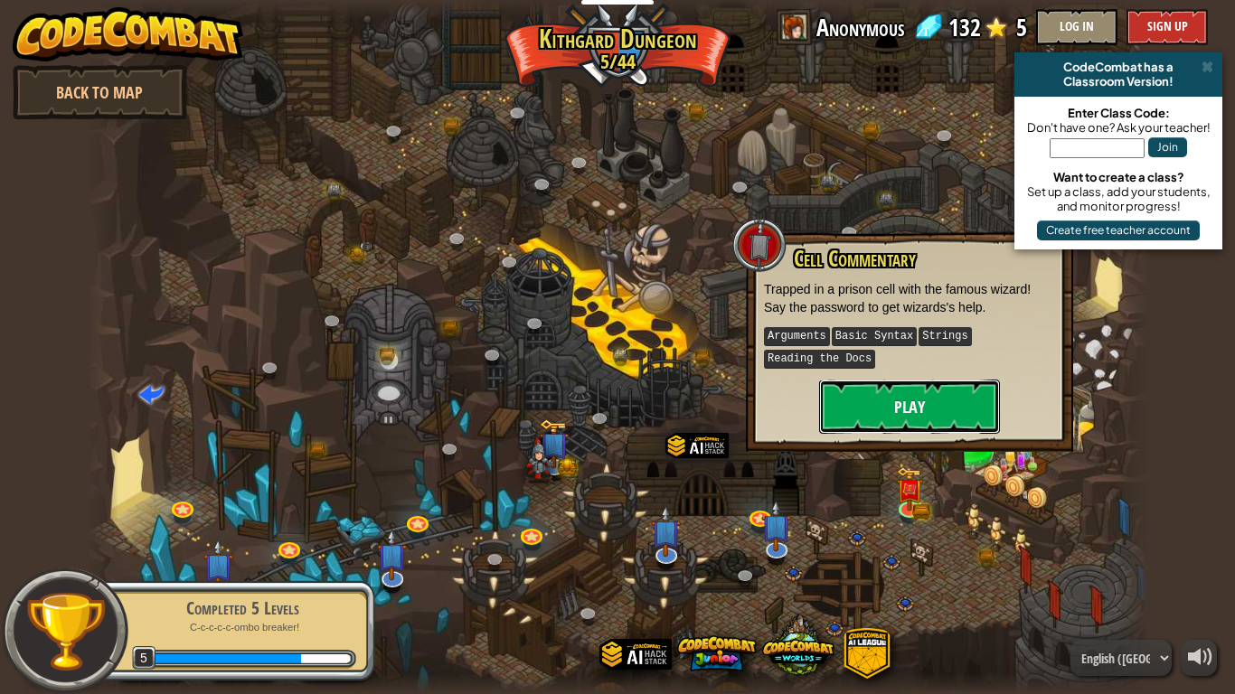
click at [864, 395] on button "Play" at bounding box center [909, 407] width 181 height 54
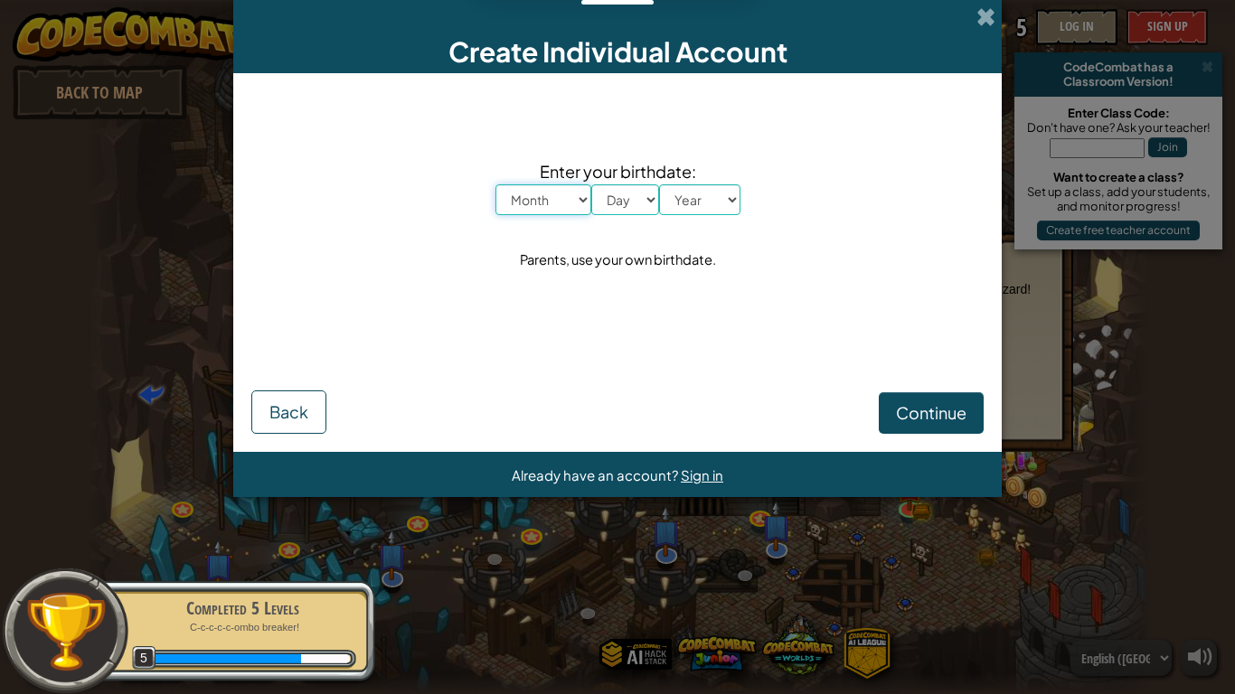
click at [514, 195] on select "Month January February March April May June July August September October Novem…" at bounding box center [543, 199] width 96 height 31
select select "2"
click at [495, 184] on select "Month January February March April May June July August September October Novem…" at bounding box center [543, 199] width 96 height 31
click at [619, 215] on div "Month January February March April May June July August September October Novem…" at bounding box center [617, 199] width 245 height 31
click at [612, 204] on select "Day 1 2 3 4 5 6 7 8 9 10 11 12 13 14 15 16 17 18 19 20 21 22 23 24 25 26 27 28 …" at bounding box center [625, 199] width 68 height 31
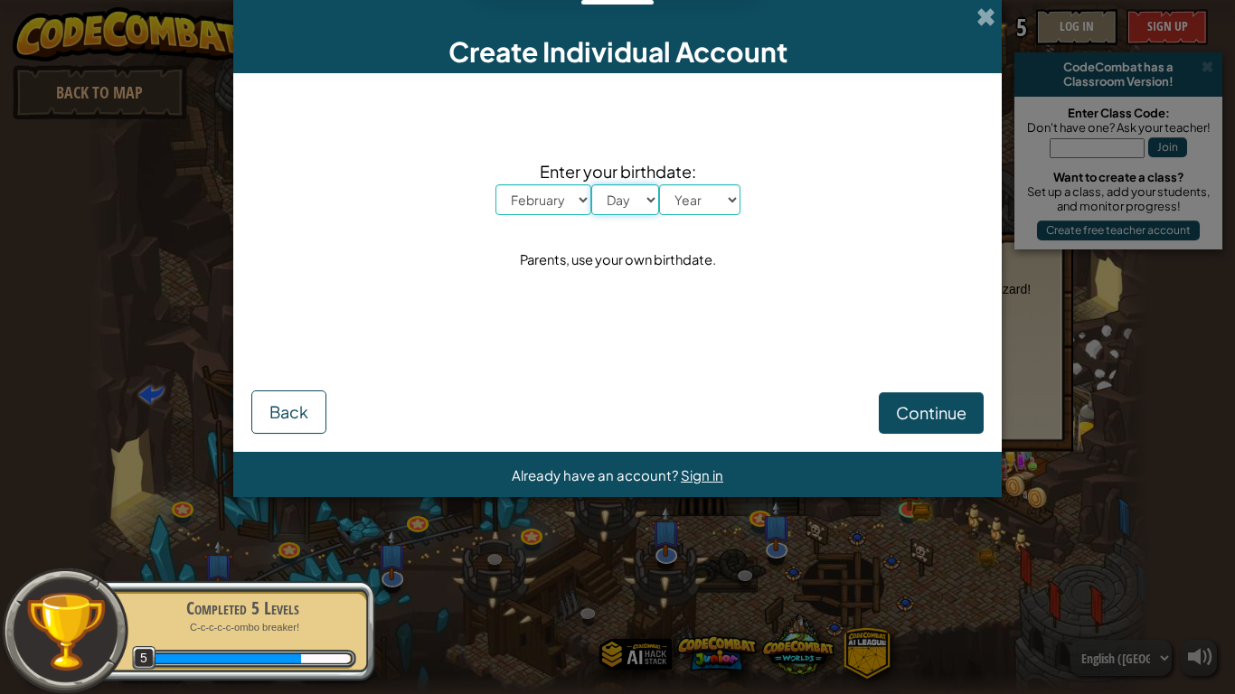
select select "3"
click at [591, 184] on select "Day 1 2 3 4 5 6 7 8 9 10 11 12 13 14 15 16 17 18 19 20 21 22 23 24 25 26 27 28 …" at bounding box center [625, 199] width 68 height 31
click at [693, 209] on select "Year [DATE] 2024 2023 2022 2021 2020 2019 2018 2017 2016 2015 2014 2013 2012 20…" at bounding box center [699, 199] width 81 height 31
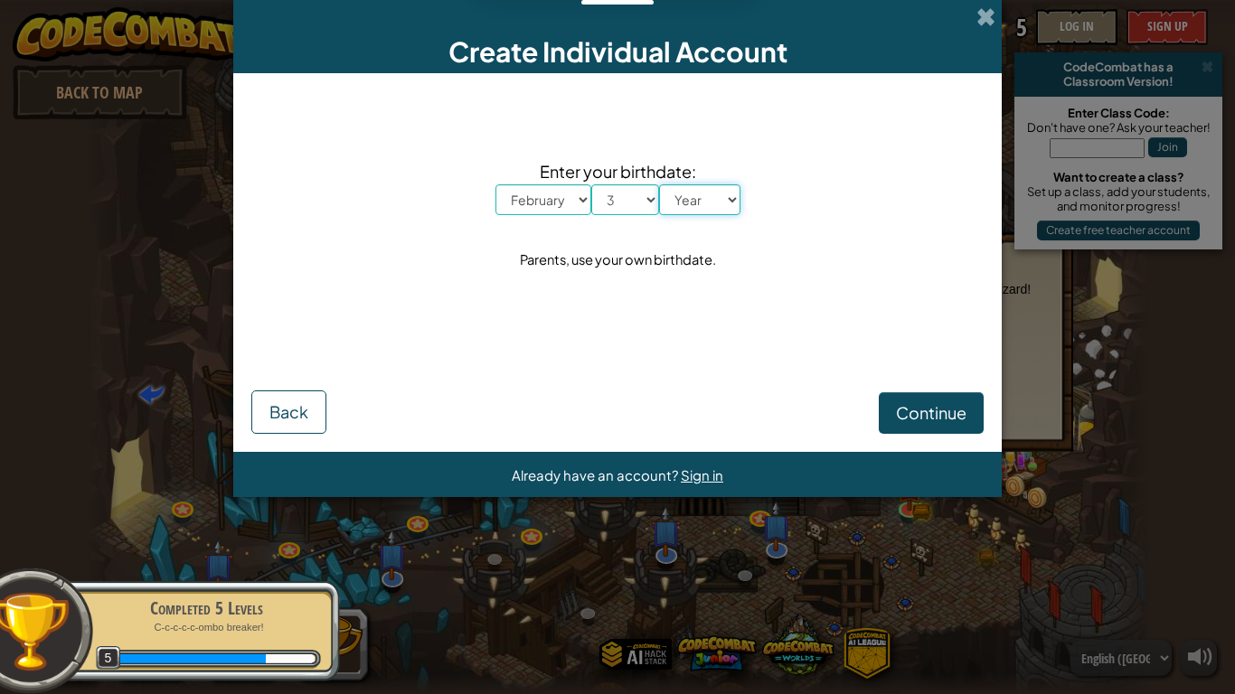
select select "2012"
click at [659, 184] on select "Year [DATE] 2024 2023 2022 2021 2020 2019 2018 2017 2016 2015 2014 2013 2012 20…" at bounding box center [699, 199] width 81 height 31
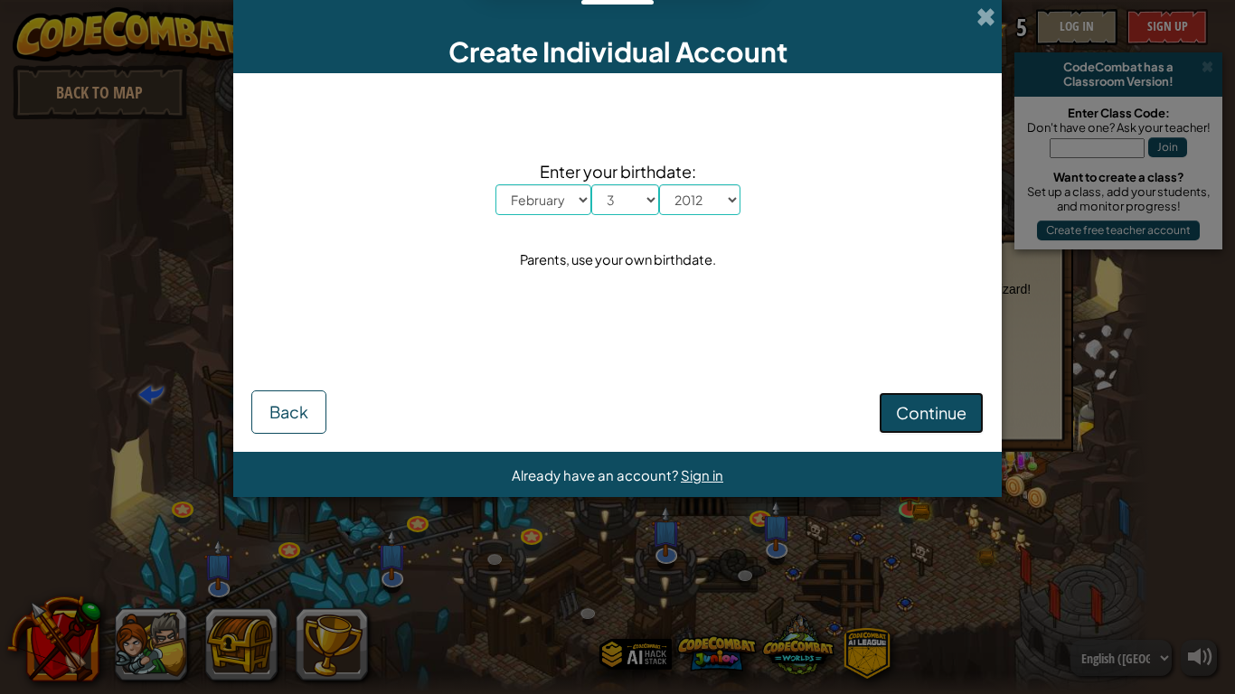
click at [962, 400] on button "Continue" at bounding box center [931, 413] width 105 height 42
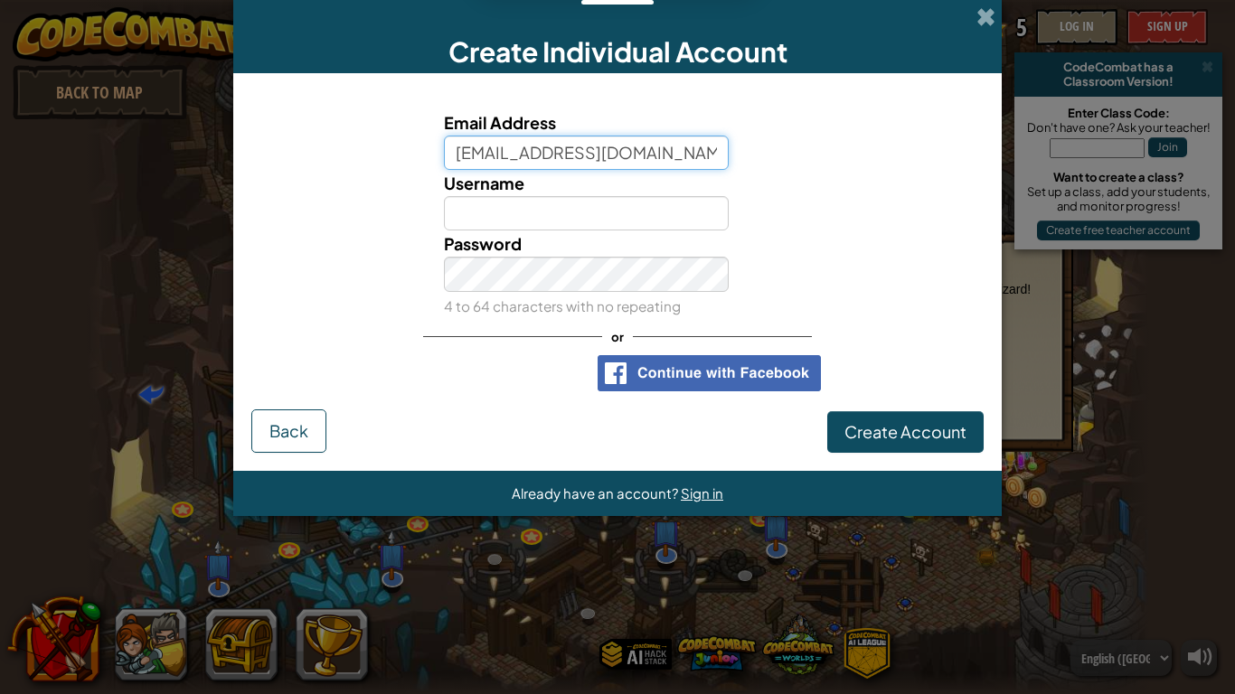
type input "[EMAIL_ADDRESS][DOMAIN_NAME]"
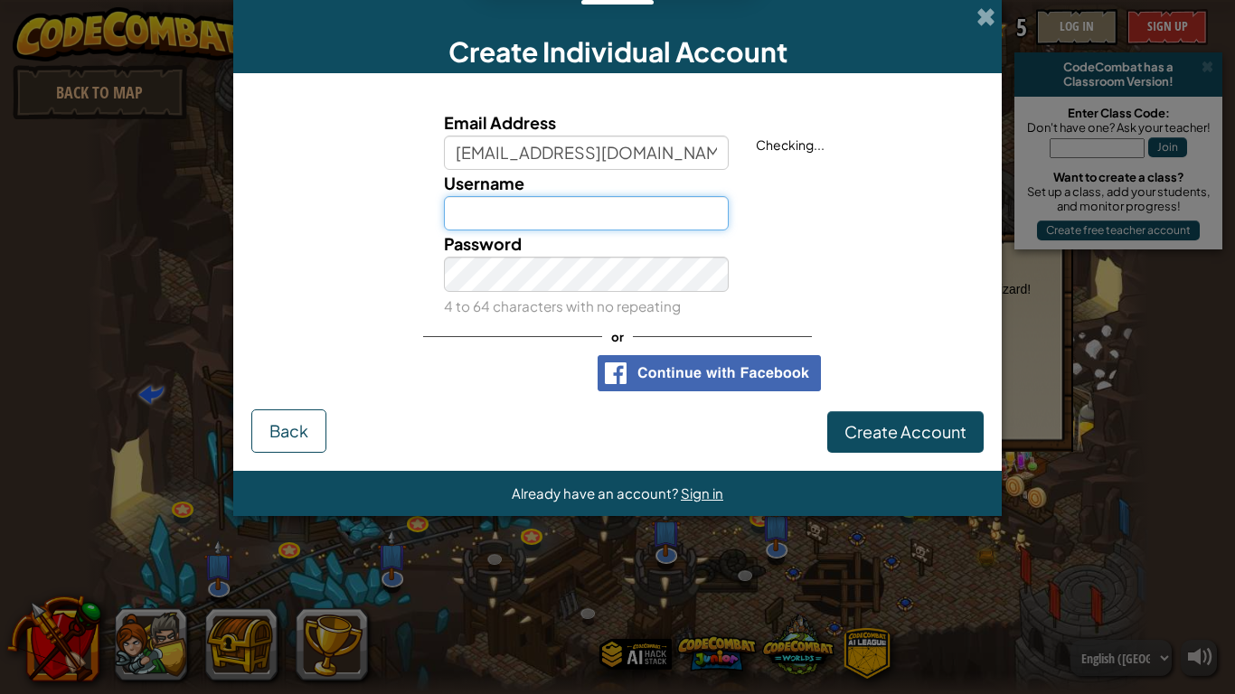
click at [560, 204] on input "Username" at bounding box center [587, 213] width 286 height 34
type input "skibidegod"
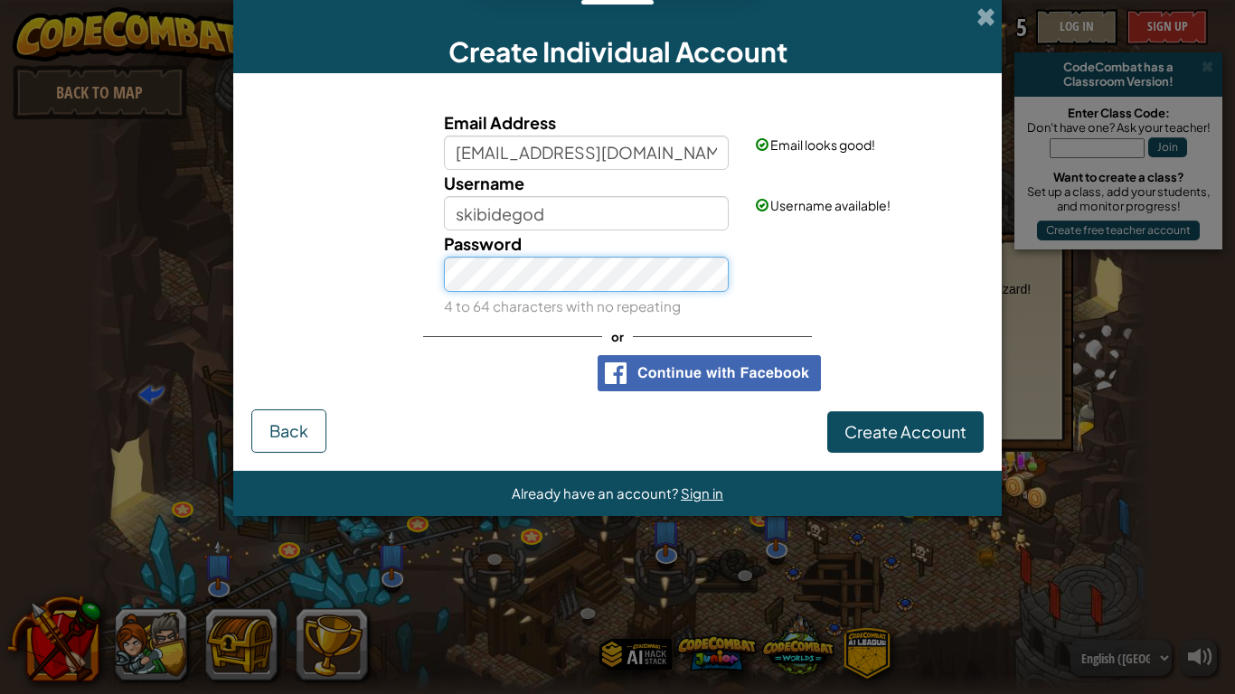
click at [827, 411] on button "Create Account" at bounding box center [905, 432] width 156 height 42
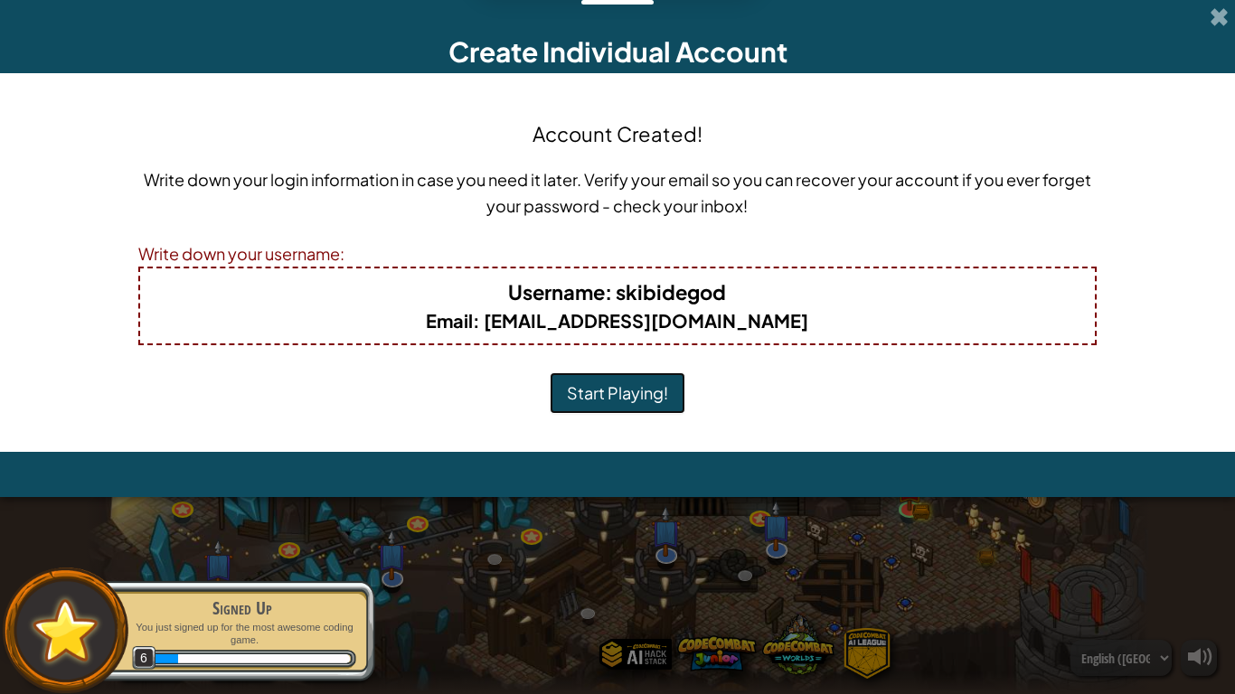
click at [604, 392] on button "Start Playing!" at bounding box center [618, 394] width 136 height 42
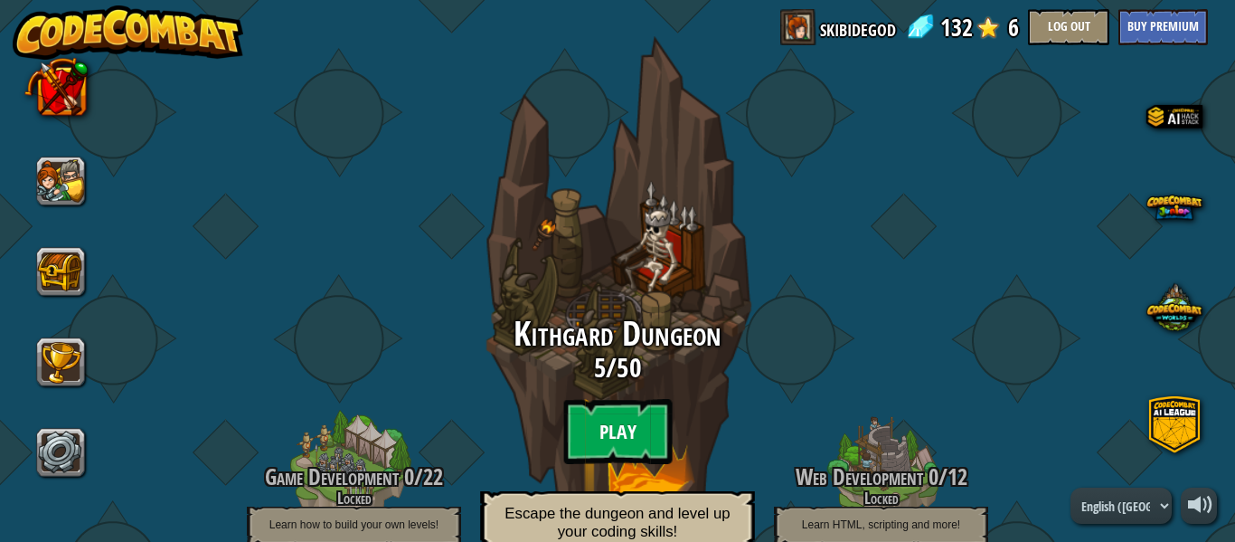
click at [636, 439] on btn "Play" at bounding box center [617, 431] width 109 height 65
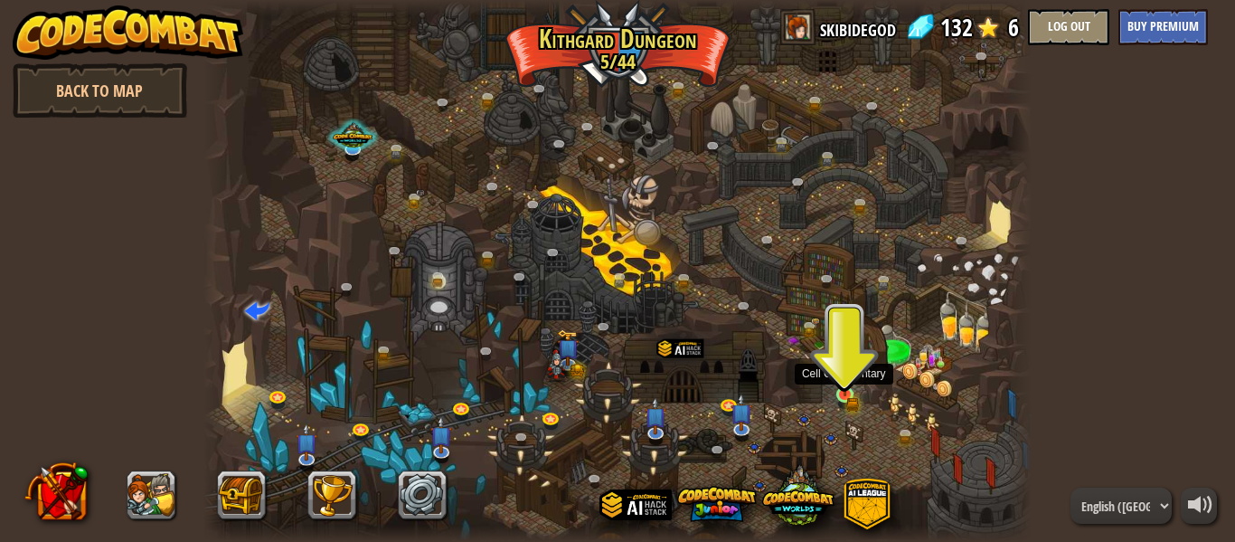
click at [848, 391] on img at bounding box center [844, 375] width 19 height 42
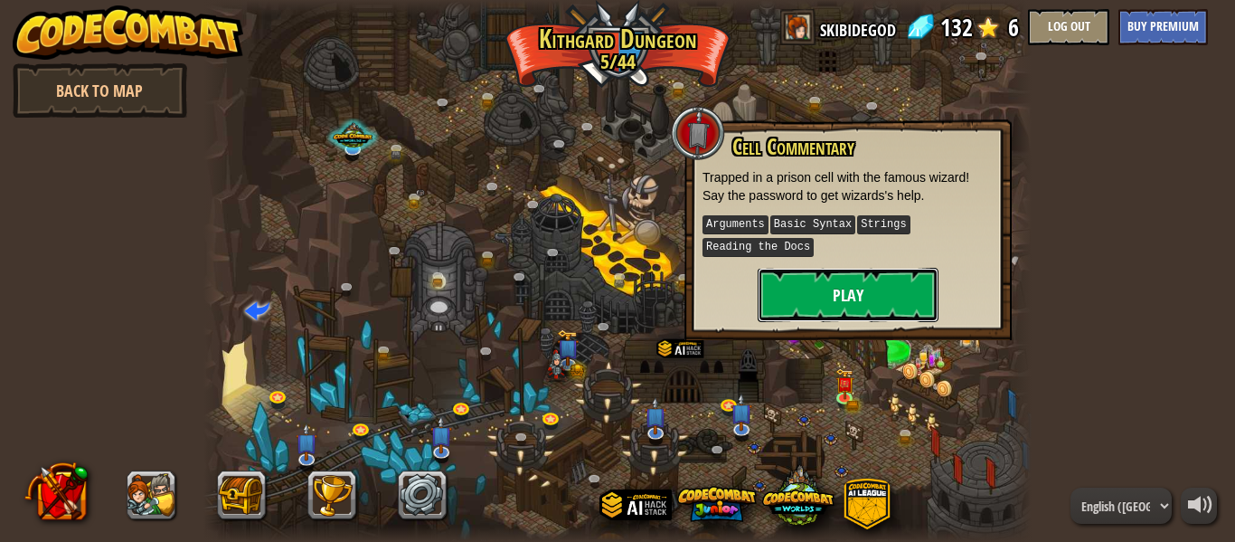
click at [788, 310] on button "Play" at bounding box center [848, 295] width 181 height 54
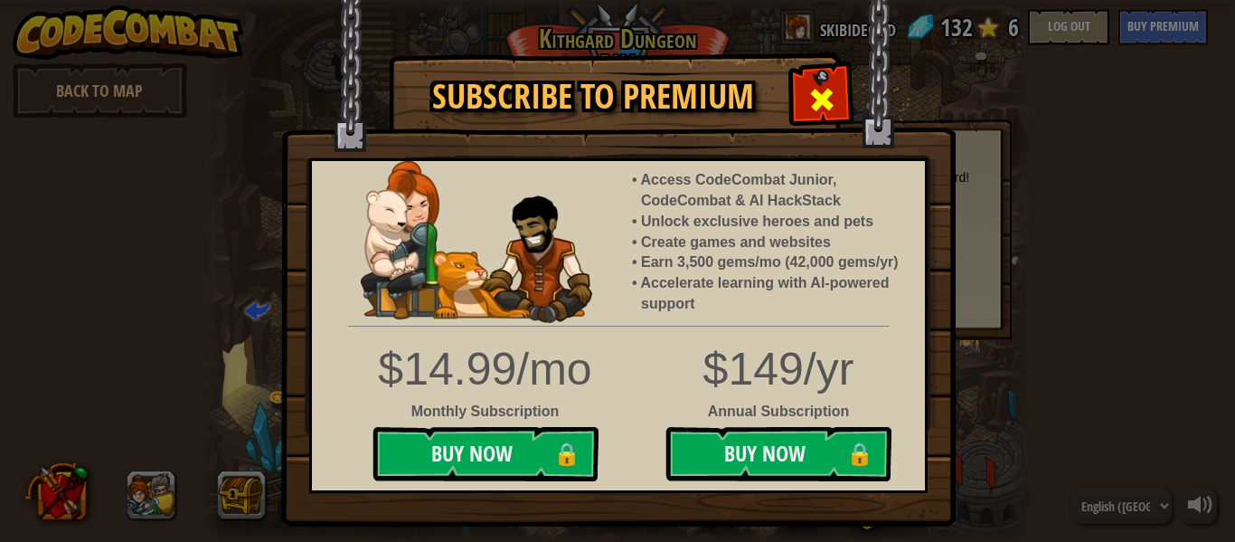
click at [828, 88] on span at bounding box center [821, 99] width 29 height 29
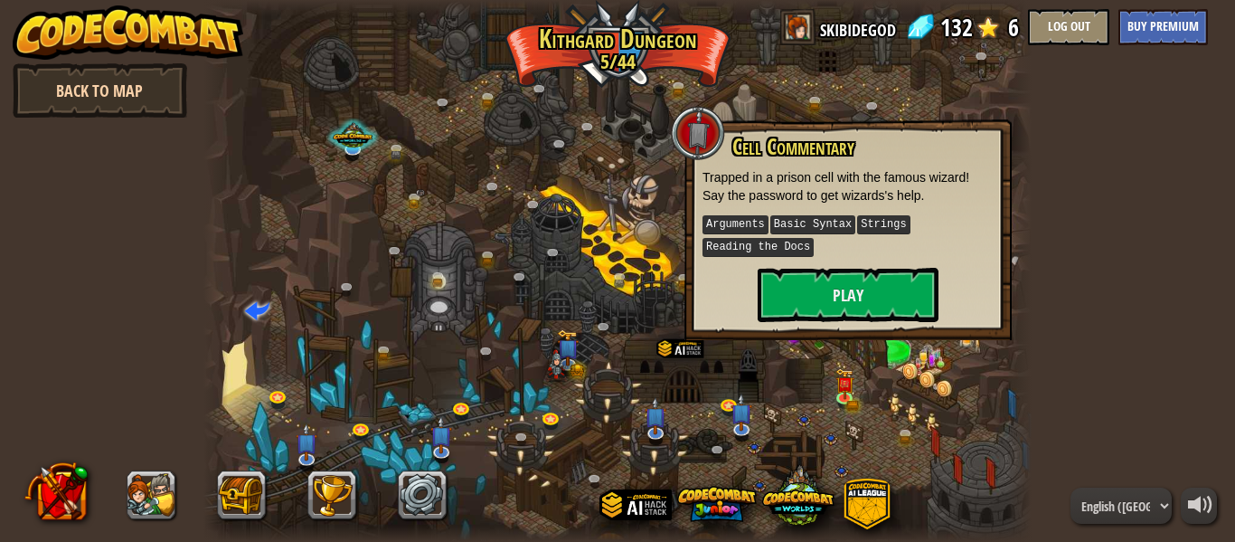
click at [73, 85] on link "Back to Map" at bounding box center [100, 90] width 175 height 54
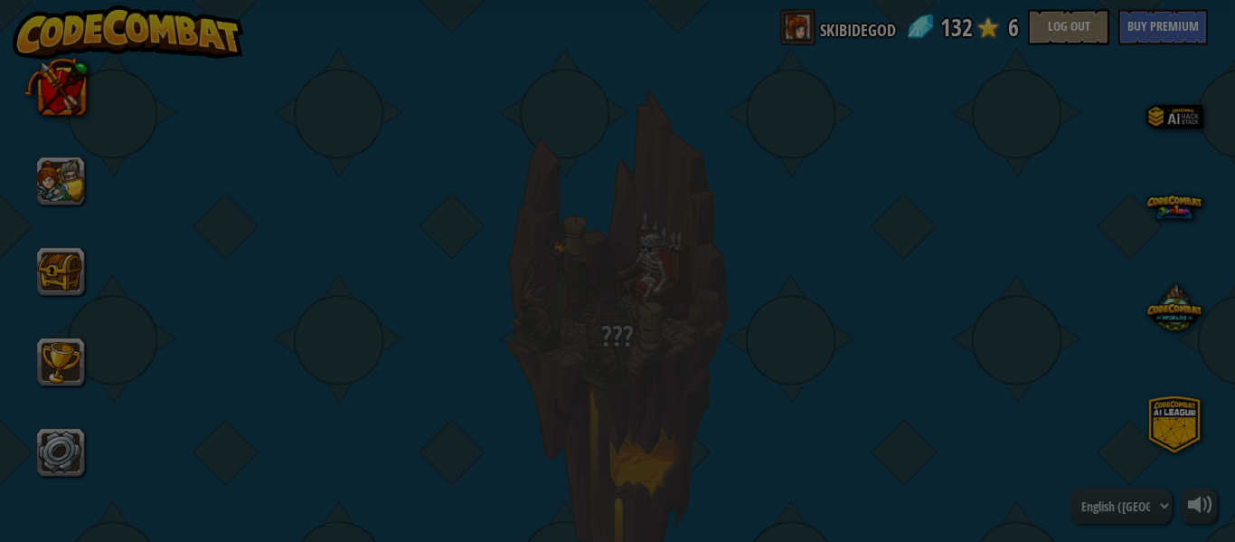
click at [691, 395] on div at bounding box center [617, 271] width 1235 height 542
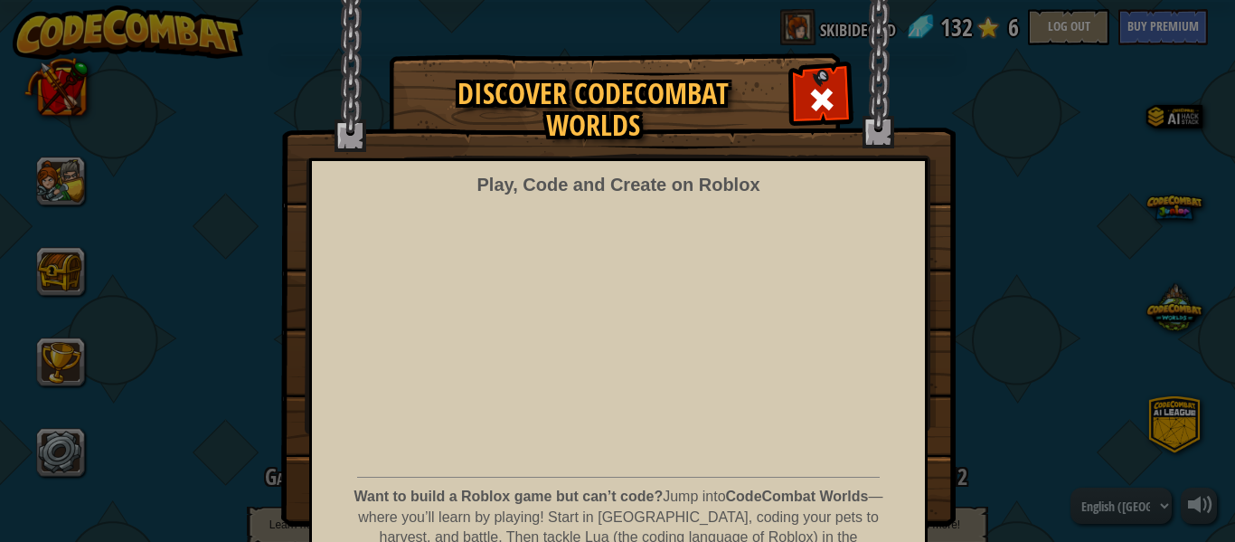
click at [563, 324] on iframe at bounding box center [619, 334] width 476 height 268
click at [817, 103] on span at bounding box center [821, 99] width 29 height 29
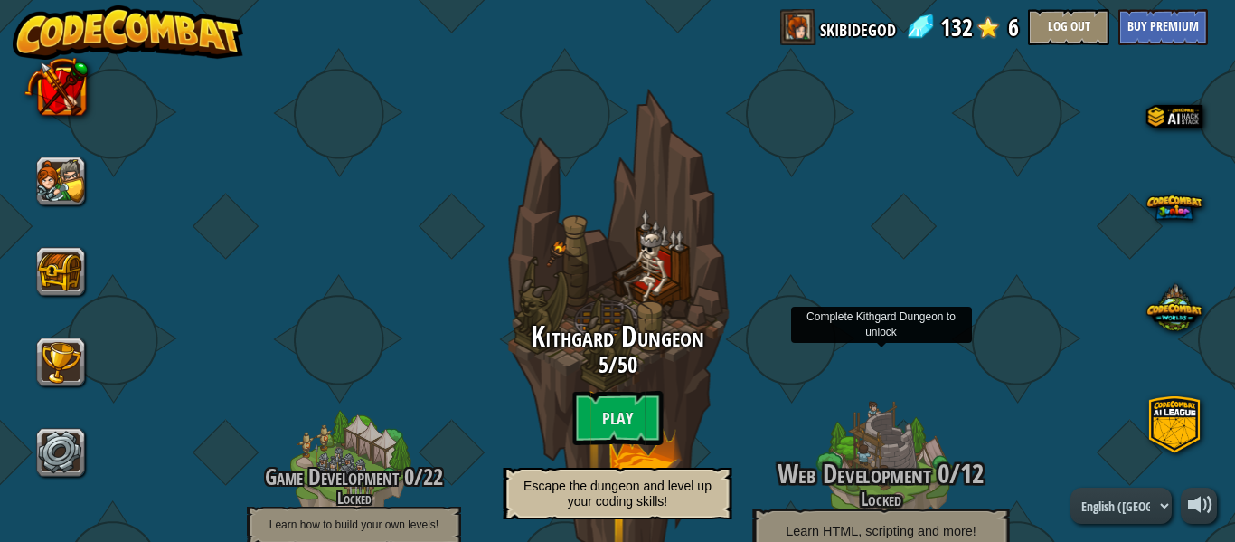
click at [865, 529] on span "Learn HTML, scripting and more!" at bounding box center [881, 530] width 190 height 15
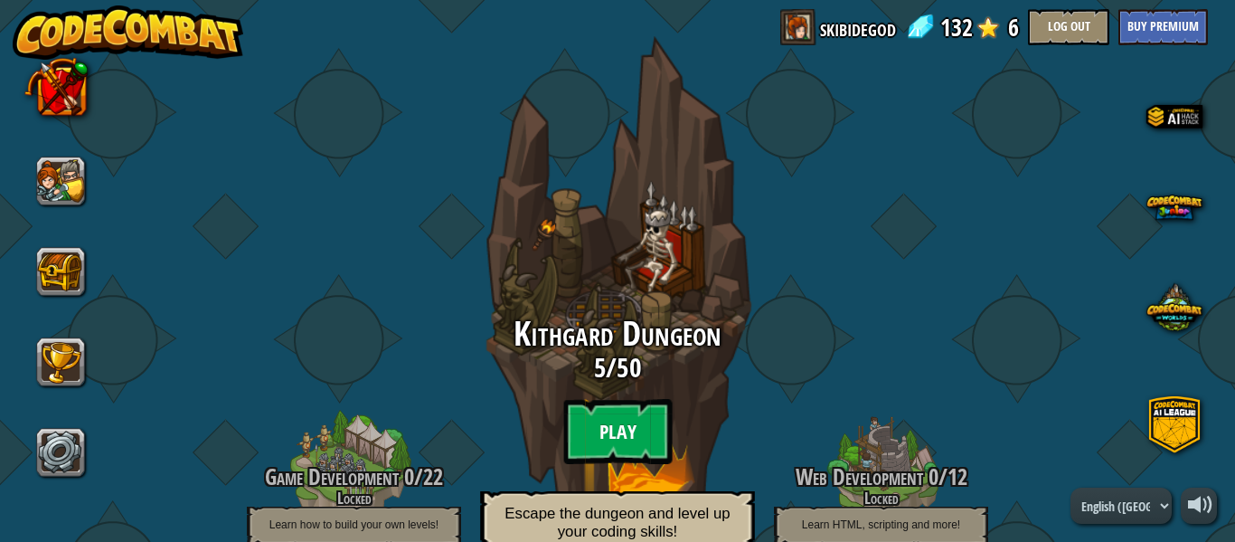
click at [631, 451] on btn "Play" at bounding box center [617, 431] width 109 height 65
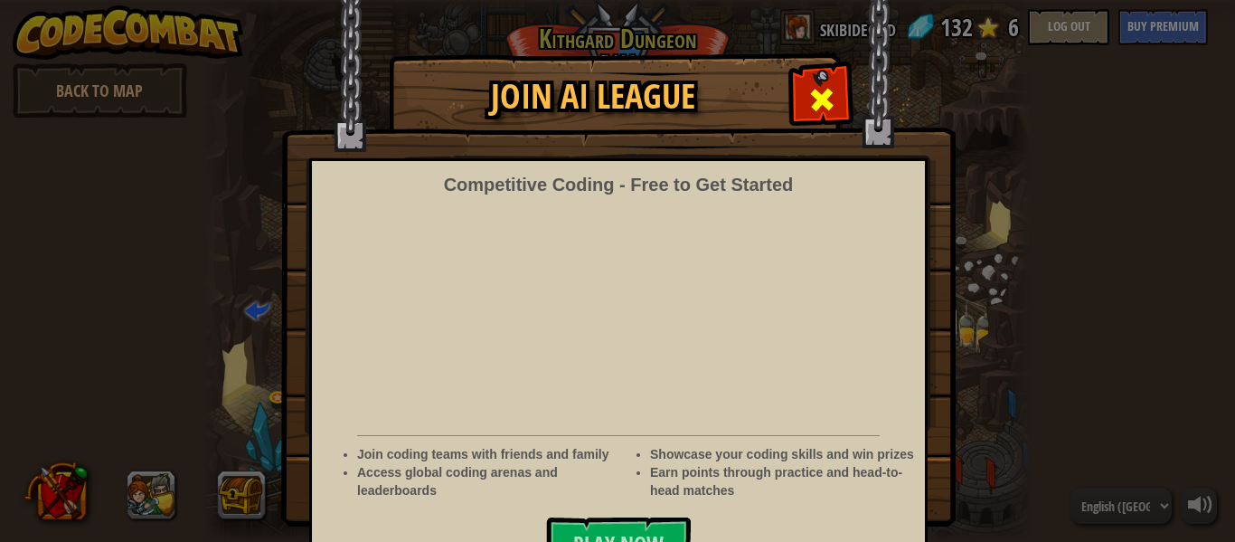
click at [824, 81] on div at bounding box center [821, 97] width 57 height 57
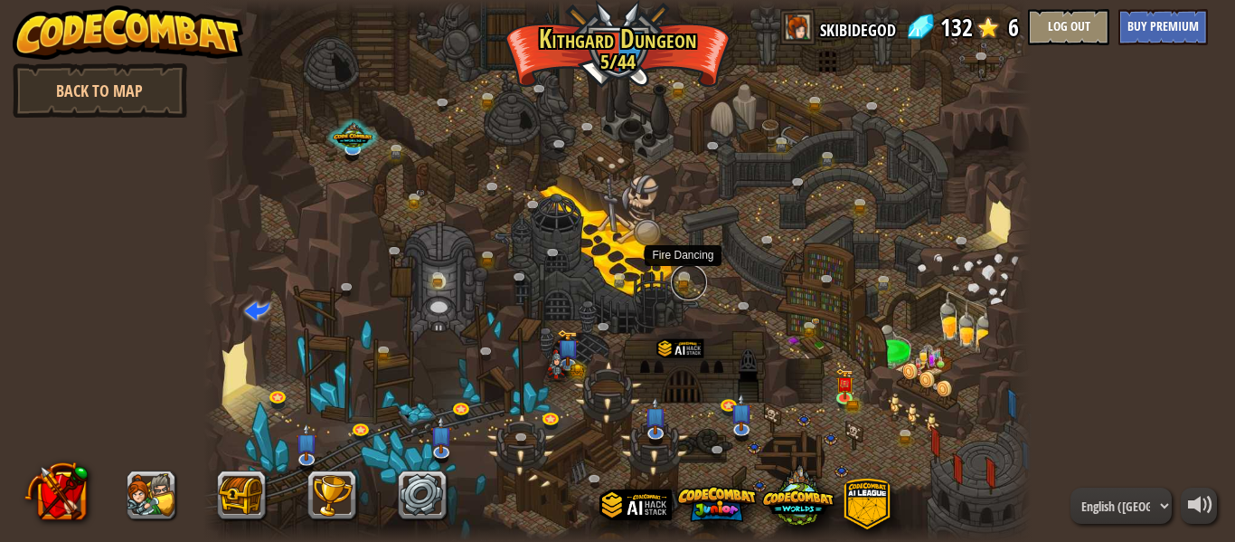
click at [684, 282] on link at bounding box center [689, 282] width 36 height 36
